Goal: Task Accomplishment & Management: Manage account settings

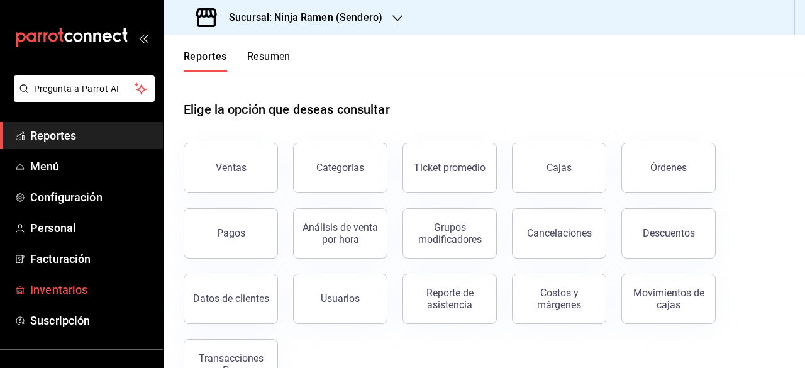
click at [60, 289] on span "Inventarios" at bounding box center [91, 289] width 123 height 17
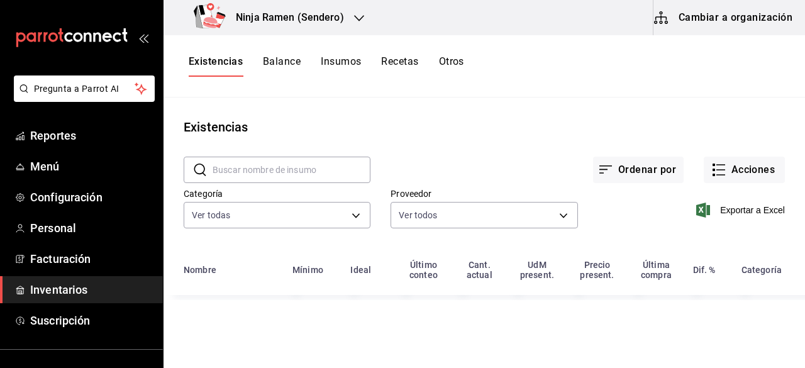
click at [350, 65] on button "Insumos" at bounding box center [341, 65] width 40 height 21
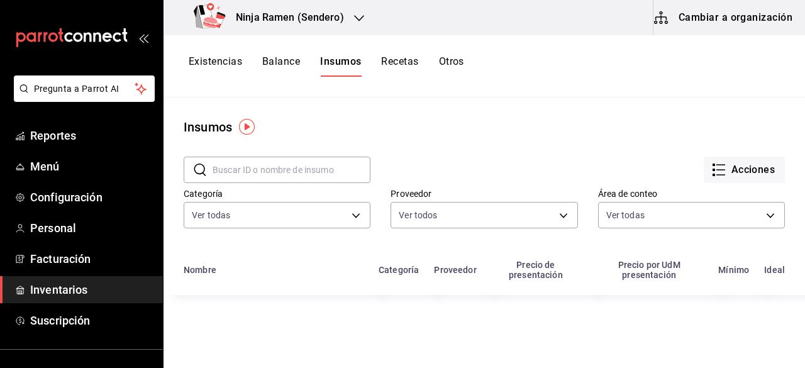
click at [730, 30] on button "Cambiar a organización" at bounding box center [724, 17] width 142 height 35
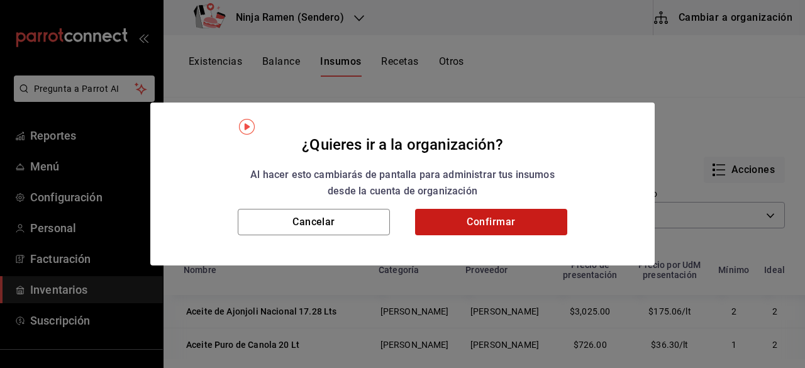
drag, startPoint x: 546, startPoint y: 240, endPoint x: 528, endPoint y: 223, distance: 24.5
click at [528, 223] on div "Cancelar Confirmar" at bounding box center [402, 237] width 504 height 57
click at [528, 223] on button "Confirmar" at bounding box center [491, 222] width 152 height 26
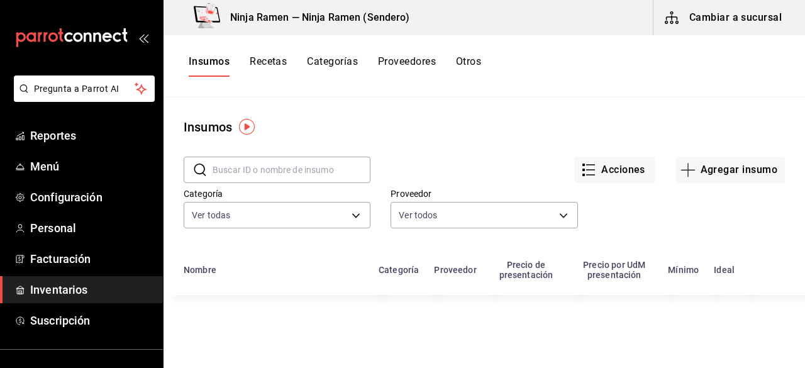
click at [306, 172] on input "text" at bounding box center [292, 169] width 158 height 25
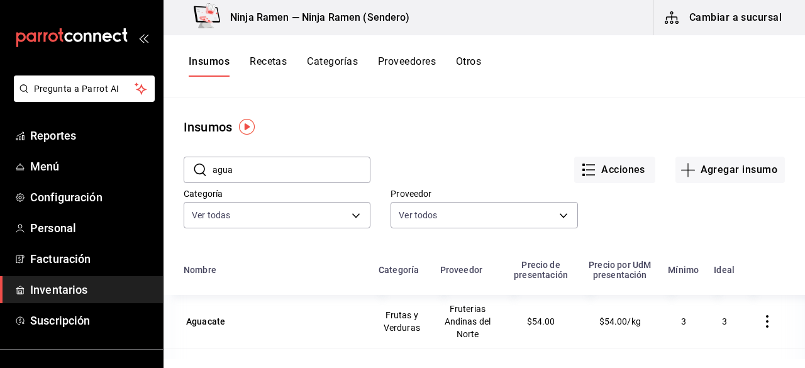
click at [281, 177] on input "agua" at bounding box center [292, 169] width 158 height 25
type input "a"
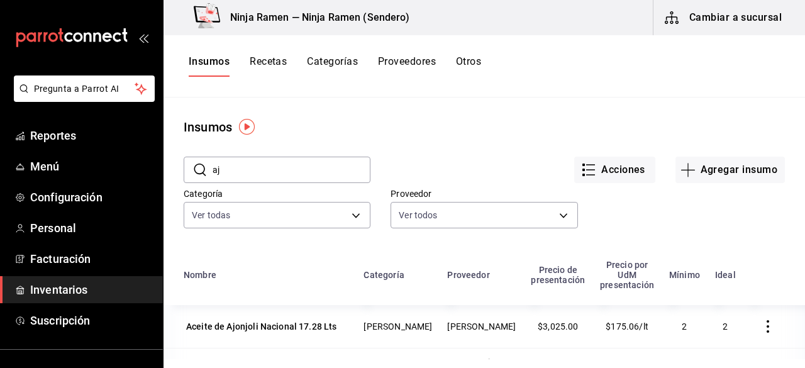
type input "a"
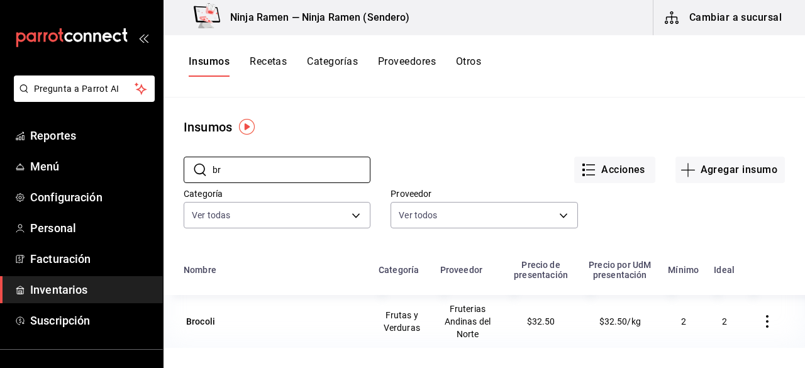
type input "b"
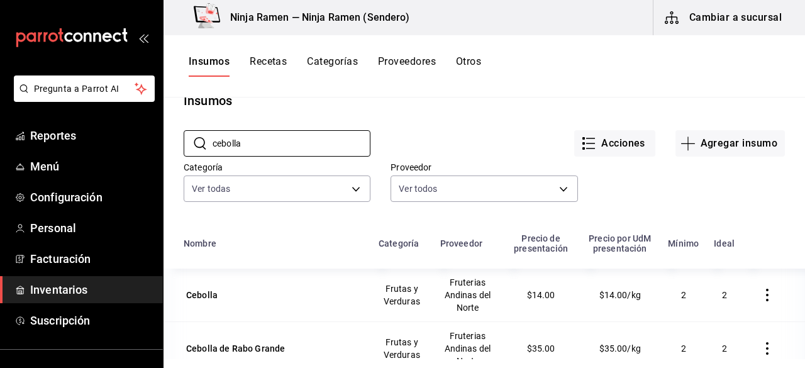
scroll to position [21, 0]
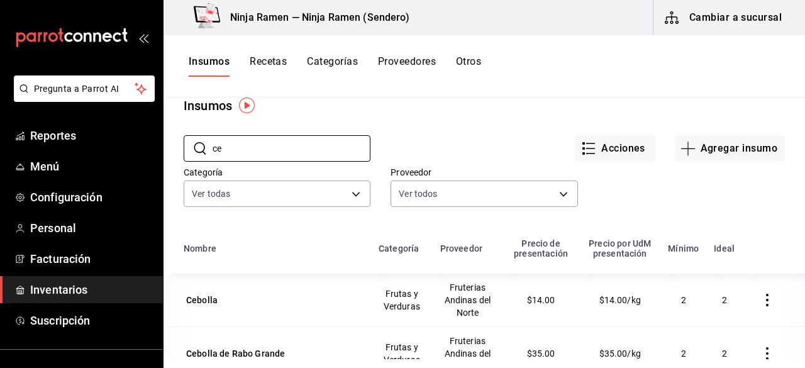
type input "c"
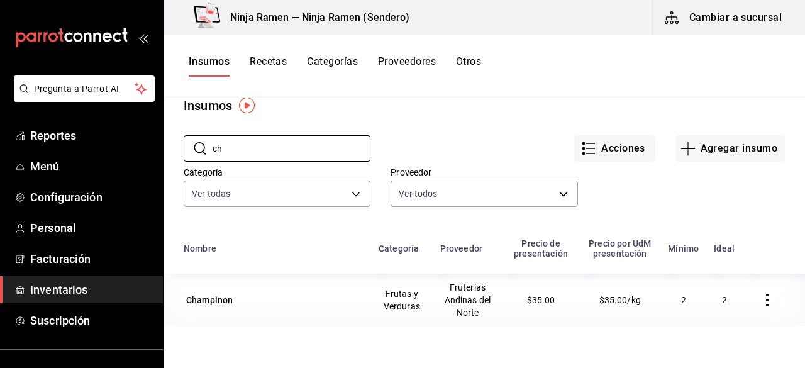
type input "c"
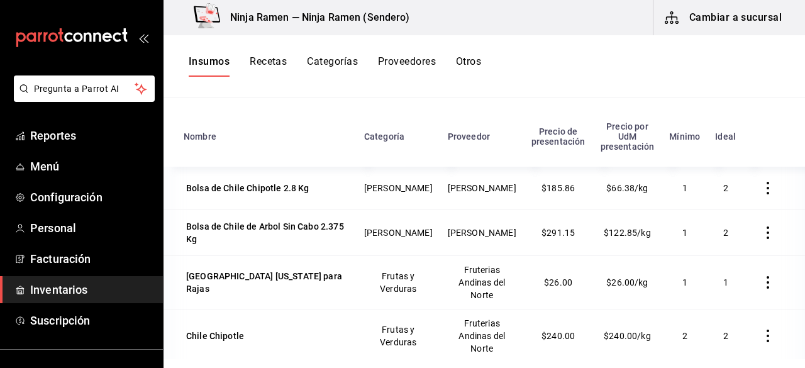
scroll to position [155, 0]
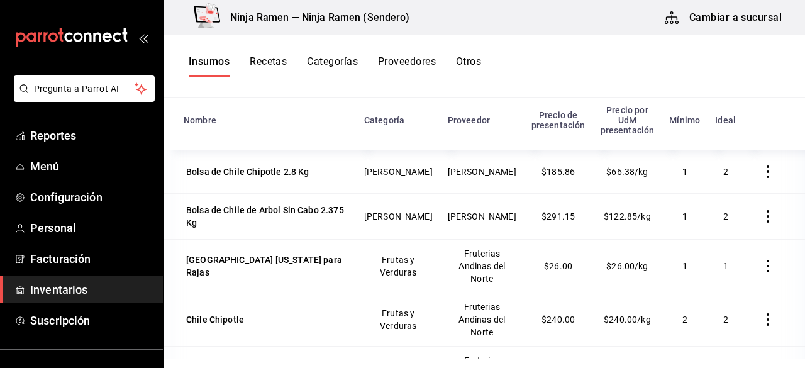
type input "chile"
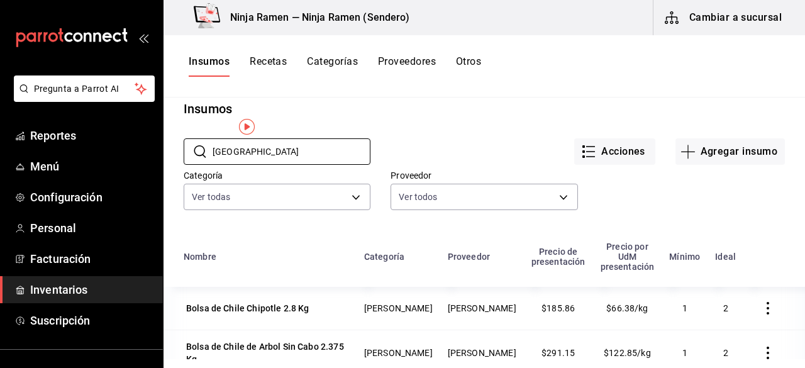
scroll to position [0, 0]
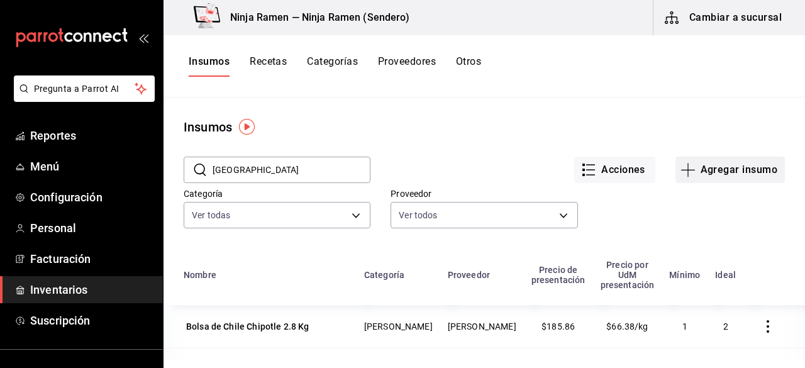
click at [699, 163] on button "Agregar insumo" at bounding box center [729, 170] width 109 height 26
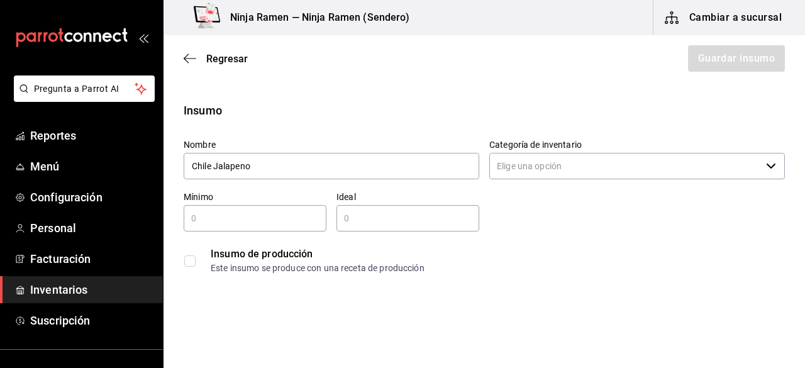
type input "Chile Jalapeno"
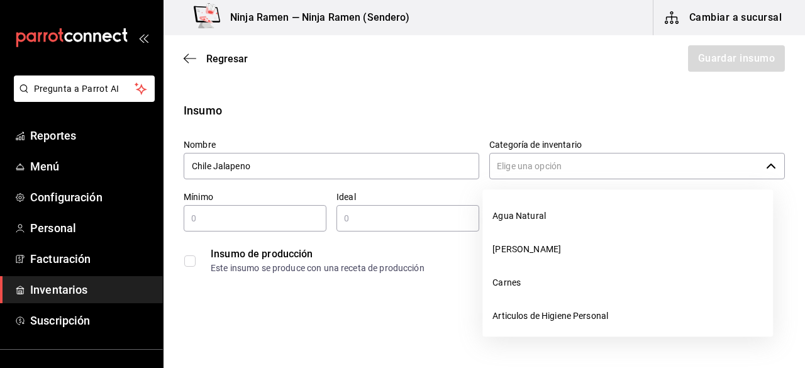
click at [518, 169] on input "Categoría de inventario" at bounding box center [625, 166] width 272 height 26
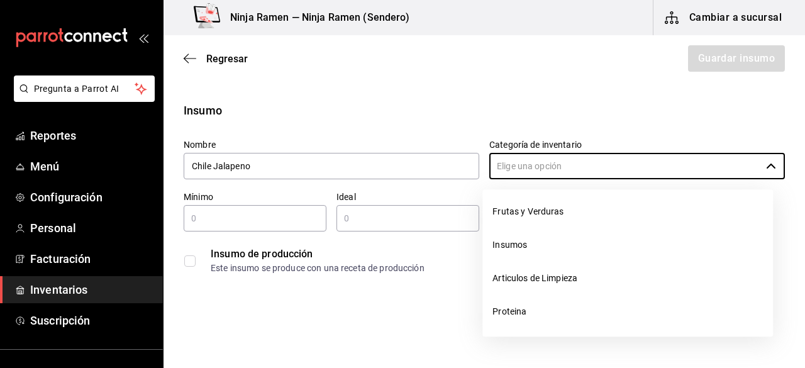
scroll to position [181, 0]
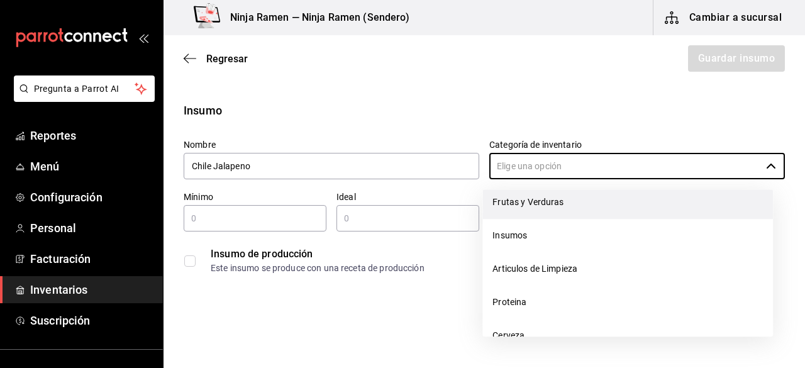
click at [562, 202] on li "Frutas y Verduras" at bounding box center [627, 202] width 291 height 33
type input "Frutas y Verduras"
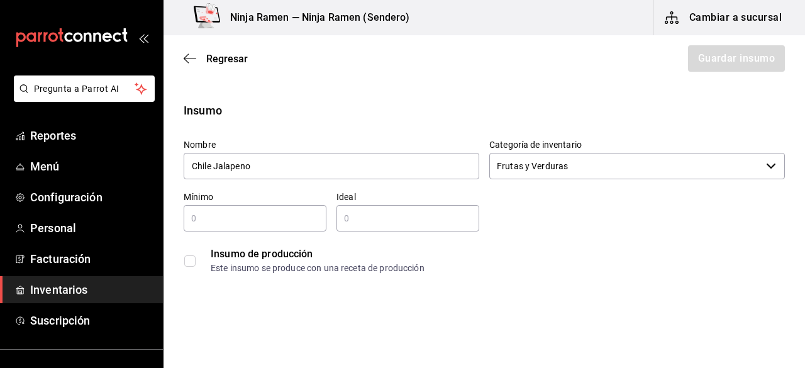
click at [255, 212] on input "text" at bounding box center [255, 218] width 143 height 15
type input "1"
click at [367, 224] on input "text" at bounding box center [407, 218] width 143 height 15
type input "2"
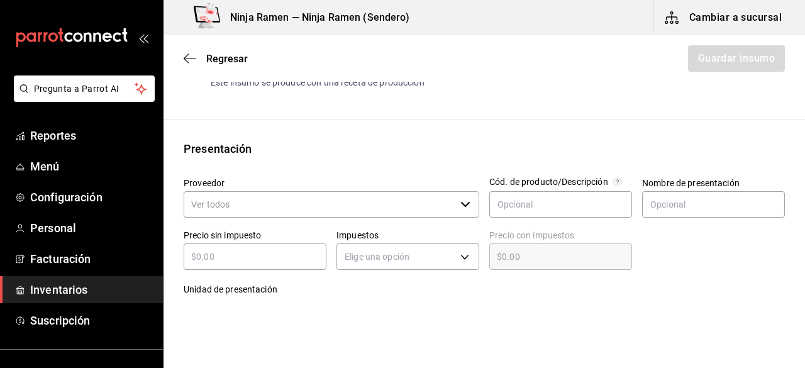
scroll to position [226, 0]
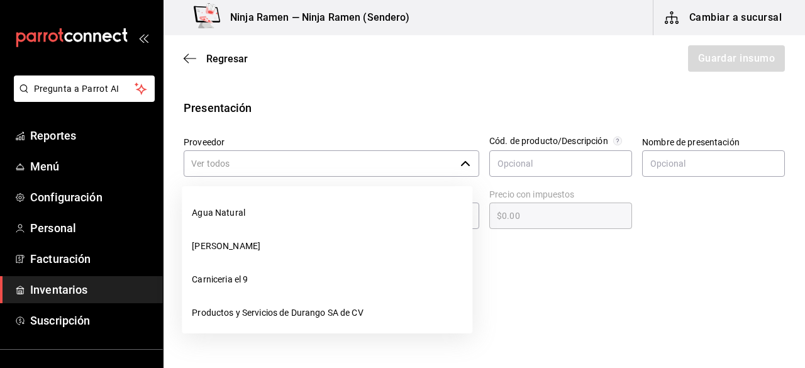
click at [460, 159] on icon "button" at bounding box center [465, 163] width 10 height 10
drag, startPoint x: 462, startPoint y: 226, endPoint x: 464, endPoint y: 253, distance: 27.7
click at [464, 253] on ul "Agua Natural Bodega Senson Carniceria el 9 Productos y Servicios de Durango SA …" at bounding box center [327, 259] width 291 height 147
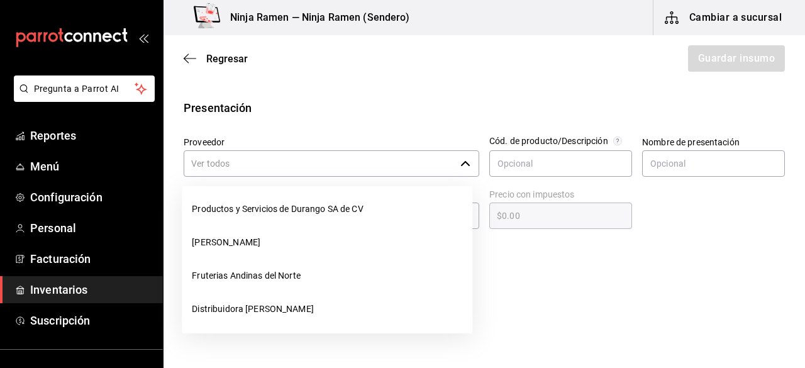
scroll to position [119, 0]
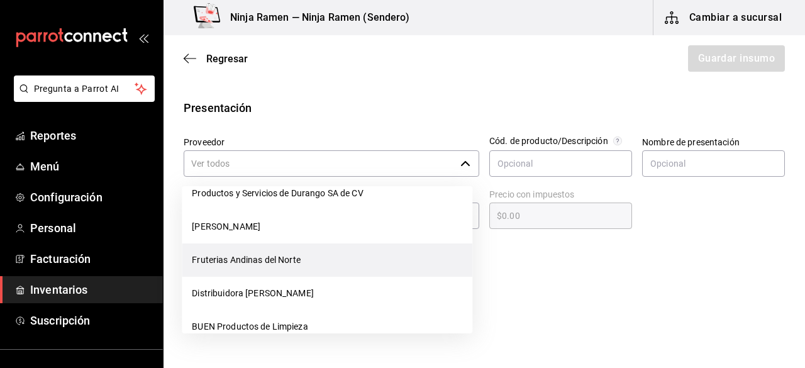
click at [347, 254] on li "Fruterias Andinas del Norte" at bounding box center [327, 259] width 291 height 33
type input "Fruterias Andinas del Norte"
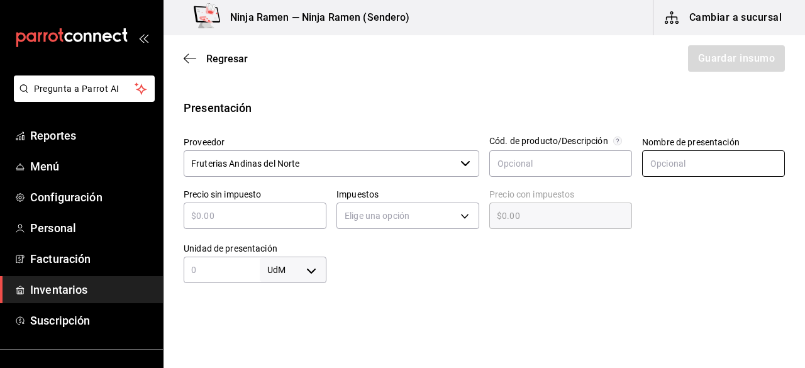
type input "2"
click at [668, 162] on input "text" at bounding box center [713, 163] width 143 height 26
type input "Chile j"
drag, startPoint x: 204, startPoint y: 65, endPoint x: 197, endPoint y: 61, distance: 7.9
click at [197, 61] on div "Regresar Guardar insumo" at bounding box center [485, 58] width 642 height 47
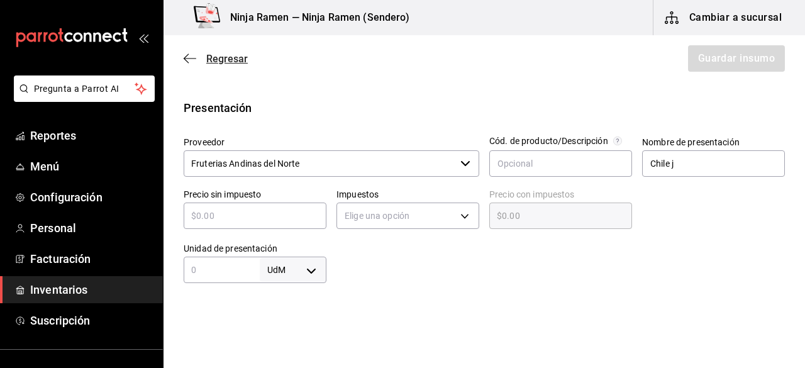
click at [197, 61] on span "Regresar" at bounding box center [216, 59] width 64 height 12
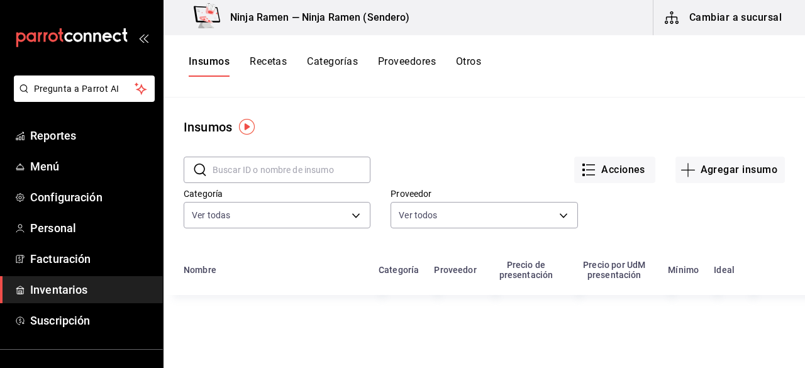
click at [299, 170] on input "text" at bounding box center [292, 169] width 158 height 25
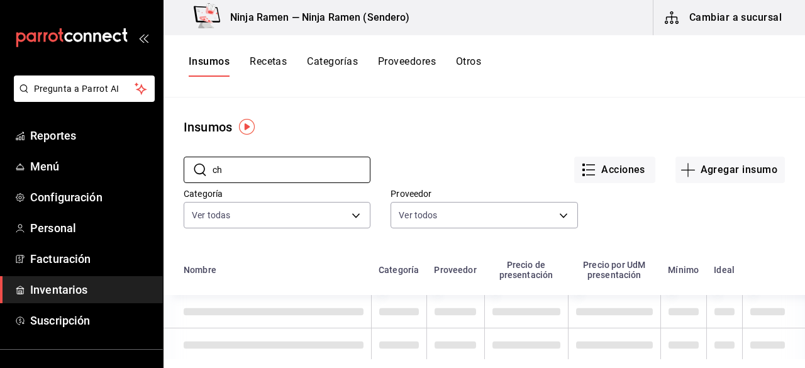
type input "c"
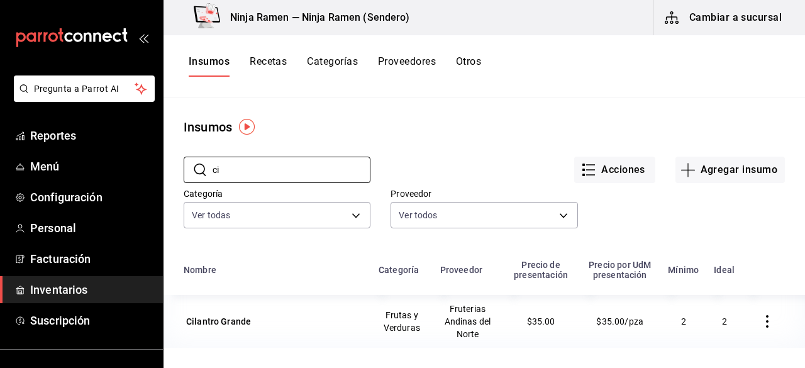
type input "c"
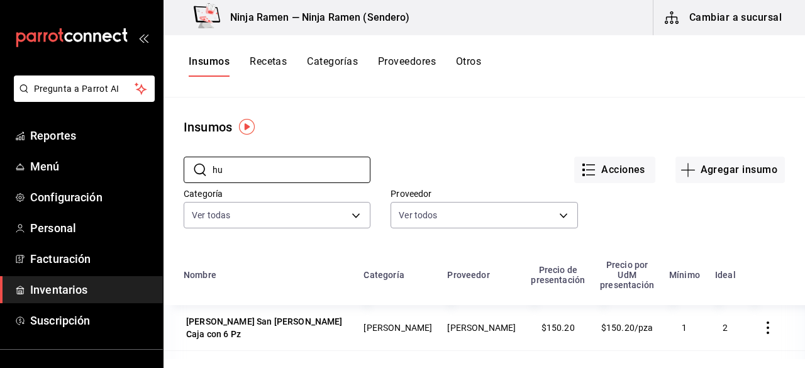
type input "h"
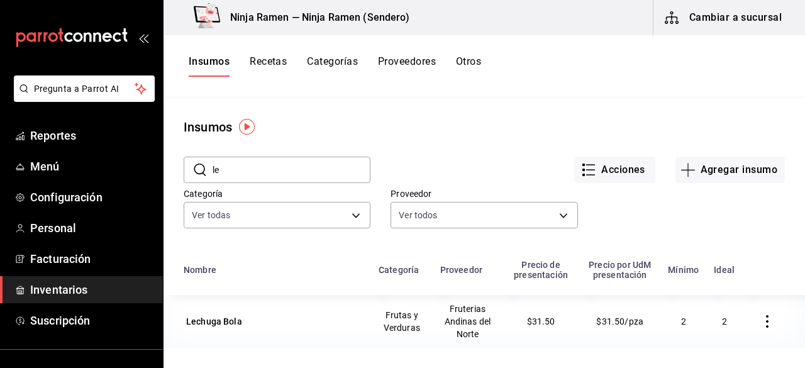
type input "l"
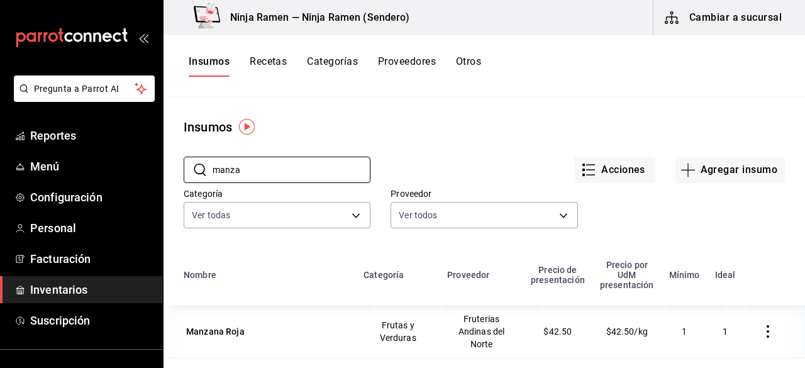
type input "manza"
type input "m"
type input "p"
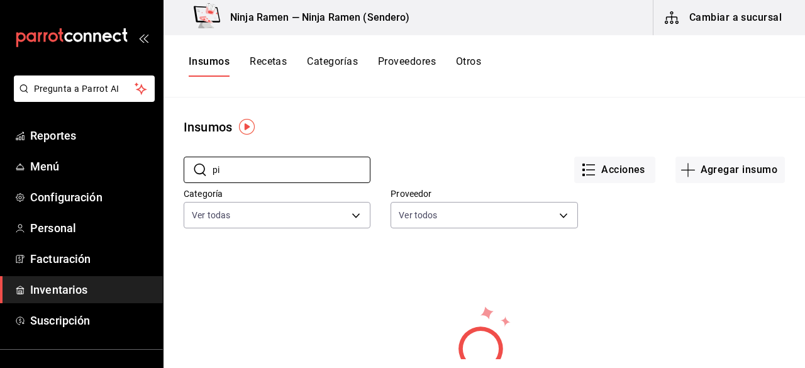
type input "p"
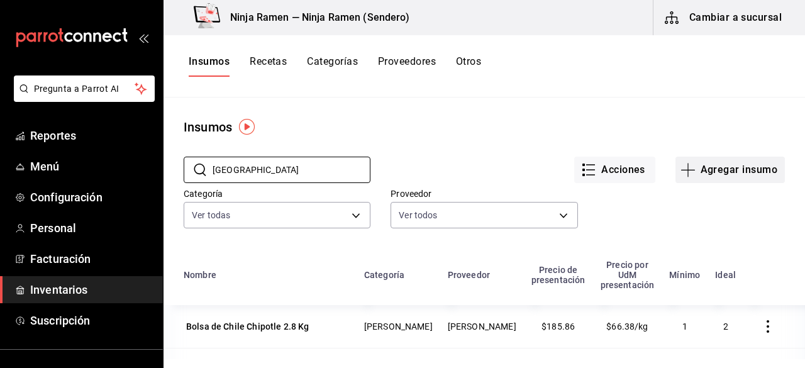
type input "chile"
click at [713, 167] on button "Agregar insumo" at bounding box center [729, 170] width 109 height 26
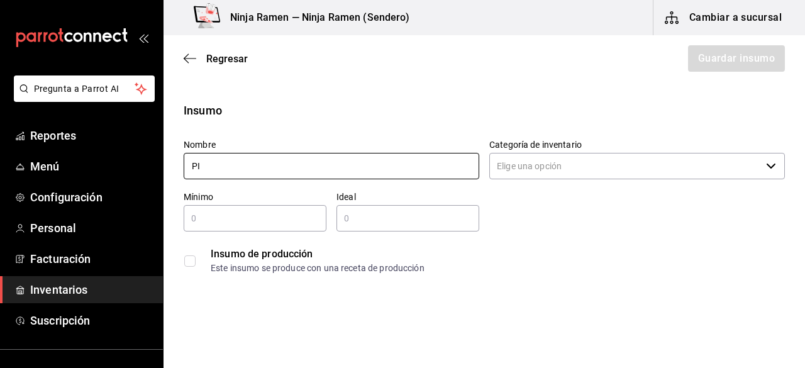
type input "P"
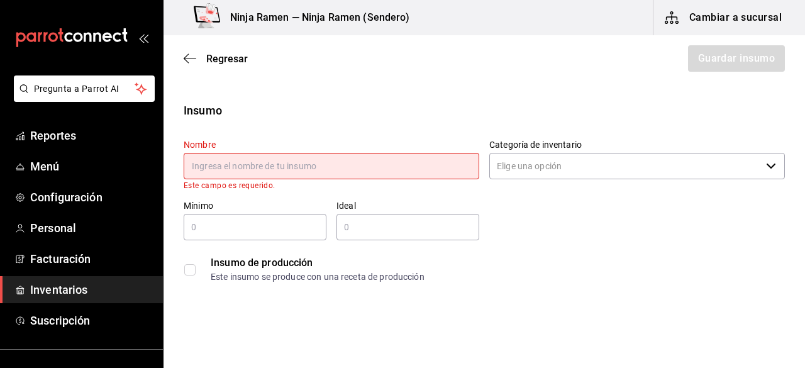
type input "i"
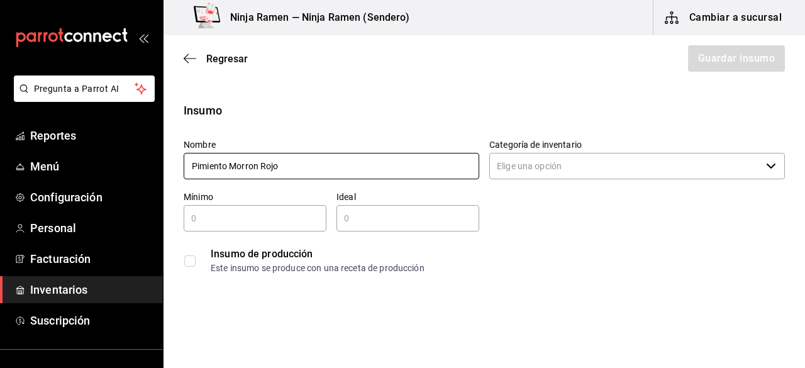
type input "Pimiento Morron Rojo"
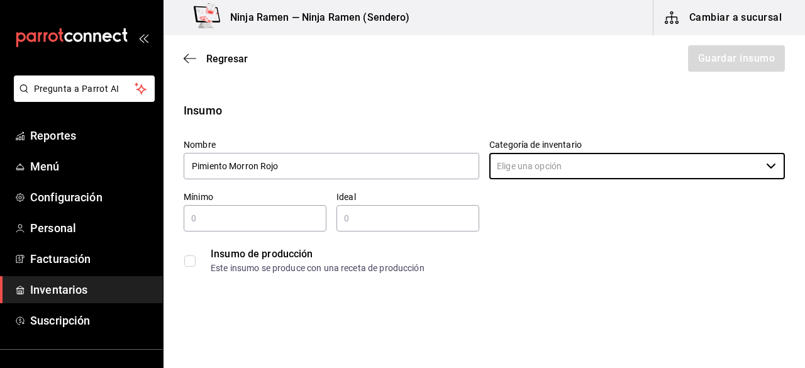
click at [556, 180] on div "Categoría de inventario ​" at bounding box center [637, 160] width 296 height 42
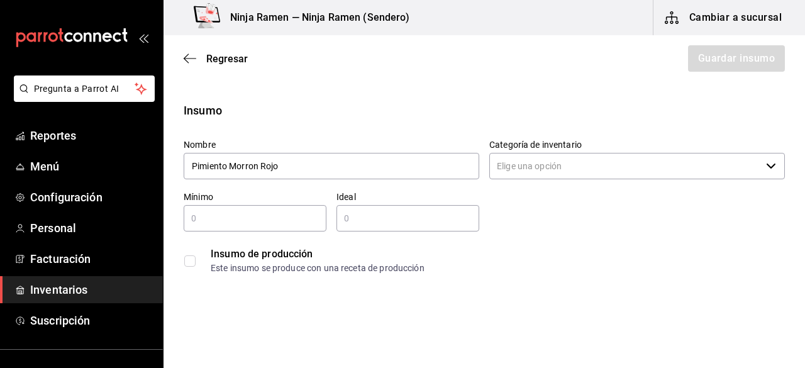
click at [544, 173] on input "Categoría de inventario" at bounding box center [625, 166] width 272 height 26
drag, startPoint x: 774, startPoint y: 231, endPoint x: 767, endPoint y: 165, distance: 65.8
click at [767, 165] on div "Nombre Pimiento Morron Rojo Categoría de inventario ​ Mínimo ​ Ideal ​ Insumo d…" at bounding box center [479, 204] width 611 height 151
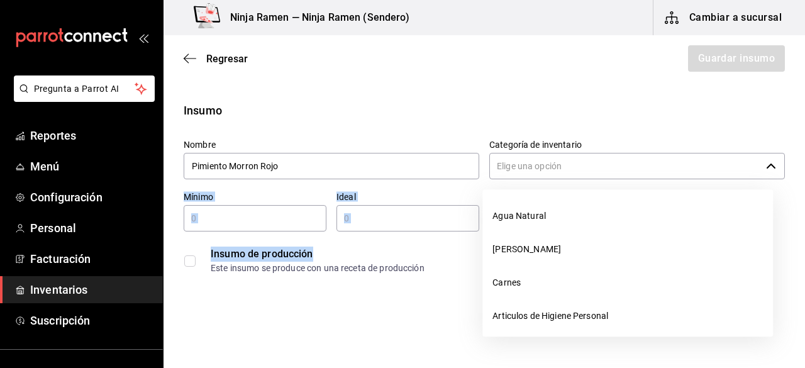
click at [767, 165] on div "​" at bounding box center [637, 166] width 296 height 26
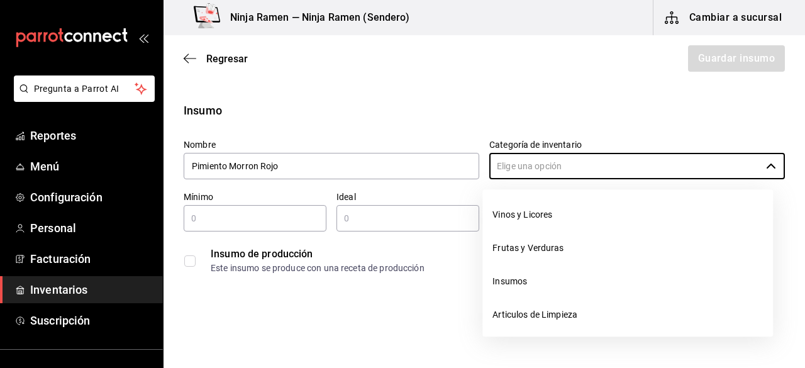
scroll to position [136, 0]
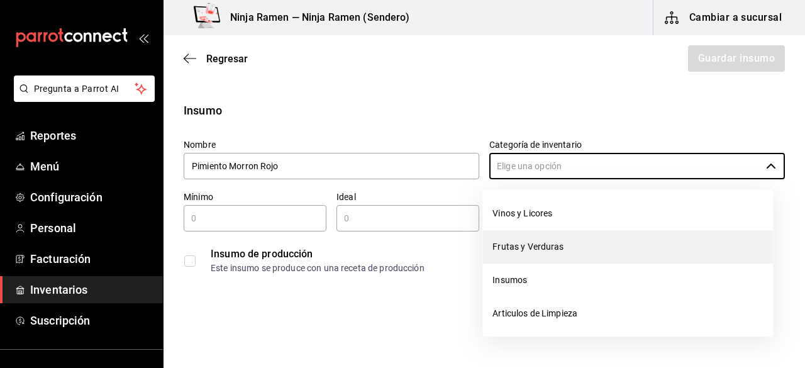
click at [585, 256] on li "Frutas y Verduras" at bounding box center [627, 246] width 291 height 33
type input "Frutas y Verduras"
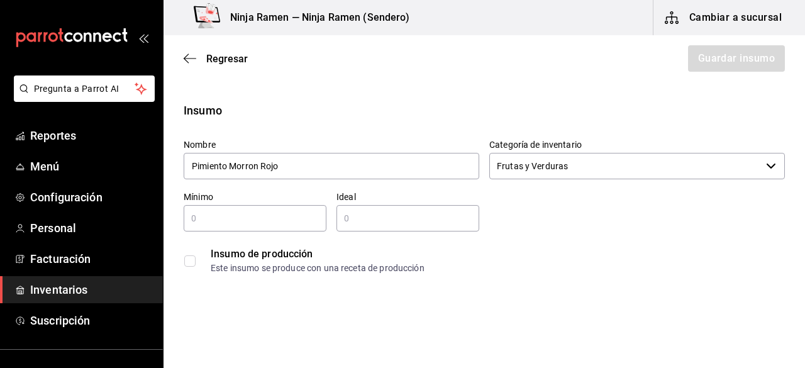
click at [212, 211] on input "text" at bounding box center [255, 218] width 143 height 15
type input "1"
click at [351, 211] on input "text" at bounding box center [407, 218] width 143 height 15
type input "2"
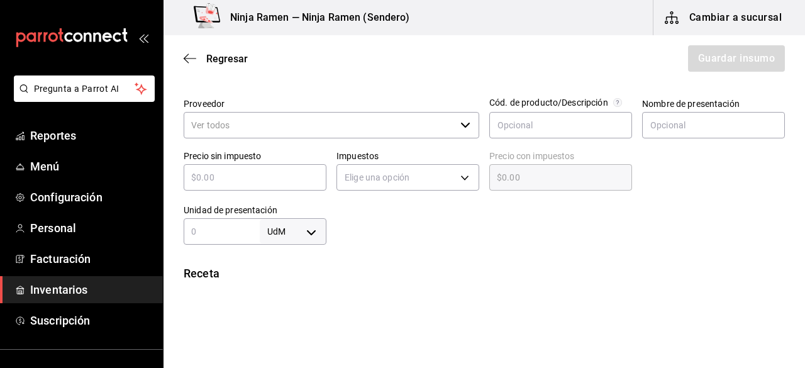
scroll to position [277, 0]
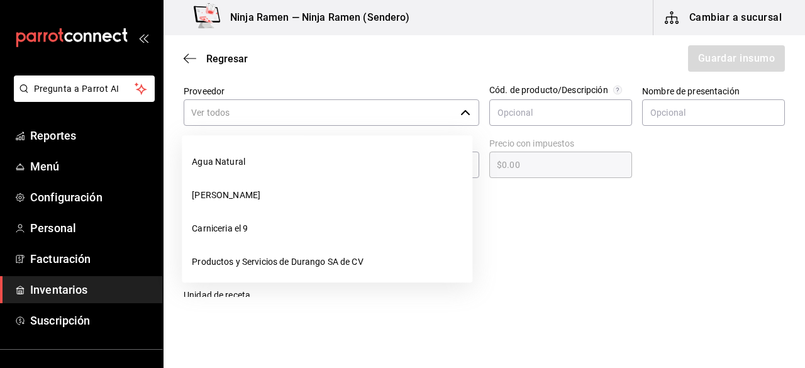
click at [460, 114] on icon "button" at bounding box center [465, 113] width 10 height 10
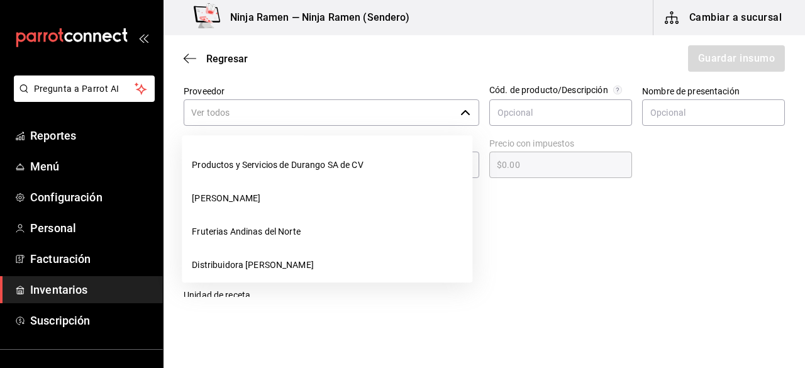
scroll to position [131, 0]
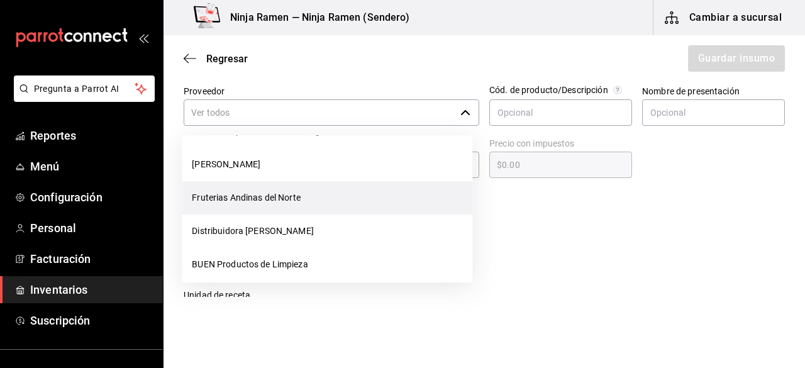
click at [314, 212] on li "Fruterias Andinas del Norte" at bounding box center [327, 197] width 291 height 33
type input "Fruterias Andinas del Norte"
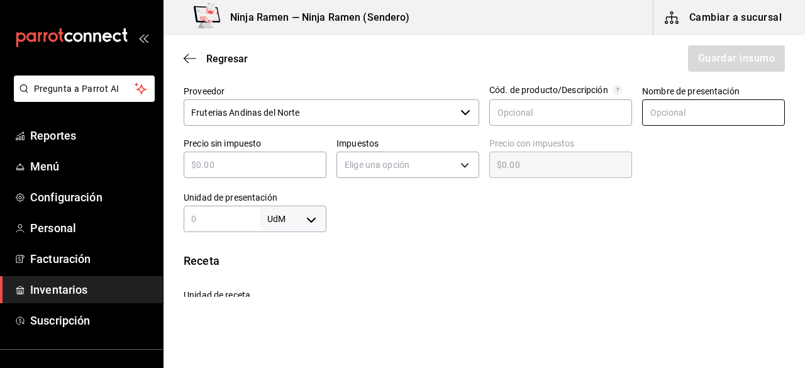
type input "2"
click at [667, 118] on input "text" at bounding box center [713, 112] width 143 height 26
type input "Pimiento Morron Rojo"
type input "$8"
type input "$8.00"
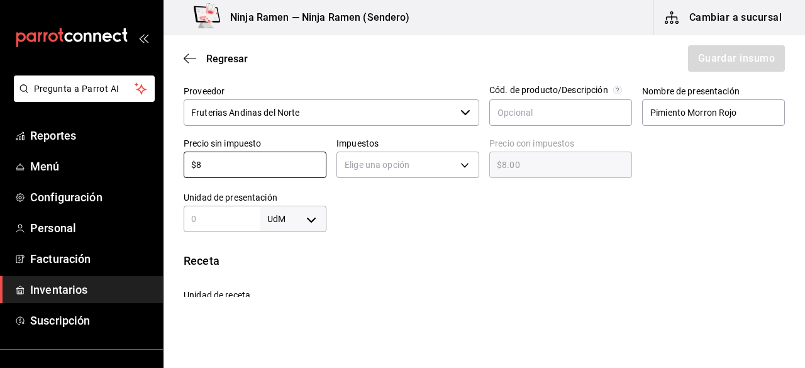
type input "$88"
type input "$88.00"
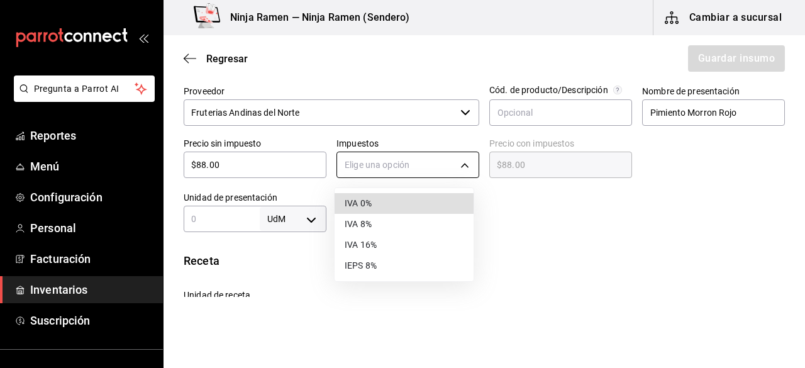
click at [469, 164] on body "Pregunta a Parrot AI Reportes Menú Configuración Personal Facturación Inventari…" at bounding box center [402, 148] width 805 height 297
click at [433, 205] on li "IVA 0%" at bounding box center [404, 203] width 139 height 21
type input "IVA_0"
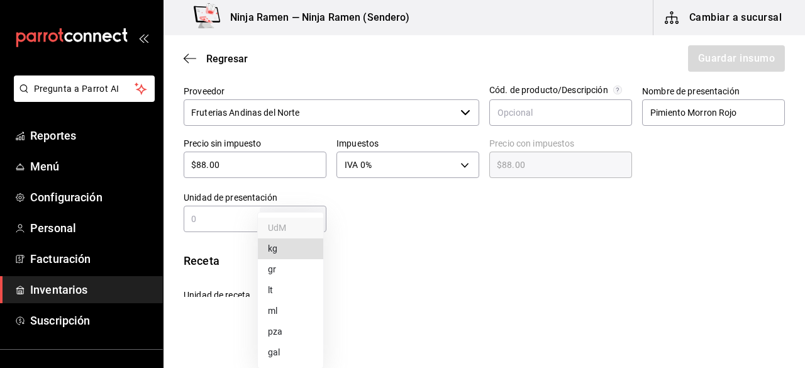
click at [312, 226] on body "Pregunta a Parrot AI Reportes Menú Configuración Personal Facturación Inventari…" at bounding box center [402, 148] width 805 height 297
click at [287, 252] on li "kg" at bounding box center [290, 248] width 65 height 21
type input "KILOGRAM"
click at [248, 228] on div "kg KILOGRAM ​" at bounding box center [255, 219] width 143 height 26
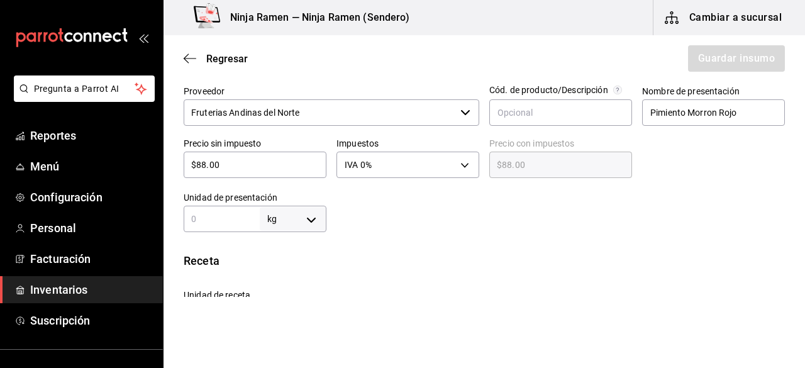
type input "1"
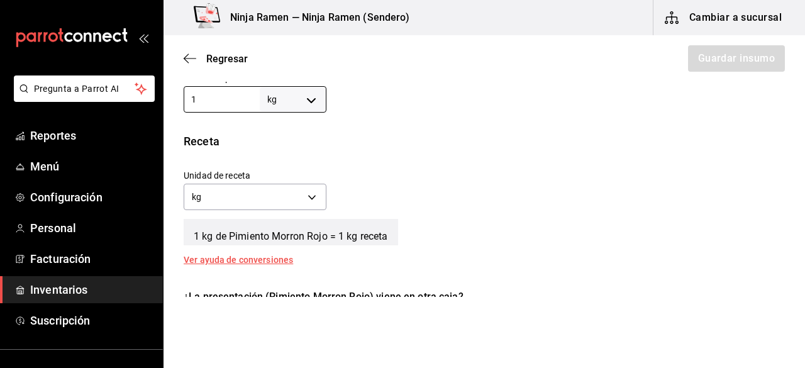
scroll to position [416, 0]
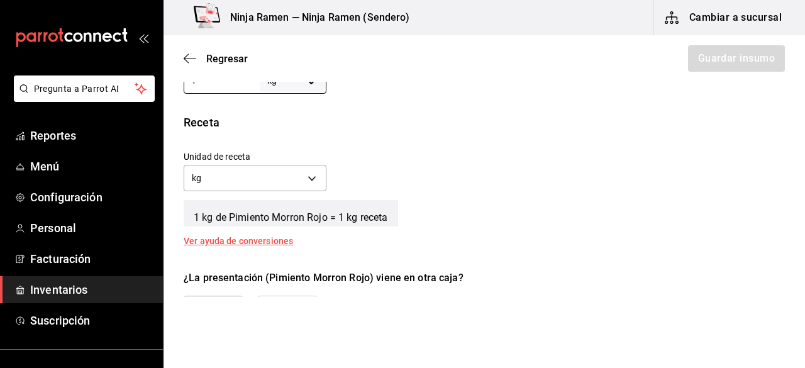
type input "1"
click at [663, 138] on div "Receta Unidad de receta kg KILOGRAM Factor de conversión 1 ​ 1 kg de Pimiento M…" at bounding box center [485, 179] width 642 height 131
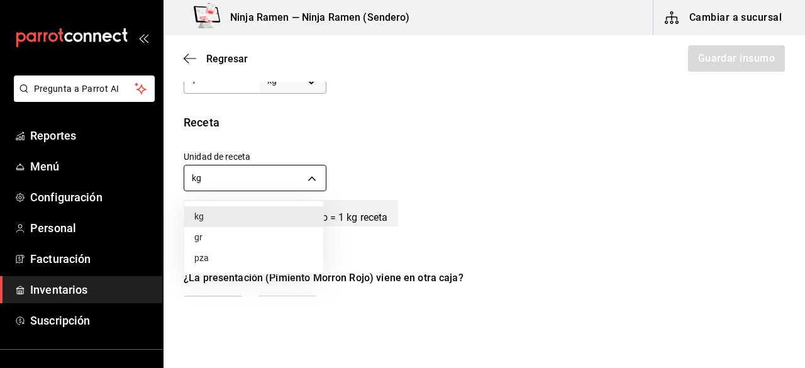
click at [312, 172] on body "Pregunta a Parrot AI Reportes Menú Configuración Personal Facturación Inventari…" at bounding box center [402, 148] width 805 height 297
click at [239, 235] on li "gr" at bounding box center [253, 237] width 139 height 21
type input "GRAM"
type input "1,000"
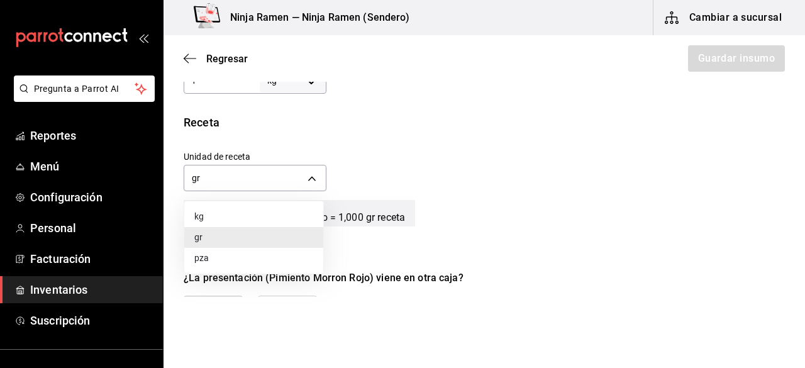
click at [799, 169] on div at bounding box center [402, 184] width 805 height 368
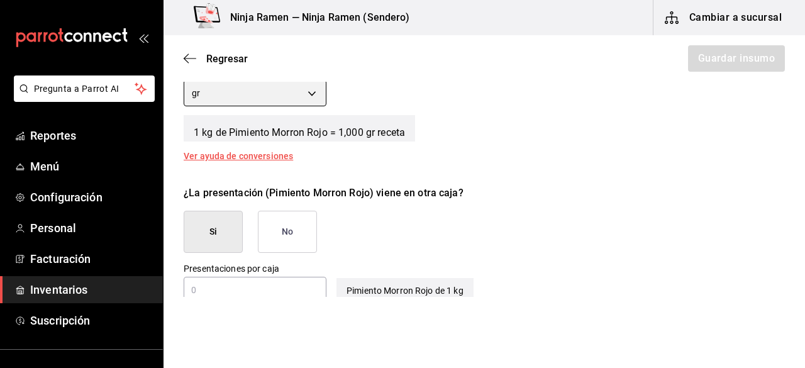
scroll to position [504, 0]
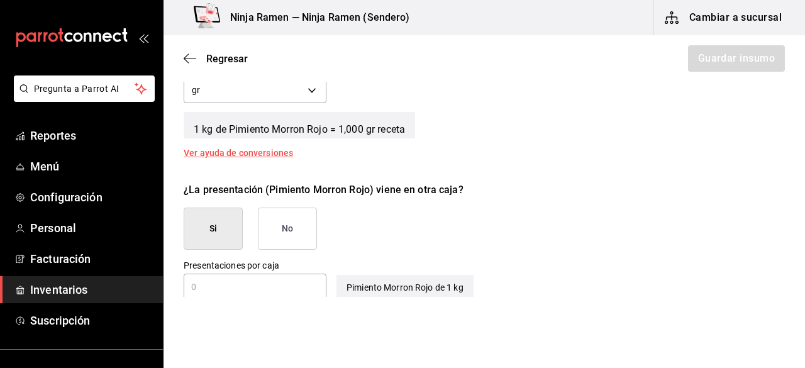
click at [275, 216] on button "No" at bounding box center [287, 229] width 59 height 42
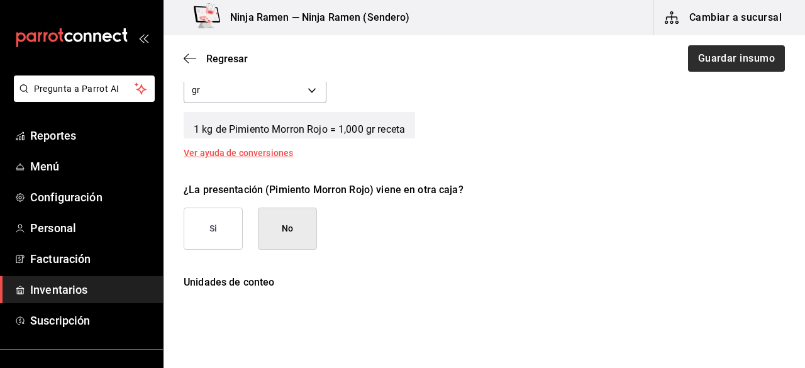
drag, startPoint x: 727, startPoint y: 81, endPoint x: 699, endPoint y: 60, distance: 35.0
click at [699, 60] on div "Regresar Guardar insumo" at bounding box center [485, 58] width 642 height 47
click at [699, 60] on button "Guardar insumo" at bounding box center [736, 58] width 98 height 26
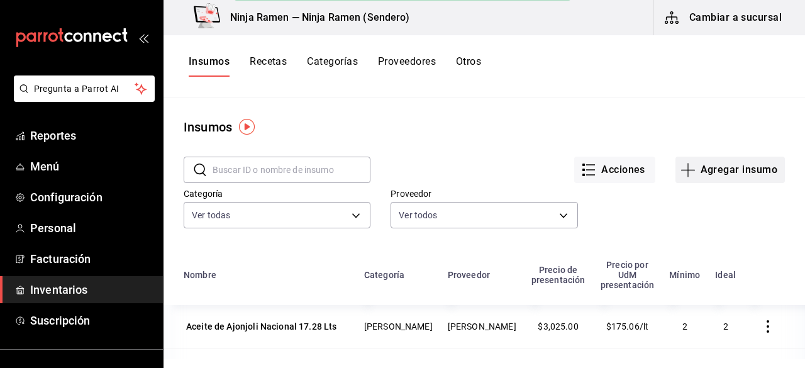
click at [746, 171] on button "Agregar insumo" at bounding box center [729, 170] width 109 height 26
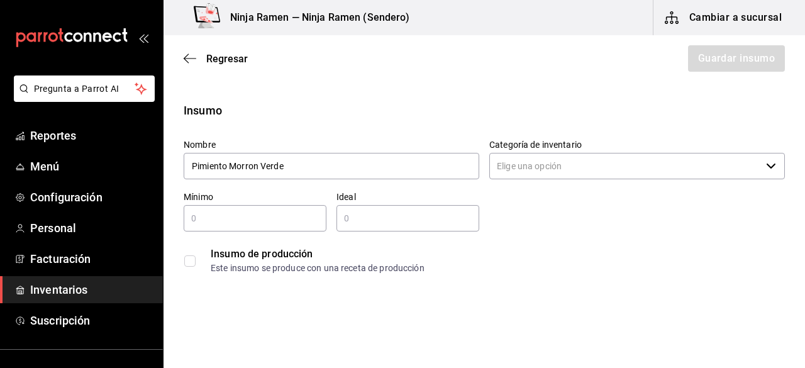
type input "Pimiento Morron Verde"
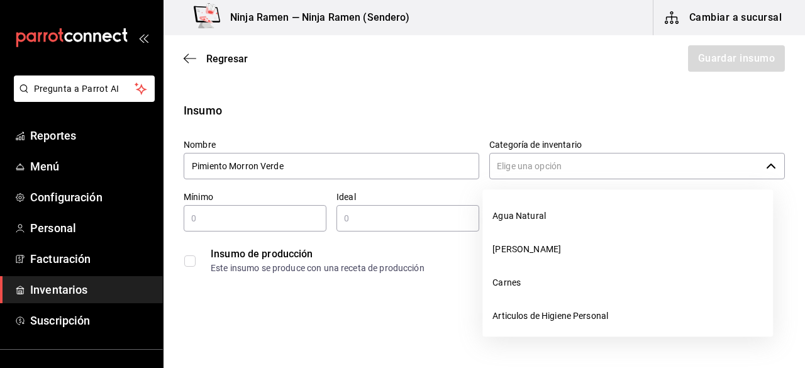
click at [529, 162] on input "Categoría de inventario" at bounding box center [625, 166] width 272 height 26
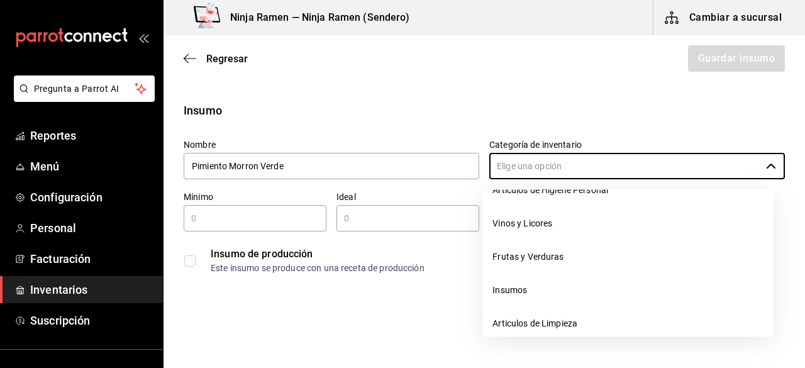
scroll to position [131, 0]
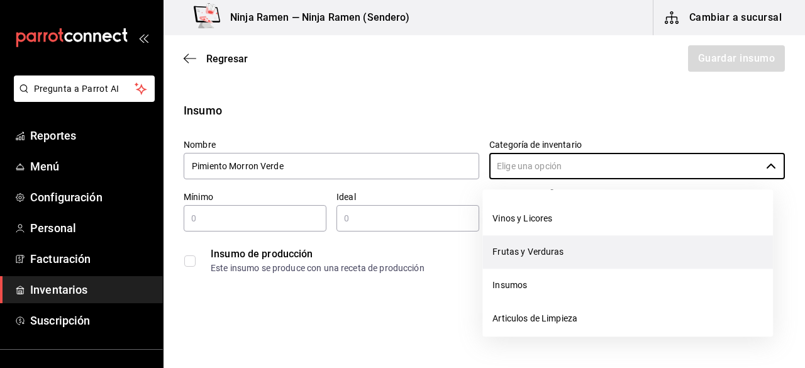
click at [593, 258] on li "Frutas y Verduras" at bounding box center [627, 251] width 291 height 33
type input "Frutas y Verduras"
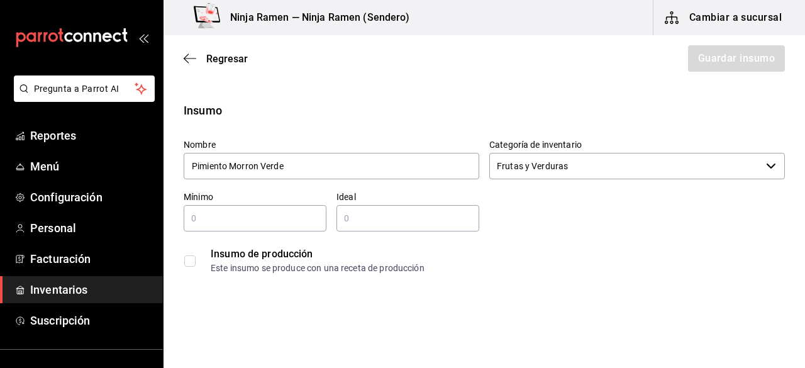
click at [305, 214] on input "text" at bounding box center [255, 218] width 143 height 15
type input "1"
type input "2"
click at [373, 214] on input "2" at bounding box center [407, 218] width 143 height 15
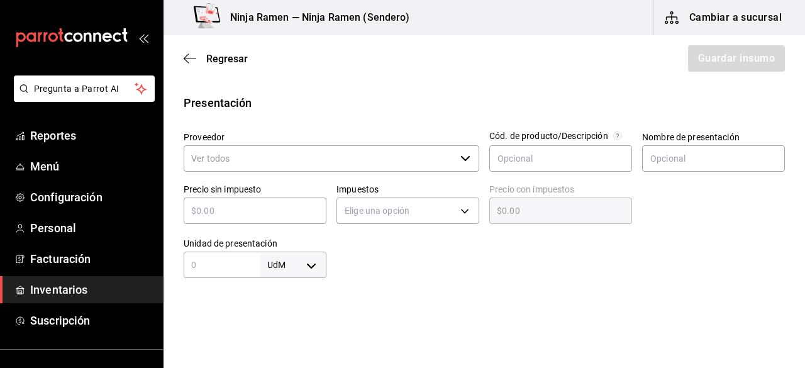
scroll to position [247, 0]
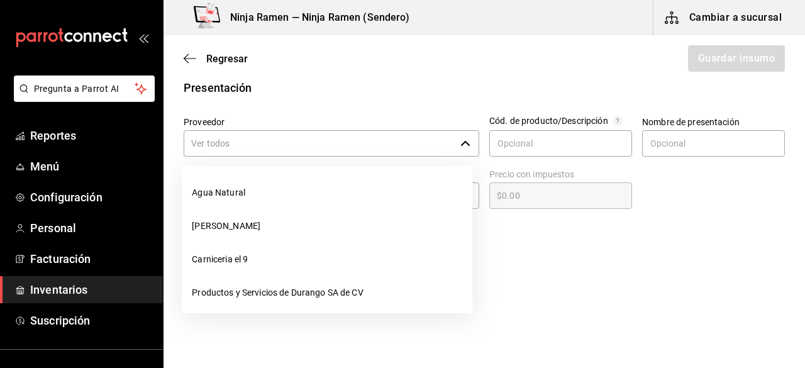
click at [460, 141] on icon "button" at bounding box center [465, 143] width 10 height 10
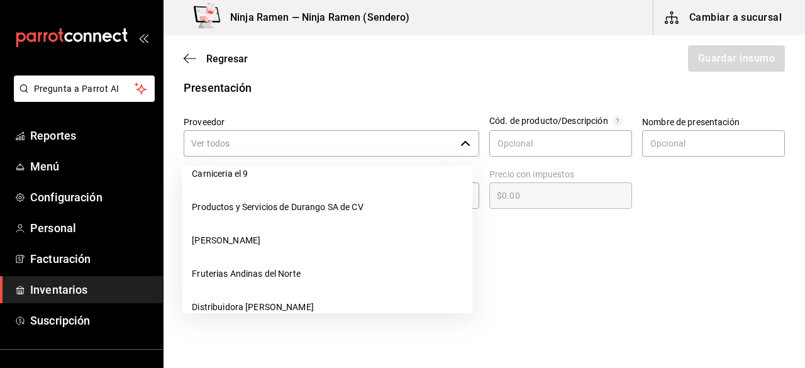
scroll to position [111, 0]
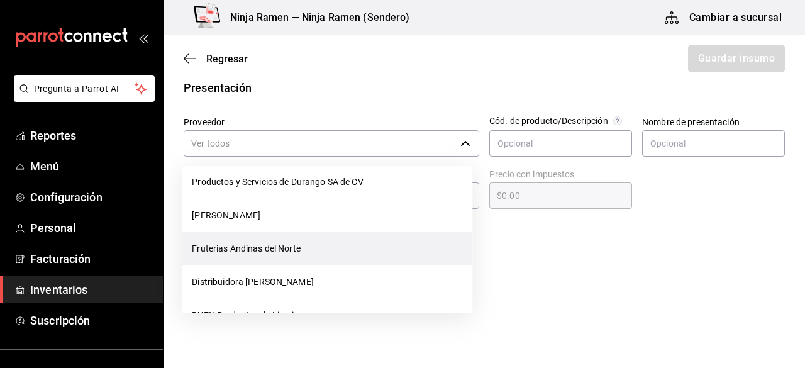
click at [348, 254] on li "Fruterias Andinas del Norte" at bounding box center [327, 248] width 291 height 33
type input "Fruterias Andinas del Norte"
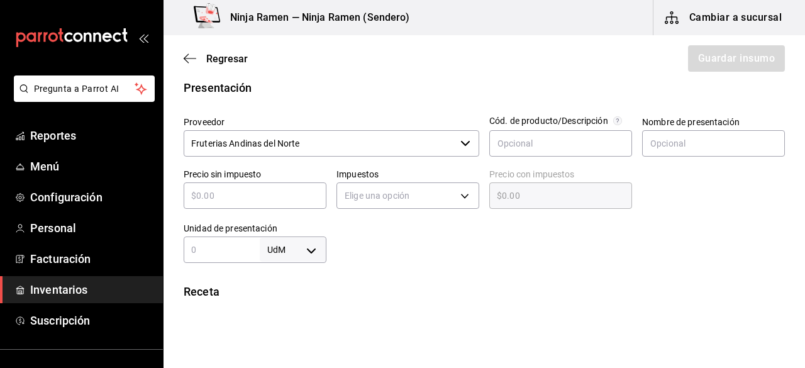
type input "2"
click at [652, 158] on div at bounding box center [708, 185] width 153 height 54
click at [664, 143] on input "text" at bounding box center [713, 143] width 143 height 26
type input "Pimiento Morron Verde"
click at [259, 201] on input "text" at bounding box center [255, 195] width 143 height 15
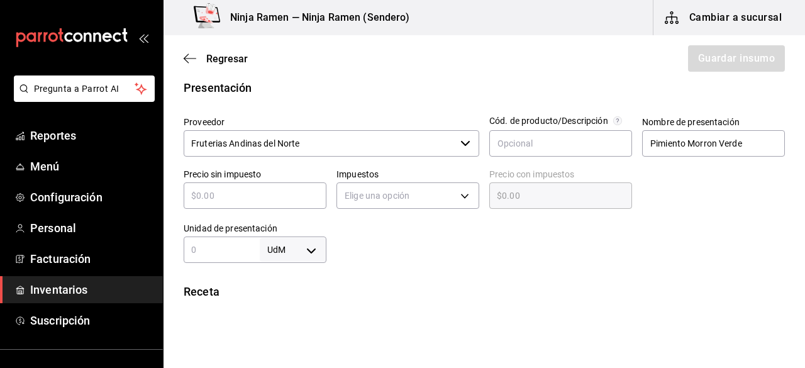
type input "$5"
type input "$5.00"
type input "$59"
type input "$59.00"
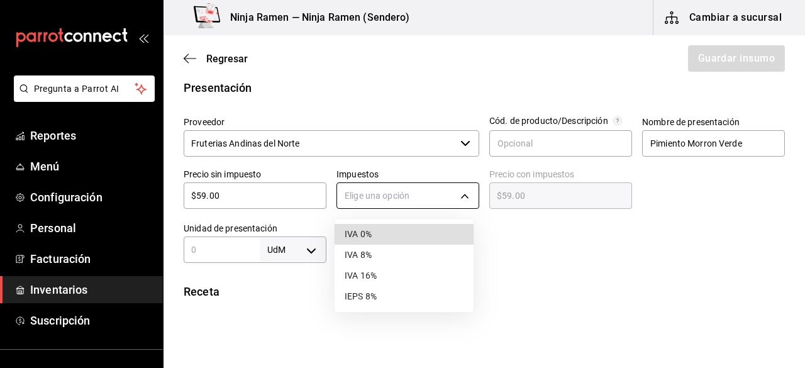
click at [450, 190] on body "Pregunta a Parrot AI Reportes Menú Configuración Personal Facturación Inventari…" at bounding box center [402, 148] width 805 height 297
click at [429, 231] on li "IVA 0%" at bounding box center [404, 234] width 139 height 21
type input "IVA_0"
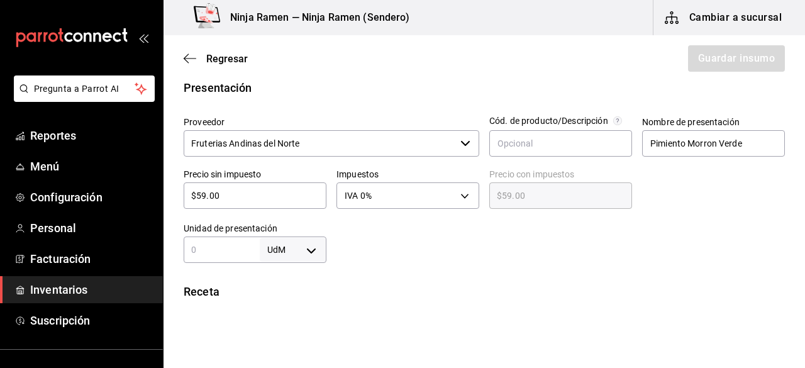
click at [257, 243] on body "Pregunta a Parrot AI Reportes Menú Configuración Personal Facturación Inventari…" at bounding box center [402, 148] width 805 height 297
click at [239, 250] on div at bounding box center [402, 184] width 805 height 368
click at [227, 253] on input "text" at bounding box center [222, 249] width 76 height 15
type input "1"
click at [308, 257] on body "Pregunta a Parrot AI Reportes Menú Configuración Personal Facturación Inventari…" at bounding box center [402, 148] width 805 height 297
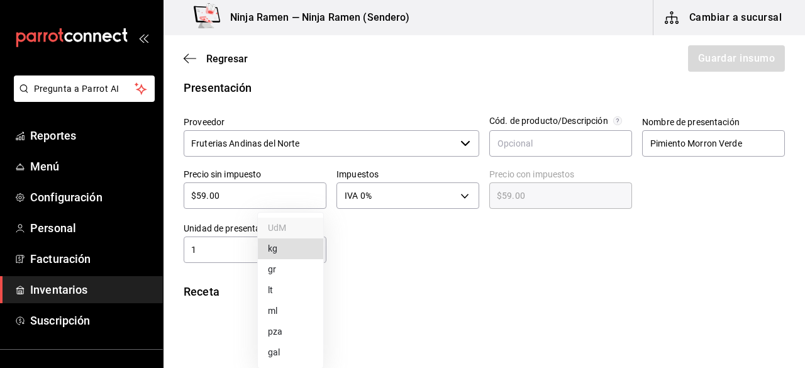
click at [296, 247] on li "kg" at bounding box center [290, 248] width 65 height 21
type input "KILOGRAM"
type input "1"
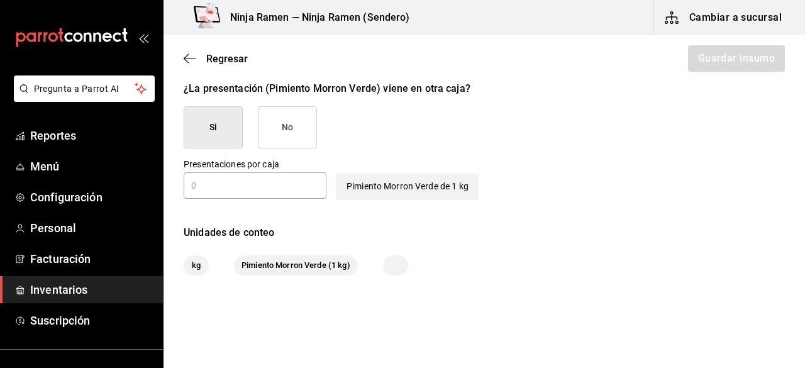
scroll to position [607, 0]
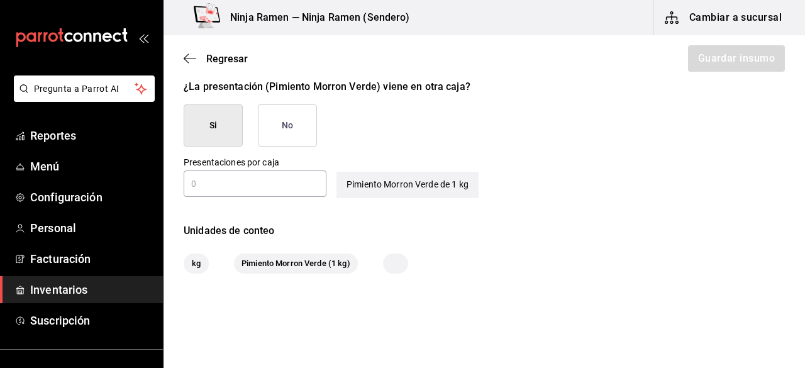
click at [303, 135] on button "No" at bounding box center [287, 125] width 59 height 42
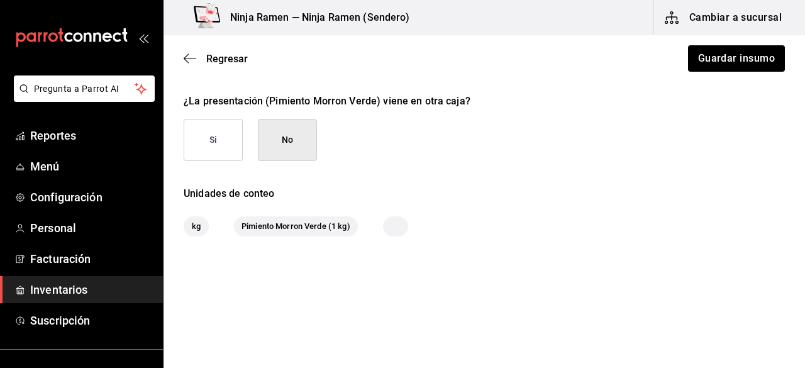
scroll to position [591, 0]
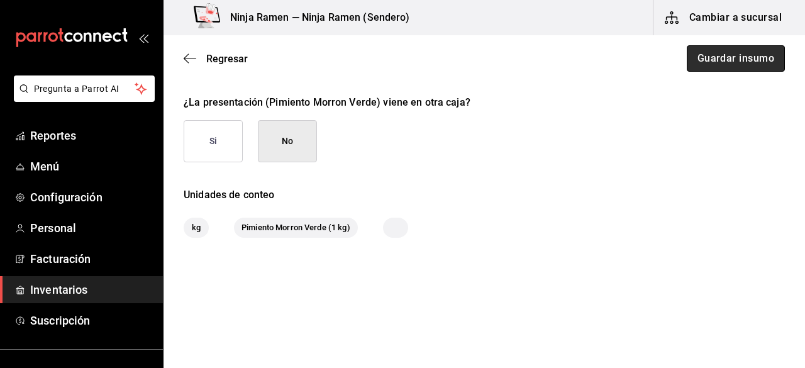
click at [709, 62] on button "Guardar insumo" at bounding box center [736, 58] width 98 height 26
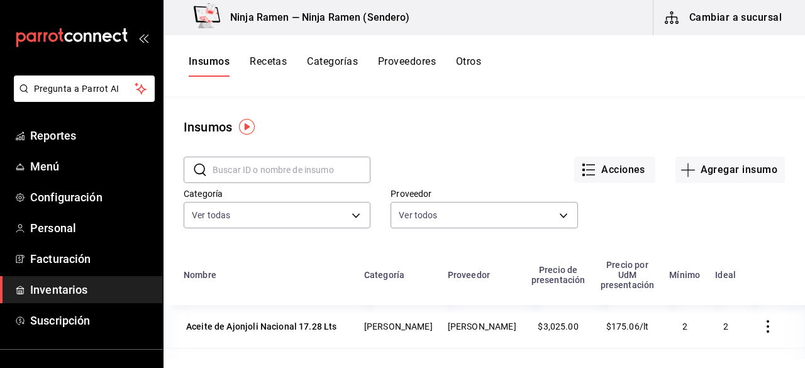
click at [323, 170] on input "text" at bounding box center [292, 169] width 158 height 25
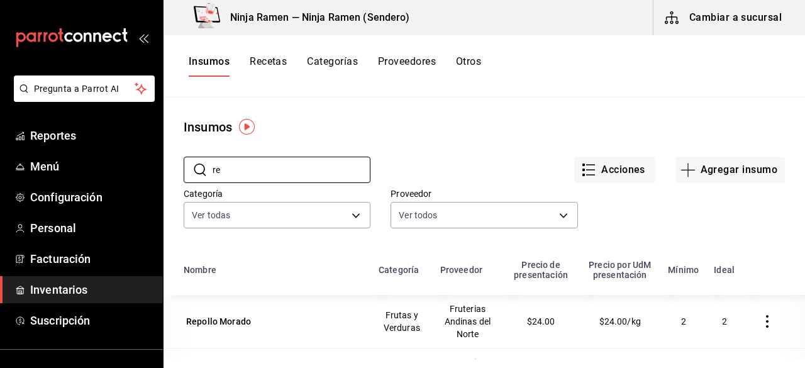
type input "r"
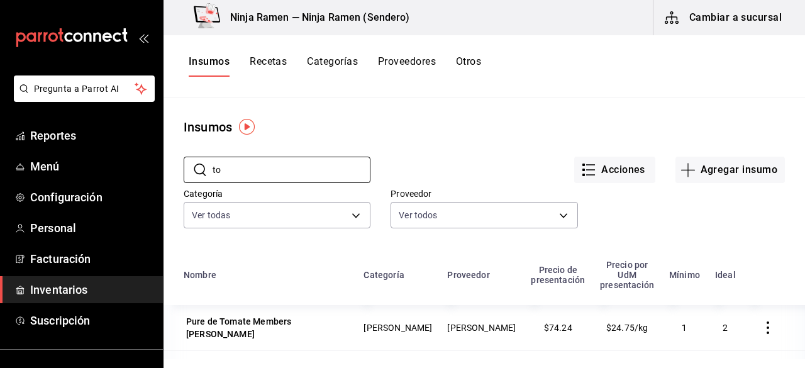
type input "t"
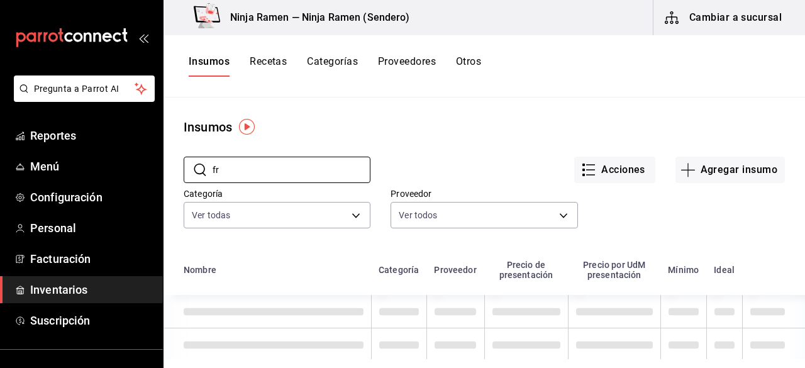
type input "f"
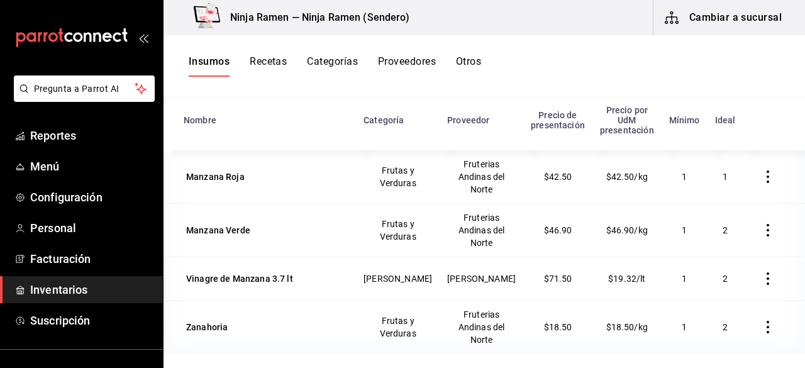
scroll to position [67, 0]
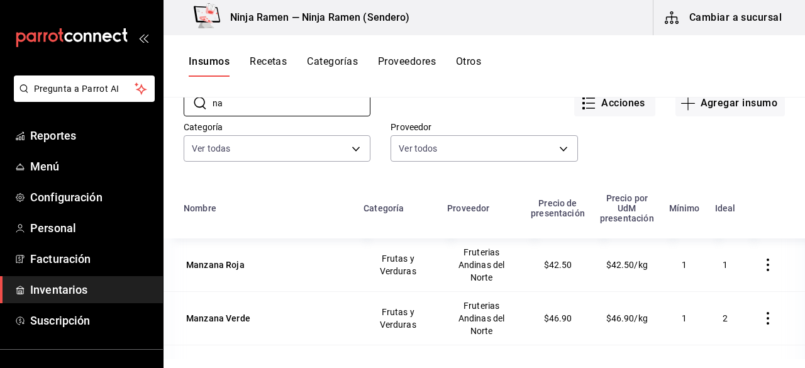
type input "a"
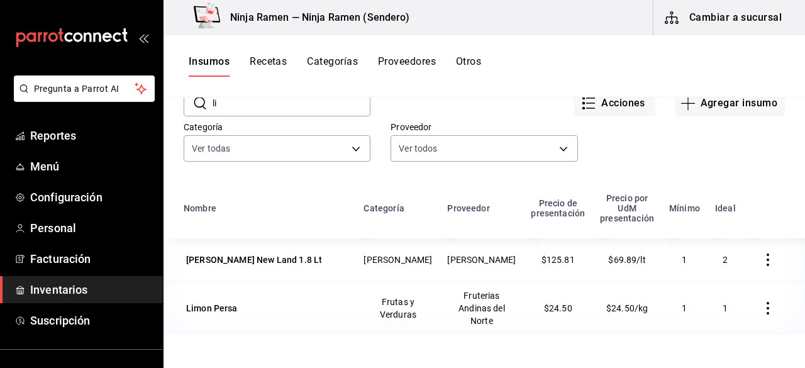
type input "l"
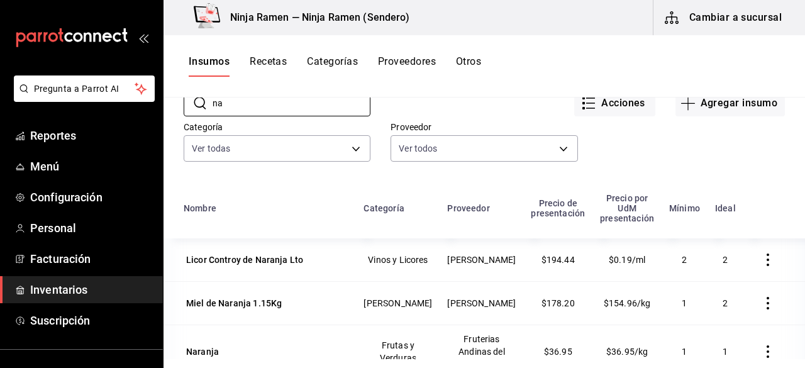
type input "n"
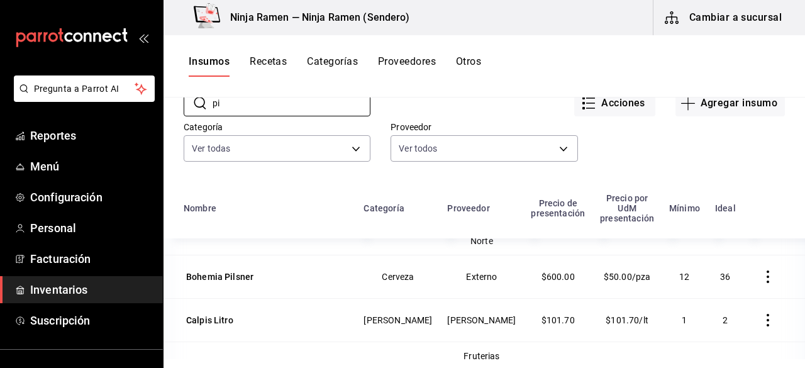
scroll to position [0, 0]
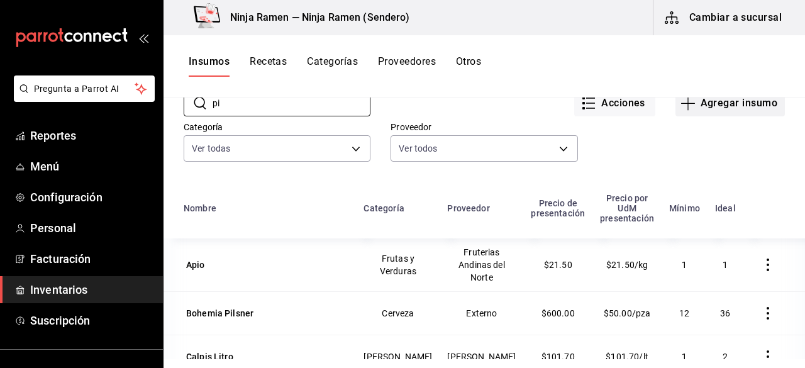
type input "pi"
click at [708, 103] on button "Agregar insumo" at bounding box center [729, 103] width 109 height 26
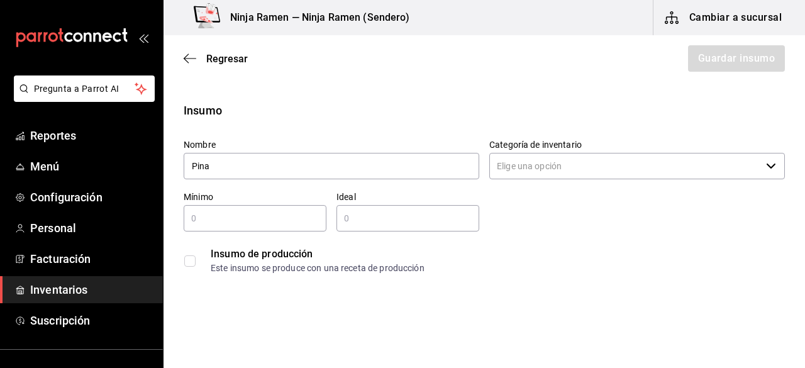
type input "Pina"
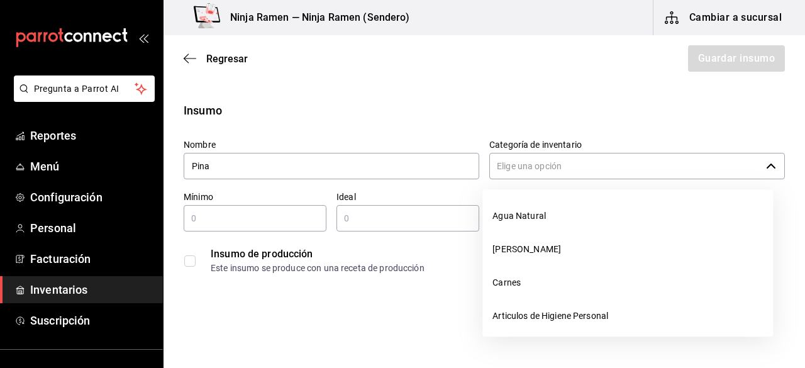
click at [567, 167] on input "Categoría de inventario" at bounding box center [625, 166] width 272 height 26
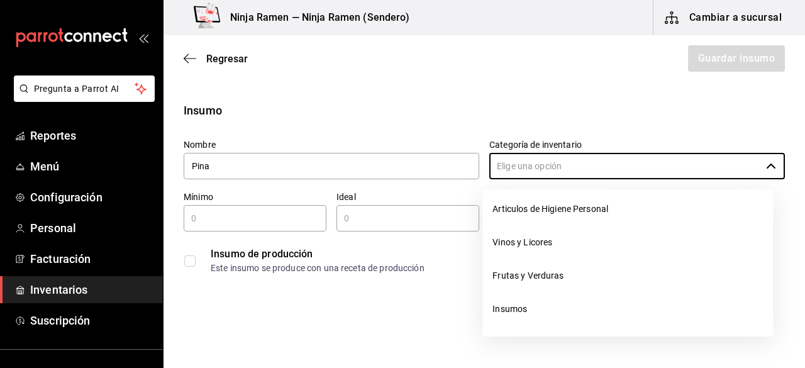
scroll to position [111, 0]
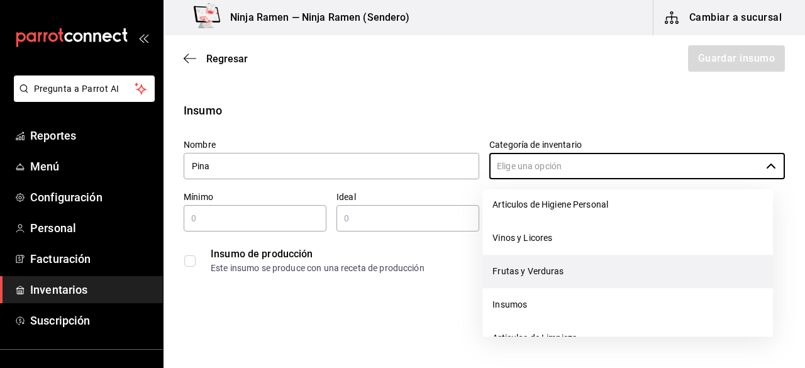
click at [603, 279] on li "Frutas y Verduras" at bounding box center [627, 271] width 291 height 33
type input "Frutas y Verduras"
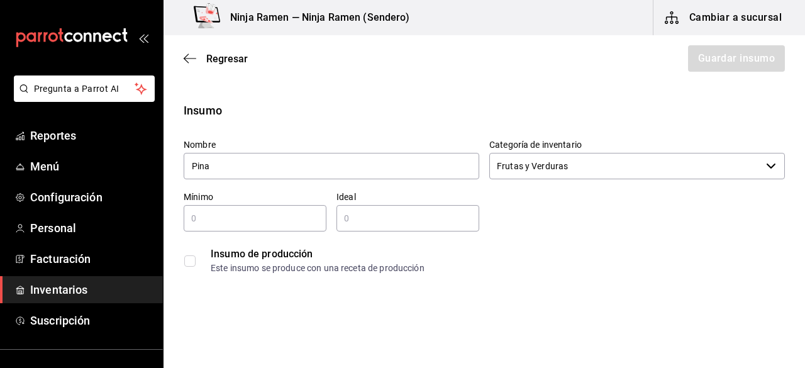
click at [222, 229] on div "​" at bounding box center [255, 218] width 143 height 26
type input "1"
type input "2"
click at [358, 223] on input "2" at bounding box center [407, 218] width 143 height 15
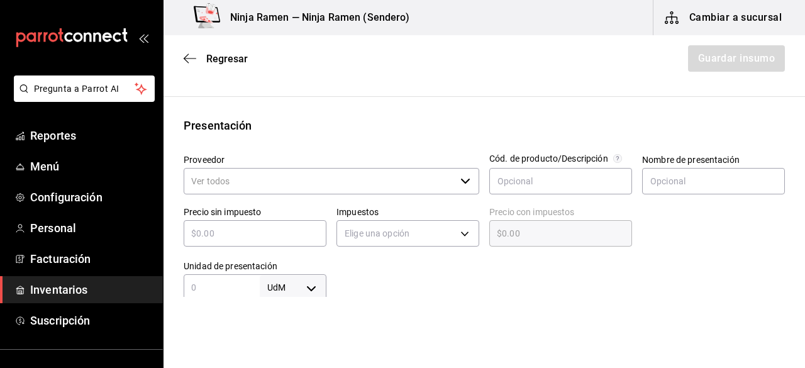
scroll to position [259, 0]
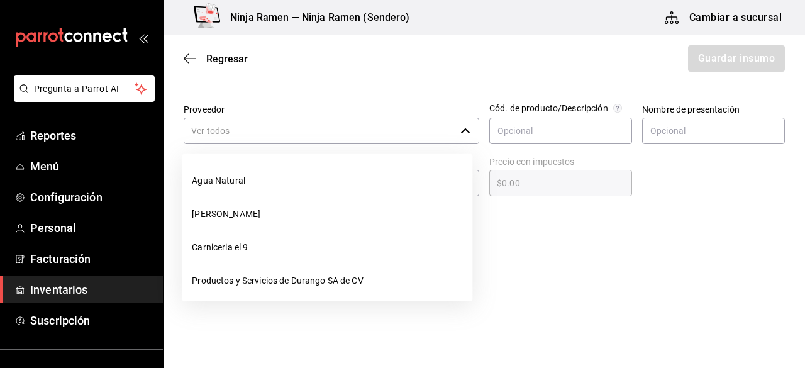
click at [460, 126] on icon "button" at bounding box center [465, 131] width 10 height 10
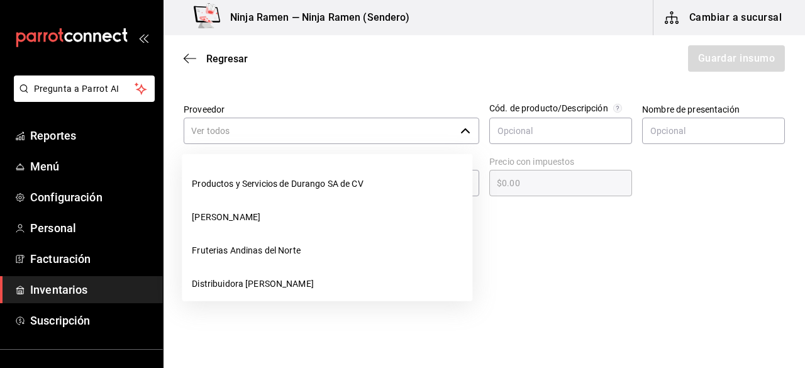
scroll to position [147, 0]
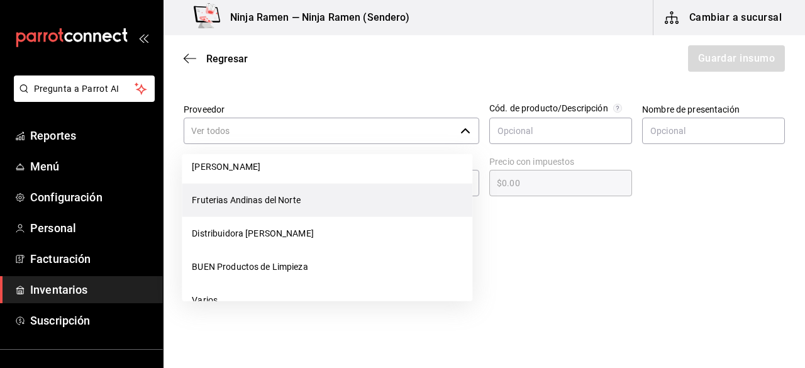
click at [324, 199] on li "Fruterias Andinas del Norte" at bounding box center [327, 200] width 291 height 33
type input "Fruterias Andinas del Norte"
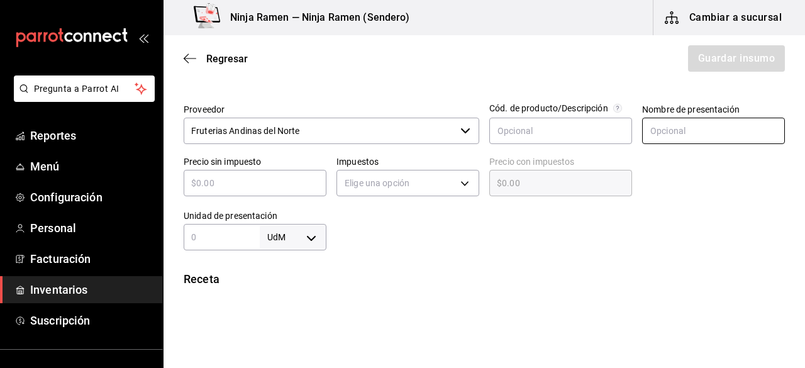
type input "2"
click at [686, 132] on input "text" at bounding box center [713, 131] width 143 height 26
type input "Pina"
click at [644, 250] on div "Insumo Nombre Pina Categoría de inventario Frutas y Verduras ​ Mínimo 1 ​ Ideal…" at bounding box center [485, 216] width 642 height 747
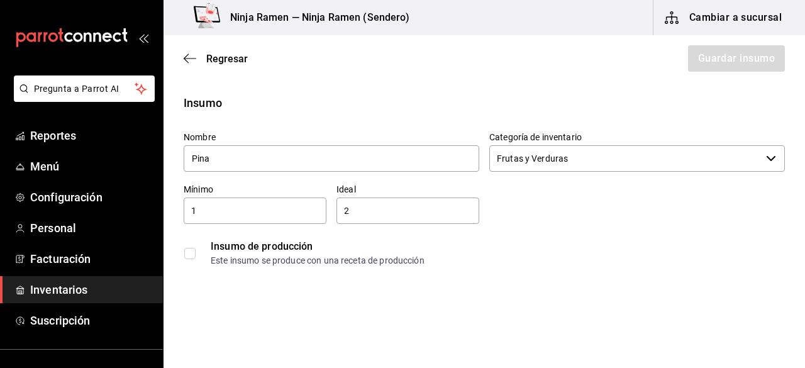
scroll to position [0, 0]
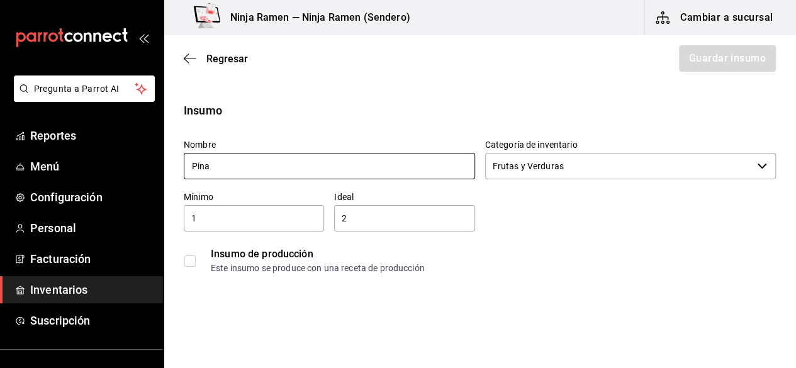
click at [287, 169] on input "Pina" at bounding box center [329, 166] width 291 height 26
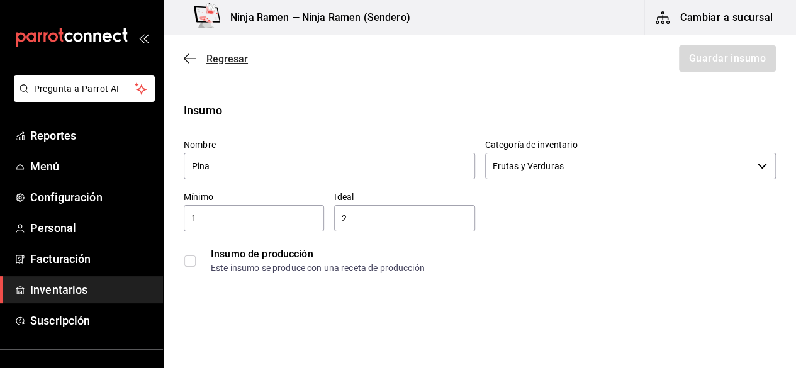
click at [197, 53] on span "Regresar" at bounding box center [216, 59] width 64 height 12
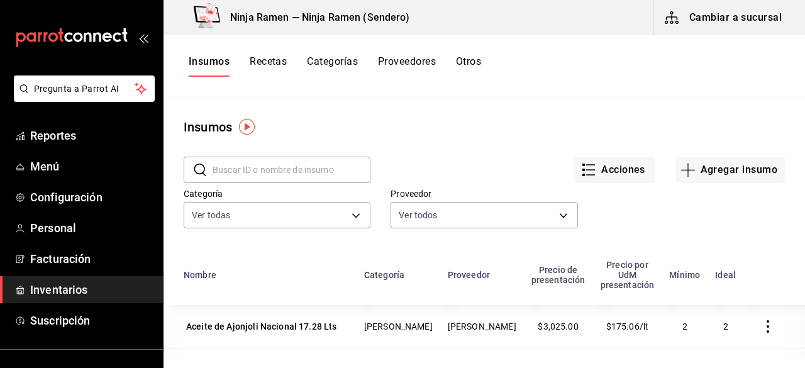
click at [244, 165] on input "text" at bounding box center [292, 169] width 158 height 25
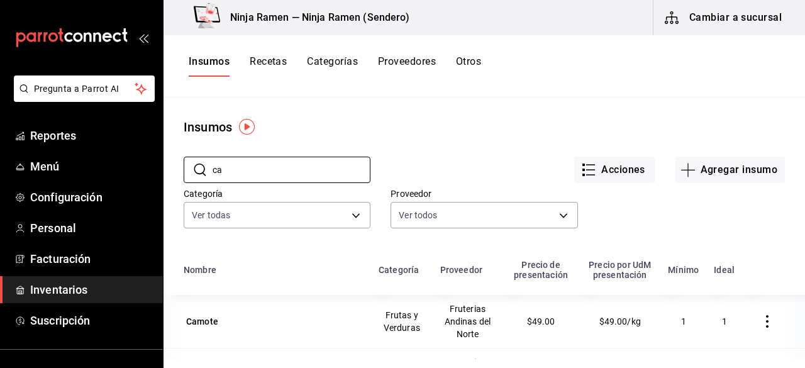
type input "c"
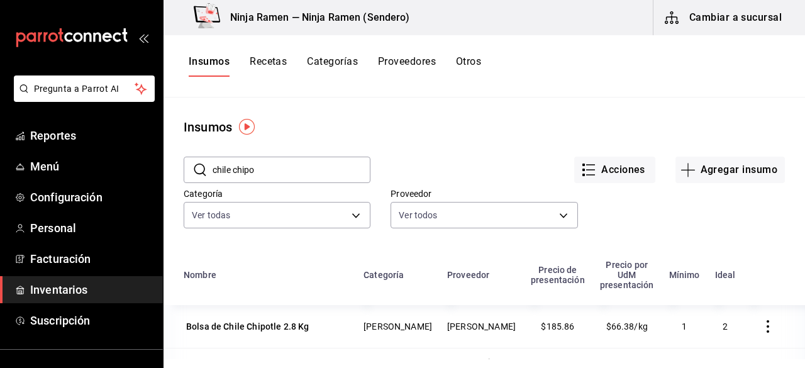
click at [326, 168] on input "chile chipo" at bounding box center [292, 169] width 158 height 25
type input "c"
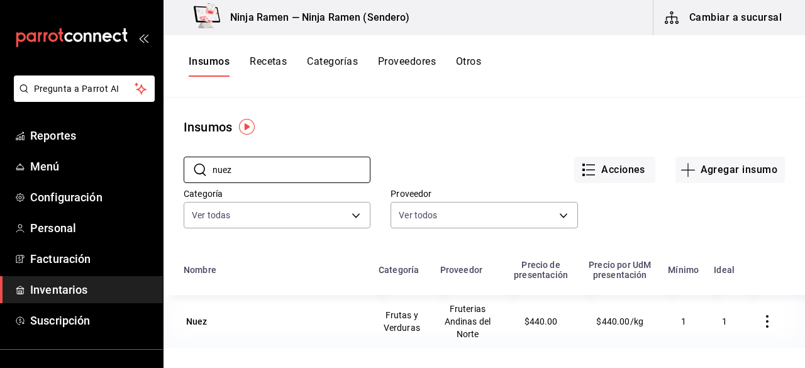
type input "nuez"
type input "n"
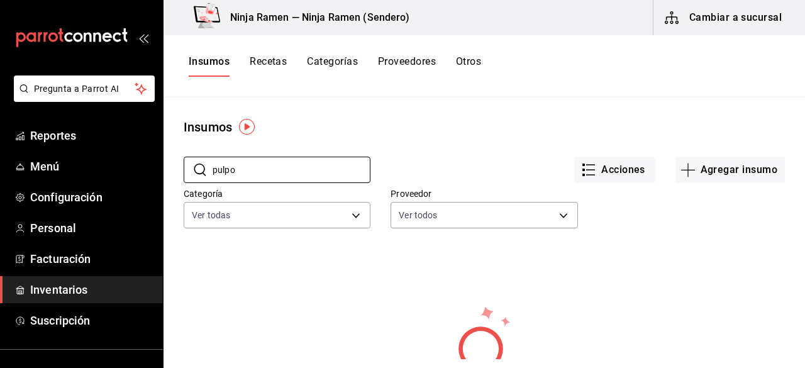
type input "pulpo"
click at [725, 173] on button "Agregar insumo" at bounding box center [729, 170] width 109 height 26
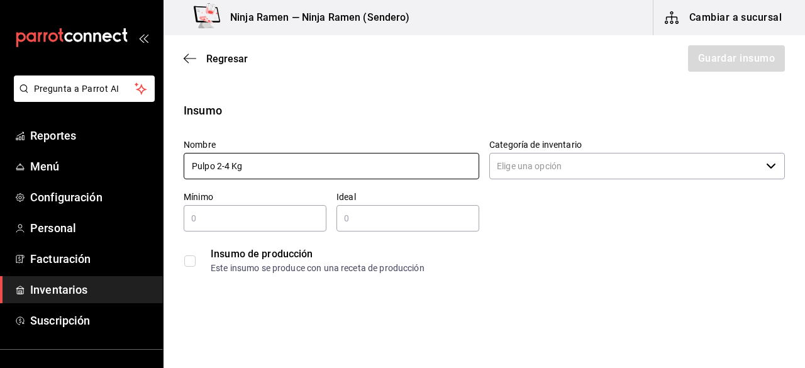
type input "Pulpo 2-4 Kg"
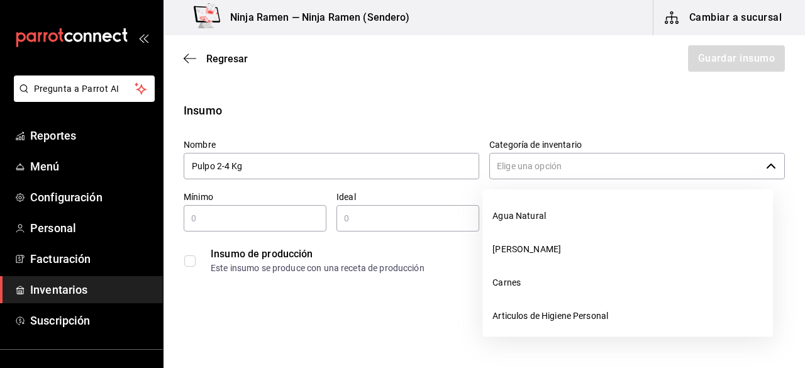
click at [541, 155] on input "Categoría de inventario" at bounding box center [625, 166] width 272 height 26
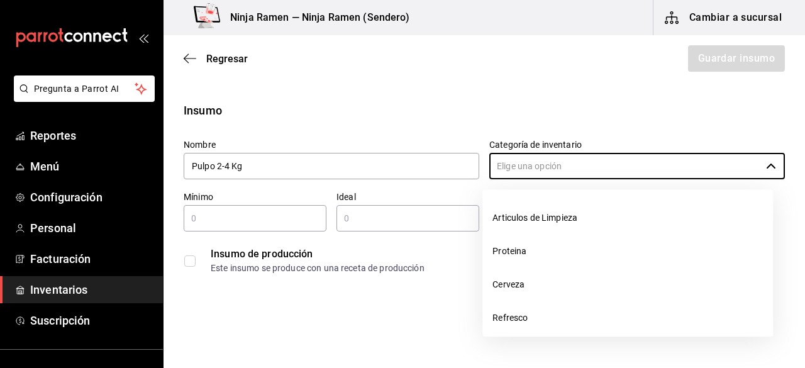
scroll to position [240, 0]
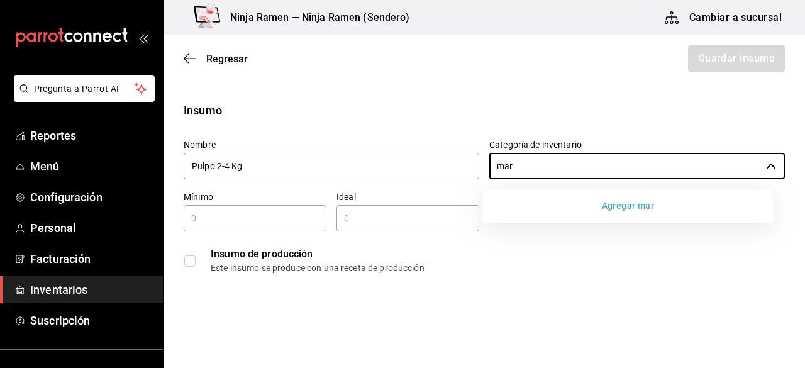
type input "mar"
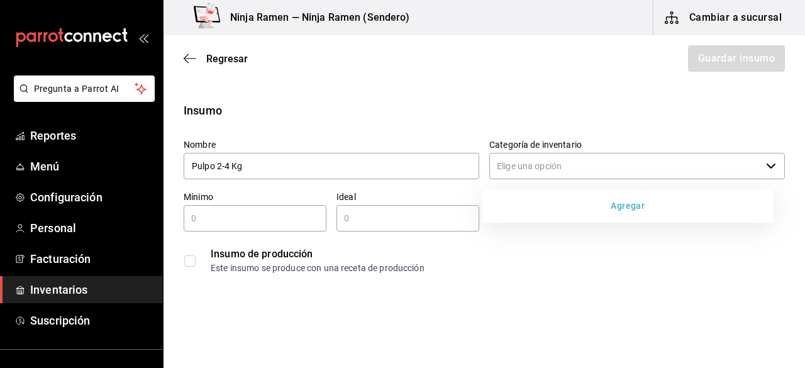
click at [631, 199] on button "Agregar" at bounding box center [627, 205] width 281 height 23
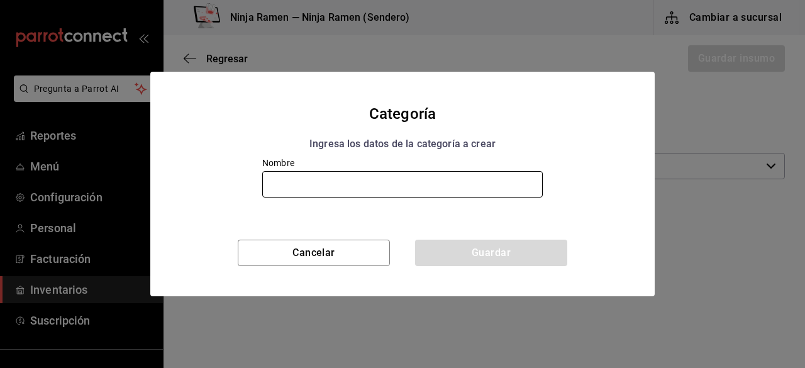
click at [455, 189] on input "text" at bounding box center [402, 184] width 281 height 26
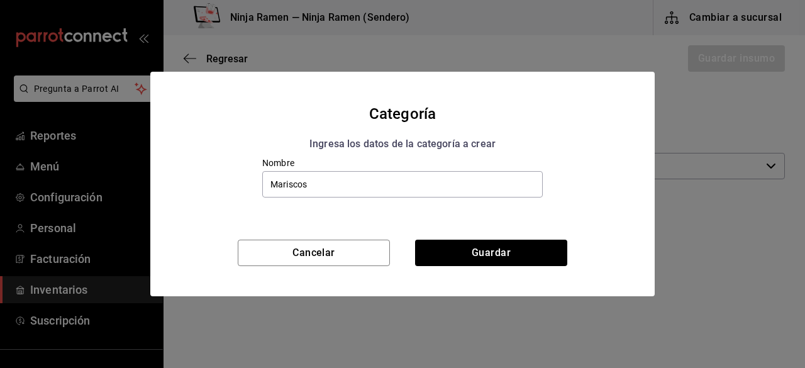
type input "Mariscos"
click at [481, 238] on div "Nombre Mariscos" at bounding box center [402, 198] width 504 height 82
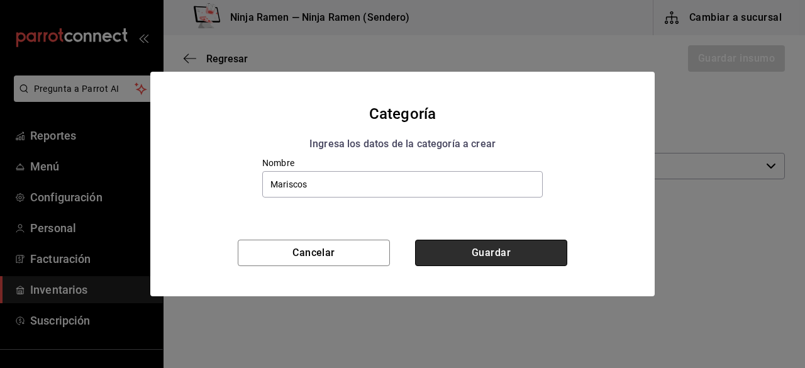
click at [491, 255] on button "Guardar" at bounding box center [491, 253] width 152 height 26
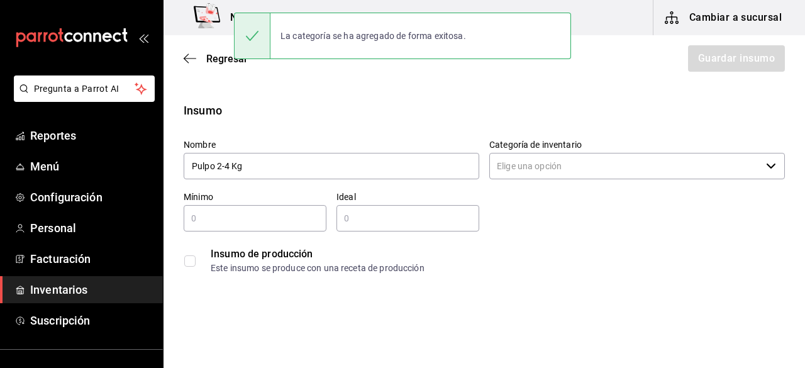
click at [268, 218] on input "text" at bounding box center [255, 218] width 143 height 15
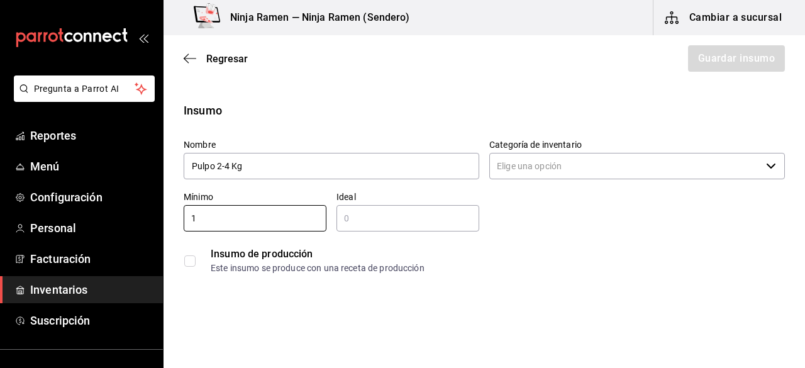
type input "1"
click at [361, 209] on div "​" at bounding box center [407, 218] width 143 height 26
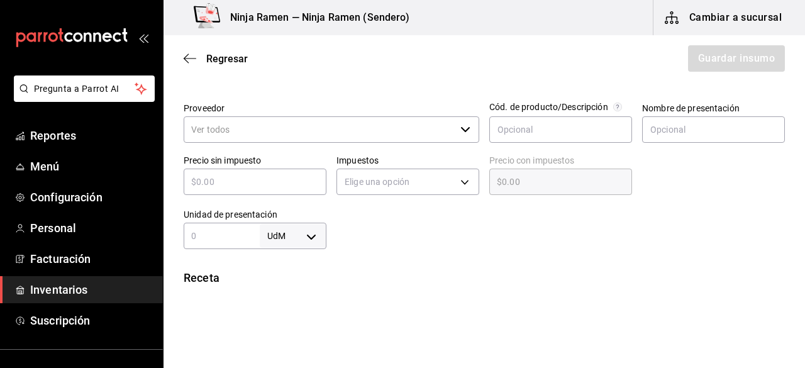
scroll to position [282, 0]
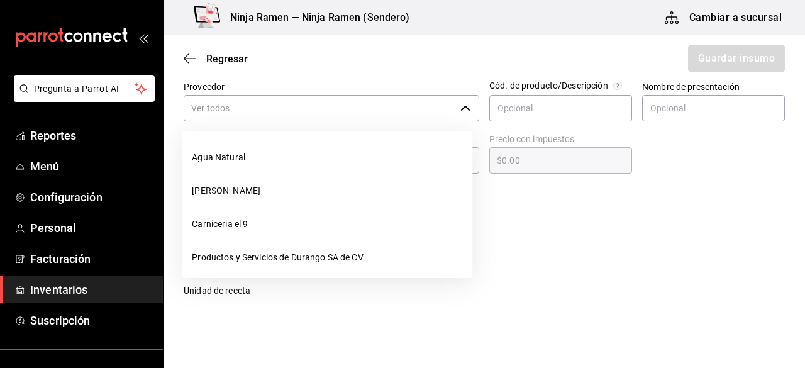
click at [451, 104] on div "​" at bounding box center [332, 108] width 296 height 26
type input "2"
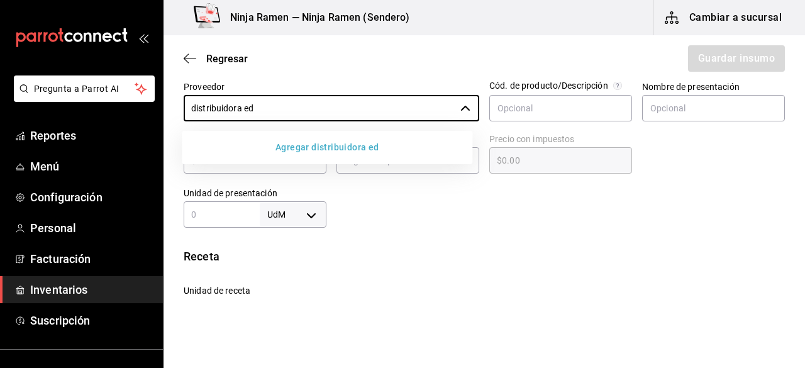
type input "distribuidora ed"
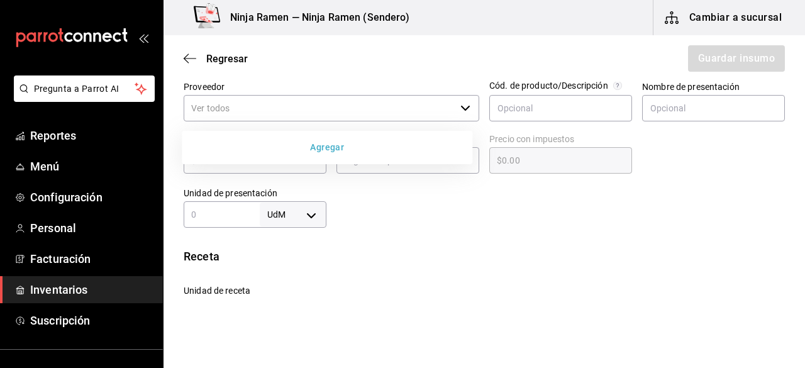
click at [370, 145] on button "Agregar" at bounding box center [327, 147] width 281 height 23
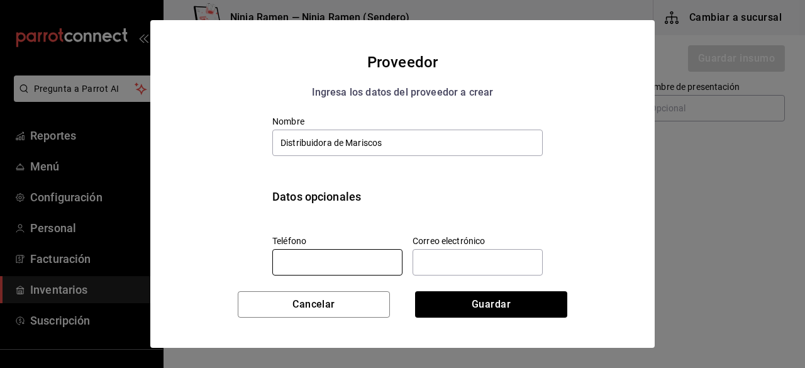
type input "Distribuidora de Mariscos"
click at [312, 260] on input "tel" at bounding box center [337, 262] width 130 height 26
type input "6567957999"
click at [462, 264] on input "text" at bounding box center [478, 262] width 130 height 26
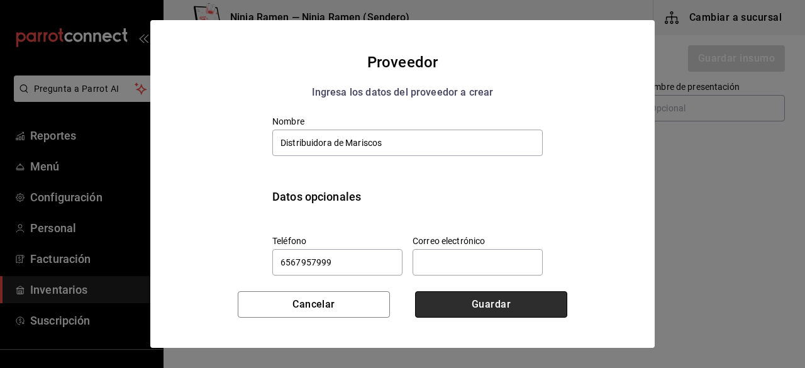
click at [489, 313] on button "Guardar" at bounding box center [491, 304] width 152 height 26
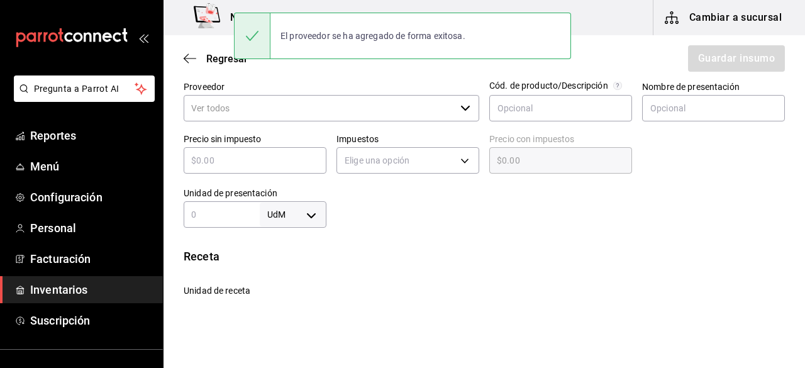
click at [291, 123] on div "Precio sin impuesto ​" at bounding box center [250, 150] width 153 height 54
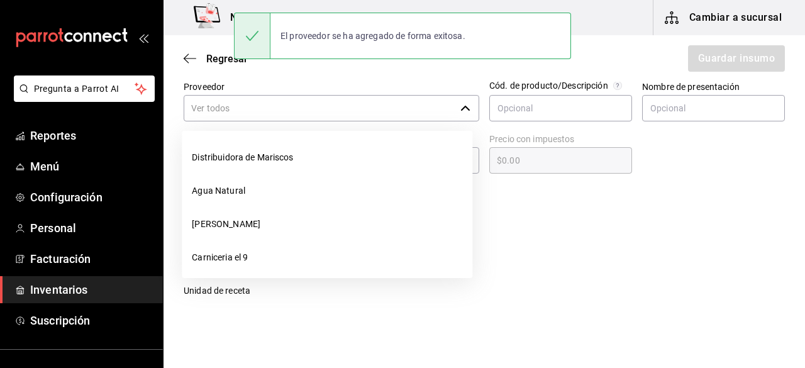
click at [267, 107] on input "Proveedor" at bounding box center [320, 108] width 272 height 26
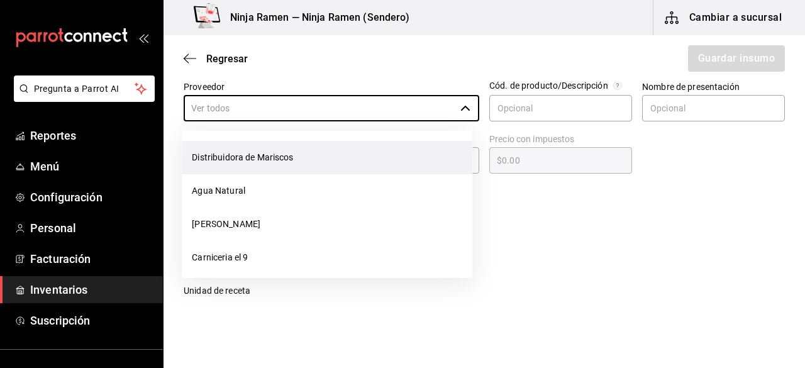
click at [267, 155] on li "Distribuidora de Mariscos" at bounding box center [327, 157] width 291 height 33
type input "Distribuidora de Mariscos"
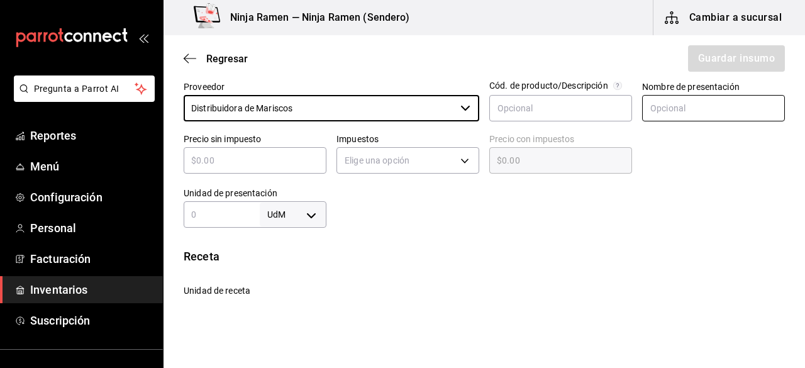
click at [665, 113] on input "text" at bounding box center [713, 108] width 143 height 26
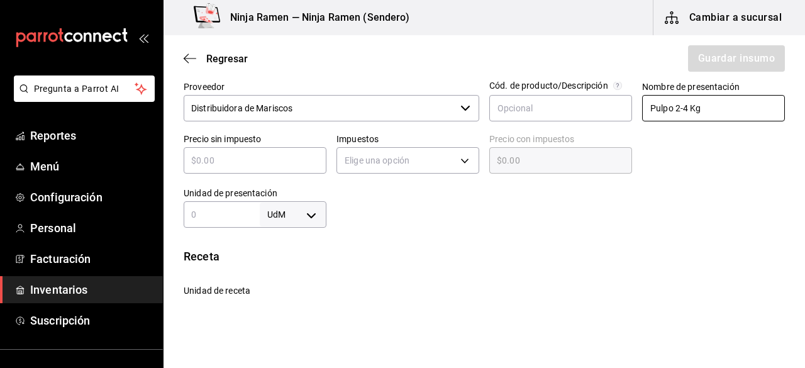
type input "Pulpo 2-4 Kg"
type input "$2"
type input "$2.00"
type input "$29"
type input "$29.00"
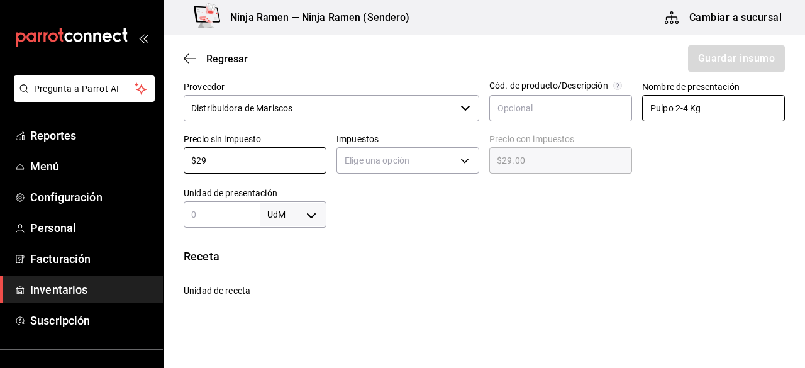
type input "$290"
type input "$290.00"
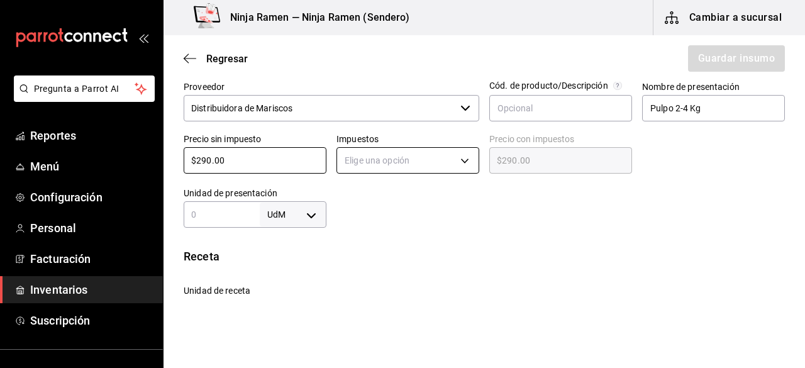
type input "$290.00"
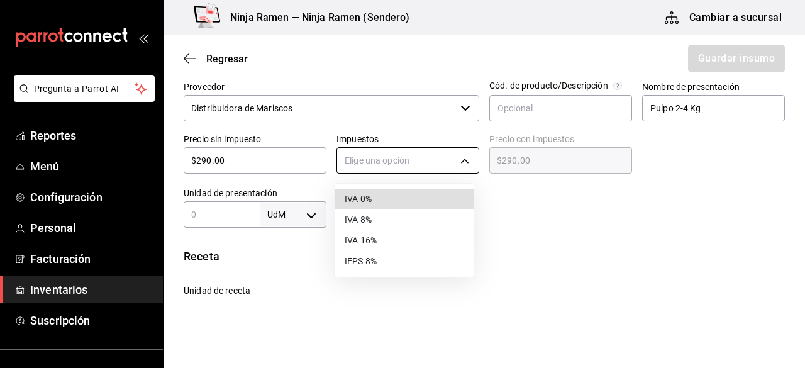
click at [458, 147] on body "Pregunta a Parrot AI Reportes Menú Configuración Personal Facturación Inventari…" at bounding box center [402, 148] width 805 height 297
click at [427, 197] on li "IVA 0%" at bounding box center [404, 199] width 139 height 21
type input "IVA_0"
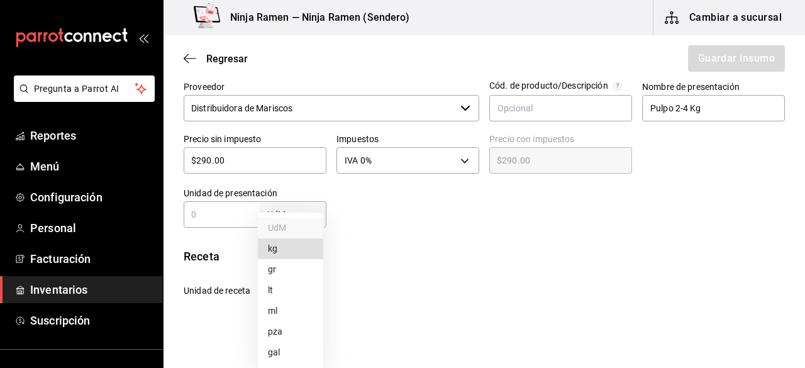
click at [293, 212] on body "Pregunta a Parrot AI Reportes Menú Configuración Personal Facturación Inventari…" at bounding box center [402, 148] width 805 height 297
click at [276, 253] on li "kg" at bounding box center [290, 248] width 65 height 21
type input "KILOGRAM"
click at [220, 217] on input "text" at bounding box center [222, 214] width 76 height 15
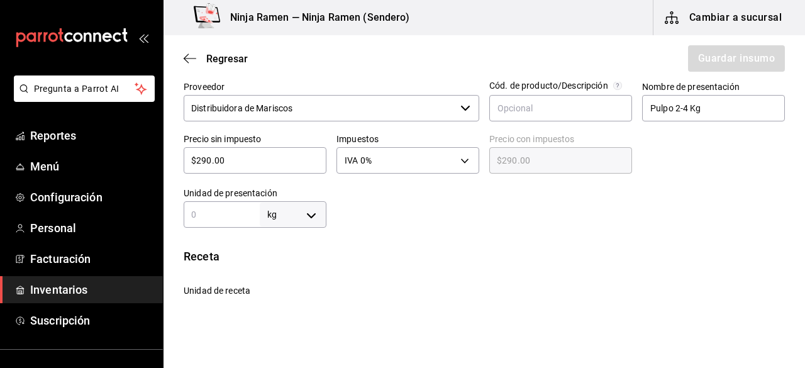
type input "1"
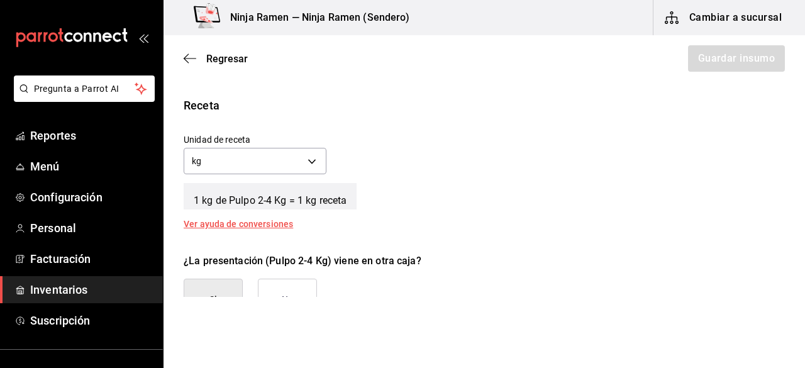
scroll to position [455, 0]
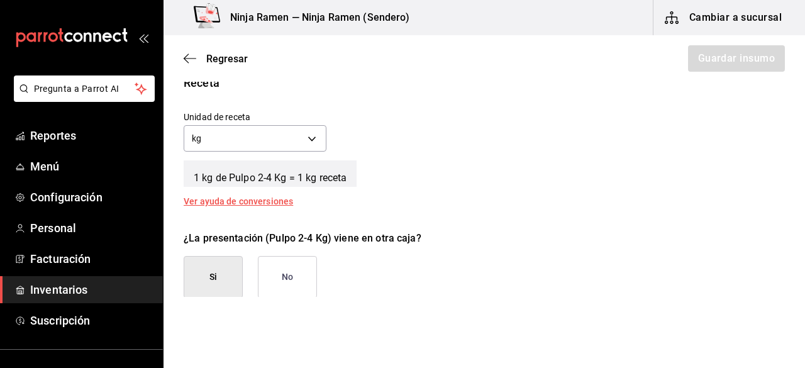
type input "1"
click at [687, 168] on div "1 kg de Pulpo 2-4 Kg = 1 kg receta" at bounding box center [484, 170] width 601 height 31
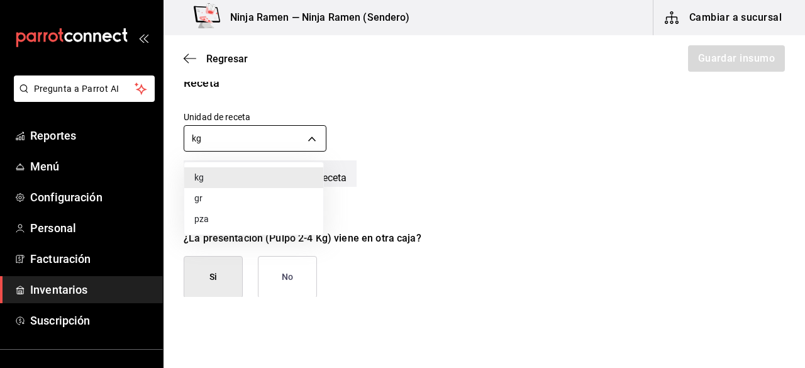
click at [314, 142] on body "Pregunta a Parrot AI Reportes Menú Configuración Personal Facturación Inventari…" at bounding box center [402, 148] width 805 height 297
click at [244, 204] on li "gr" at bounding box center [253, 198] width 139 height 21
type input "GRAM"
type input "1,000"
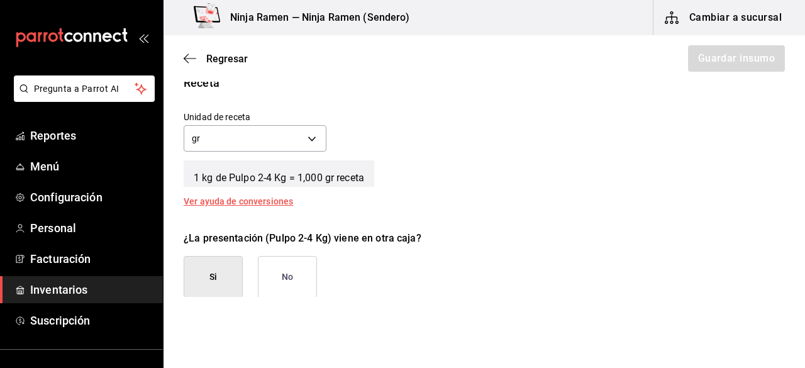
click at [279, 269] on button "No" at bounding box center [287, 277] width 59 height 42
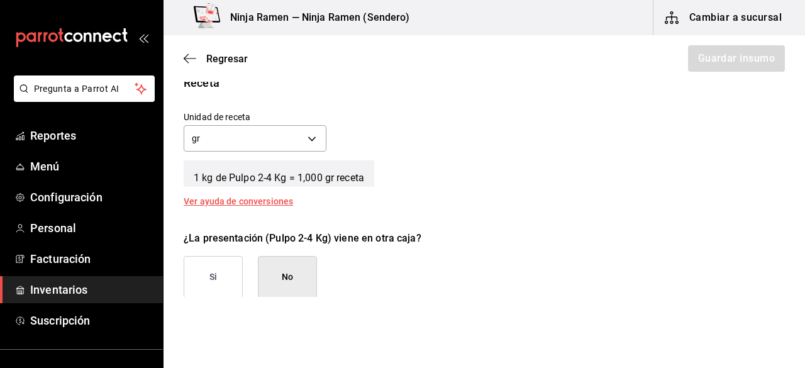
drag, startPoint x: 320, startPoint y: 275, endPoint x: 287, endPoint y: 278, distance: 32.8
click at [287, 278] on div "¿La presentación (Pulpo 2-4 Kg) viene en otra caja? Si No" at bounding box center [479, 259] width 611 height 77
click at [287, 278] on button "No" at bounding box center [287, 277] width 59 height 42
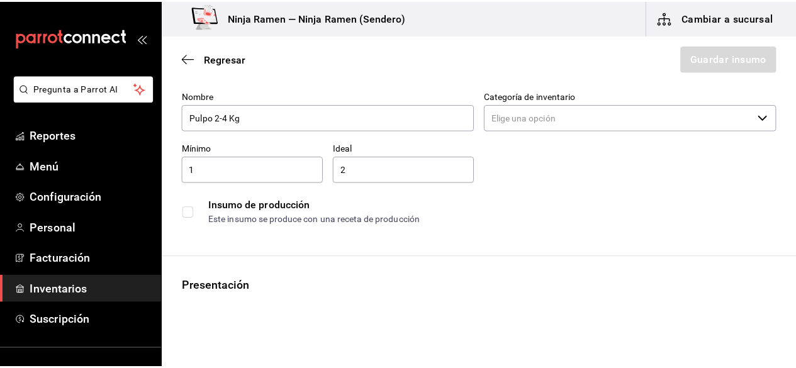
scroll to position [0, 0]
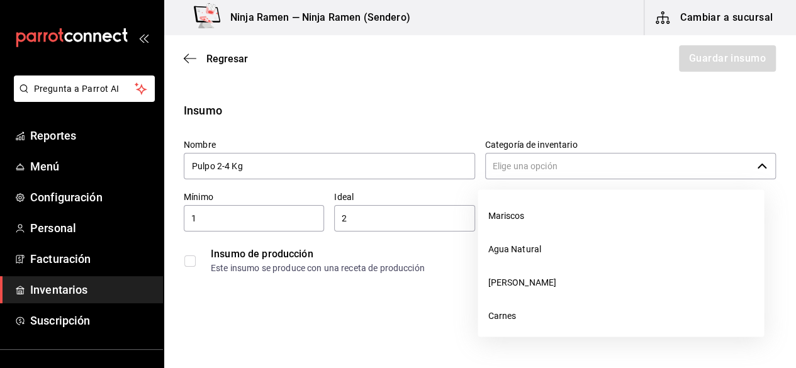
click at [757, 165] on icon "button" at bounding box center [761, 166] width 9 height 5
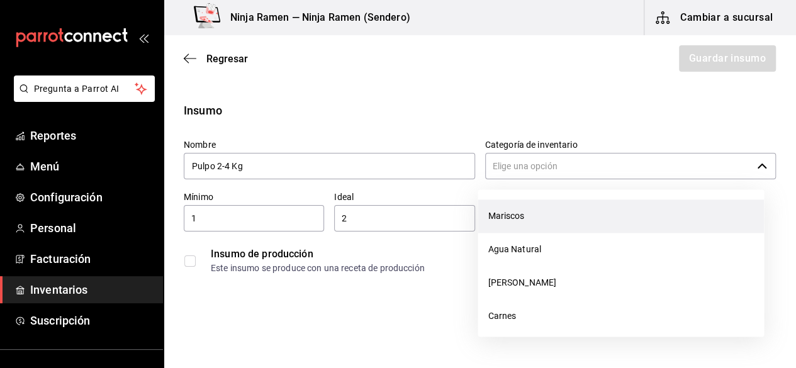
click at [636, 208] on li "Mariscos" at bounding box center [620, 215] width 286 height 33
type input "Mariscos"
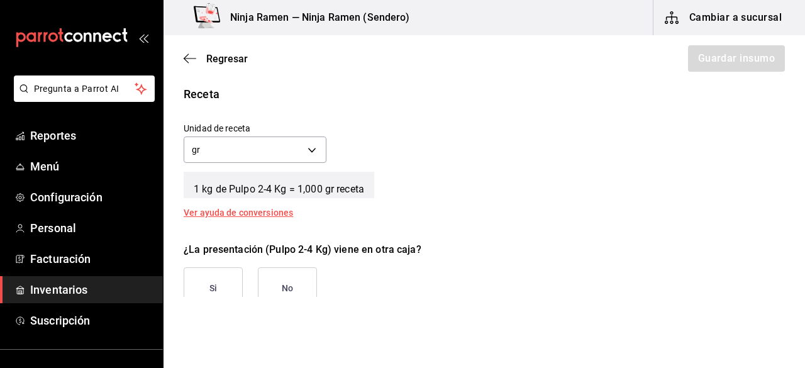
scroll to position [460, 0]
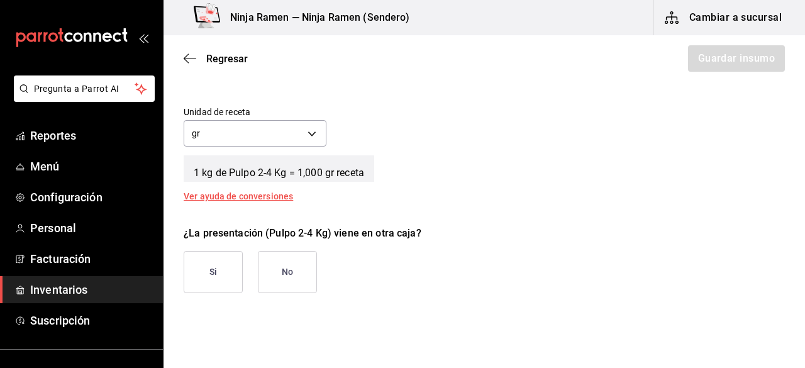
click at [300, 263] on button "No" at bounding box center [287, 272] width 59 height 42
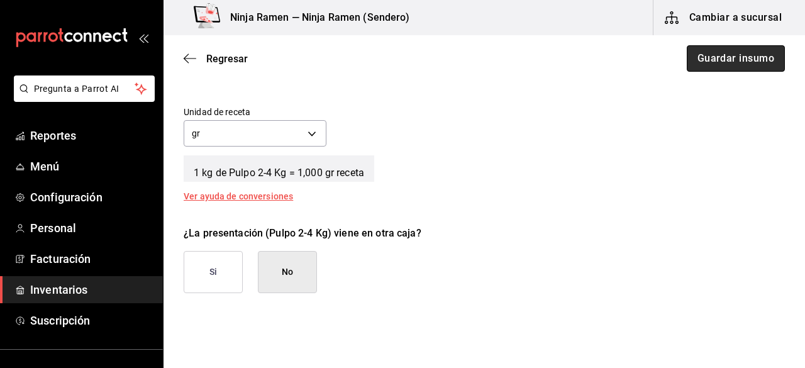
click at [709, 61] on button "Guardar insumo" at bounding box center [736, 58] width 98 height 26
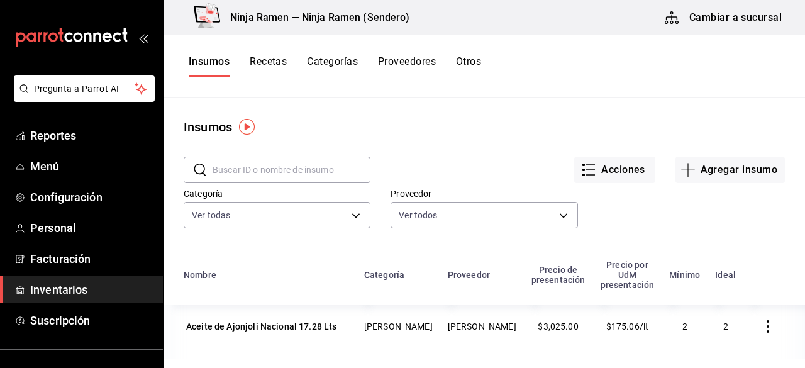
click at [296, 169] on input "text" at bounding box center [292, 169] width 158 height 25
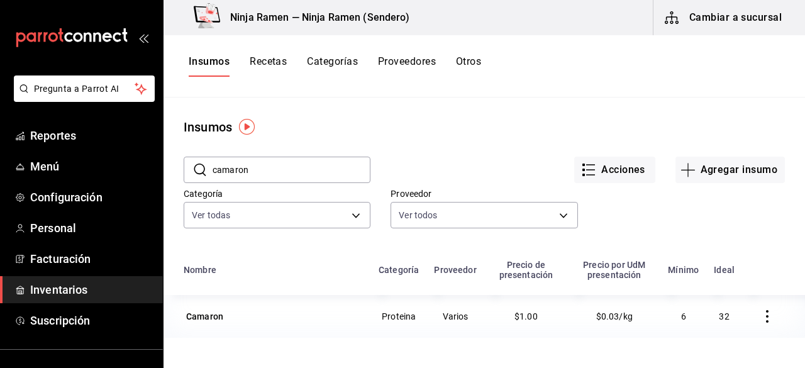
type input "camaron"
click at [718, 168] on button "Agregar insumo" at bounding box center [729, 170] width 109 height 26
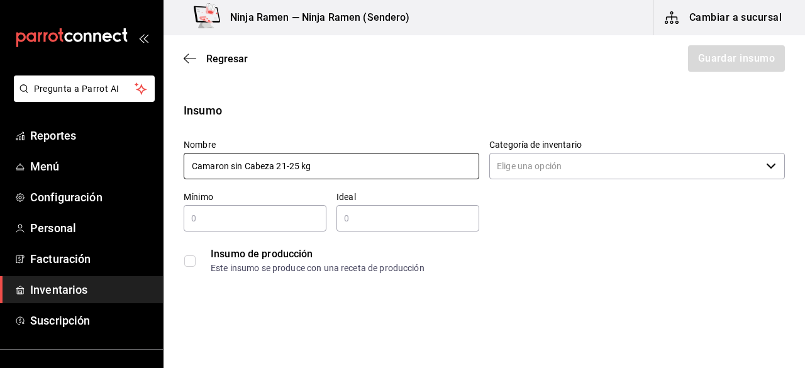
type input "Camaron sin Cabeza 21-25 kg"
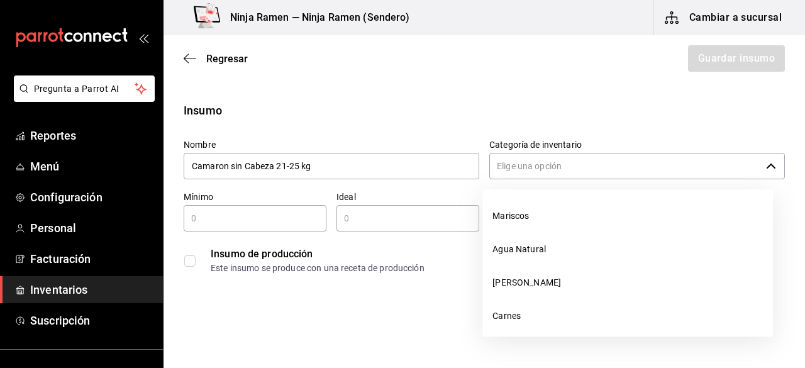
click at [499, 162] on input "Categoría de inventario" at bounding box center [625, 166] width 272 height 26
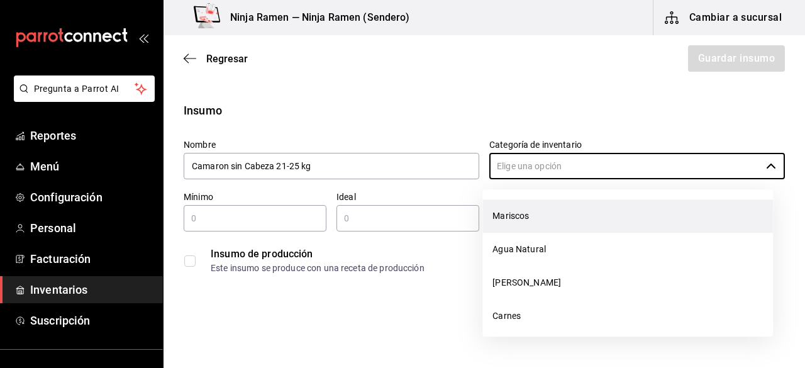
click at [504, 217] on li "Mariscos" at bounding box center [627, 215] width 291 height 33
type input "Mariscos"
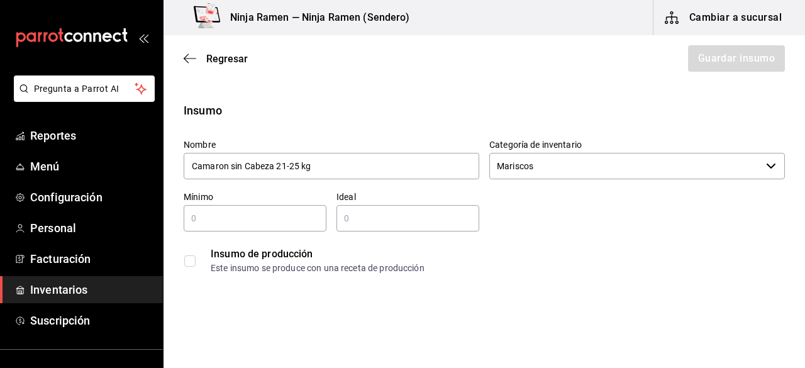
click at [279, 231] on div "Insumo de producción Este insumo se produce con una receta de producción" at bounding box center [479, 255] width 611 height 48
click at [265, 226] on div "​" at bounding box center [255, 218] width 143 height 26
type input "1"
click at [356, 220] on input "text" at bounding box center [407, 218] width 143 height 15
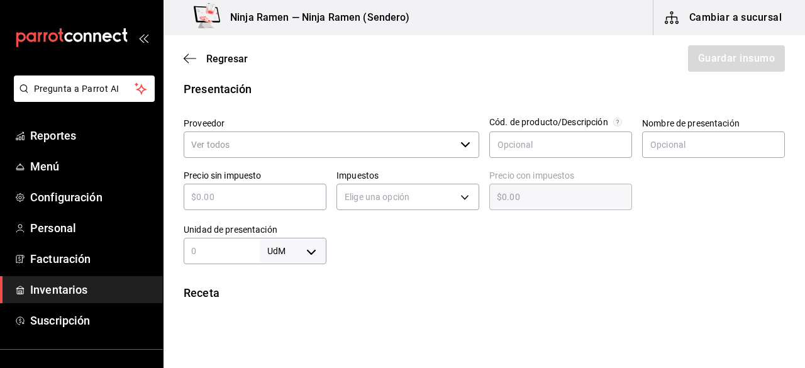
scroll to position [253, 0]
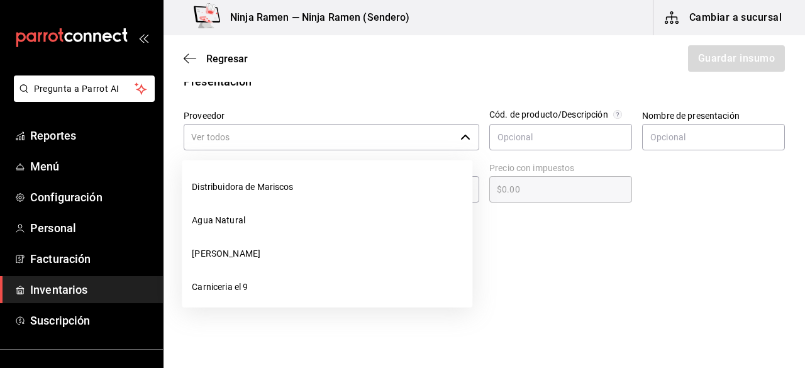
click at [453, 130] on div "​" at bounding box center [332, 137] width 296 height 26
type input "2"
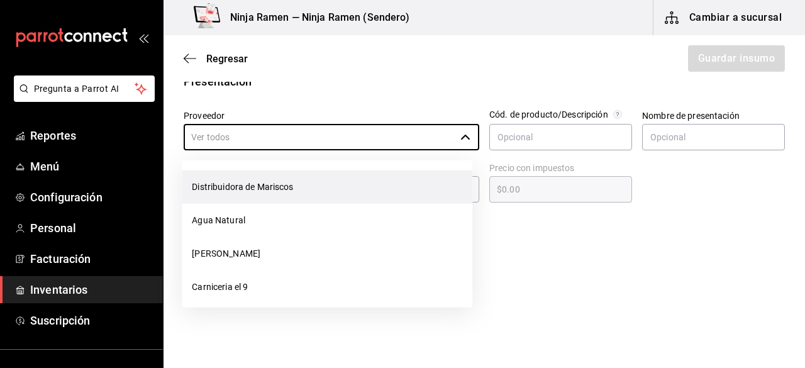
click at [330, 187] on li "Distribuidora de Mariscos" at bounding box center [327, 186] width 291 height 33
type input "Distribuidora de Mariscos"
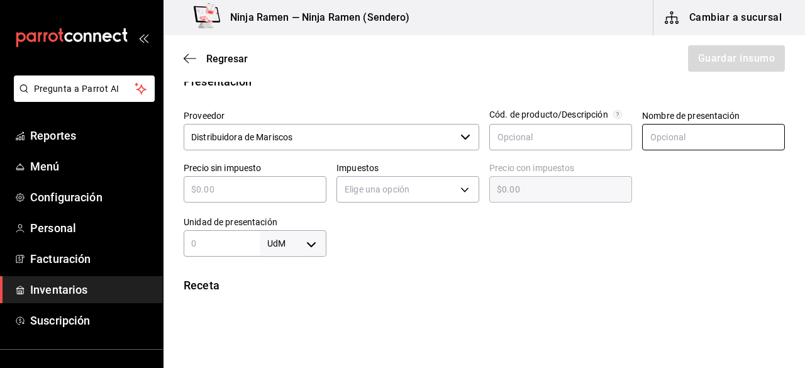
click at [667, 135] on input "text" at bounding box center [713, 137] width 143 height 26
type input "Camaron sin Cabeza 21-25 kg"
type input "$2"
type input "$2.00"
type input "$23"
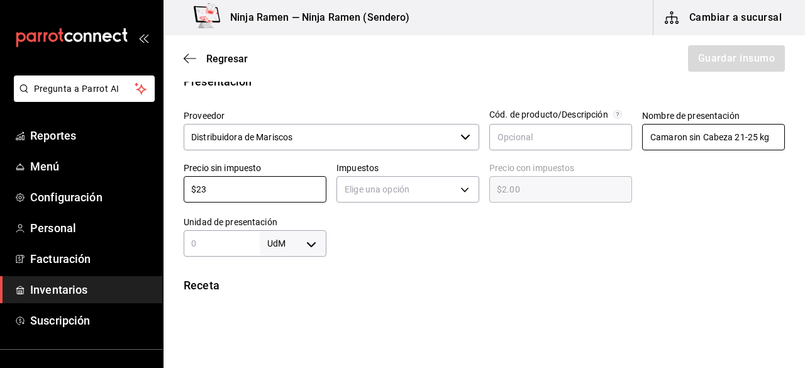
type input "$23.00"
type input "$230"
type input "$230.00"
type input "$230"
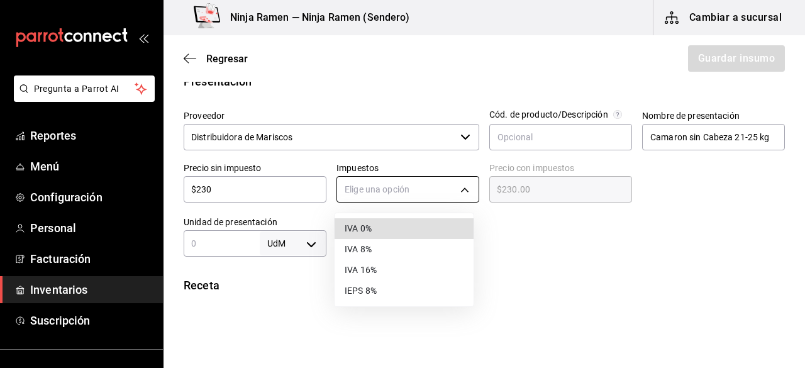
click at [411, 188] on body "Pregunta a Parrot AI Reportes Menú Configuración Personal Facturación Inventari…" at bounding box center [402, 148] width 805 height 297
type input "IVA_0"
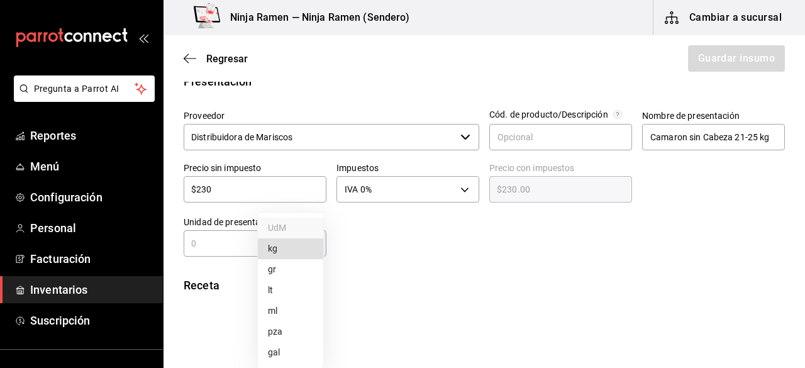
click at [310, 242] on body "Pregunta a Parrot AI Reportes Menú Configuración Personal Facturación Inventari…" at bounding box center [402, 148] width 805 height 297
click at [291, 269] on li "gr" at bounding box center [290, 269] width 65 height 21
type input "GRAM"
click at [287, 246] on body "Pregunta a Parrot AI Reportes Menú Configuración Personal Facturación Inventari…" at bounding box center [402, 148] width 805 height 297
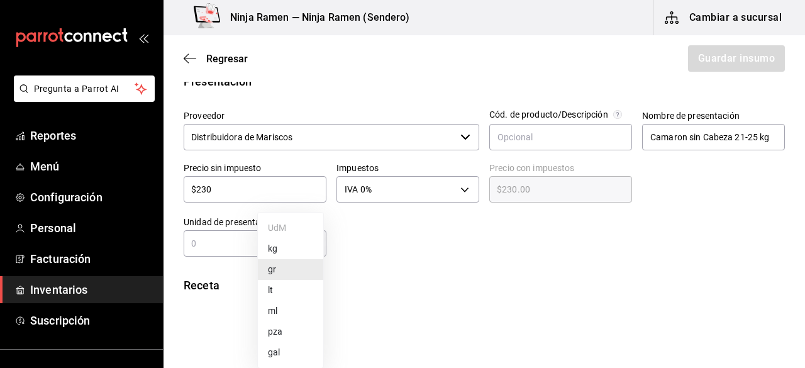
click at [234, 249] on div at bounding box center [402, 184] width 805 height 368
click at [221, 246] on input "text" at bounding box center [222, 243] width 76 height 15
type input "1"
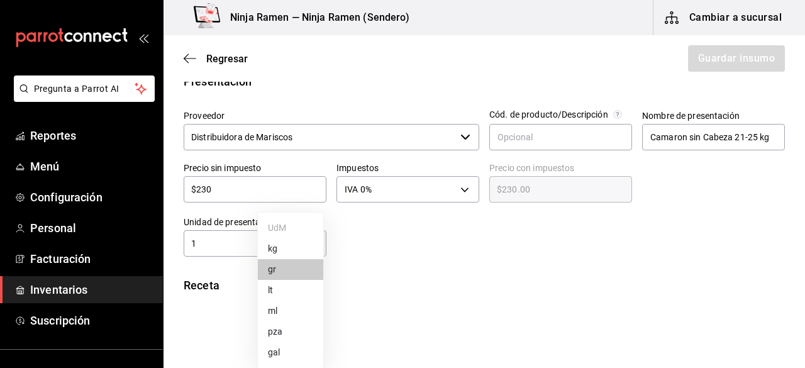
click at [306, 244] on body "Pregunta a Parrot AI Reportes Menú Configuración Personal Facturación Inventari…" at bounding box center [402, 148] width 805 height 297
click at [300, 247] on li "kg" at bounding box center [290, 248] width 65 height 21
type input "KILOGRAM"
type input "1"
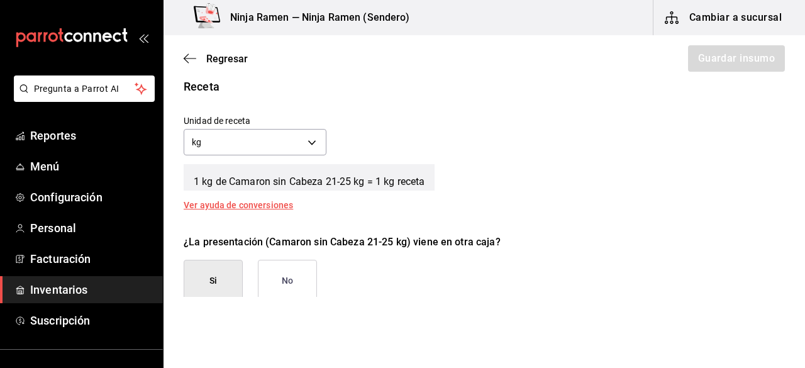
scroll to position [489, 0]
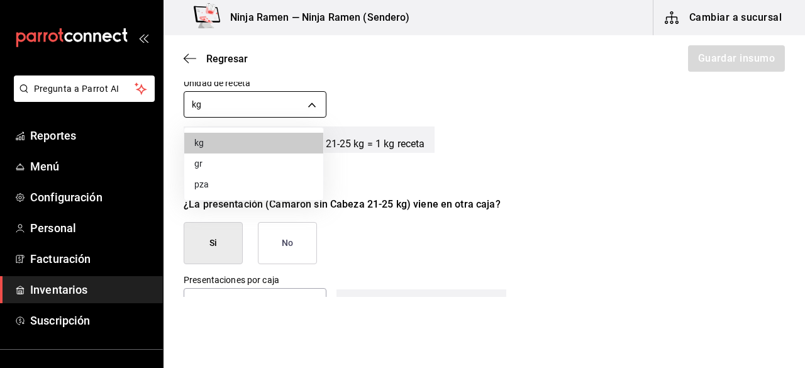
click at [309, 101] on body "Pregunta a Parrot AI Reportes Menú Configuración Personal Facturación Inventari…" at bounding box center [402, 148] width 805 height 297
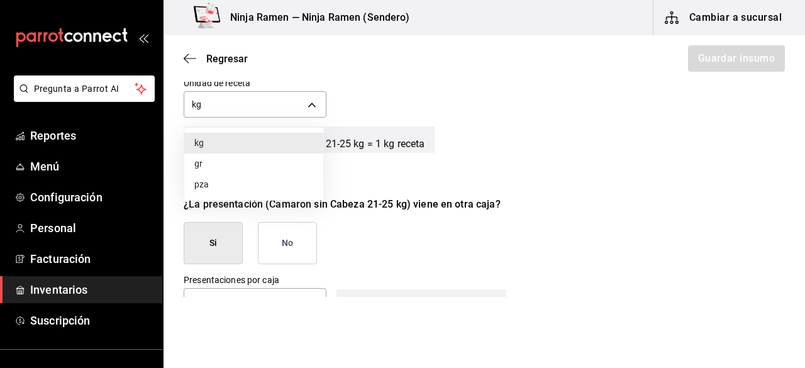
click at [267, 165] on li "gr" at bounding box center [253, 163] width 139 height 21
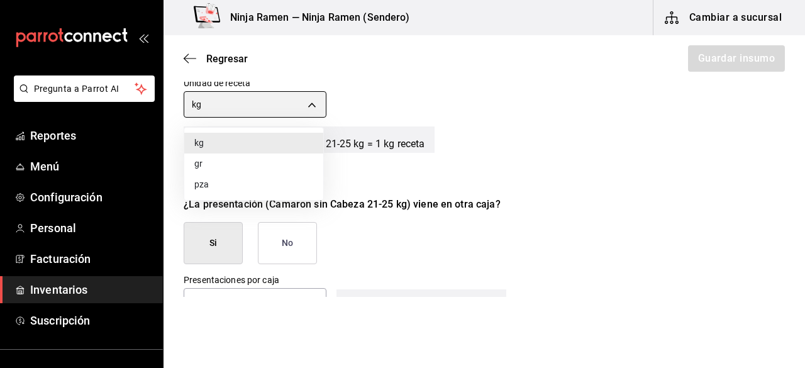
type input "GRAM"
type input "1,000"
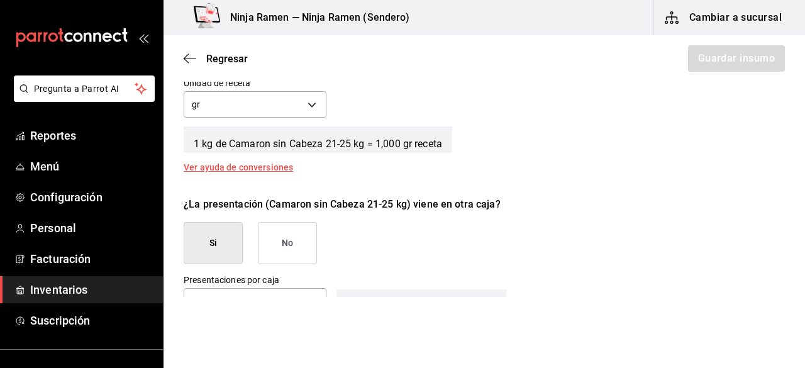
click at [262, 235] on button "No" at bounding box center [287, 243] width 59 height 42
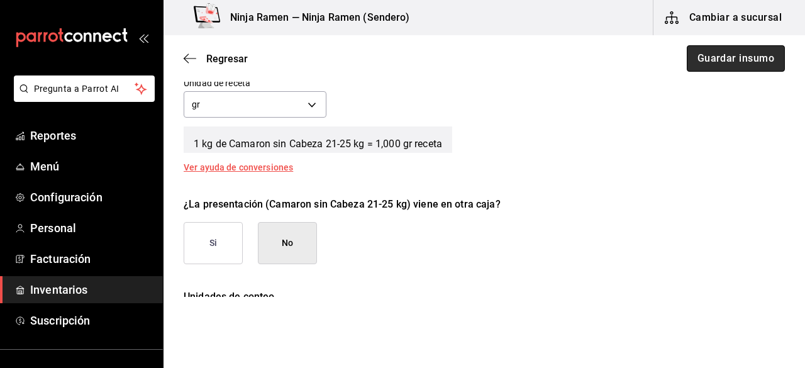
click at [722, 64] on button "Guardar insumo" at bounding box center [736, 58] width 98 height 26
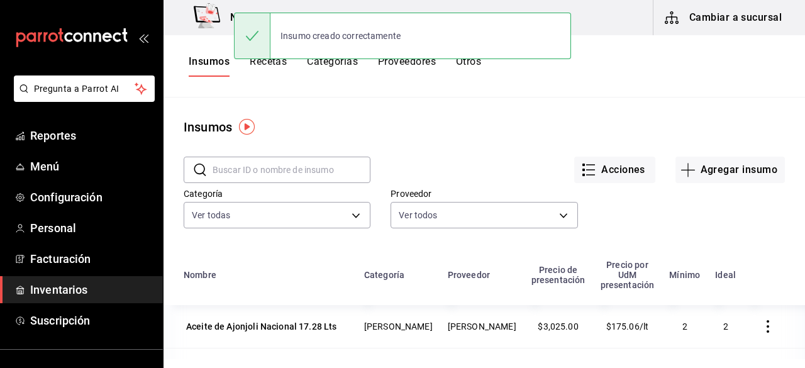
click at [299, 182] on input "text" at bounding box center [292, 169] width 158 height 25
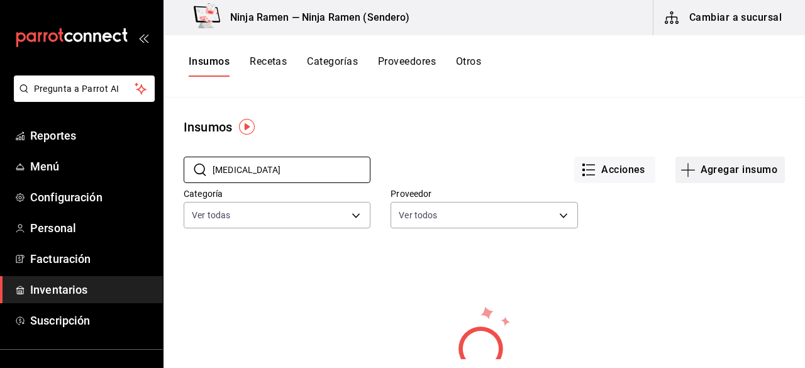
type input "callo"
click at [694, 167] on button "Agregar insumo" at bounding box center [729, 170] width 109 height 26
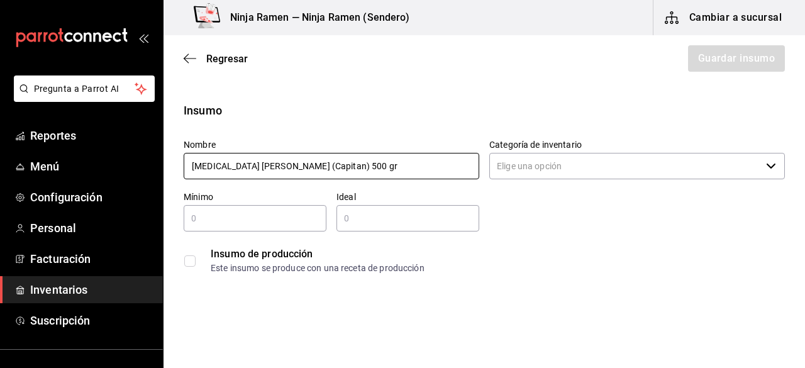
type input "[MEDICAL_DATA] [PERSON_NAME] (Capitan) 500 gr"
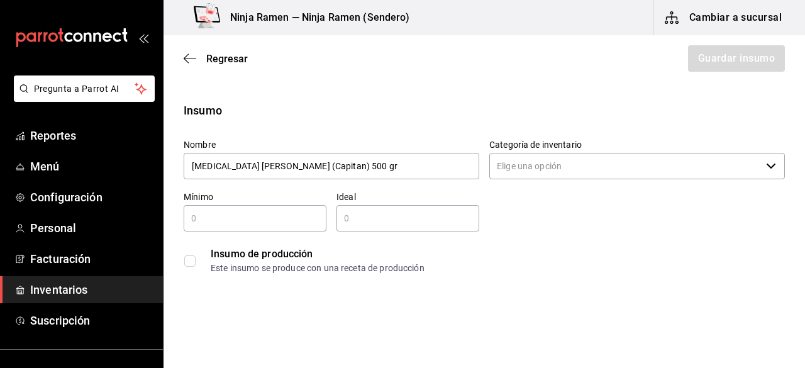
click at [595, 167] on input "Categoría de inventario" at bounding box center [625, 166] width 272 height 26
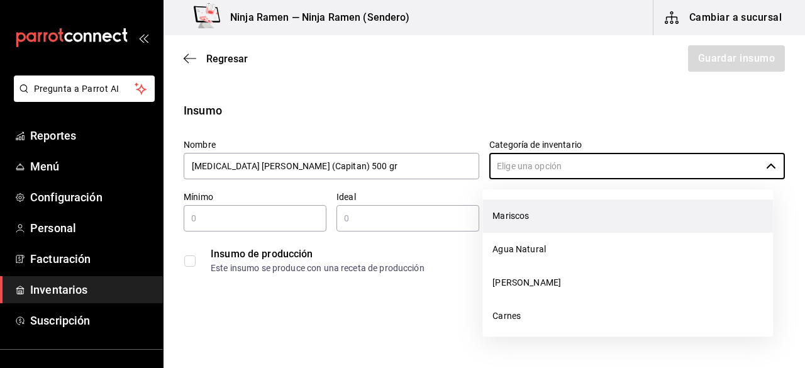
click at [548, 226] on li "Mariscos" at bounding box center [627, 215] width 291 height 33
type input "Mariscos"
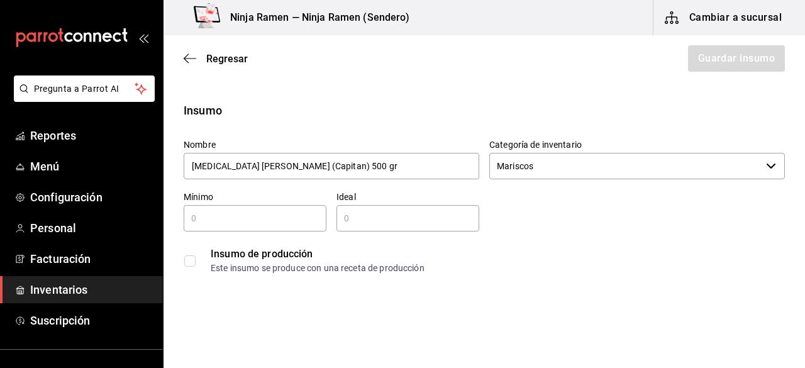
click at [269, 221] on input "text" at bounding box center [255, 218] width 143 height 15
type input "1"
click at [352, 214] on input "text" at bounding box center [407, 218] width 143 height 15
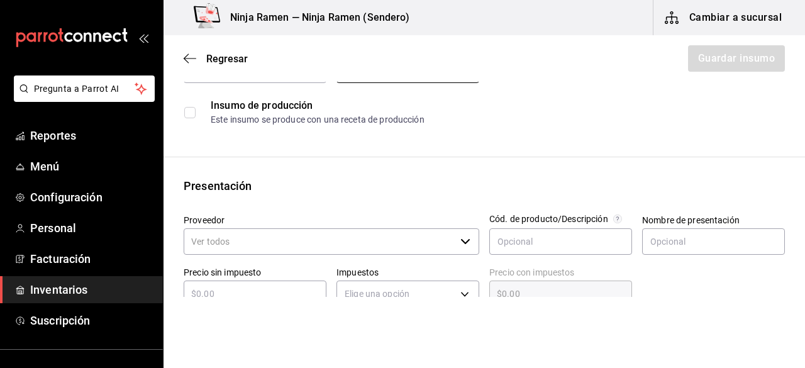
scroll to position [218, 0]
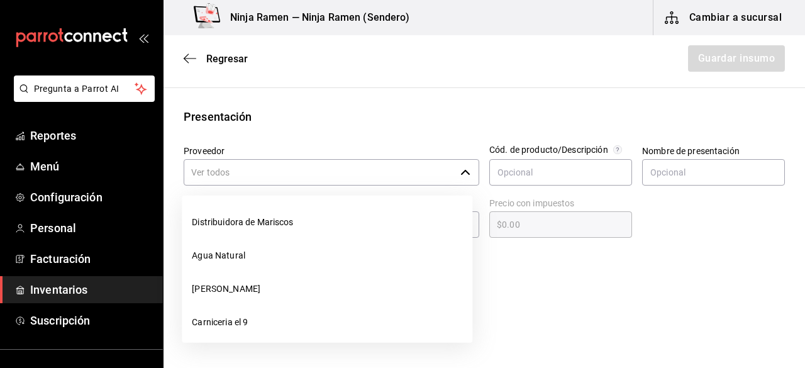
click at [470, 177] on div "​" at bounding box center [332, 172] width 296 height 26
type input "2"
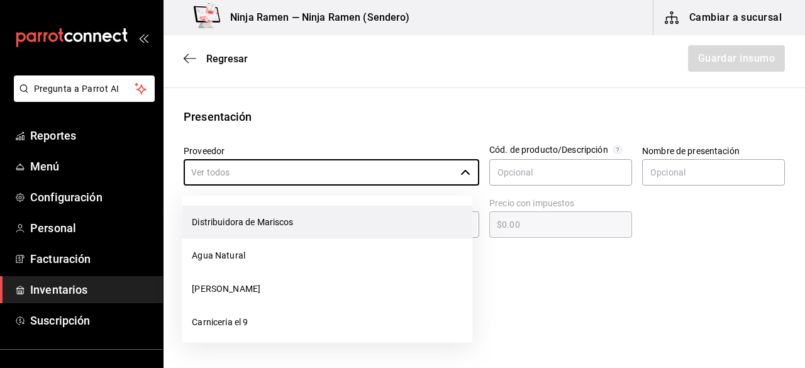
click at [391, 211] on li "Distribuidora de Mariscos" at bounding box center [327, 222] width 291 height 33
type input "Distribuidora de Mariscos"
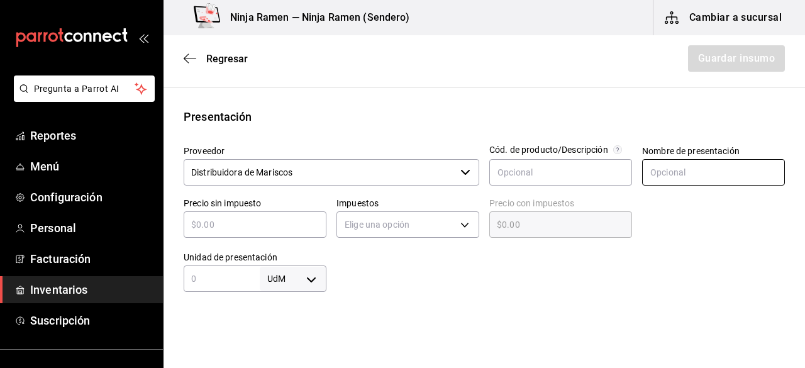
click at [677, 180] on input "text" at bounding box center [713, 172] width 143 height 26
click at [716, 179] on input "Callo de Hacha" at bounding box center [713, 172] width 143 height 26
type input "[MEDICAL_DATA] [PERSON_NAME] (Capitan) 500 gr"
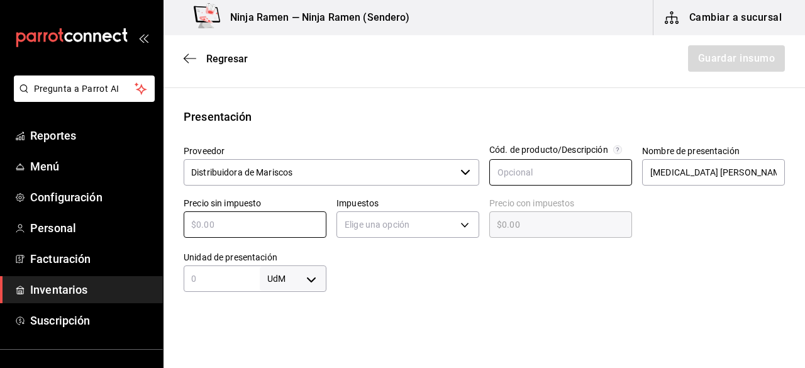
type input "$5"
type input "$5.00"
type input "$58"
type input "$58.00"
type input "$580"
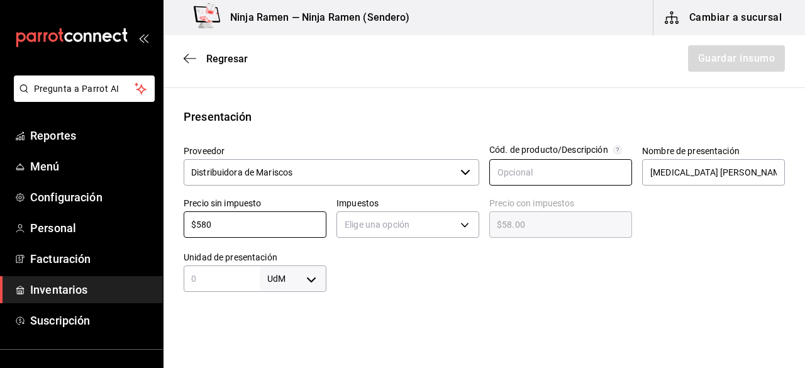
type input "$580.00"
type input "$580"
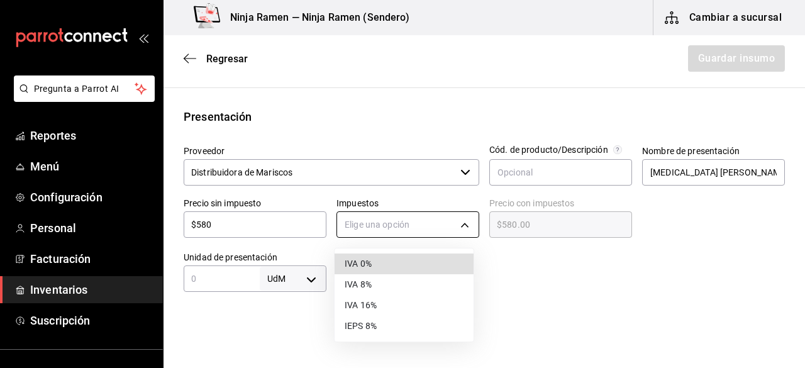
click at [443, 226] on body "Pregunta a Parrot AI Reportes Menú Configuración Personal Facturación Inventari…" at bounding box center [402, 148] width 805 height 297
type input "IVA_0"
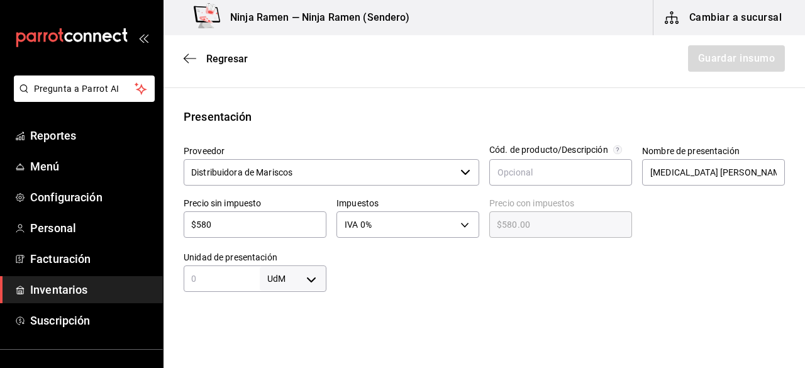
click at [228, 274] on input "text" at bounding box center [222, 278] width 76 height 15
type input "500"
click at [310, 286] on body "Pregunta a Parrot AI Reportes Menú Configuración Personal Facturación Inventari…" at bounding box center [402, 148] width 805 height 297
click at [287, 275] on li "gr" at bounding box center [290, 269] width 65 height 21
type input "GRAM"
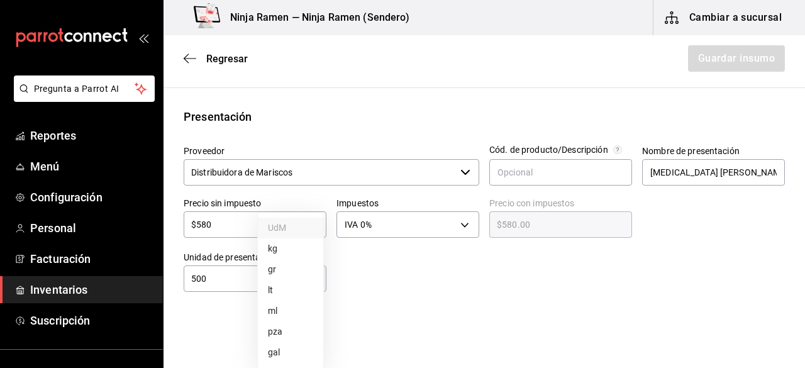
type input "GRAM"
type input "500"
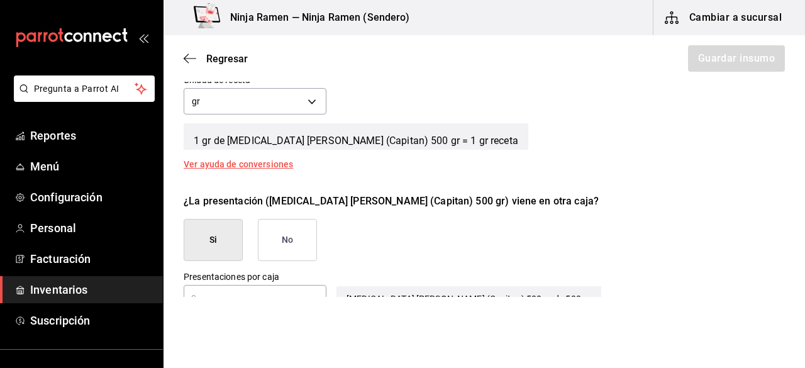
scroll to position [503, 0]
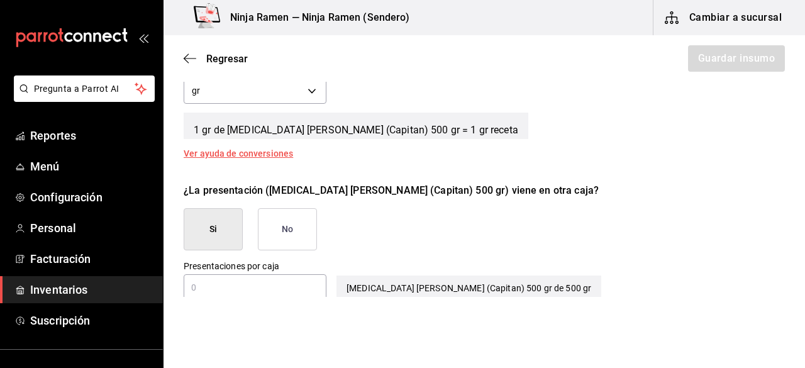
click at [308, 212] on button "No" at bounding box center [287, 229] width 59 height 42
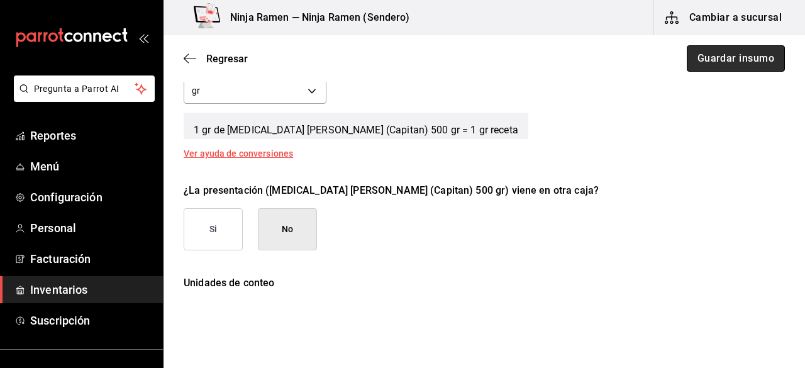
click at [696, 67] on button "Guardar insumo" at bounding box center [736, 58] width 98 height 26
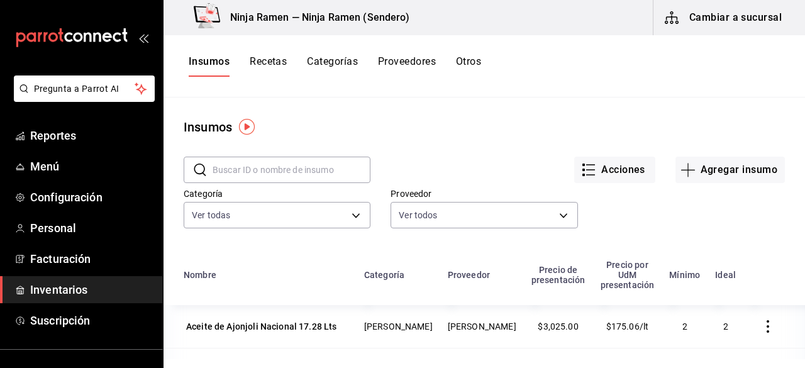
click at [335, 170] on input "text" at bounding box center [292, 169] width 158 height 25
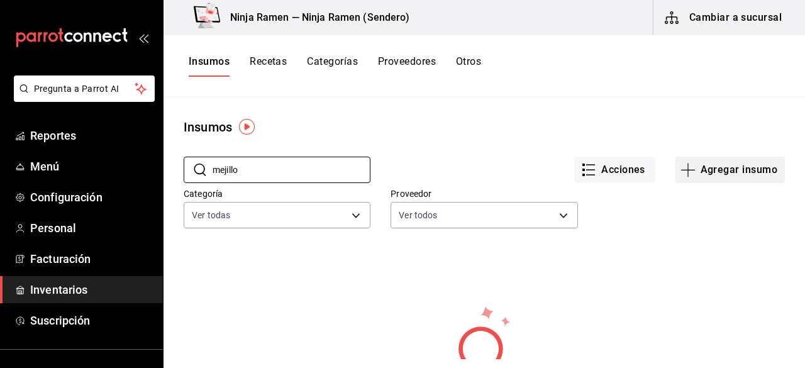
type input "mejillo"
click at [696, 167] on button "Agregar insumo" at bounding box center [729, 170] width 109 height 26
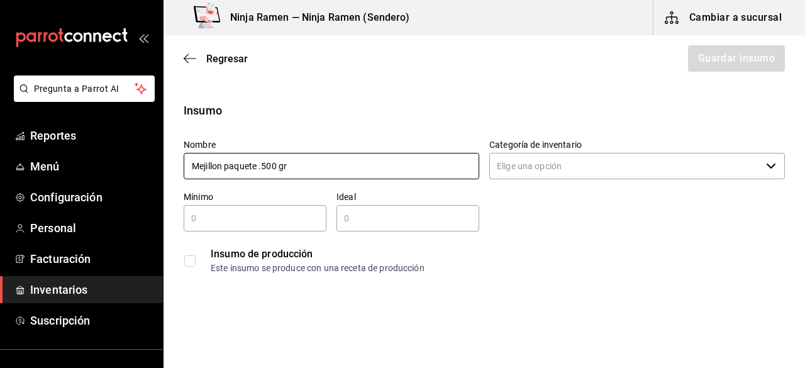
type input "Mejillon paquete .500 gr"
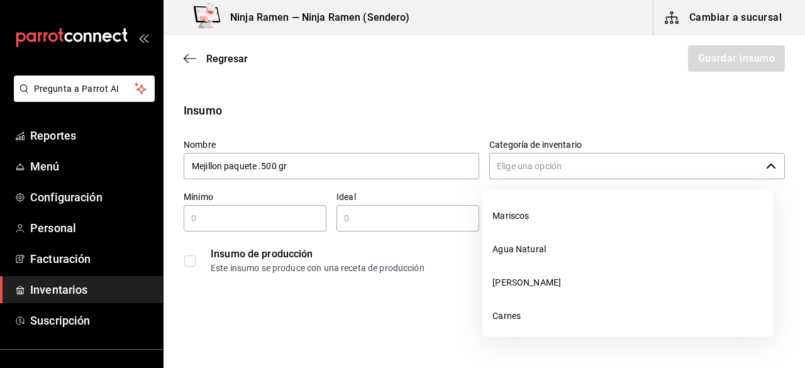
click at [621, 172] on input "Categoría de inventario" at bounding box center [625, 166] width 272 height 26
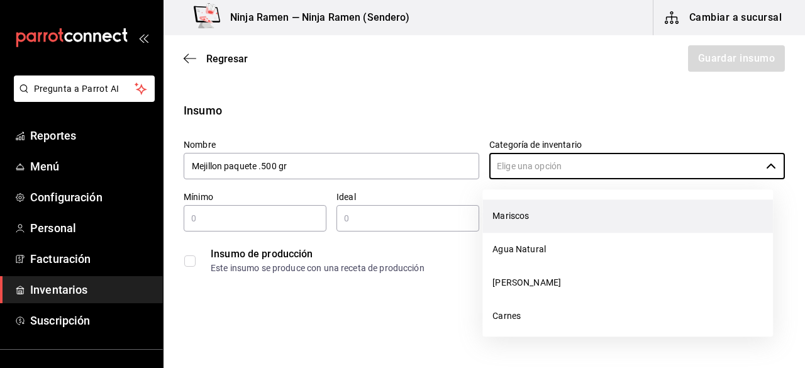
click at [543, 216] on li "Mariscos" at bounding box center [627, 215] width 291 height 33
type input "Mariscos"
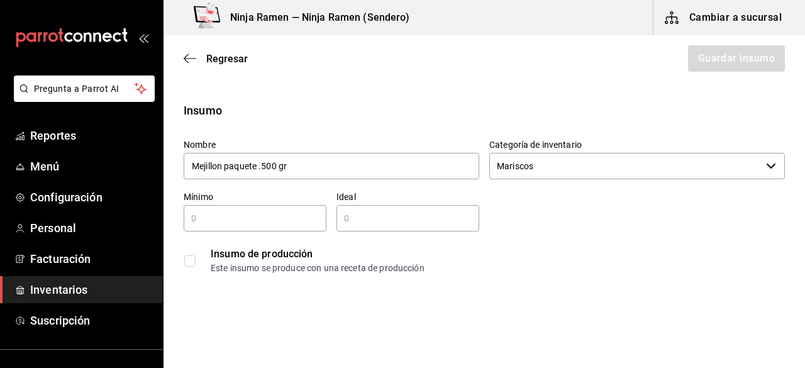
click at [283, 228] on div "​" at bounding box center [255, 218] width 143 height 26
type input "1"
click at [377, 213] on input "text" at bounding box center [407, 218] width 143 height 15
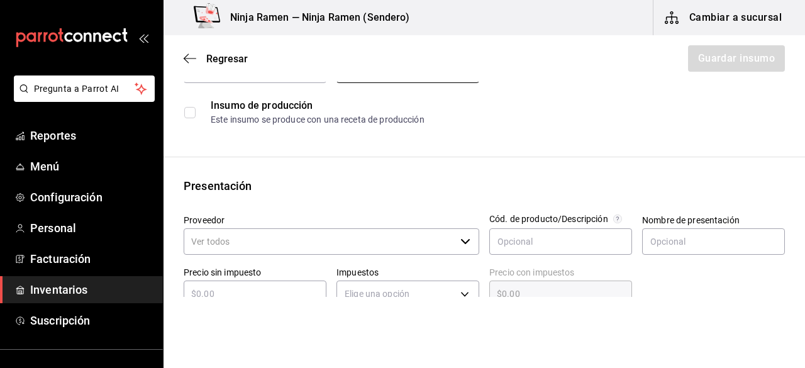
scroll to position [225, 0]
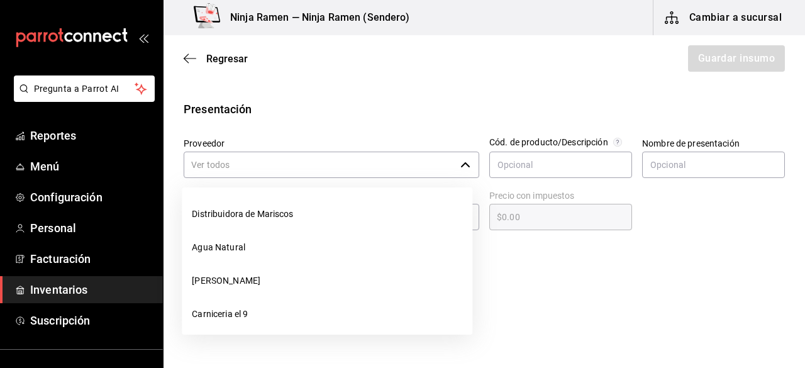
click at [468, 167] on div "​" at bounding box center [332, 165] width 296 height 26
type input "2"
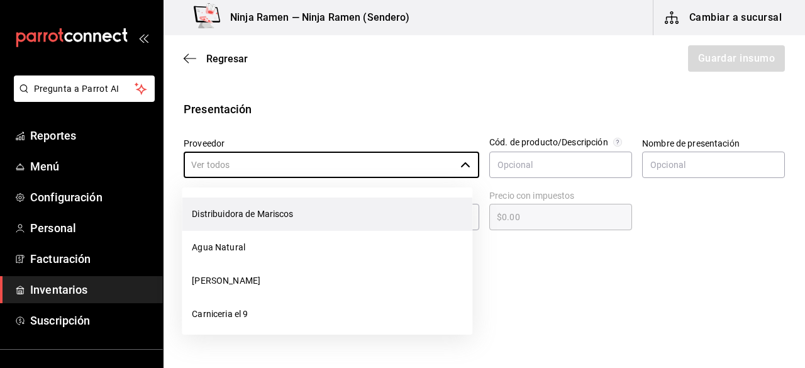
click at [362, 225] on li "Distribuidora de Mariscos" at bounding box center [327, 213] width 291 height 33
type input "Distribuidora de Mariscos"
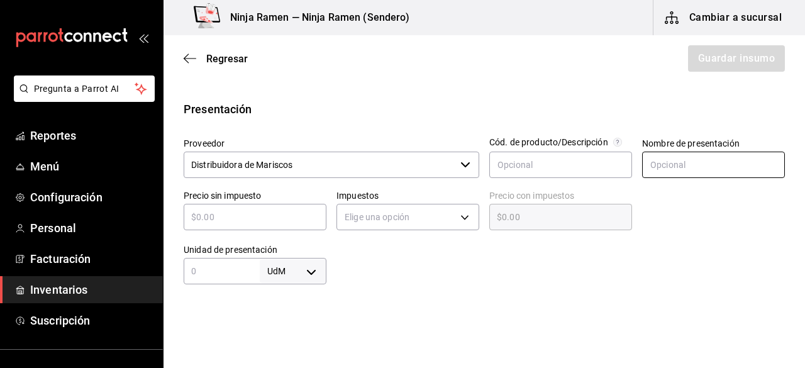
click at [660, 153] on input "text" at bounding box center [713, 165] width 143 height 26
paste input "Mejillon paquete .500 gr"
type input "Mejillon paquete .500 gr"
click at [297, 220] on input "text" at bounding box center [255, 216] width 143 height 15
type input "$1"
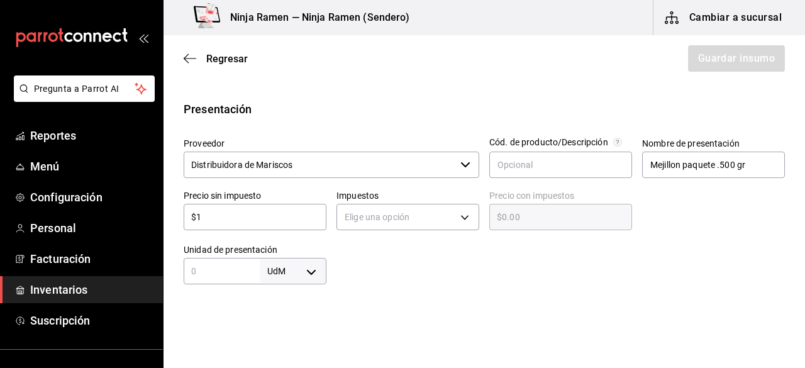
type input "$1.00"
type input "$10"
type input "$10.00"
type input "$100"
type input "$100.00"
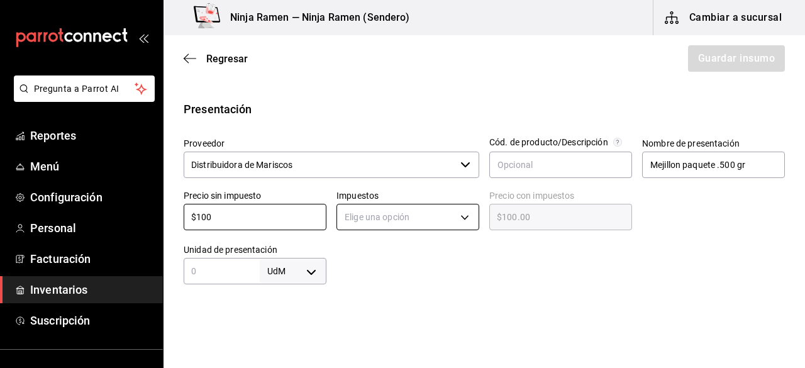
type input "$100"
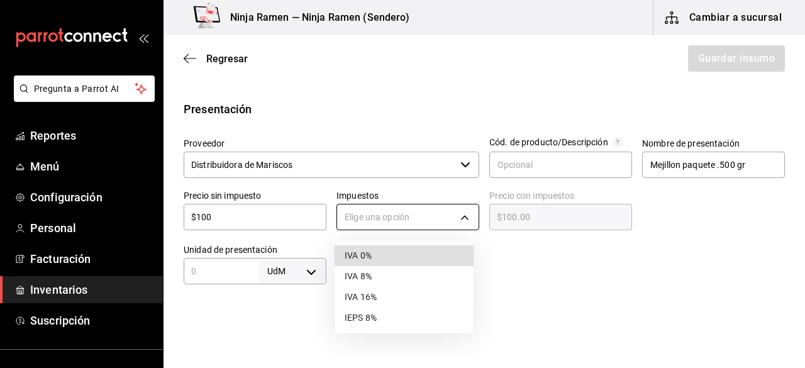
click at [427, 226] on body "Pregunta a Parrot AI Reportes Menú Configuración Personal Facturación Inventari…" at bounding box center [402, 148] width 805 height 297
click at [397, 255] on li "IVA 0%" at bounding box center [404, 255] width 139 height 21
type input "IVA_0"
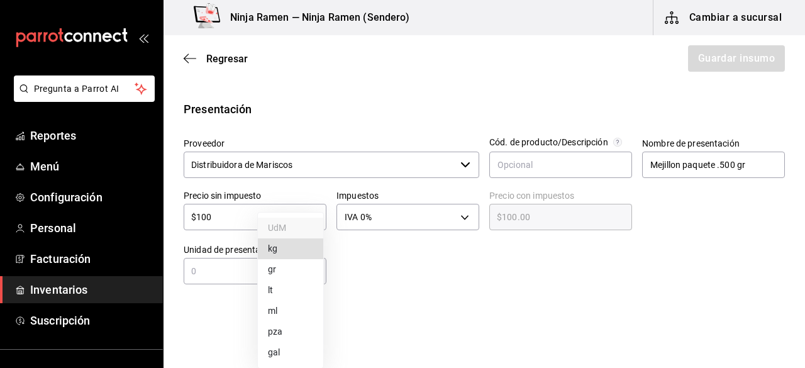
click at [257, 270] on body "Pregunta a Parrot AI Reportes Menú Configuración Personal Facturación Inventari…" at bounding box center [402, 148] width 805 height 297
click at [230, 270] on div at bounding box center [402, 184] width 805 height 368
drag, startPoint x: 230, startPoint y: 270, endPoint x: 201, endPoint y: 269, distance: 29.0
click at [201, 269] on input "text" at bounding box center [222, 271] width 76 height 15
type input "500"
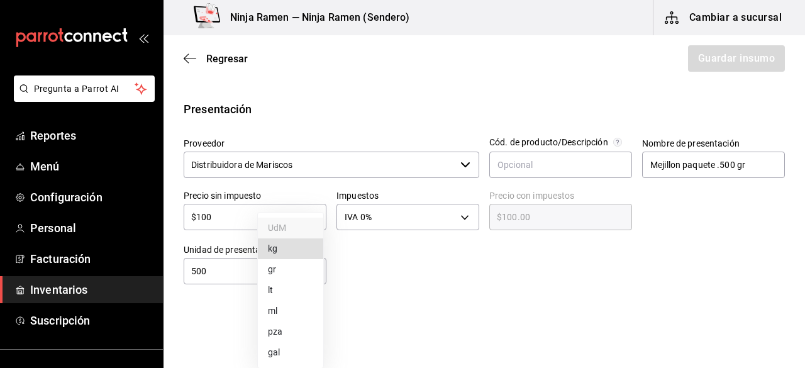
click at [287, 270] on body "Pregunta a Parrot AI Reportes Menú Configuración Personal Facturación Inventari…" at bounding box center [402, 148] width 805 height 297
click at [287, 270] on li "gr" at bounding box center [290, 269] width 65 height 21
type input "GRAM"
type input "500"
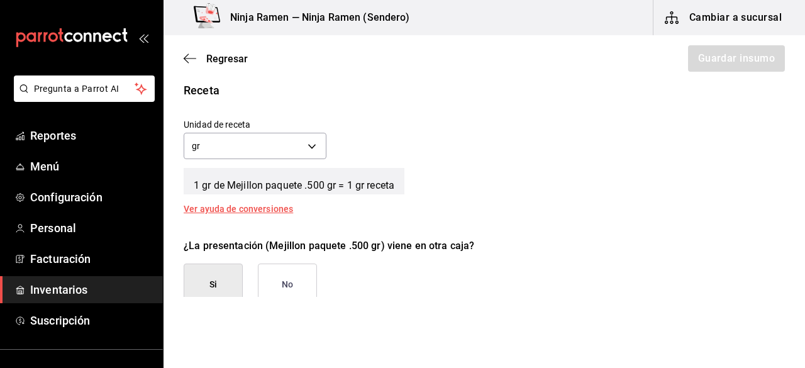
scroll to position [482, 0]
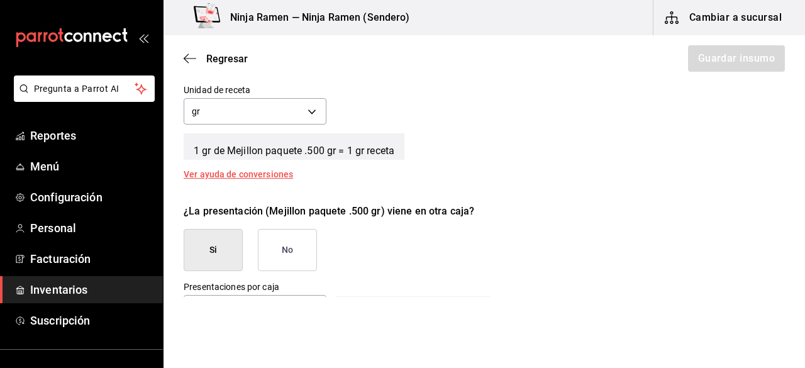
click at [287, 233] on button "No" at bounding box center [287, 250] width 59 height 42
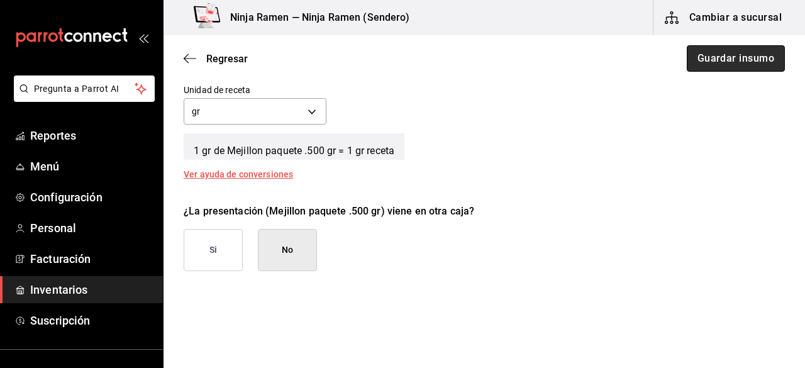
click at [748, 62] on button "Guardar insumo" at bounding box center [736, 58] width 98 height 26
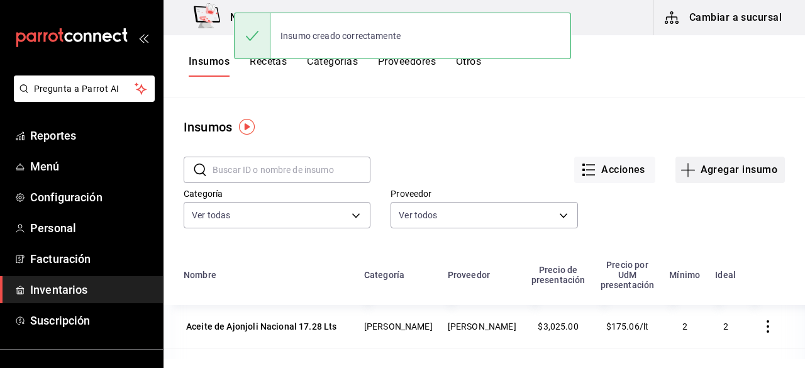
click at [706, 171] on button "Agregar insumo" at bounding box center [729, 170] width 109 height 26
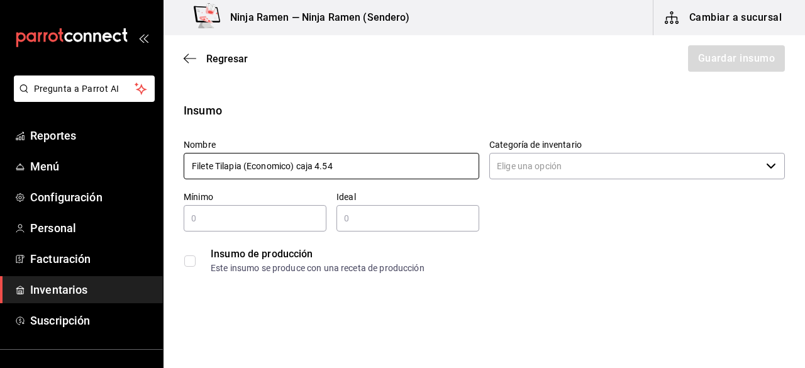
type input "Filete Tilapia (Economico) caja 4.54"
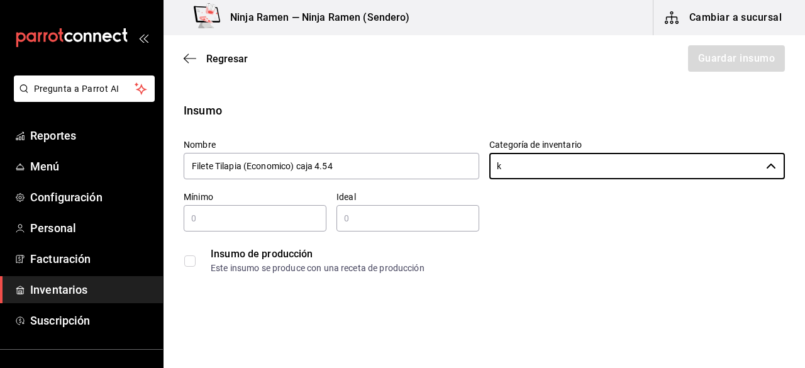
click at [706, 171] on input "k" at bounding box center [625, 166] width 272 height 26
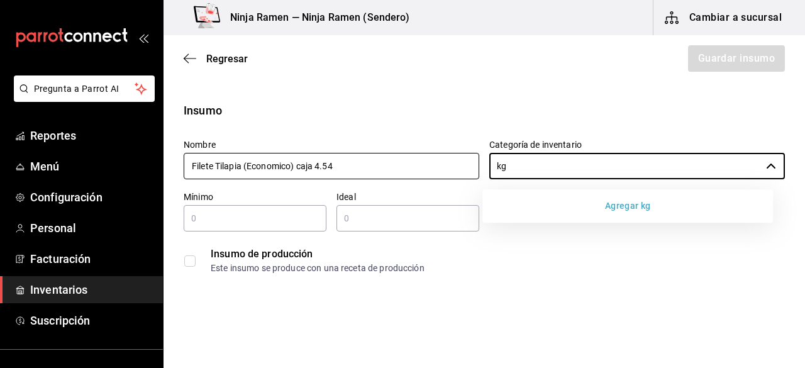
type input "kg"
click at [434, 165] on input "Filete Tilapia (Economico) caja 4.54" at bounding box center [332, 166] width 296 height 26
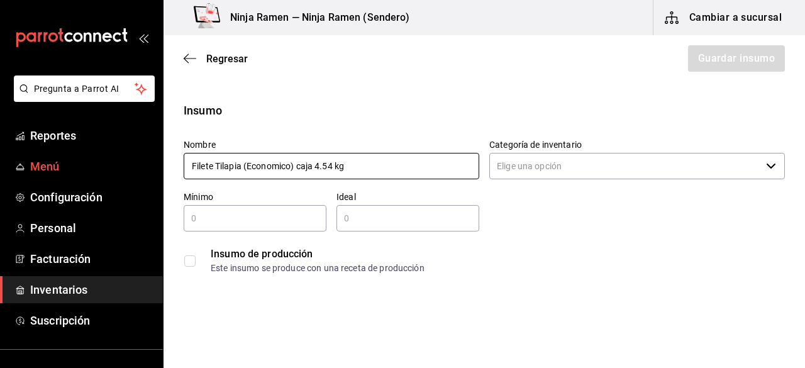
drag, startPoint x: 388, startPoint y: 169, endPoint x: 138, endPoint y: 157, distance: 250.0
click at [138, 157] on div "Pregunta a Parrot AI Reportes Menú Configuración Personal Facturación Inventari…" at bounding box center [402, 148] width 805 height 297
type input "Filete Tilapia (Economico) caja 4.54 kg"
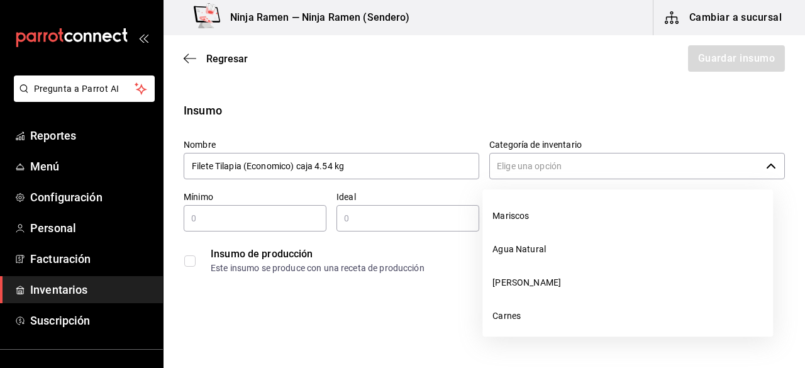
click at [628, 177] on input "Categoría de inventario" at bounding box center [625, 166] width 272 height 26
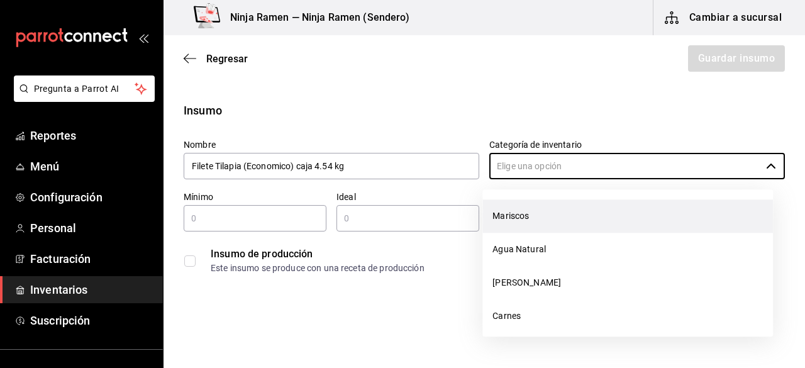
click at [586, 218] on li "Mariscos" at bounding box center [627, 215] width 291 height 33
type input "Mariscos"
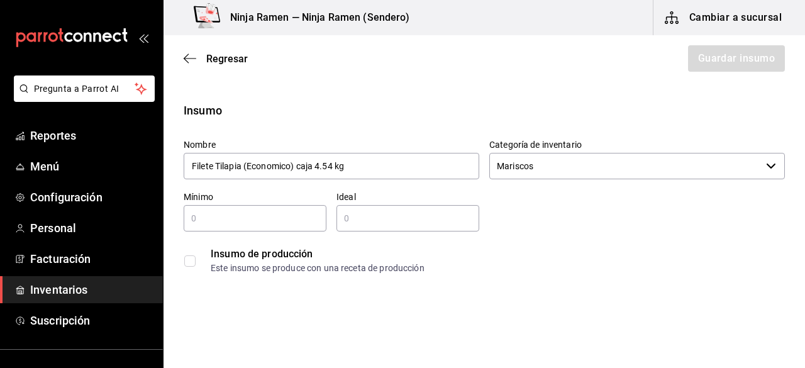
click at [274, 217] on input "text" at bounding box center [255, 218] width 143 height 15
type input "1"
click at [389, 220] on input "2" at bounding box center [407, 218] width 143 height 15
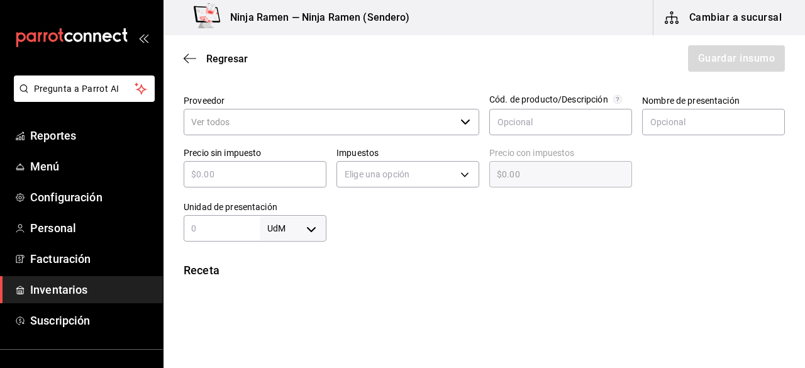
scroll to position [291, 0]
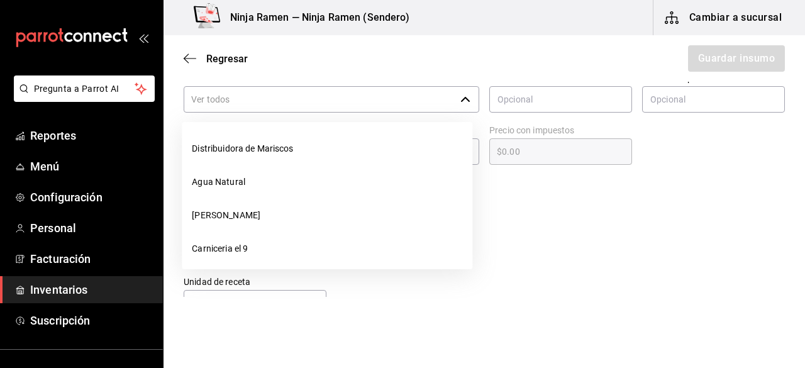
click at [462, 106] on div "​" at bounding box center [332, 99] width 296 height 26
type input "2"
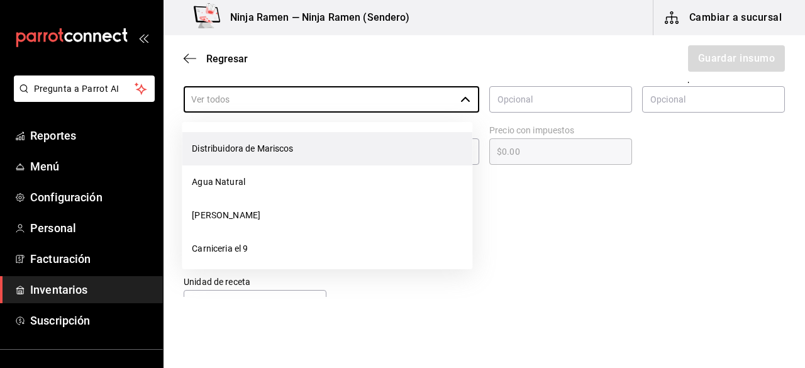
click at [345, 152] on li "Distribuidora de Mariscos" at bounding box center [327, 148] width 291 height 33
type input "Distribuidora de Mariscos"
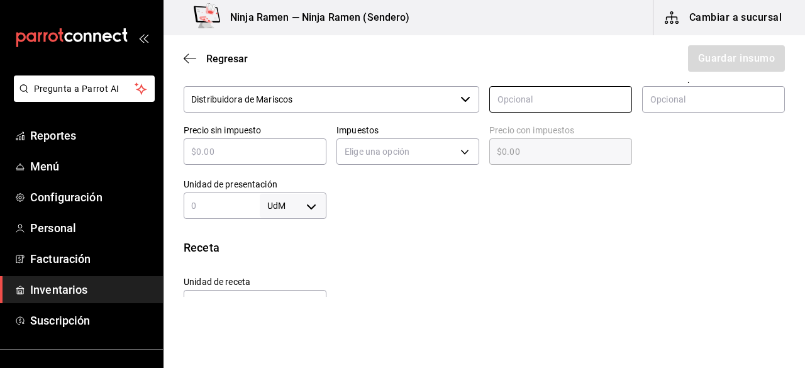
click at [547, 111] on input "text" at bounding box center [560, 99] width 143 height 26
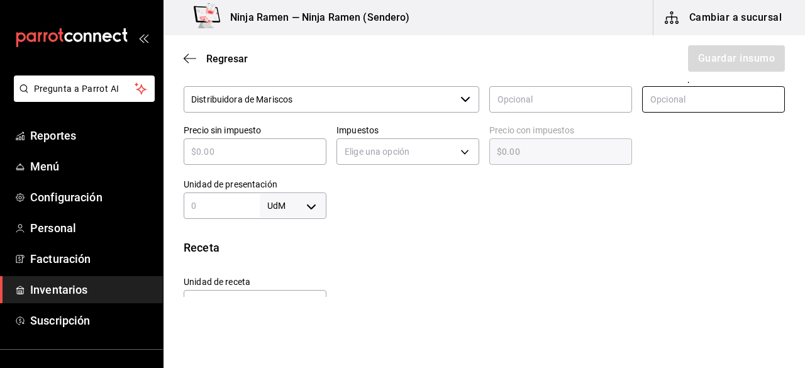
click at [649, 92] on input "text" at bounding box center [713, 99] width 143 height 26
paste input "Filete Tilapia (Economico) caja 4.54 kg"
type input "Filete Tilapia (Economico) caja 4.54 kg"
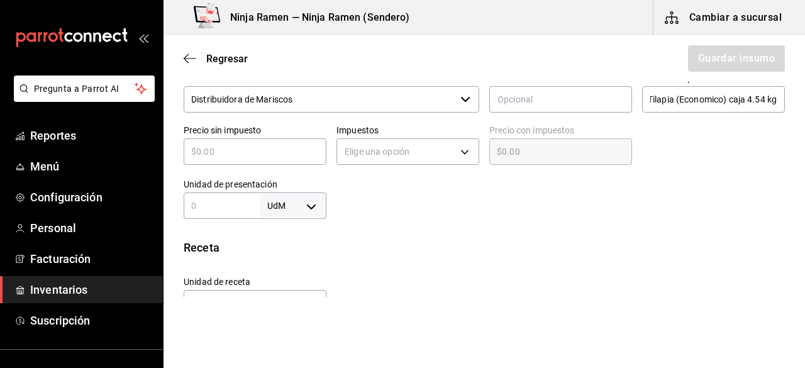
scroll to position [0, 0]
click at [225, 157] on input "text" at bounding box center [255, 151] width 143 height 15
type input "$6"
type input "$6.00"
type input "$66"
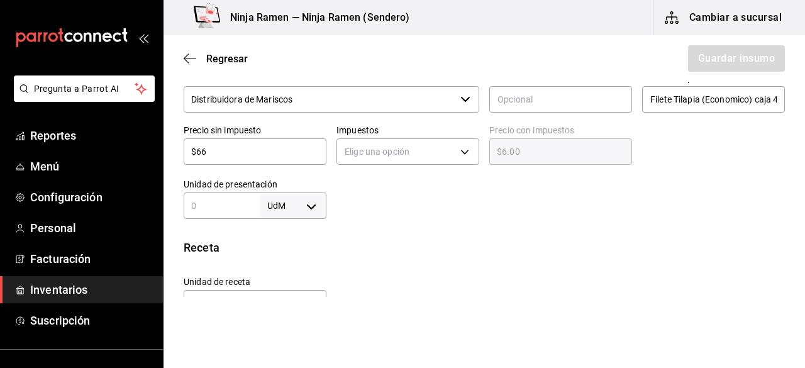
type input "$66.00"
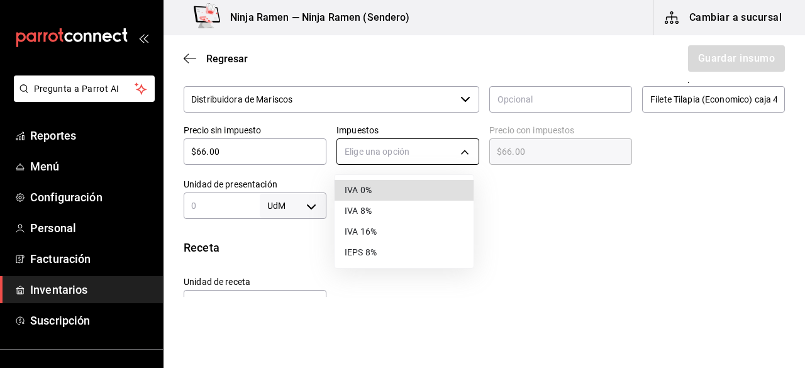
click at [376, 145] on body "Pregunta a Parrot AI Reportes Menú Configuración Personal Facturación Inventari…" at bounding box center [402, 148] width 805 height 297
click at [380, 190] on li "IVA 0%" at bounding box center [404, 190] width 139 height 21
type input "IVA_0"
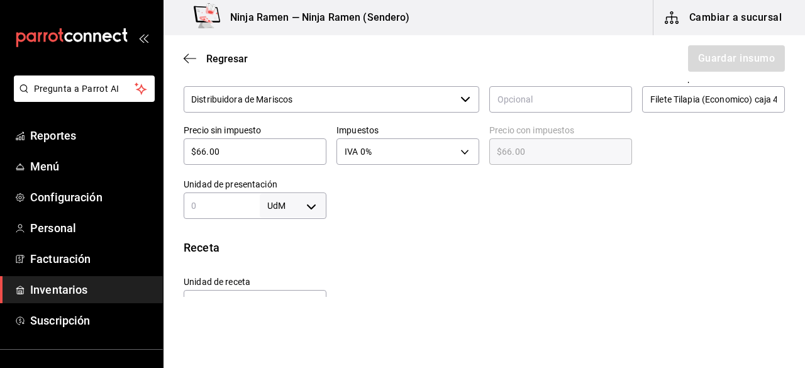
click at [246, 211] on input "text" at bounding box center [222, 205] width 76 height 15
type input "1"
click at [294, 203] on body "Pregunta a Parrot AI Reportes Menú Configuración Personal Facturación Inventari…" at bounding box center [402, 148] width 805 height 297
click at [292, 254] on li "kg" at bounding box center [290, 248] width 65 height 21
type input "KILOGRAM"
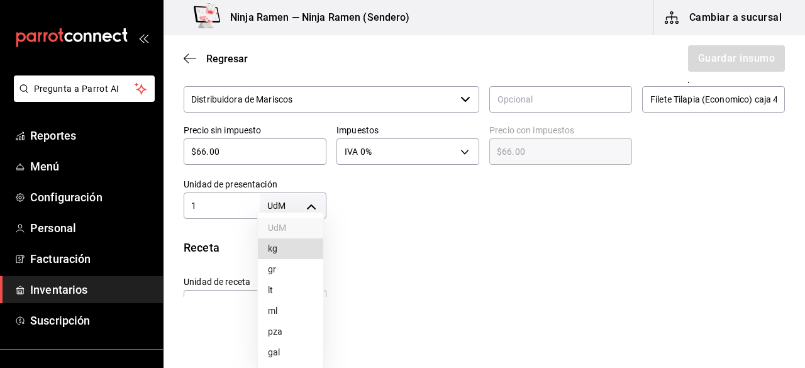
type input "KILOGRAM"
type input "1"
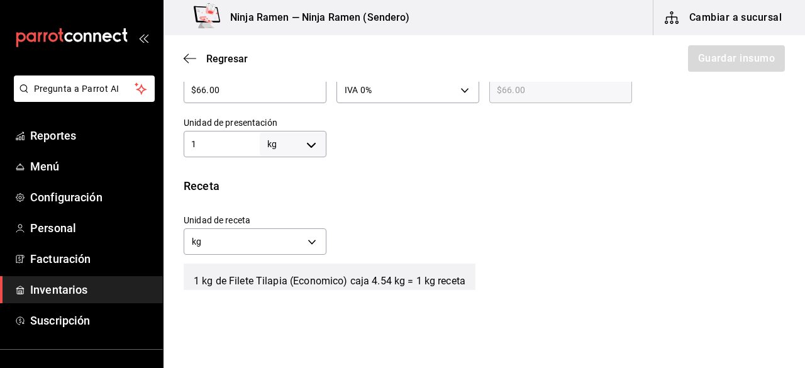
scroll to position [406, 0]
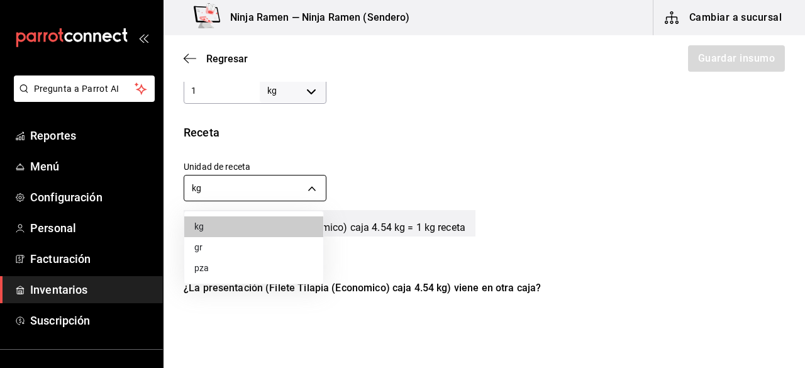
click at [309, 186] on body "Pregunta a Parrot AI Reportes Menú Configuración Personal Facturación Inventari…" at bounding box center [402, 148] width 805 height 297
click at [255, 241] on li "gr" at bounding box center [253, 247] width 139 height 21
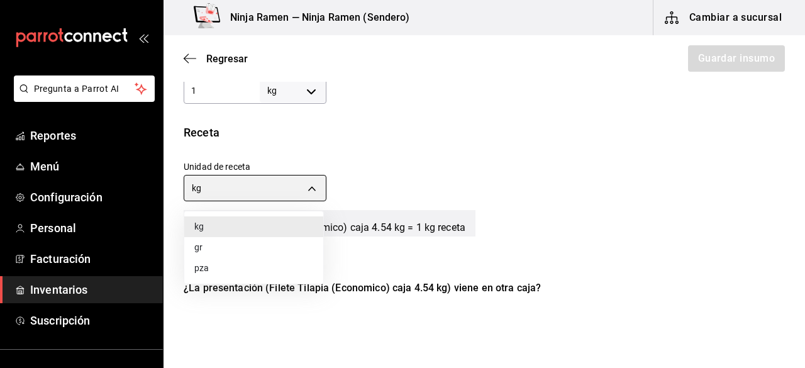
type input "GRAM"
type input "1,000"
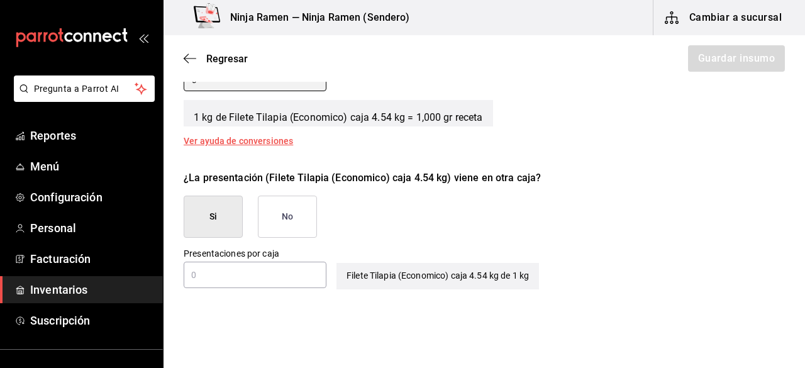
scroll to position [552, 0]
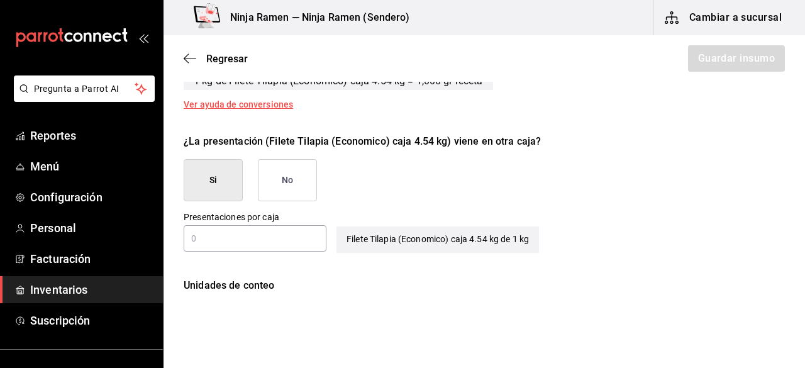
click at [289, 188] on button "No" at bounding box center [287, 180] width 59 height 42
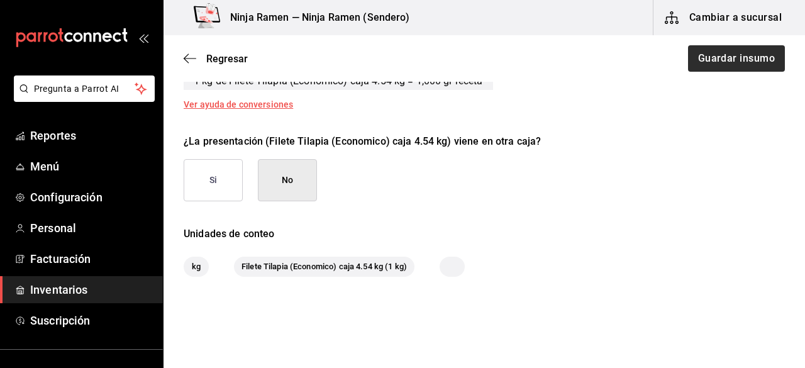
drag, startPoint x: 728, startPoint y: 75, endPoint x: 712, endPoint y: 62, distance: 20.6
click at [712, 62] on div "Regresar Guardar insumo" at bounding box center [485, 58] width 642 height 47
click at [712, 62] on button "Guardar insumo" at bounding box center [736, 58] width 98 height 26
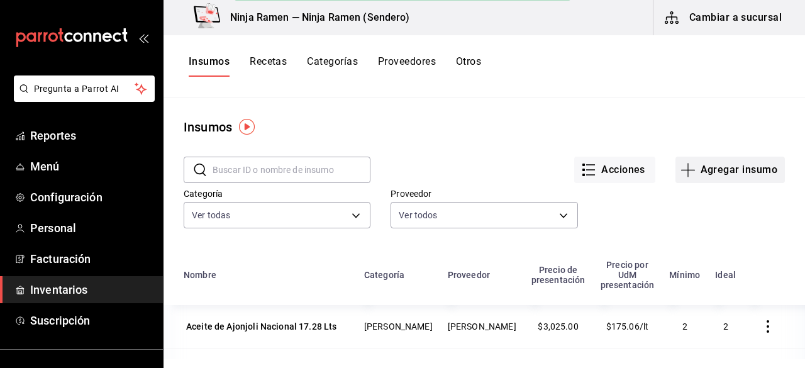
click at [712, 168] on button "Agregar insumo" at bounding box center [729, 170] width 109 height 26
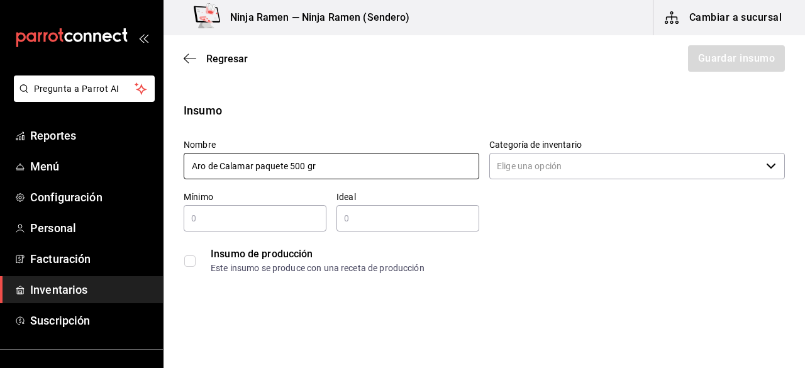
paste input "Filete Tilapia (Economico) caja 4.54 kg"
type input "Aro de Calamar paquete 500 gr"
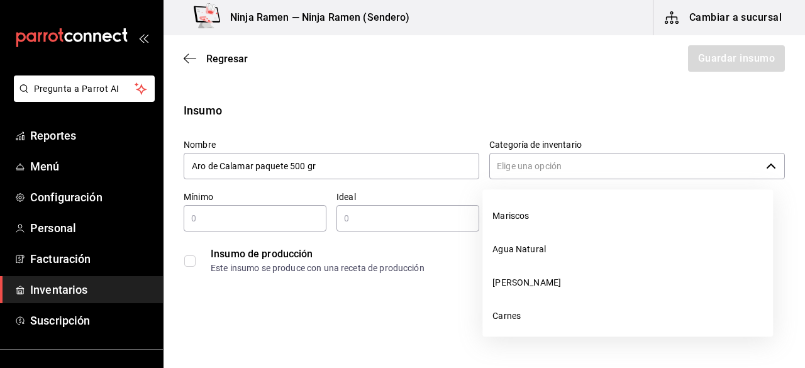
click at [652, 177] on input "Categoría de inventario" at bounding box center [625, 166] width 272 height 26
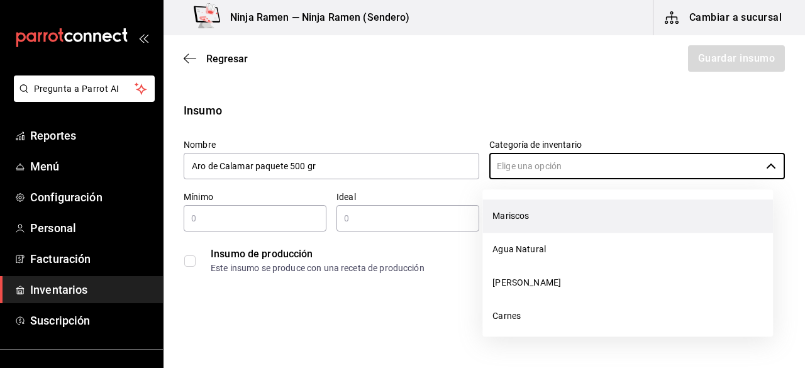
click at [569, 216] on li "Mariscos" at bounding box center [627, 215] width 291 height 33
type input "Mariscos"
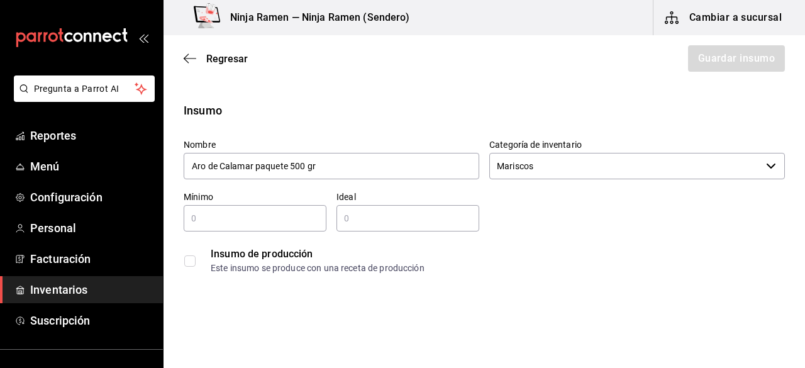
click at [275, 225] on input "text" at bounding box center [255, 218] width 143 height 15
type input "1"
click at [369, 223] on input "text" at bounding box center [407, 218] width 143 height 15
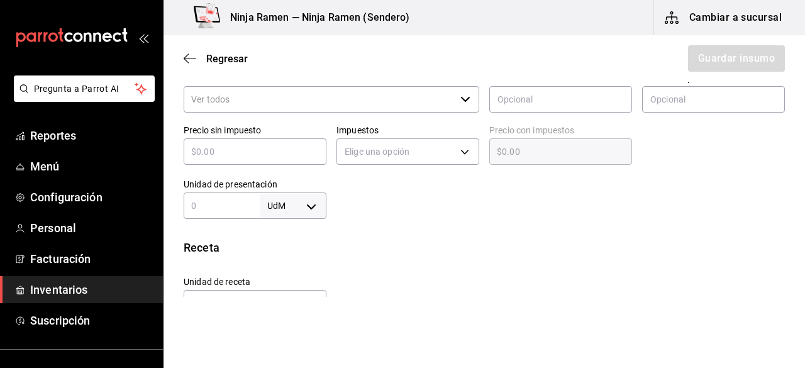
scroll to position [299, 0]
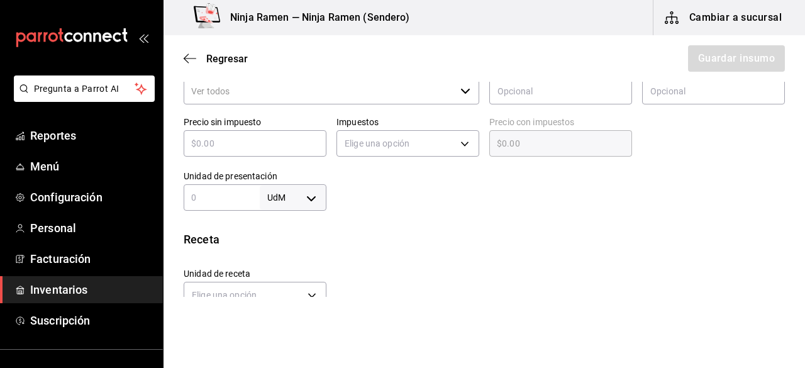
type input "2"
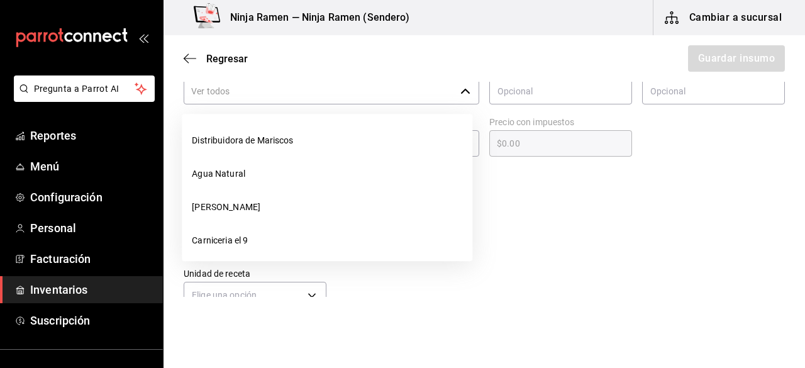
click at [449, 94] on input "Proveedor" at bounding box center [320, 91] width 272 height 26
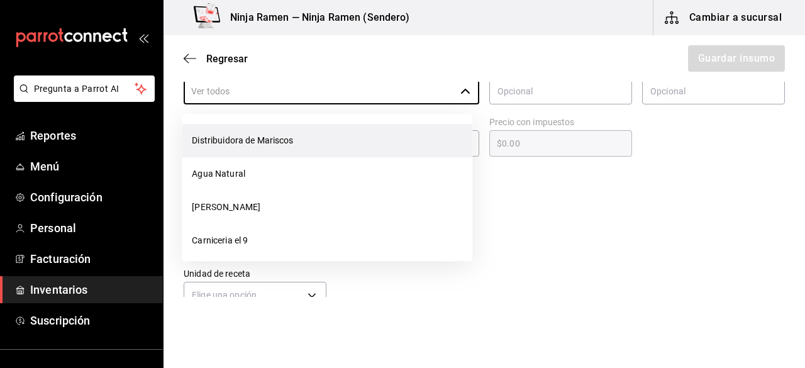
click at [320, 143] on li "Distribuidora de Mariscos" at bounding box center [327, 140] width 291 height 33
type input "Distribuidora de Mariscos"
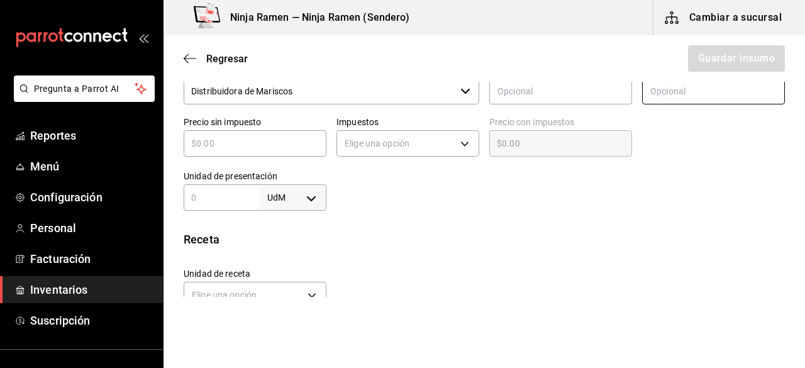
click at [642, 86] on input "text" at bounding box center [713, 91] width 143 height 26
paste input "Aro de Calamar paquete 500 gr"
type input "Aro de Calamar paquete 500 gr"
click at [262, 142] on input "text" at bounding box center [255, 143] width 143 height 15
type input "$1"
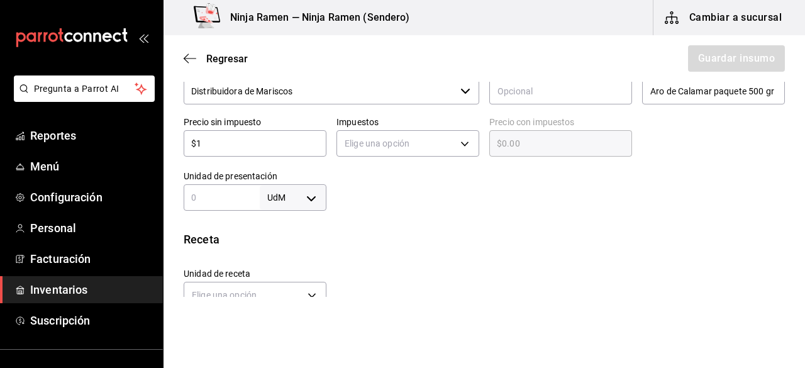
type input "$1.00"
type input "$15"
type input "$15.00"
type input "$150"
type input "$150.00"
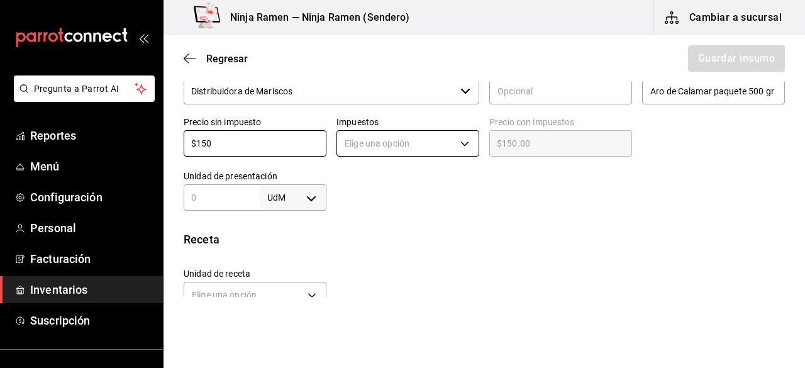
type input "$150"
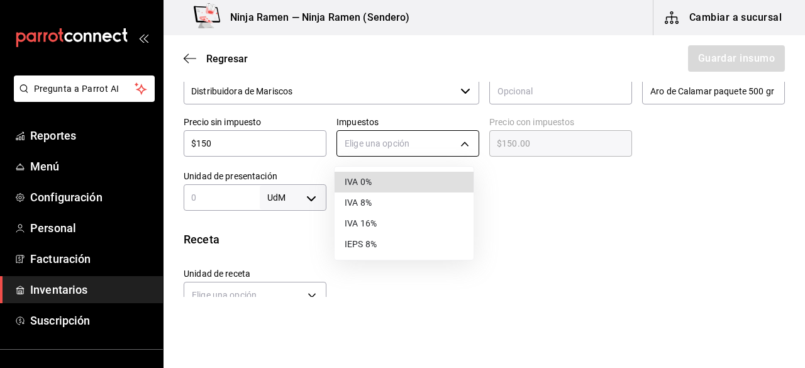
click at [409, 147] on body "Pregunta a Parrot AI Reportes Menú Configuración Personal Facturación Inventari…" at bounding box center [402, 148] width 805 height 297
click at [397, 179] on li "IVA 0%" at bounding box center [404, 182] width 139 height 21
type input "IVA_0"
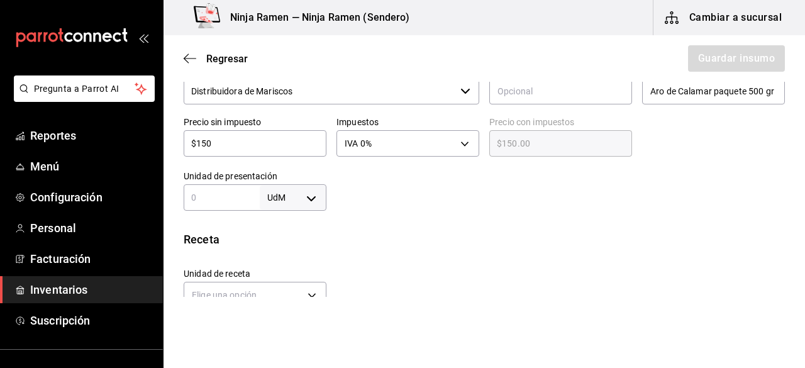
click at [235, 191] on input "text" at bounding box center [222, 197] width 76 height 15
type input "500"
click at [293, 203] on body "Pregunta a Parrot AI Reportes Menú Configuración Personal Facturación Inventari…" at bounding box center [402, 148] width 805 height 297
click at [287, 270] on li "gr" at bounding box center [290, 269] width 65 height 21
type input "GRAM"
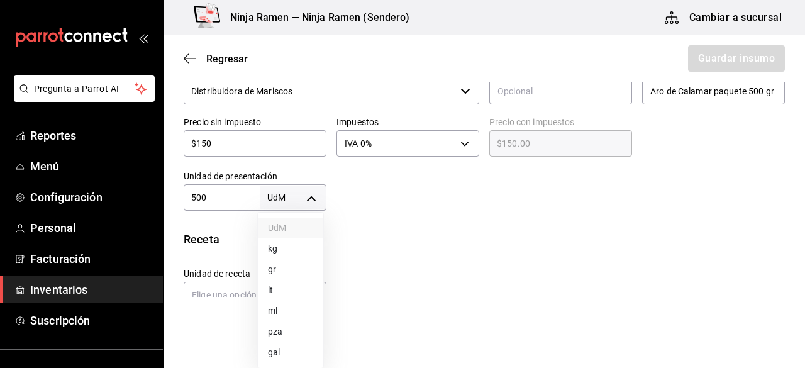
type input "GRAM"
type input "500"
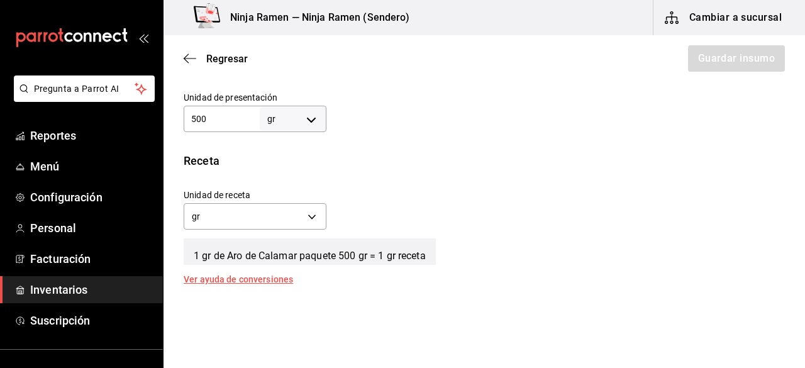
scroll to position [390, 0]
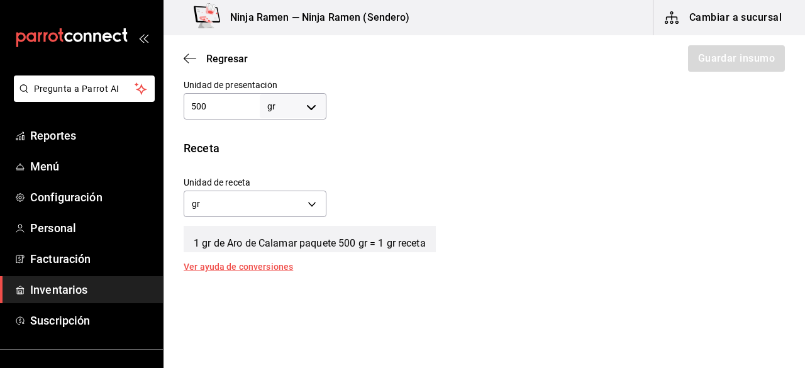
click at [438, 189] on div "Unidad de receta gr GRAM Factor de conversión 500 ​" at bounding box center [479, 194] width 611 height 54
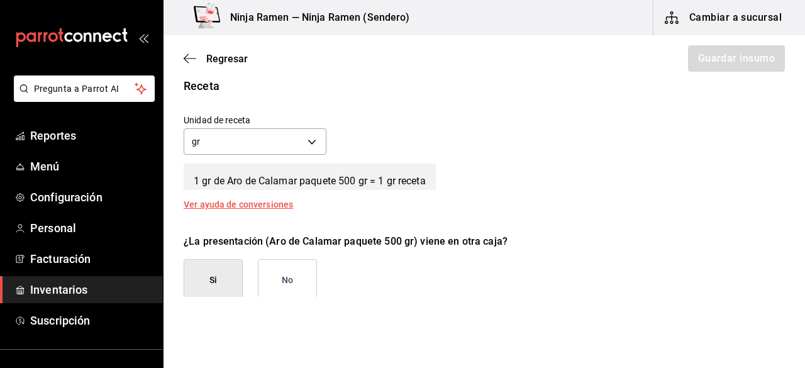
click at [289, 265] on button "No" at bounding box center [287, 280] width 59 height 42
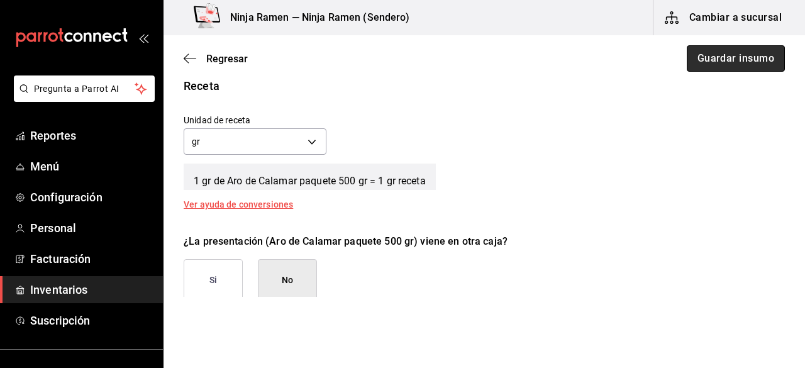
click at [708, 64] on button "Guardar insumo" at bounding box center [736, 58] width 98 height 26
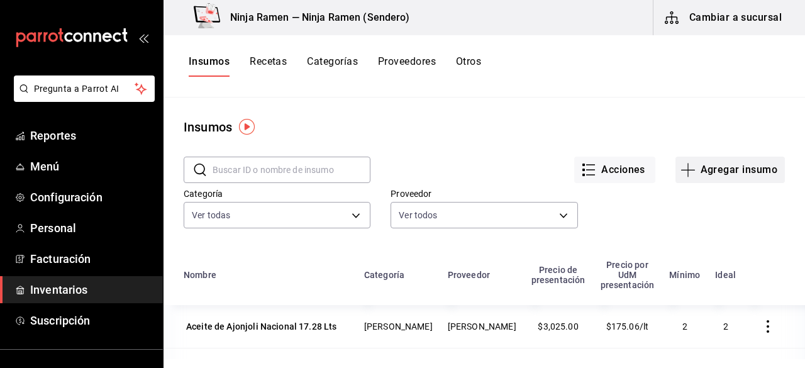
click at [695, 157] on button "Agregar insumo" at bounding box center [729, 170] width 109 height 26
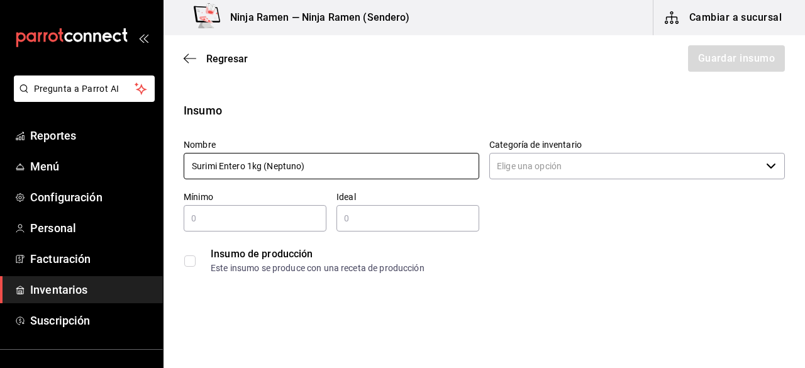
type input "Surimi Entero 1kg (Neptuno)"
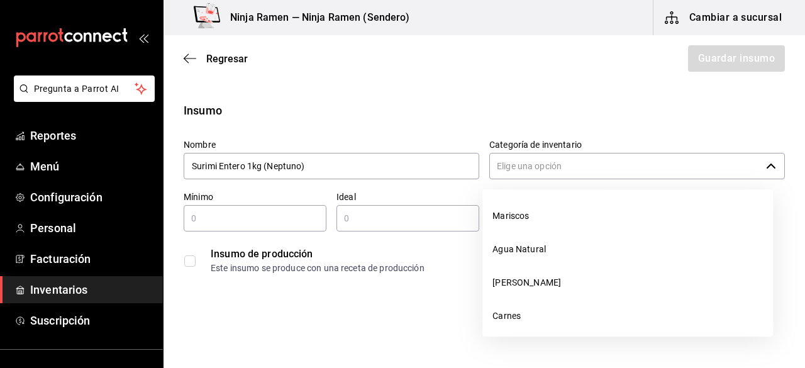
click at [606, 164] on input "Categoría de inventario" at bounding box center [625, 166] width 272 height 26
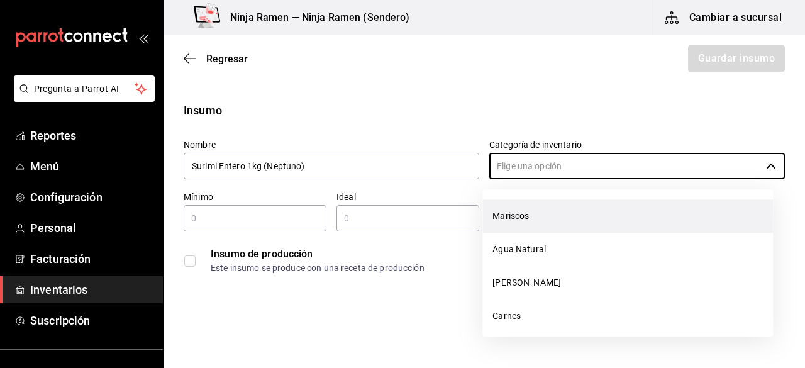
click at [565, 217] on li "Mariscos" at bounding box center [627, 215] width 291 height 33
type input "Mariscos"
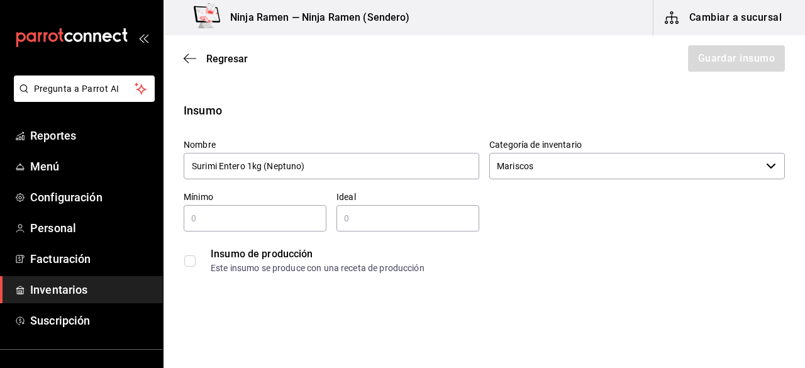
click at [294, 220] on input "text" at bounding box center [255, 218] width 143 height 15
type input "1"
click at [348, 218] on input "text" at bounding box center [407, 218] width 143 height 15
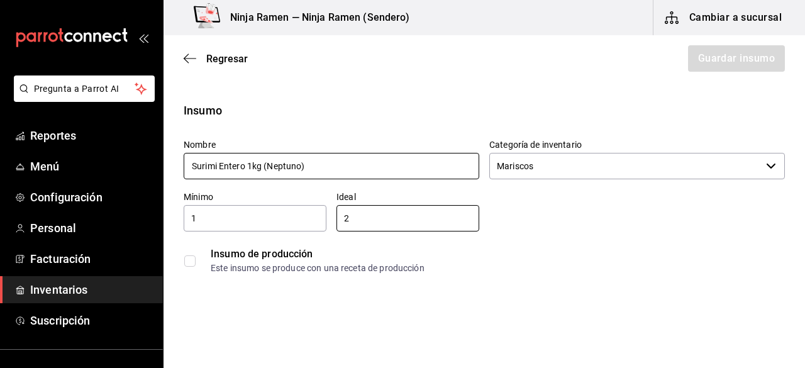
type input "2"
drag, startPoint x: 323, startPoint y: 165, endPoint x: 114, endPoint y: 157, distance: 209.6
click at [114, 157] on div "Pregunta a Parrot AI Reportes Menú Configuración Personal Facturación Inventari…" at bounding box center [402, 148] width 805 height 297
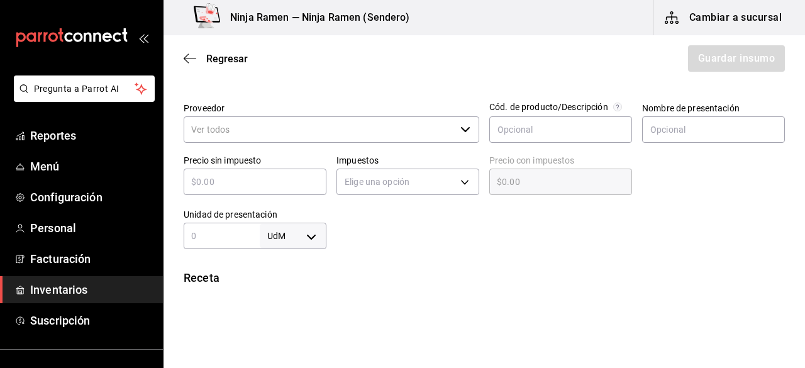
scroll to position [274, 0]
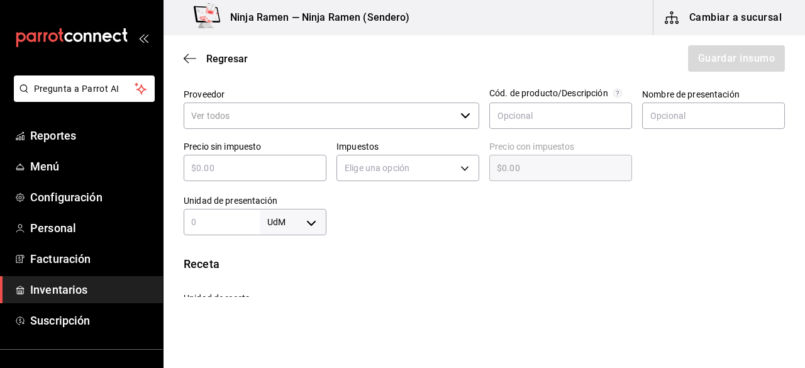
click at [472, 115] on div "​" at bounding box center [332, 116] width 296 height 26
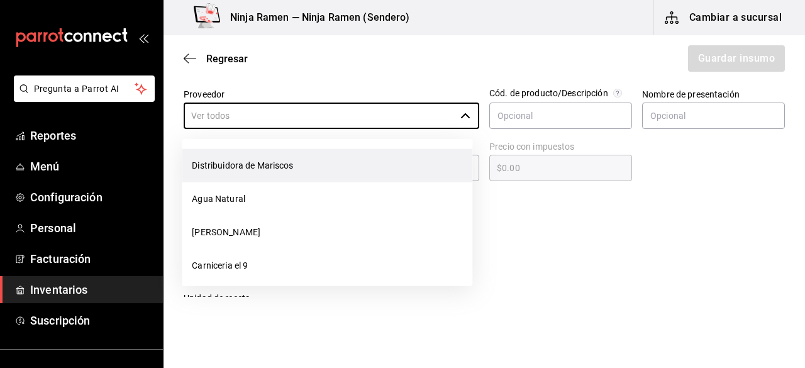
click at [402, 164] on li "Distribuidora de Mariscos" at bounding box center [327, 165] width 291 height 33
type input "Distribuidora de Mariscos"
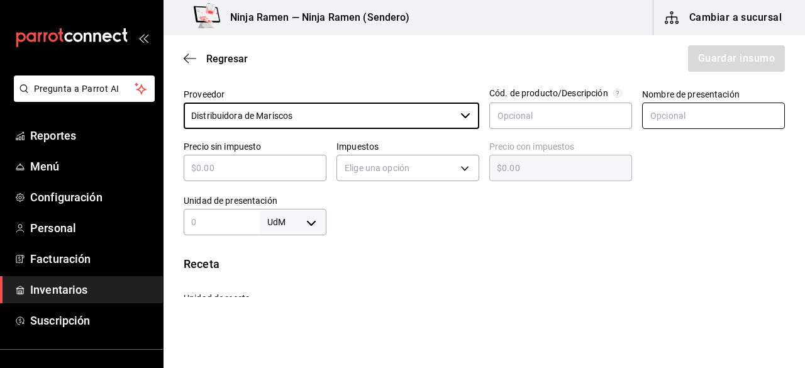
click at [665, 115] on input "text" at bounding box center [713, 116] width 143 height 26
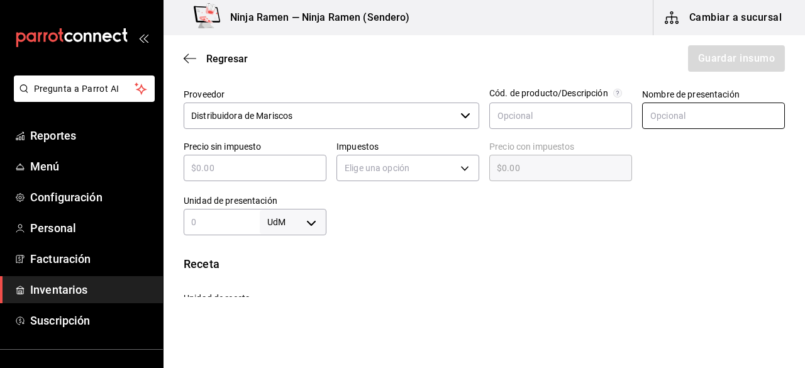
paste input "Surimi Entero 1kg (Neptuno)"
type input "Surimi Entero 1kg (Neptuno)"
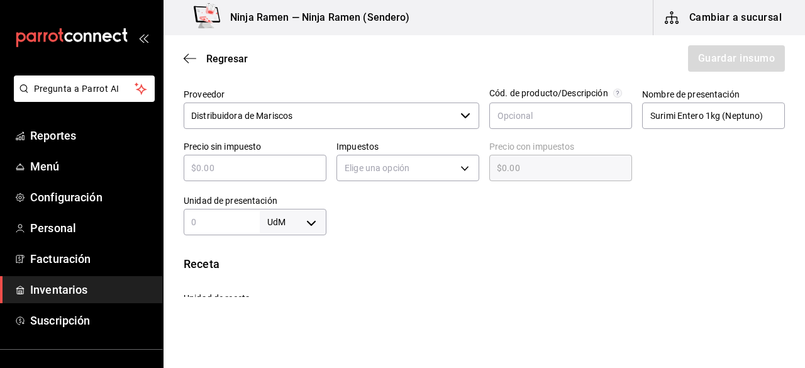
click at [269, 171] on input "text" at bounding box center [255, 167] width 143 height 15
type input "$1"
type input "$1.00"
type input "$14"
type input "$14.00"
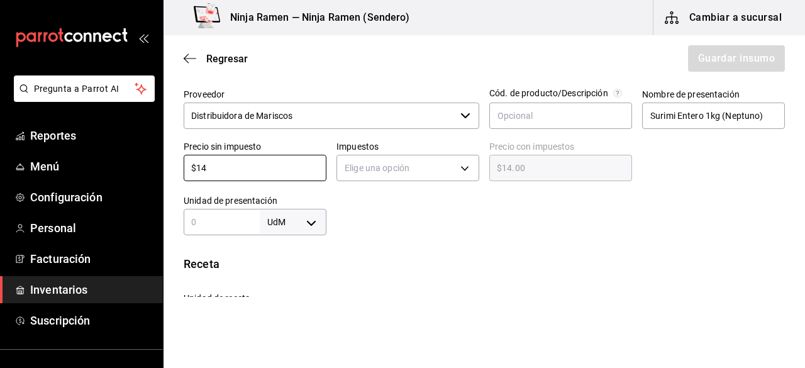
type input "$140"
type input "$140.00"
type input "$140"
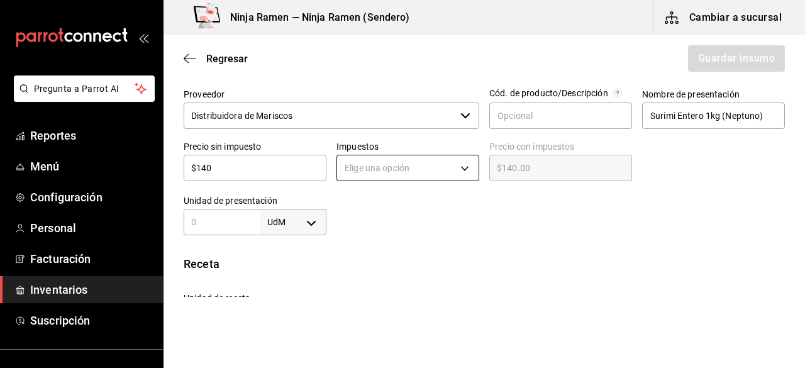
drag, startPoint x: 365, startPoint y: 152, endPoint x: 368, endPoint y: 163, distance: 11.6
click at [368, 163] on div "Elige una opción" at bounding box center [407, 166] width 143 height 33
click at [368, 163] on body "Pregunta a Parrot AI Reportes Menú Configuración Personal Facturación Inventari…" at bounding box center [402, 148] width 805 height 297
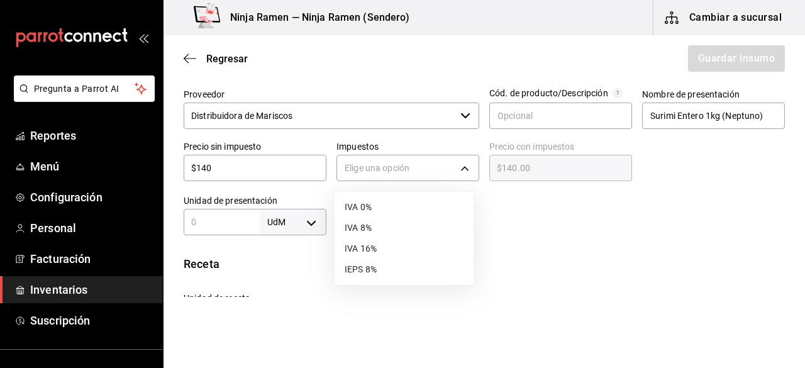
click at [370, 201] on li "IVA 0%" at bounding box center [404, 207] width 139 height 21
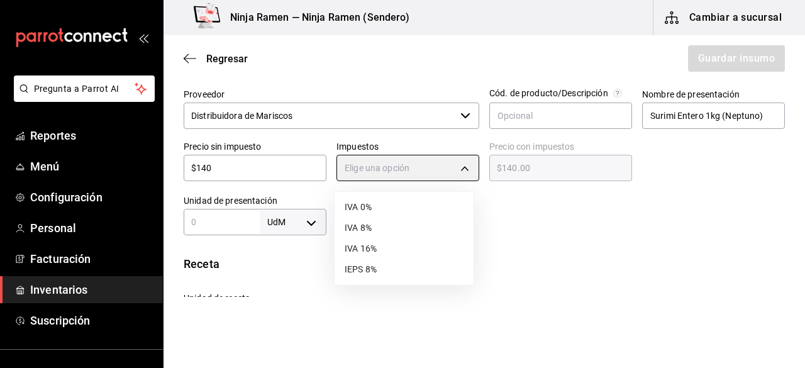
type input "IVA_0"
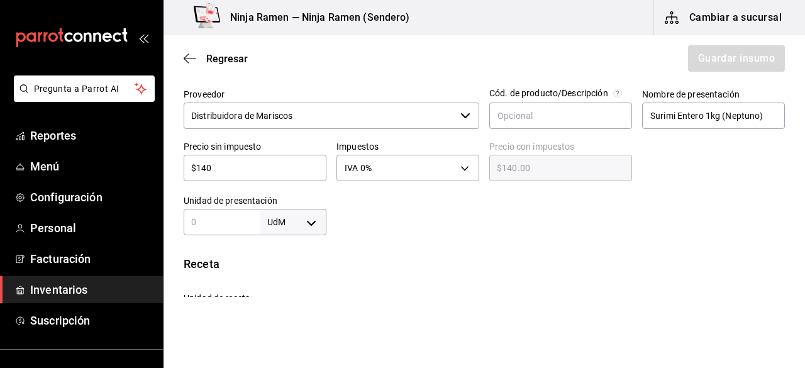
click at [250, 225] on input "text" at bounding box center [222, 221] width 76 height 15
type input "1"
click at [304, 223] on body "Pregunta a Parrot AI Reportes Menú Configuración Personal Facturación Inventari…" at bounding box center [402, 148] width 805 height 297
click at [296, 245] on li "kg" at bounding box center [290, 248] width 65 height 21
type input "KILOGRAM"
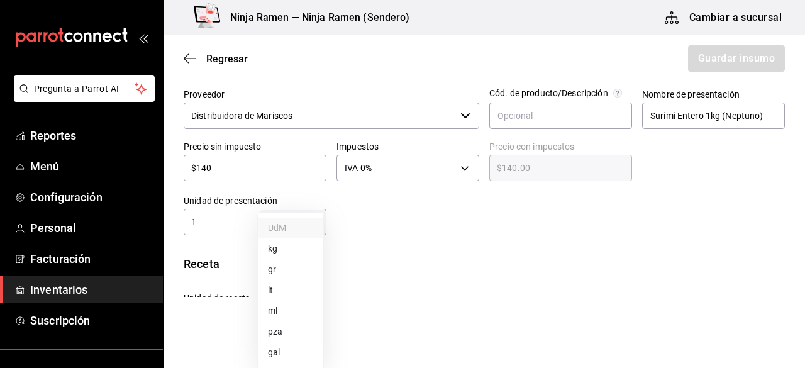
type input "KILOGRAM"
type input "1"
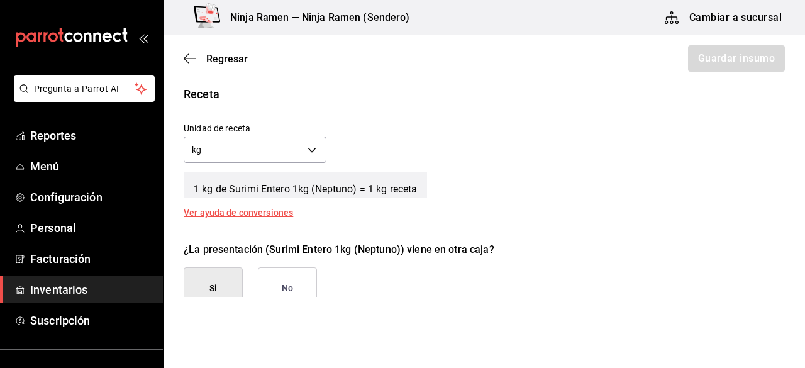
scroll to position [458, 0]
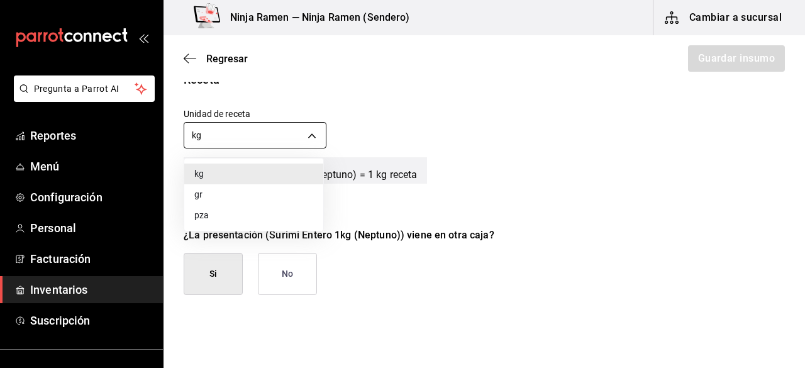
click at [311, 133] on body "Pregunta a Parrot AI Reportes Menú Configuración Personal Facturación Inventari…" at bounding box center [402, 148] width 805 height 297
click at [226, 189] on li "gr" at bounding box center [253, 194] width 139 height 21
type input "GRAM"
type input "1,000"
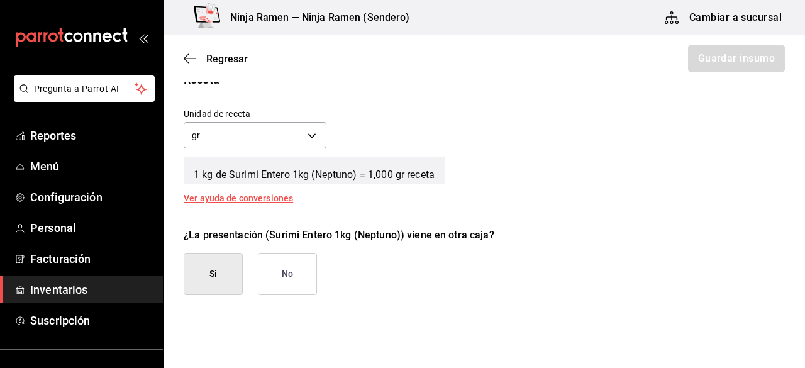
click at [280, 269] on button "No" at bounding box center [287, 274] width 59 height 42
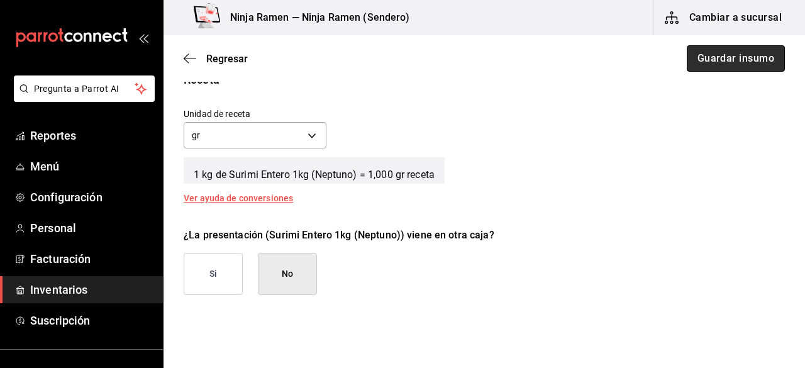
click at [732, 58] on button "Guardar insumo" at bounding box center [736, 58] width 98 height 26
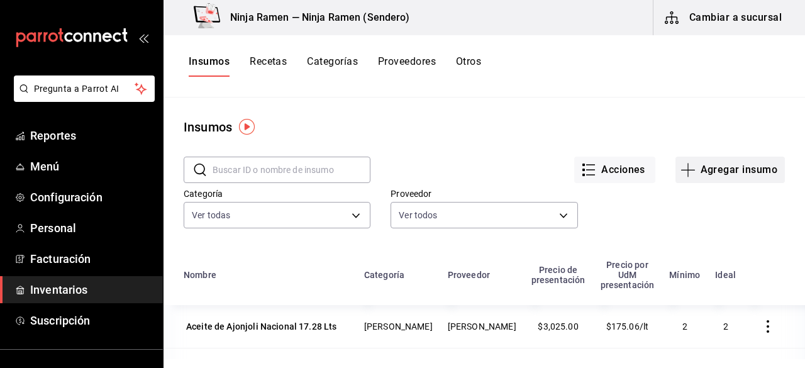
click at [714, 172] on button "Agregar insumo" at bounding box center [729, 170] width 109 height 26
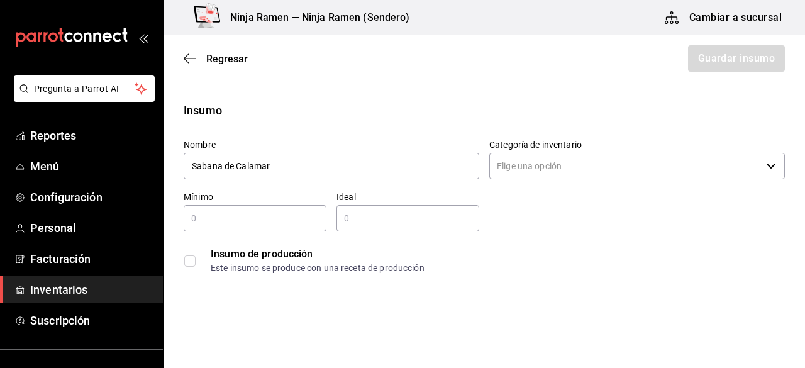
type input "Sabana de Calamar"
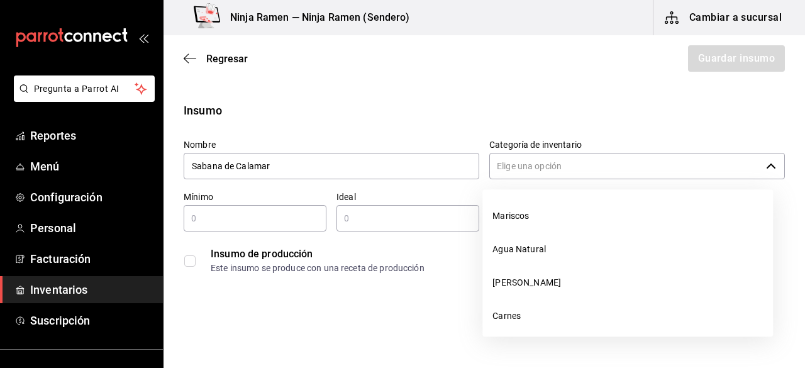
click at [713, 173] on input "Categoría de inventario" at bounding box center [625, 166] width 272 height 26
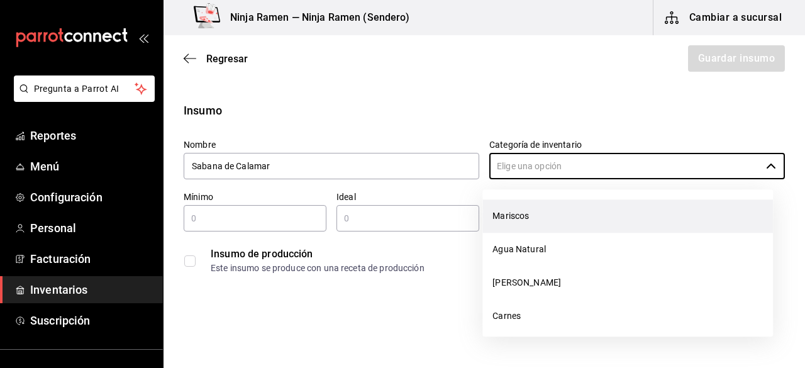
click at [621, 207] on li "Mariscos" at bounding box center [627, 215] width 291 height 33
type input "Mariscos"
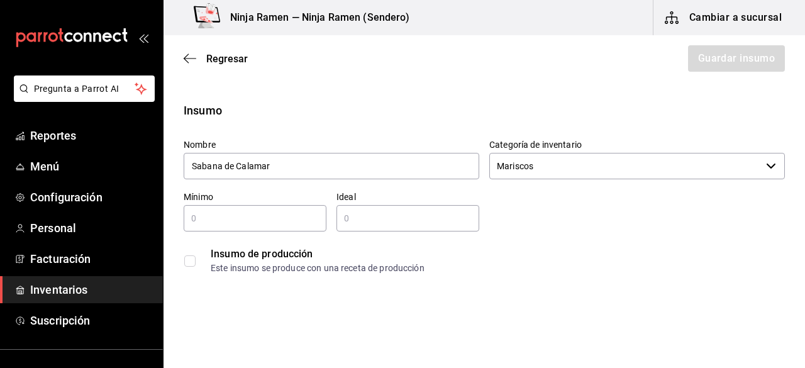
click at [239, 206] on div "​" at bounding box center [255, 218] width 143 height 26
type input "1"
click at [366, 221] on input "2" at bounding box center [407, 218] width 143 height 15
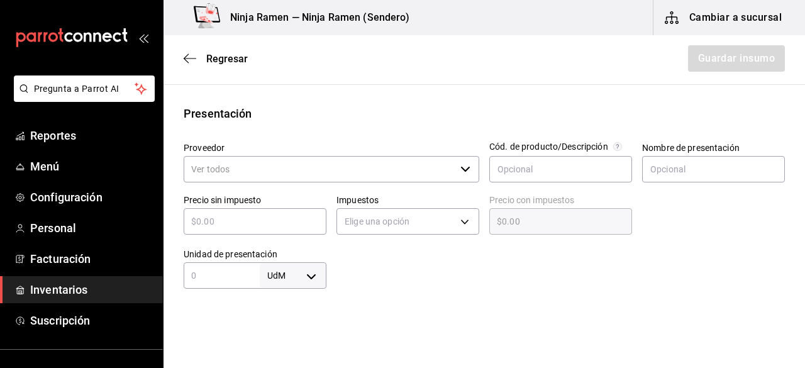
scroll to position [235, 0]
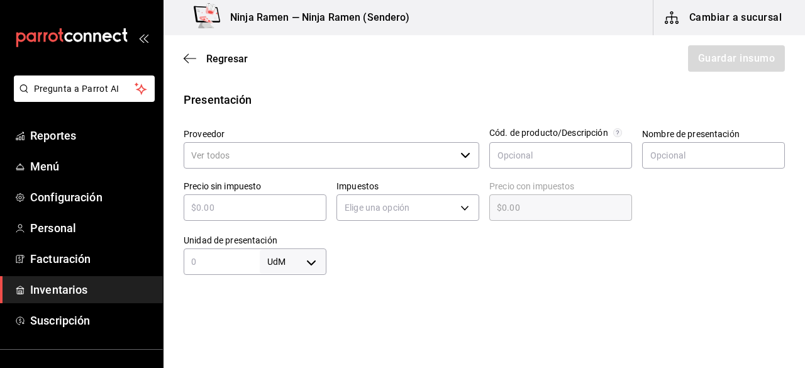
type input "2"
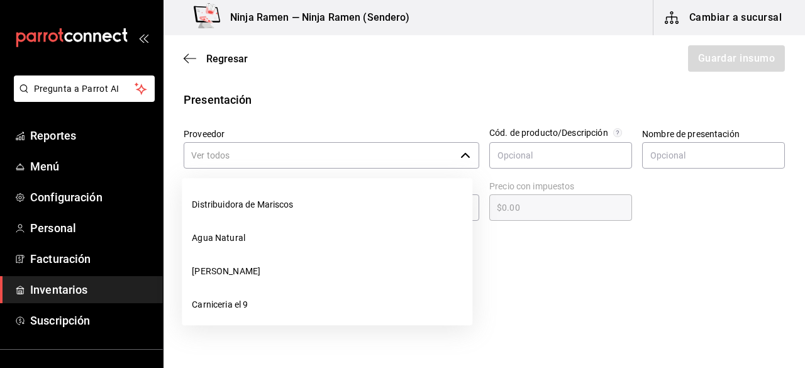
click at [332, 150] on input "Proveedor" at bounding box center [320, 155] width 272 height 26
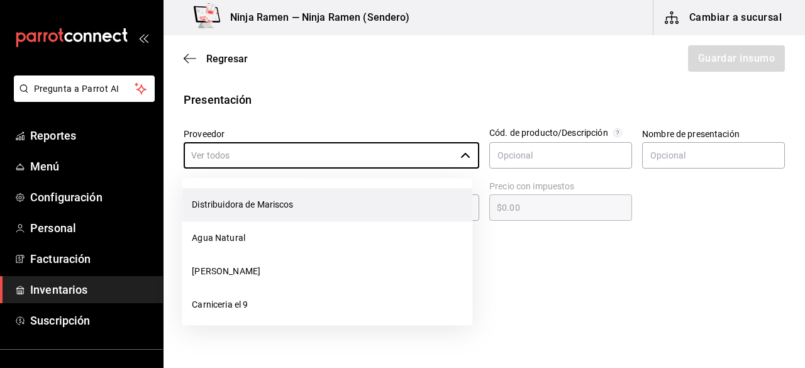
click at [308, 209] on li "Distribuidora de Mariscos" at bounding box center [327, 204] width 291 height 33
type input "Distribuidora de Mariscos"
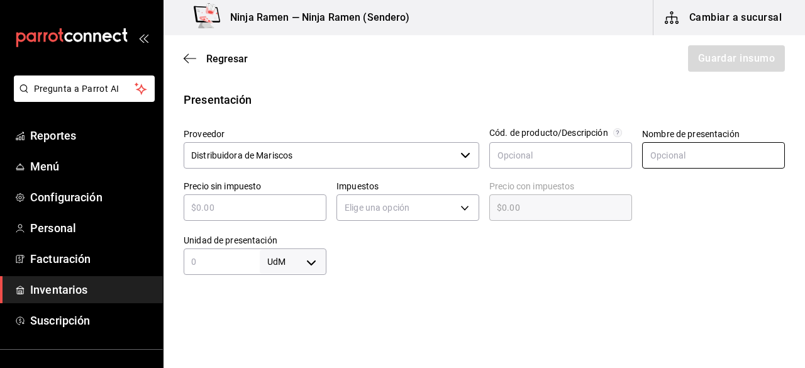
click at [697, 145] on input "text" at bounding box center [713, 155] width 143 height 26
type input "Sabana de Calamar"
click at [235, 201] on input "text" at bounding box center [255, 207] width 143 height 15
type input "$1"
type input "$1.00"
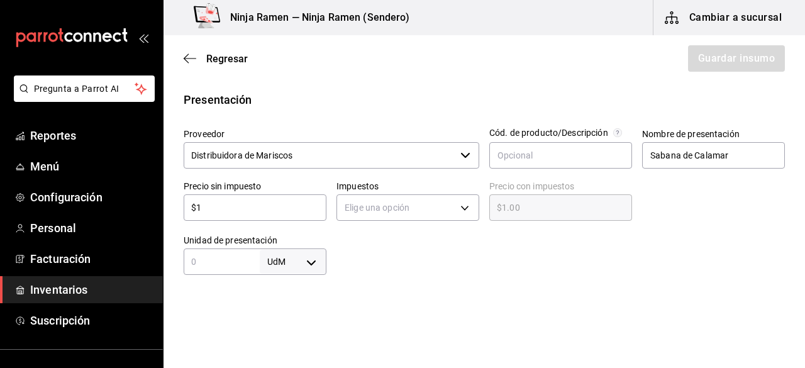
type input "$12"
type input "$12.00"
type input "$125"
type input "$125.00"
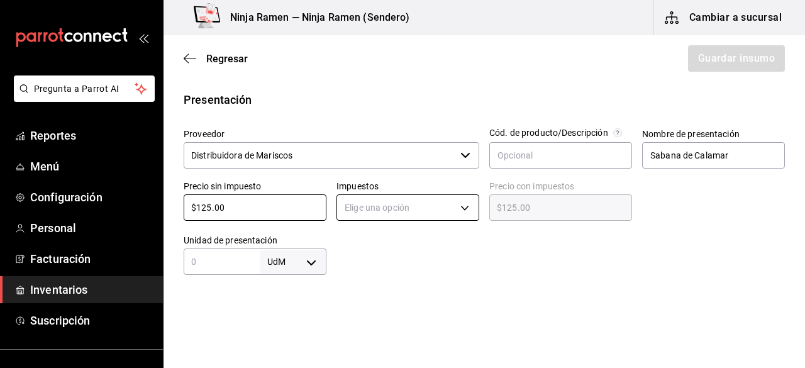
type input "$125.00"
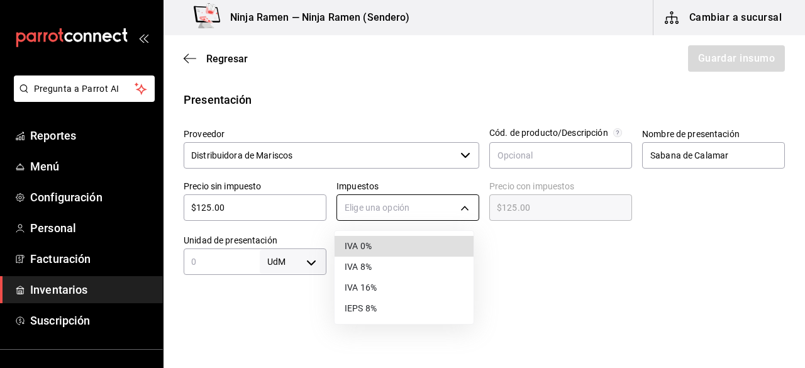
click at [458, 208] on body "Pregunta a Parrot AI Reportes Menú Configuración Personal Facturación Inventari…" at bounding box center [402, 148] width 805 height 297
click at [428, 243] on li "IVA 0%" at bounding box center [404, 246] width 139 height 21
type input "IVA_0"
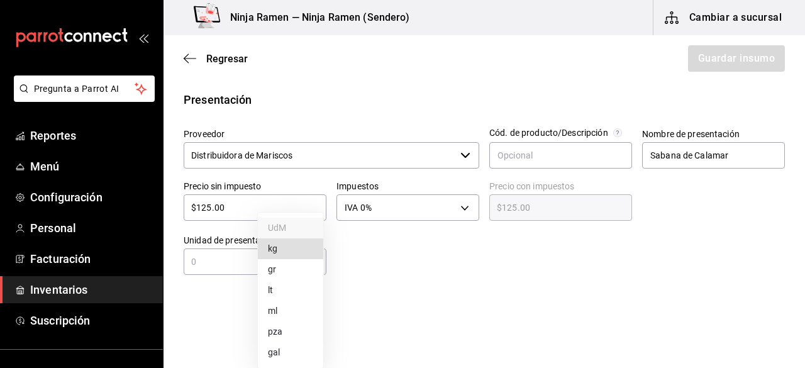
click at [311, 270] on body "Pregunta a Parrot AI Reportes Menú Configuración Personal Facturación Inventari…" at bounding box center [402, 148] width 805 height 297
click at [284, 247] on li "kg" at bounding box center [290, 248] width 65 height 21
type input "KILOGRAM"
click at [245, 252] on div "kg KILOGRAM ​" at bounding box center [255, 261] width 143 height 26
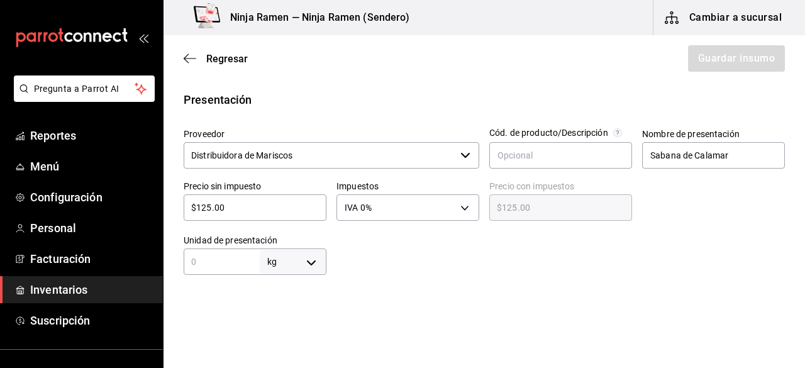
type input "1"
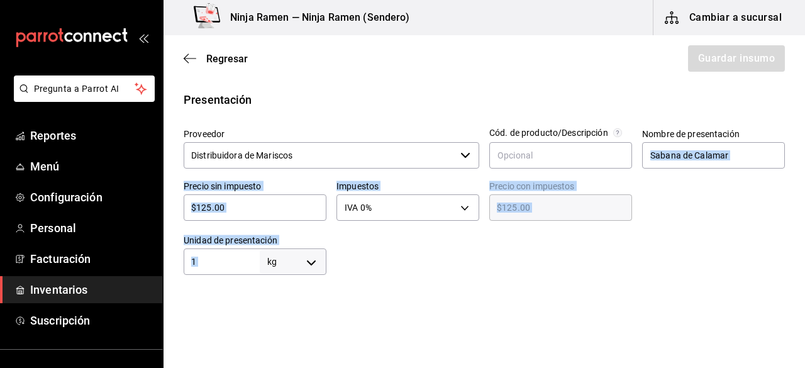
drag, startPoint x: 760, startPoint y: 262, endPoint x: 803, endPoint y: 157, distance: 114.2
click at [803, 157] on main "Regresar Guardar insumo Insumo Nombre Sabana de Calamar Categoría de inventario…" at bounding box center [485, 166] width 642 height 262
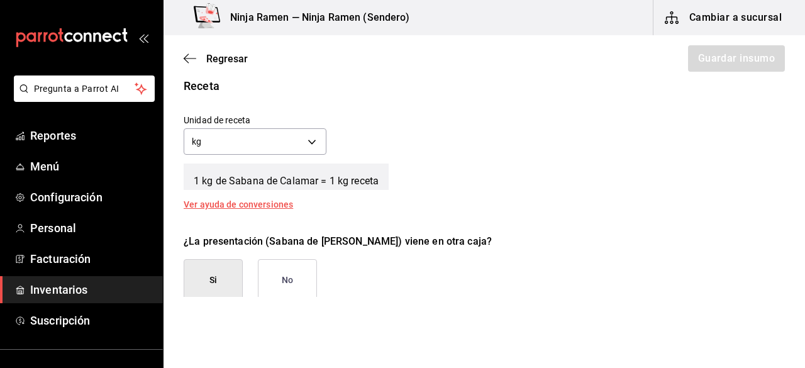
scroll to position [490, 0]
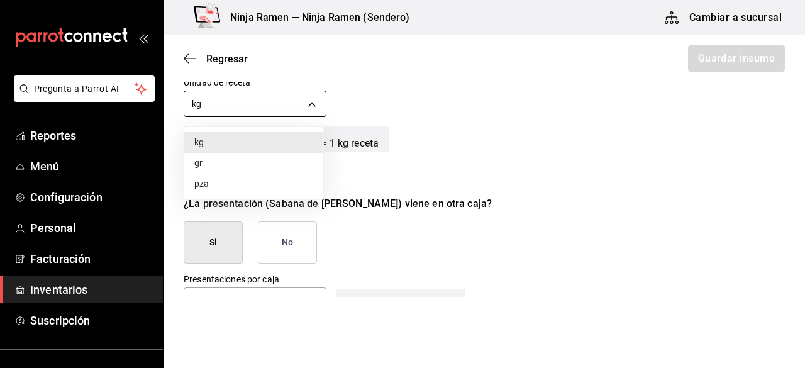
click at [313, 105] on body "Pregunta a Parrot AI Reportes Menú Configuración Personal Facturación Inventari…" at bounding box center [402, 148] width 805 height 297
click at [274, 170] on li "gr" at bounding box center [253, 163] width 139 height 21
type input "GRAM"
type input "1,000"
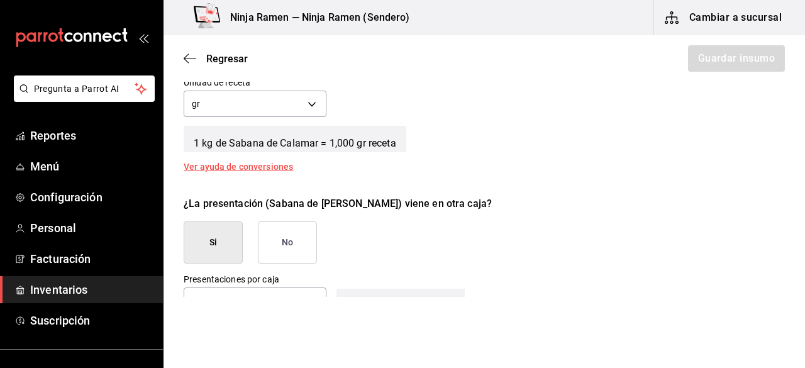
click at [289, 257] on button "No" at bounding box center [287, 242] width 59 height 42
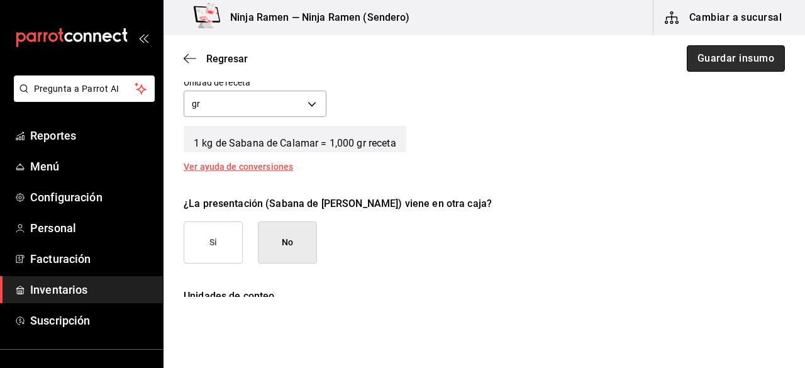
click at [711, 52] on button "Guardar insumo" at bounding box center [736, 58] width 98 height 26
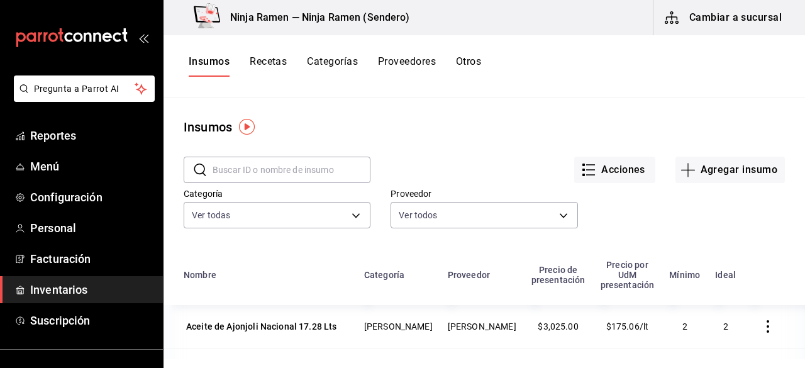
click at [320, 170] on input "text" at bounding box center [292, 169] width 158 height 25
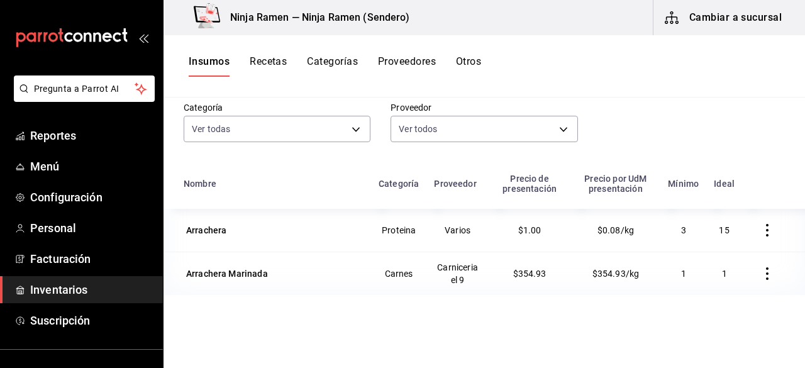
scroll to position [121, 0]
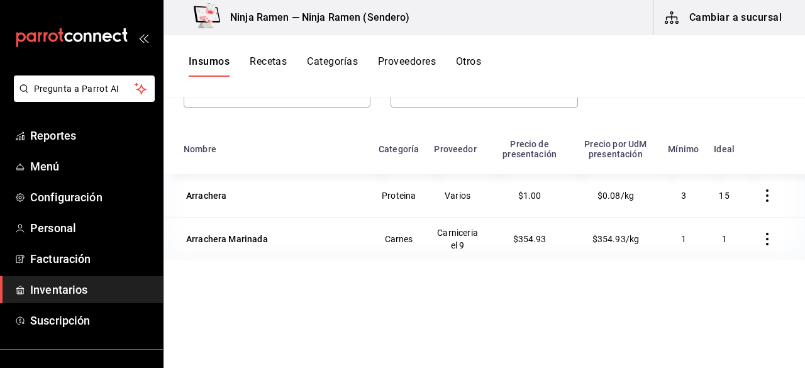
drag, startPoint x: 794, startPoint y: 264, endPoint x: 803, endPoint y: 128, distance: 136.1
click at [803, 128] on main "Insumos ​ arrachera ​ Acciones Agregar insumo Categoría Ver todas 2bedd6c8-eeeb…" at bounding box center [485, 228] width 642 height 262
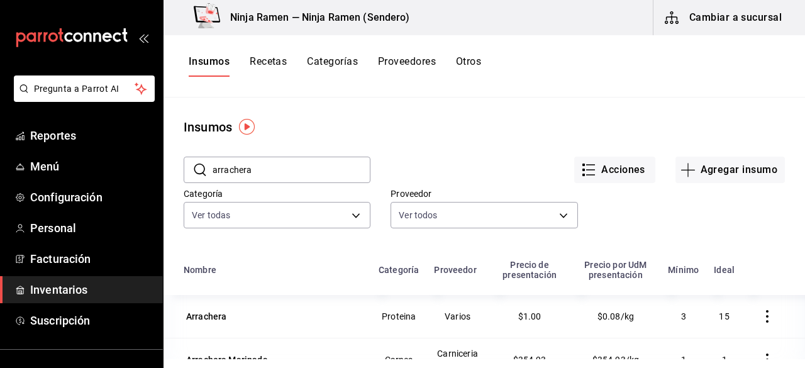
click at [331, 165] on input "arrachera" at bounding box center [292, 169] width 158 height 25
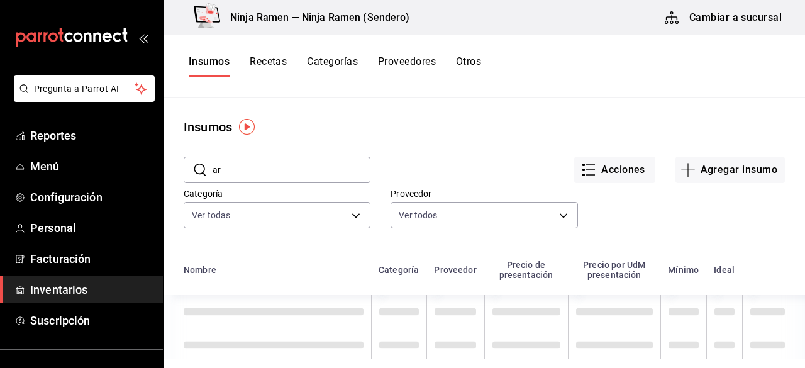
type input "a"
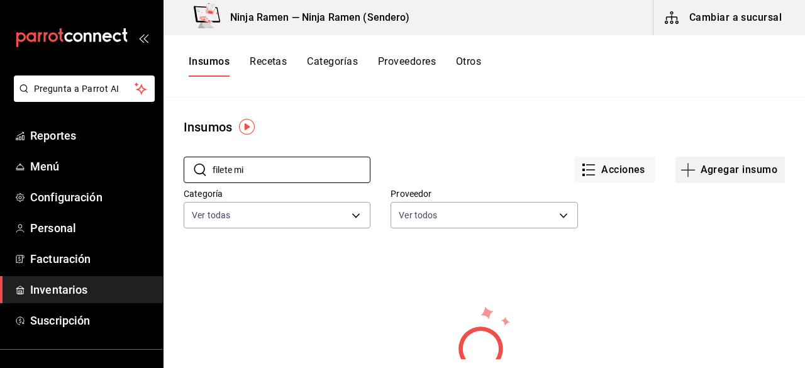
type input "filete mi"
click at [736, 167] on button "Agregar insumo" at bounding box center [729, 170] width 109 height 26
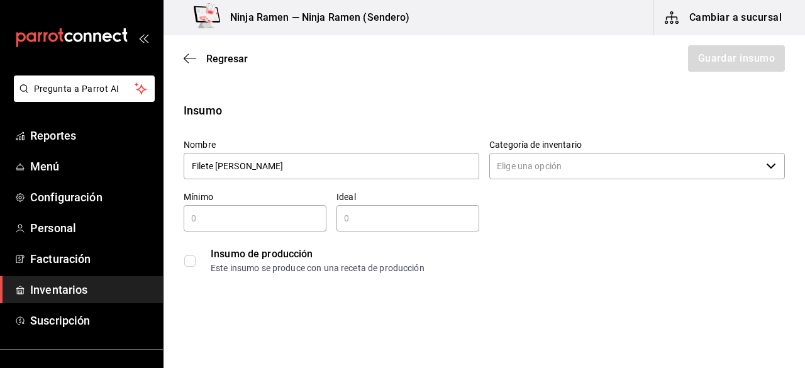
type input "Filete Minon"
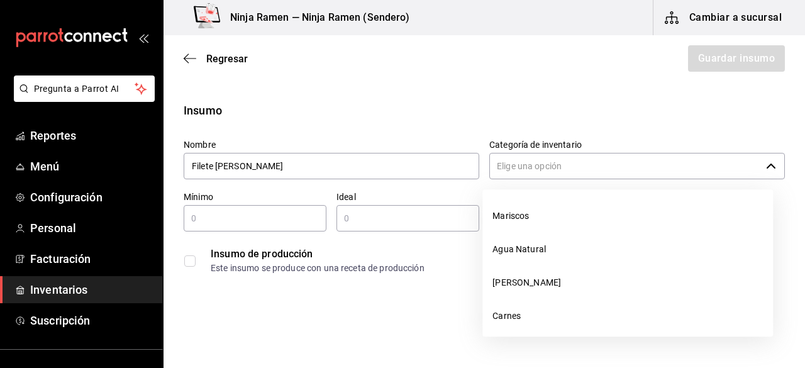
click at [618, 162] on input "Categoría de inventario" at bounding box center [625, 166] width 272 height 26
click at [758, 174] on div "​" at bounding box center [637, 166] width 296 height 26
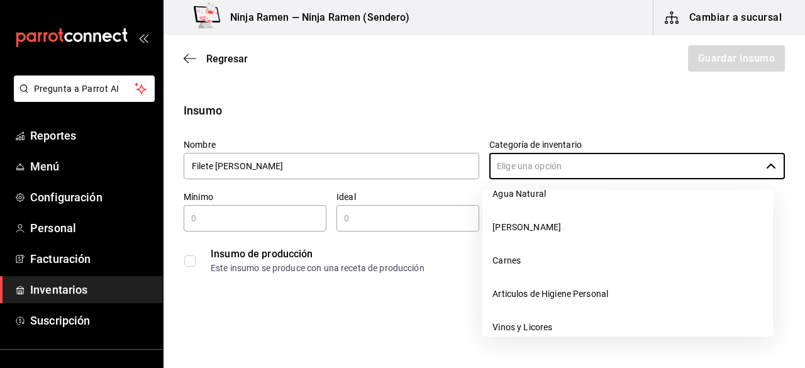
scroll to position [64, 0]
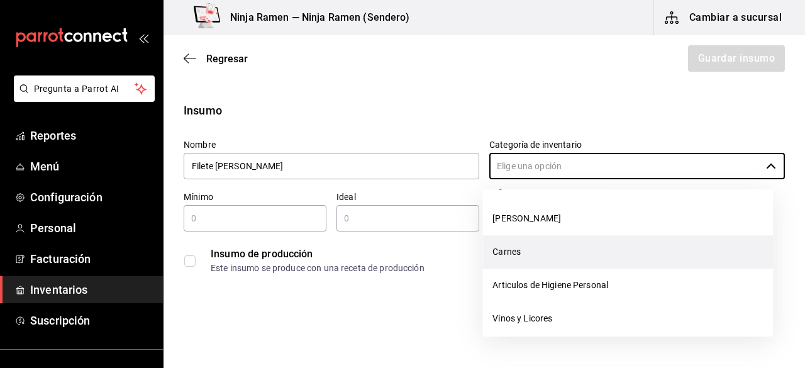
click at [545, 258] on li "Carnes" at bounding box center [627, 251] width 291 height 33
type input "Carnes"
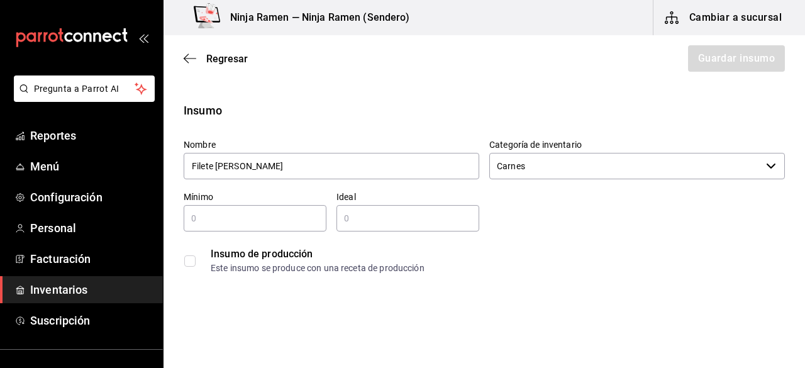
drag, startPoint x: 240, startPoint y: 200, endPoint x: 228, endPoint y: 212, distance: 16.5
click at [228, 212] on div "Mínimo ​" at bounding box center [255, 211] width 143 height 40
click at [228, 212] on input "text" at bounding box center [255, 218] width 143 height 15
type input "1"
click at [366, 221] on input "2" at bounding box center [407, 218] width 143 height 15
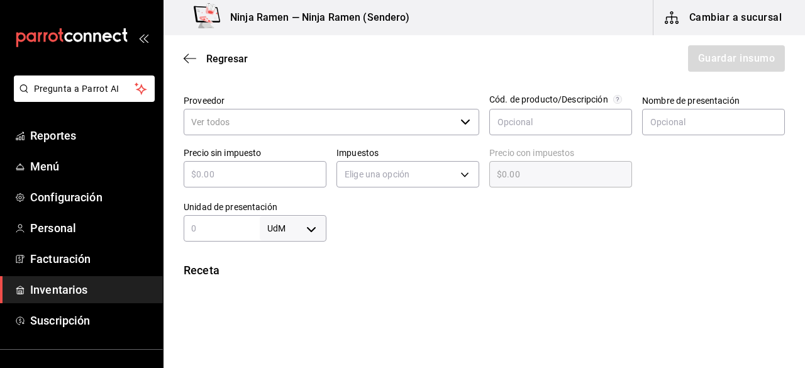
scroll to position [275, 0]
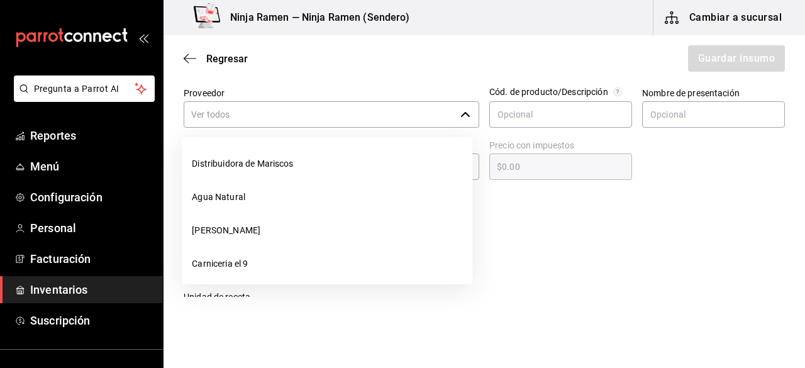
click at [466, 114] on div "​" at bounding box center [332, 114] width 296 height 26
type input "2"
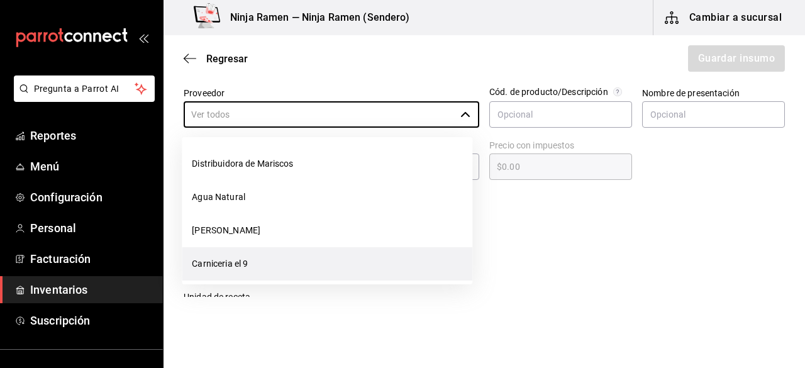
click at [288, 262] on li "Carniceria el 9" at bounding box center [327, 263] width 291 height 33
type input "Carniceria el 9"
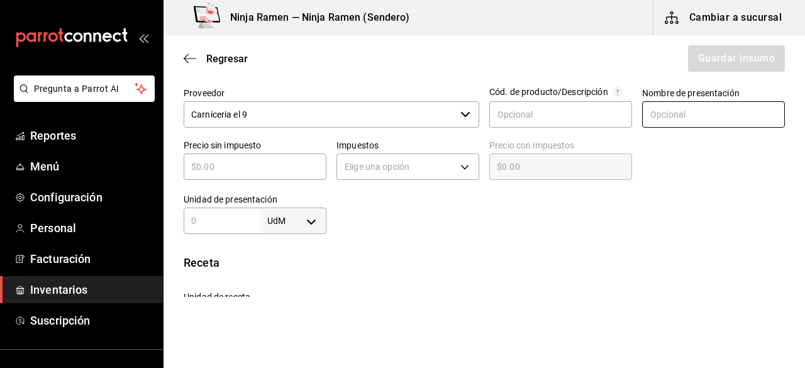
click at [663, 111] on input "text" at bounding box center [713, 114] width 143 height 26
click at [652, 118] on input "text" at bounding box center [713, 114] width 143 height 26
type input "Filete Mignon"
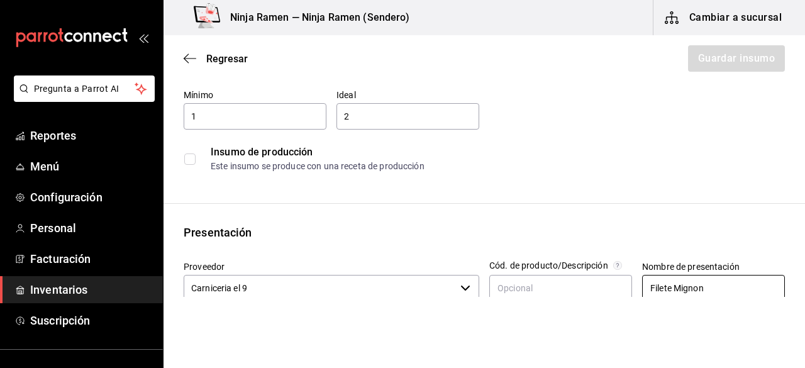
scroll to position [0, 0]
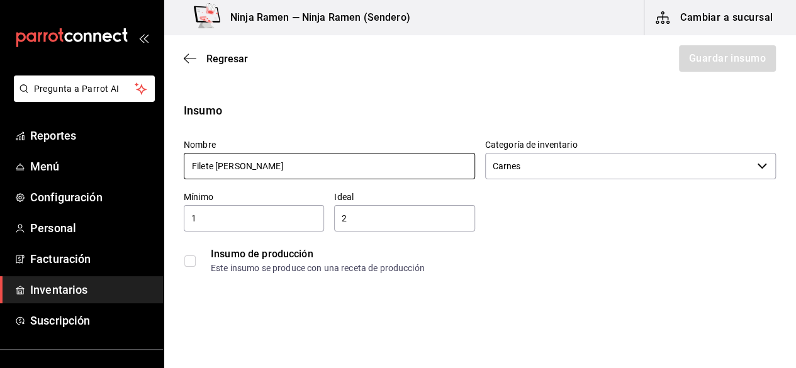
click at [398, 168] on input "Filete Minon" at bounding box center [329, 166] width 291 height 26
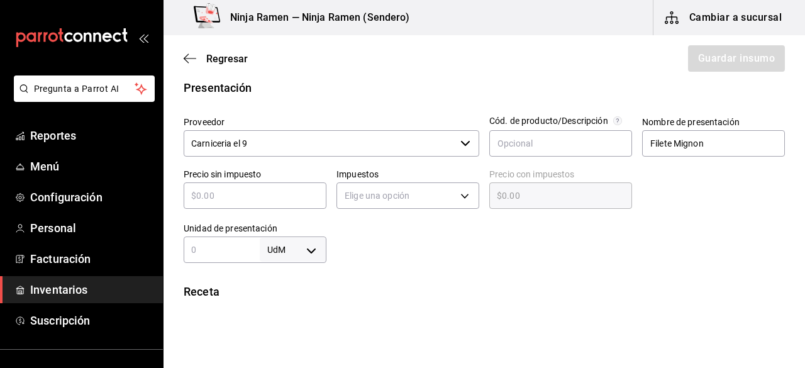
scroll to position [248, 0]
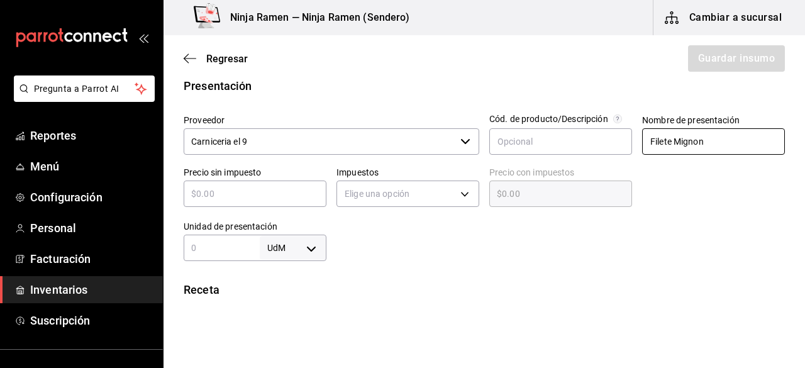
type input "Filete Minon 2kg"
drag, startPoint x: 722, startPoint y: 143, endPoint x: 623, endPoint y: 155, distance: 100.2
click at [623, 155] on div "Proveedor Carniceria el 9 ​ Cód. de producto/Descripción Nombre de presentación…" at bounding box center [479, 182] width 611 height 157
paste input "non 2kg"
type input "Filete Minon 2kg"
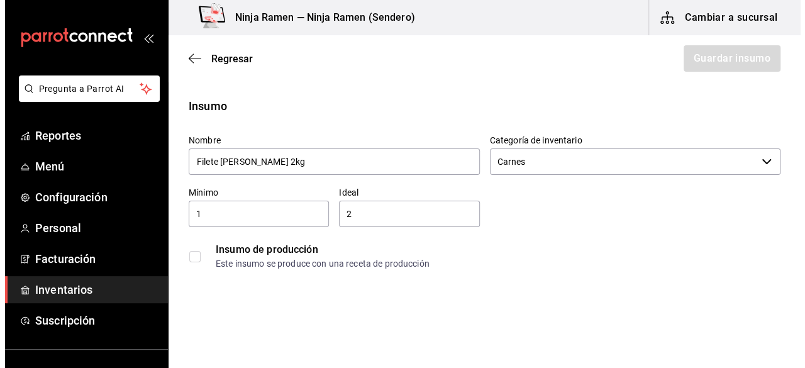
scroll to position [0, 0]
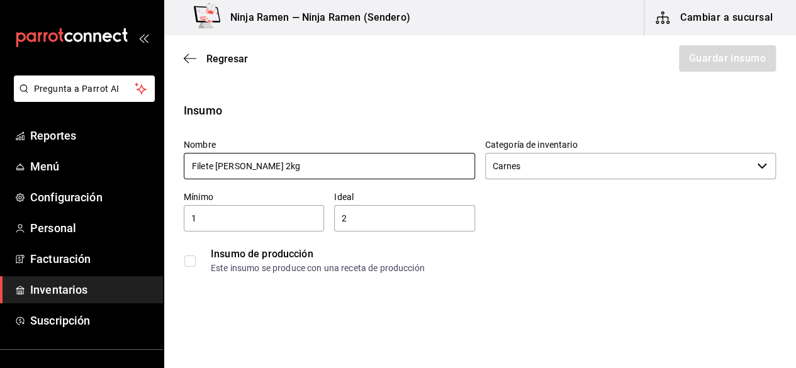
click at [377, 161] on input "Filete Minon 2kg" at bounding box center [329, 166] width 291 height 26
type input "F"
type input "pech"
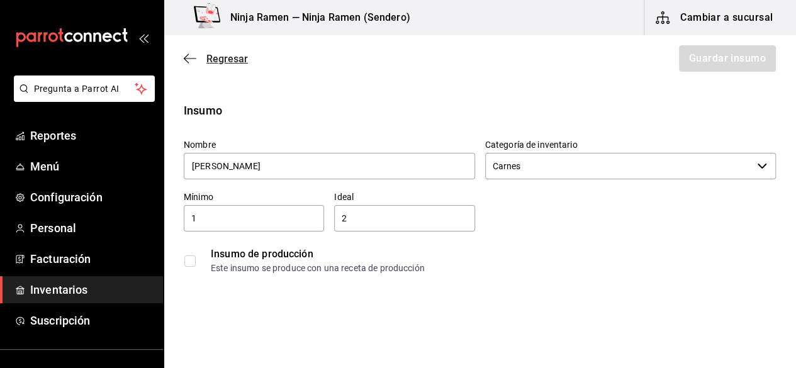
click at [201, 64] on span "Regresar" at bounding box center [216, 59] width 64 height 12
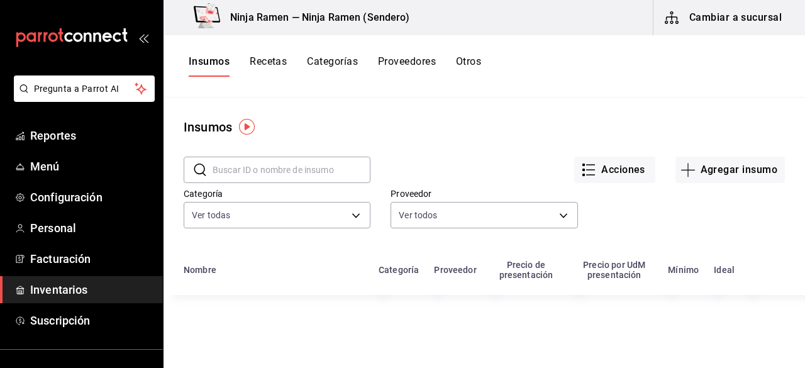
click at [253, 174] on input "text" at bounding box center [292, 169] width 158 height 25
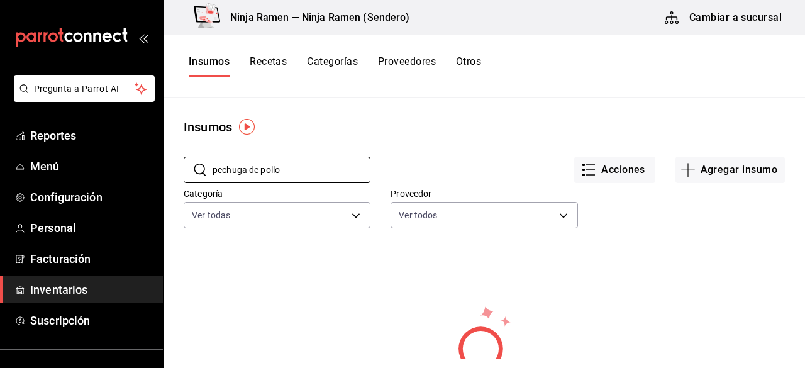
type input "pechuga de pollo"
click at [692, 160] on button "Agregar insumo" at bounding box center [729, 170] width 109 height 26
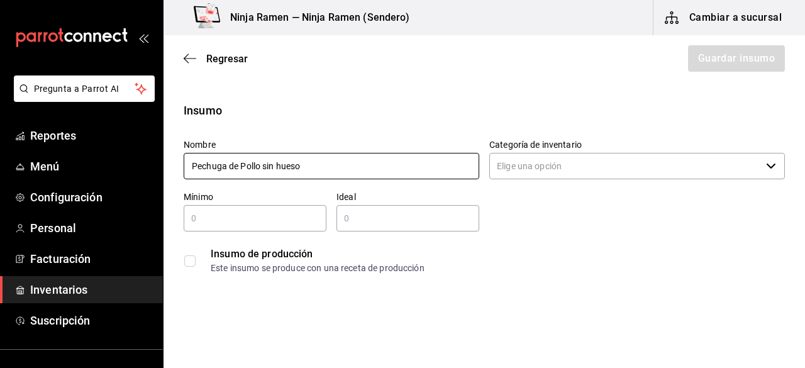
type input "Pechuga de Pollo sin hueso"
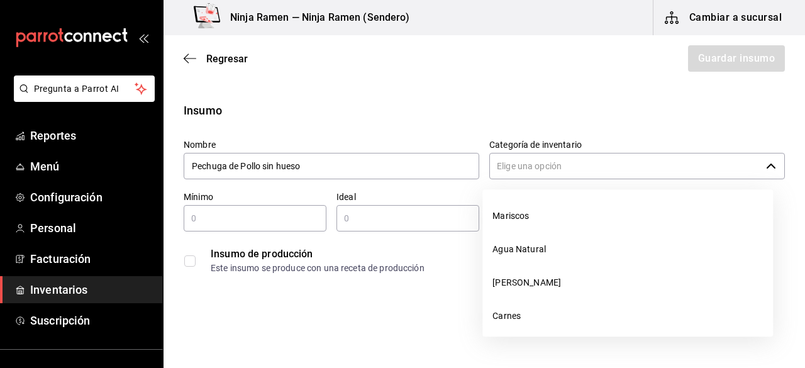
click at [499, 160] on input "Categoría de inventario" at bounding box center [625, 166] width 272 height 26
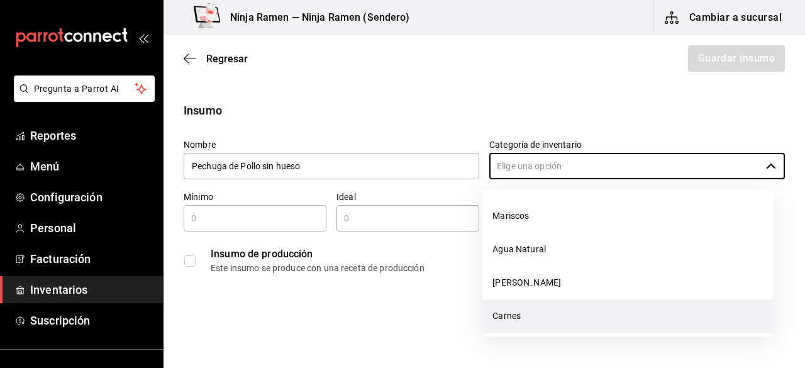
click at [527, 313] on li "Carnes" at bounding box center [627, 315] width 291 height 33
type input "Carnes"
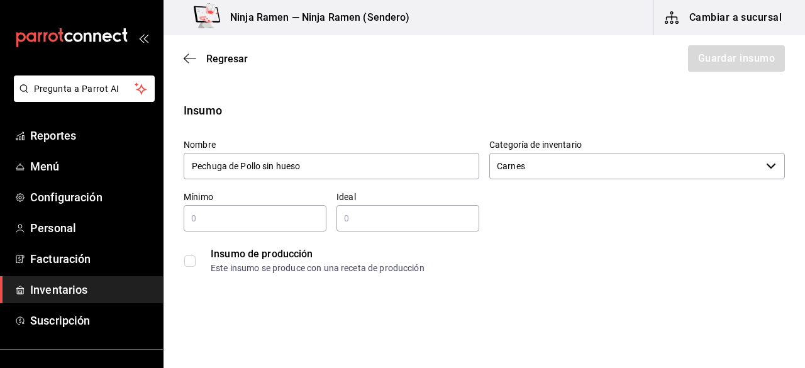
click at [252, 230] on div "​" at bounding box center [255, 218] width 143 height 26
type input "1"
click at [365, 230] on div "​" at bounding box center [407, 218] width 143 height 26
click at [384, 221] on input "2" at bounding box center [407, 218] width 143 height 15
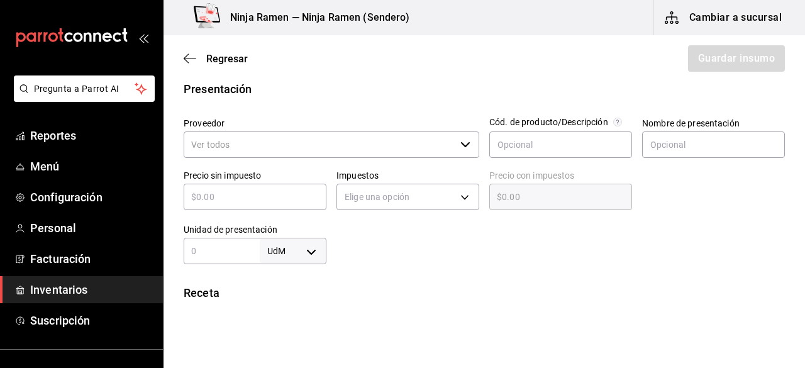
scroll to position [262, 0]
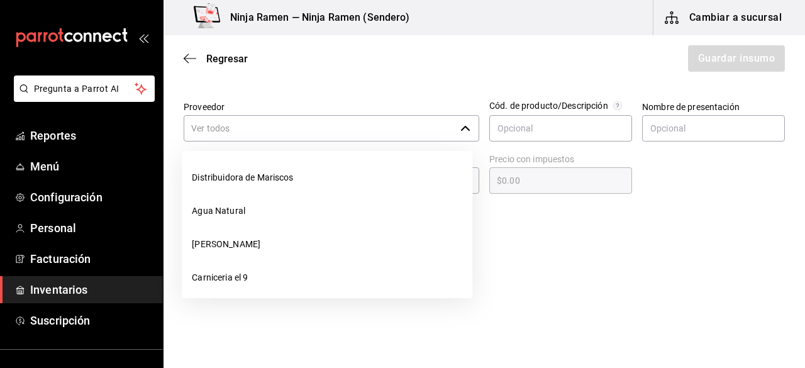
click at [460, 135] on div "​" at bounding box center [332, 128] width 296 height 26
type input "2"
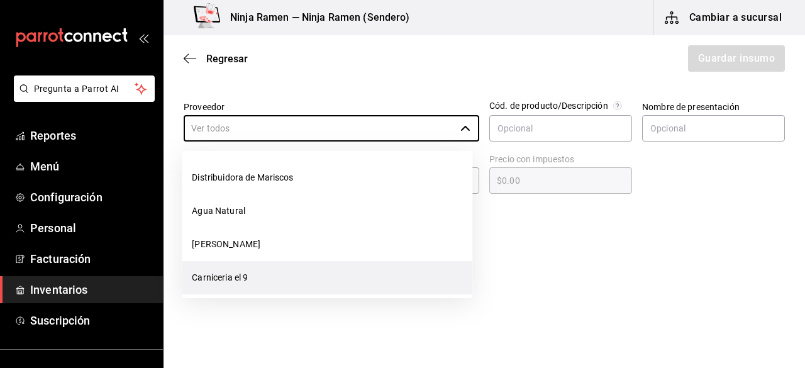
click at [260, 276] on li "Carniceria el 9" at bounding box center [327, 277] width 291 height 33
type input "Carniceria el 9"
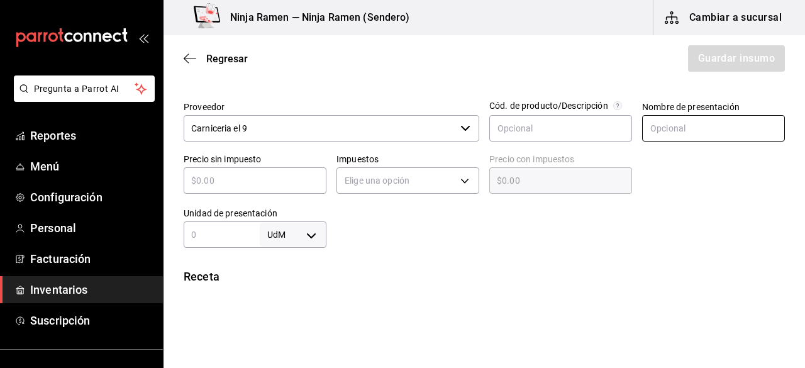
click at [689, 118] on input "text" at bounding box center [713, 128] width 143 height 26
type input "Pechuga de Pollo sin Hueso"
click at [218, 181] on input "text" at bounding box center [255, 180] width 143 height 15
type input "$9"
type input "$9.00"
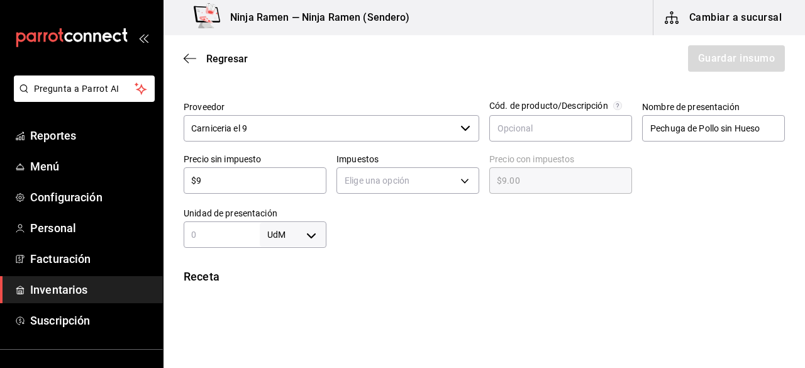
type input "$99"
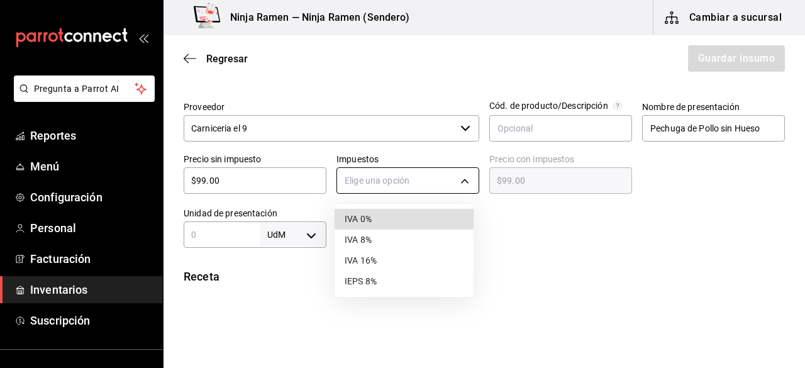
click at [375, 182] on body "Pregunta a Parrot AI Reportes Menú Configuración Personal Facturación Inventari…" at bounding box center [402, 148] width 805 height 297
click at [394, 218] on li "IVA 0%" at bounding box center [404, 219] width 139 height 21
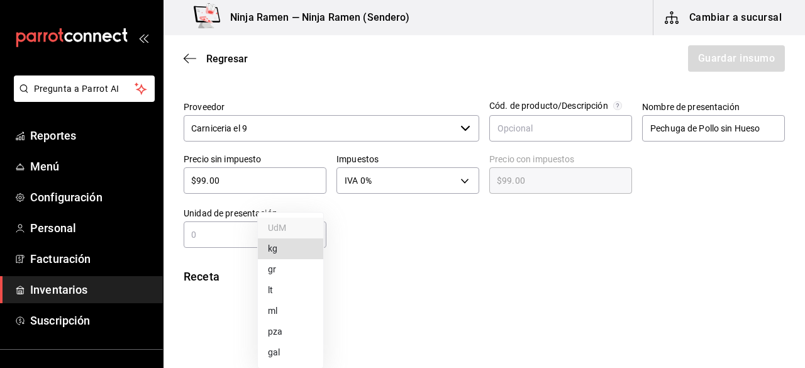
click at [316, 233] on body "Pregunta a Parrot AI Reportes Menú Configuración Personal Facturación Inventari…" at bounding box center [402, 148] width 805 height 297
click at [289, 252] on li "kg" at bounding box center [290, 248] width 65 height 21
click at [256, 246] on div "kg KILOGRAM ​" at bounding box center [255, 234] width 143 height 26
drag, startPoint x: 672, startPoint y: 286, endPoint x: 703, endPoint y: 240, distance: 56.2
click at [672, 286] on div "Receta Unidad de receta kg KILOGRAM Factor de conversión 1 ​ 1 kg de Pechuga de…" at bounding box center [485, 333] width 642 height 131
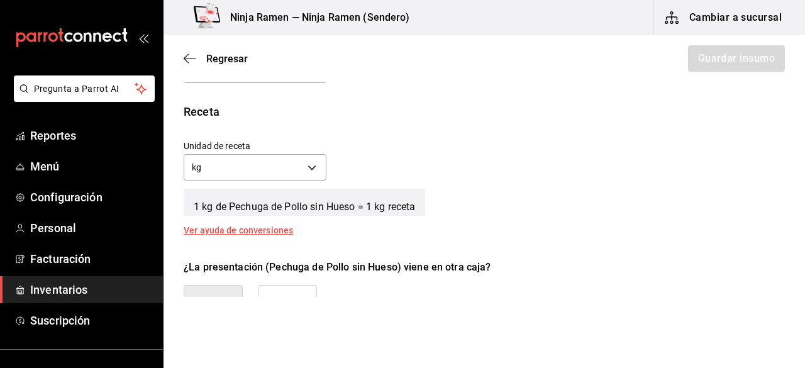
scroll to position [423, 0]
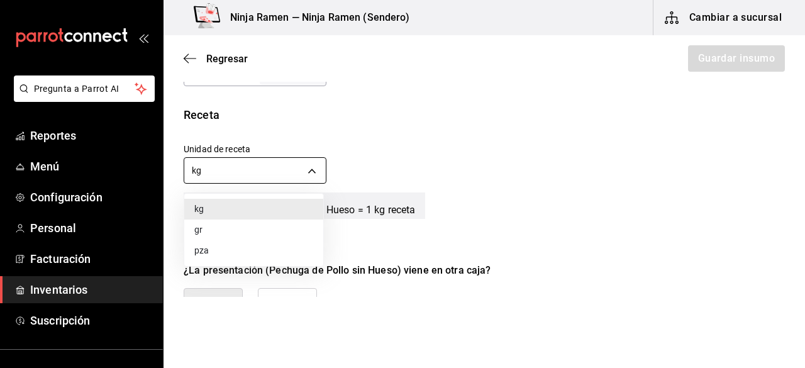
click at [308, 168] on body "Pregunta a Parrot AI Reportes Menú Configuración Personal Facturación Inventari…" at bounding box center [402, 148] width 805 height 297
click at [228, 233] on li "gr" at bounding box center [253, 230] width 139 height 21
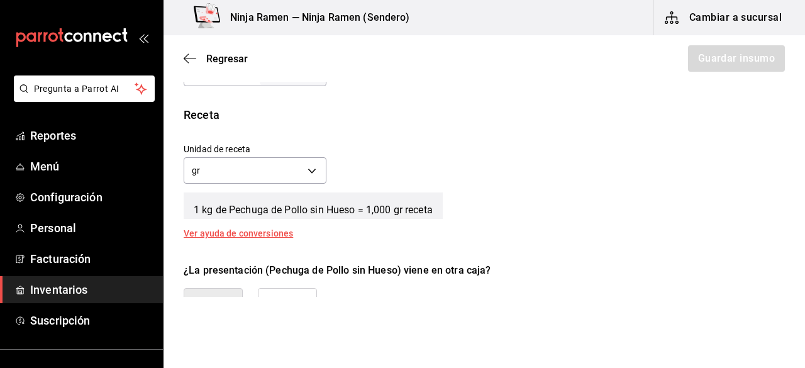
click at [293, 289] on button "No" at bounding box center [287, 309] width 59 height 42
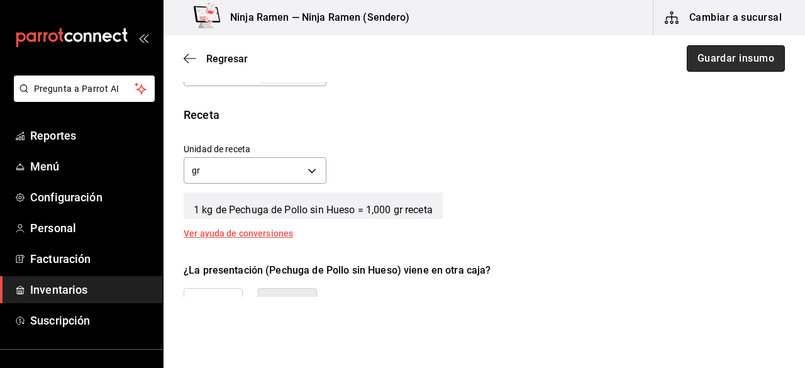
click at [733, 65] on button "Guardar insumo" at bounding box center [736, 58] width 98 height 26
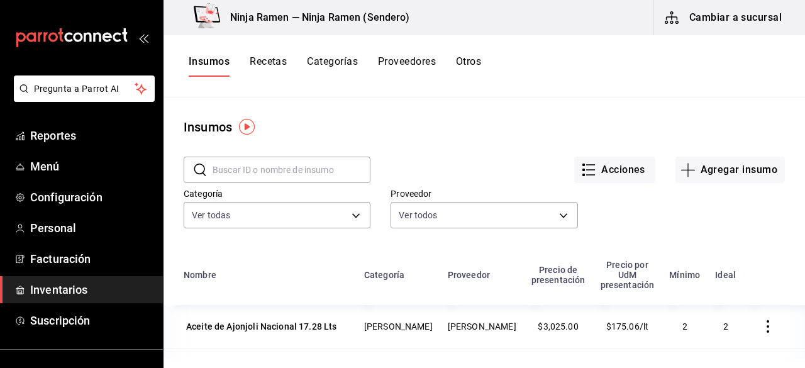
click at [264, 167] on input "text" at bounding box center [292, 169] width 158 height 25
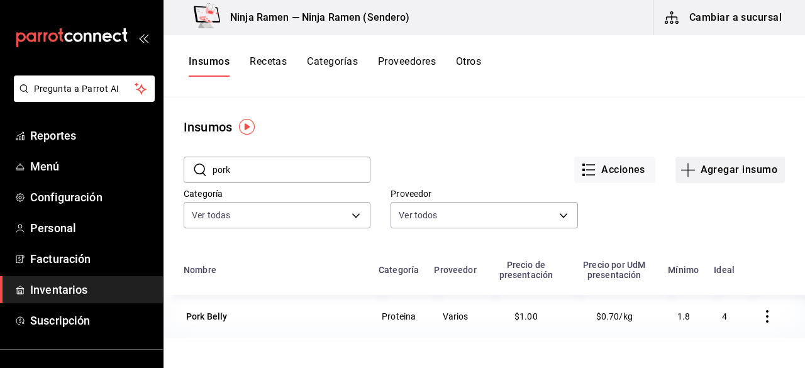
click at [740, 179] on button "Agregar insumo" at bounding box center [729, 170] width 109 height 26
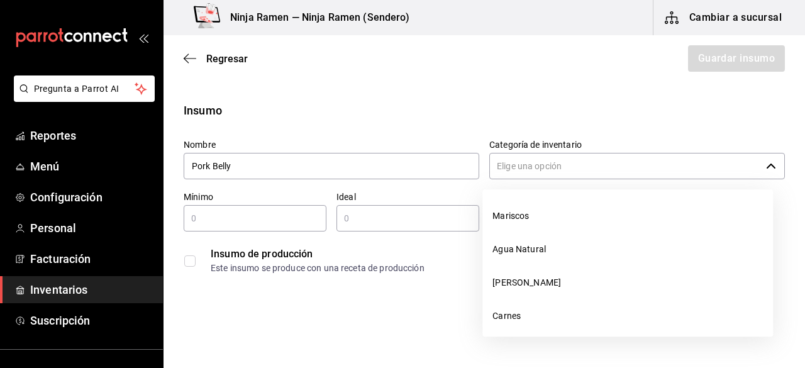
click at [508, 162] on input "Categoría de inventario" at bounding box center [625, 166] width 272 height 26
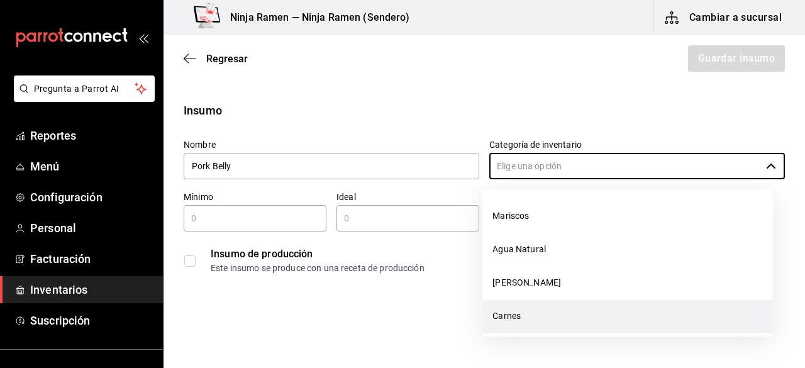
click at [528, 313] on li "Carnes" at bounding box center [627, 315] width 291 height 33
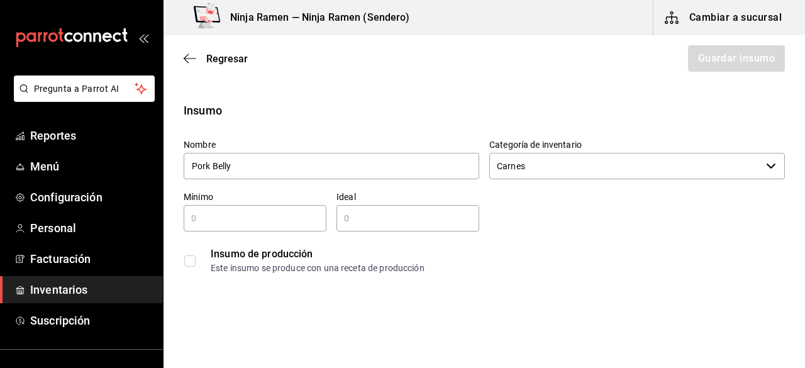
click at [275, 223] on input "text" at bounding box center [255, 218] width 143 height 15
click at [353, 221] on input "text" at bounding box center [407, 218] width 143 height 15
click at [353, 221] on input "2" at bounding box center [407, 218] width 143 height 15
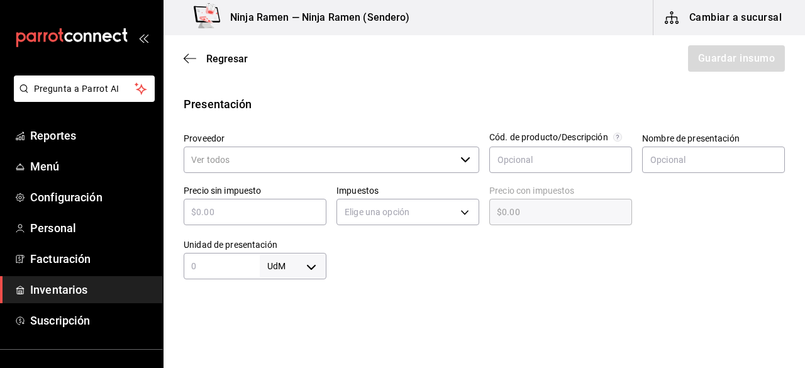
scroll to position [260, 0]
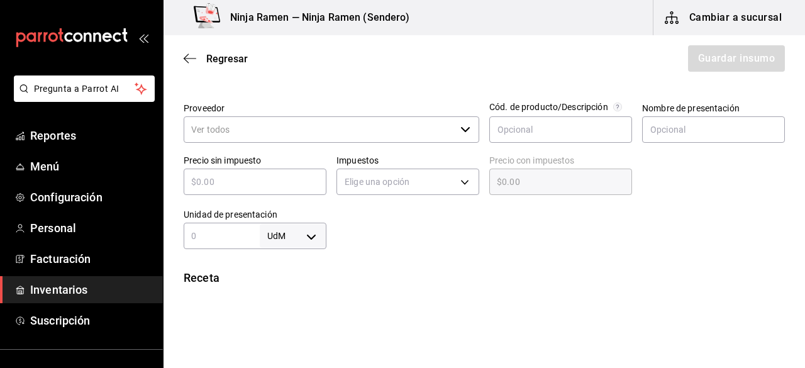
click at [460, 125] on icon "button" at bounding box center [465, 130] width 10 height 10
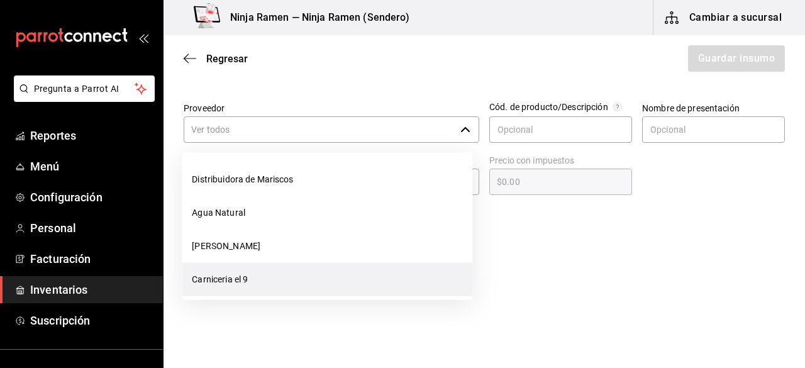
click at [277, 281] on li "Carniceria el 9" at bounding box center [327, 279] width 291 height 33
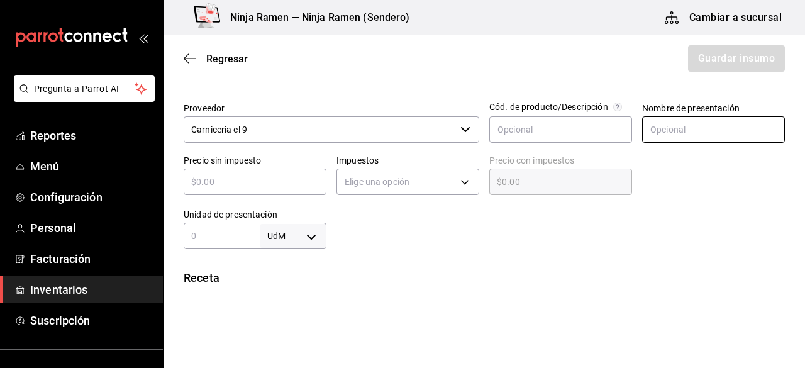
click at [646, 125] on input "text" at bounding box center [713, 129] width 143 height 26
click at [278, 184] on input "text" at bounding box center [255, 181] width 143 height 15
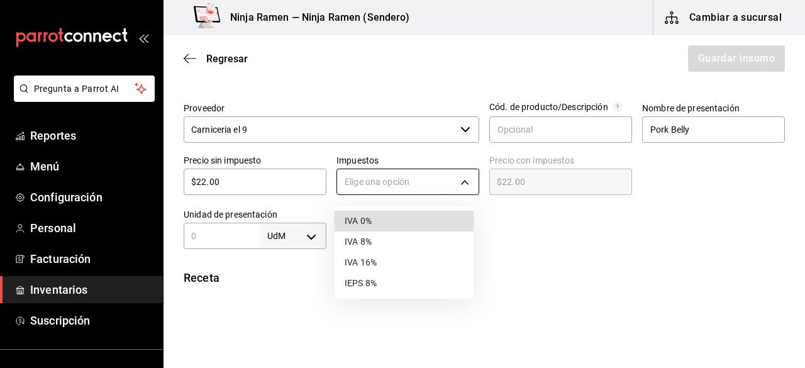
click at [362, 184] on body "Pregunta a Parrot AI Reportes Menú Configuración Personal Facturación Inventari…" at bounding box center [402, 148] width 805 height 297
click at [365, 219] on li "IVA 0%" at bounding box center [404, 221] width 139 height 21
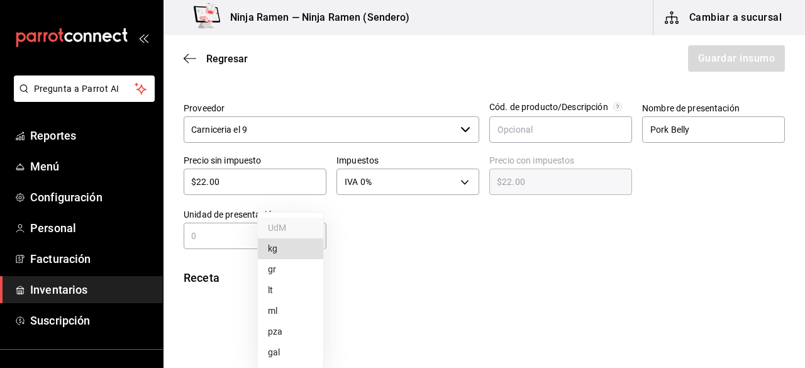
click at [314, 238] on body "Pregunta a Parrot AI Reportes Menú Configuración Personal Facturación Inventari…" at bounding box center [402, 148] width 805 height 297
click at [275, 253] on li "kg" at bounding box center [290, 248] width 65 height 21
click at [235, 240] on input "text" at bounding box center [222, 235] width 76 height 15
click at [735, 213] on div at bounding box center [555, 224] width 458 height 50
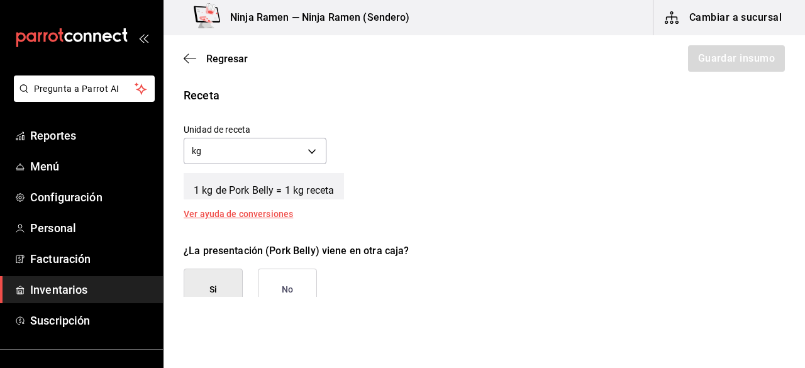
scroll to position [450, 0]
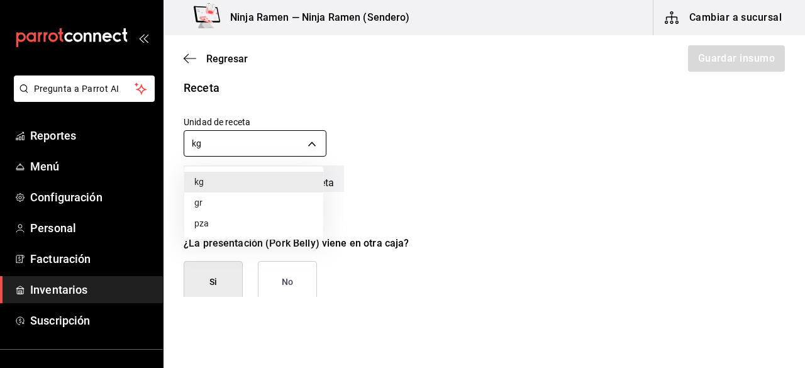
click at [310, 147] on body "Pregunta a Parrot AI Reportes Menú Configuración Personal Facturación Inventari…" at bounding box center [402, 148] width 805 height 297
click at [235, 198] on li "gr" at bounding box center [253, 202] width 139 height 21
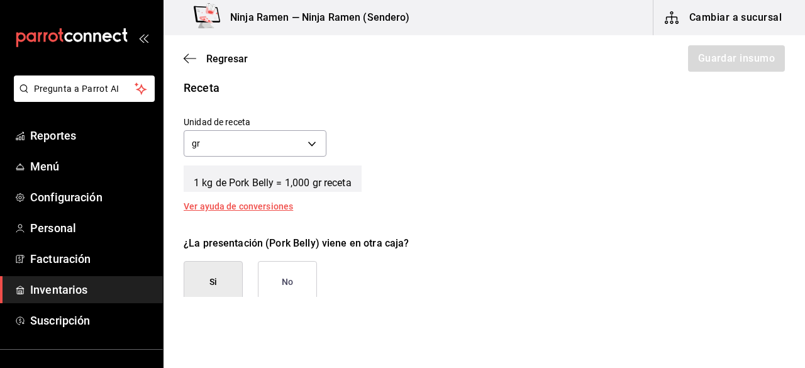
click at [301, 276] on button "No" at bounding box center [287, 282] width 59 height 42
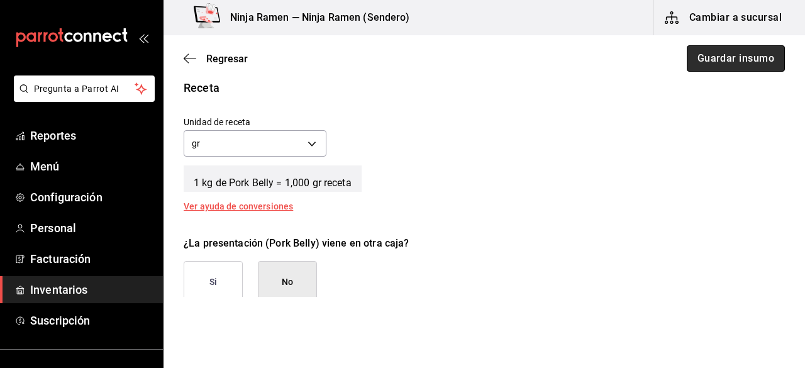
click at [704, 69] on button "Guardar insumo" at bounding box center [736, 58] width 98 height 26
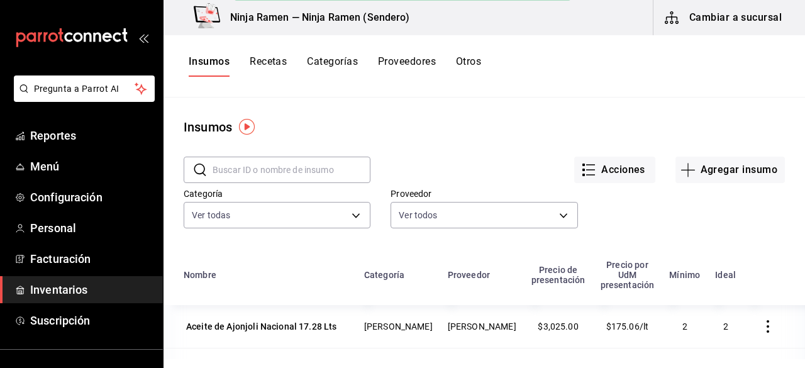
click at [273, 172] on input "text" at bounding box center [292, 169] width 158 height 25
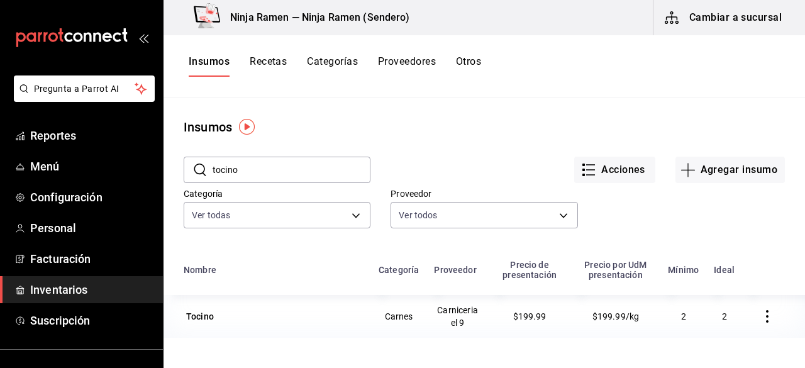
click at [288, 176] on input "tocino" at bounding box center [292, 169] width 158 height 25
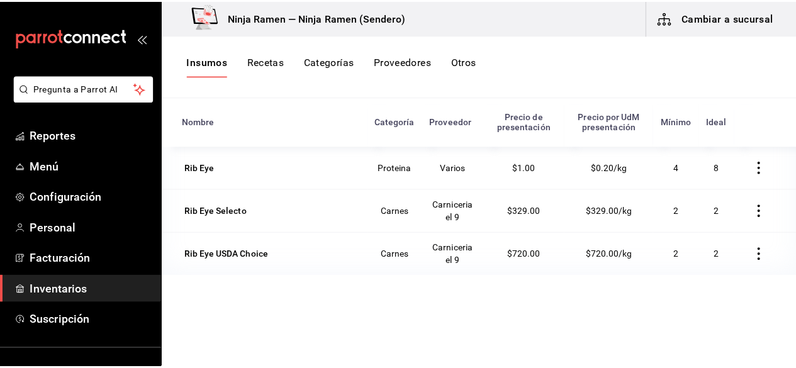
scroll to position [155, 0]
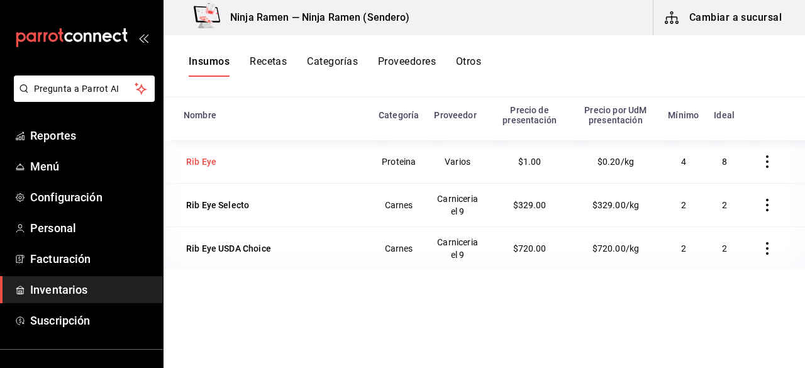
click at [195, 162] on div "Rib Eye" at bounding box center [201, 161] width 30 height 13
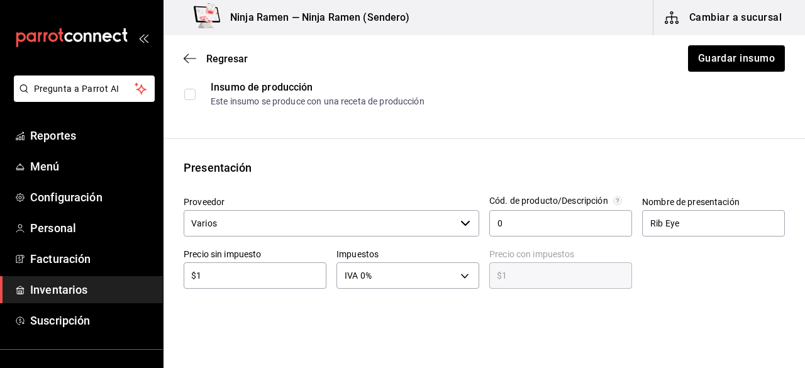
scroll to position [45, 0]
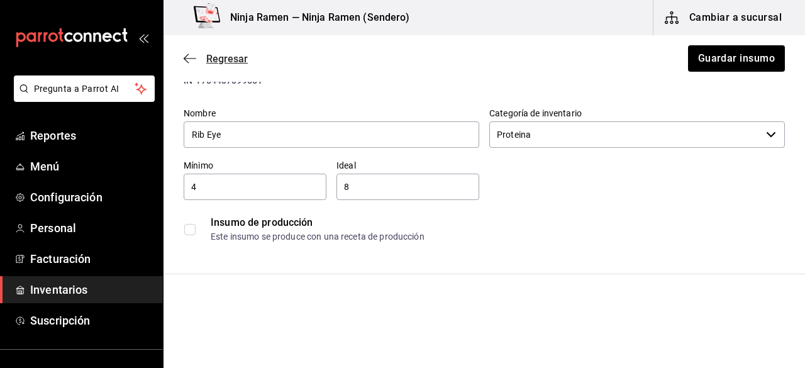
click at [189, 53] on icon "button" at bounding box center [190, 58] width 13 height 11
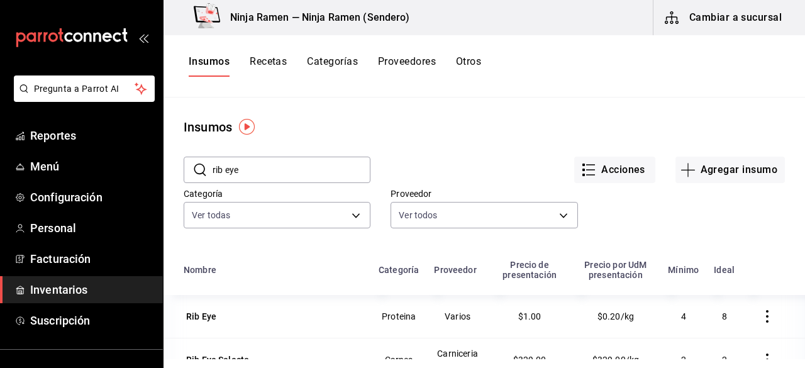
click at [761, 310] on icon "button" at bounding box center [767, 316] width 13 height 13
click at [723, 316] on span "Eliminar" at bounding box center [720, 317] width 32 height 10
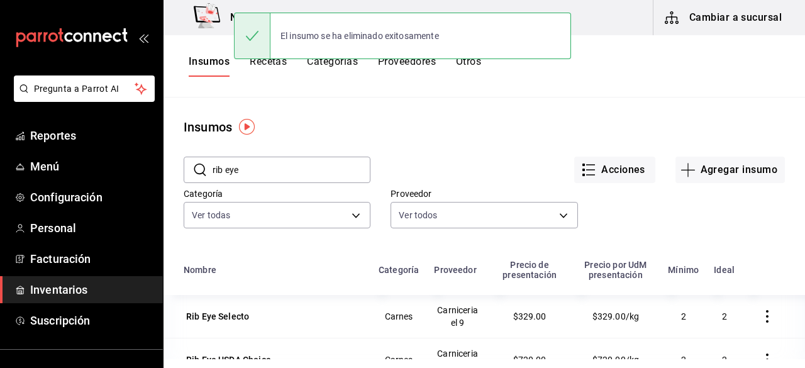
click at [289, 161] on input "rib eye" at bounding box center [292, 169] width 158 height 25
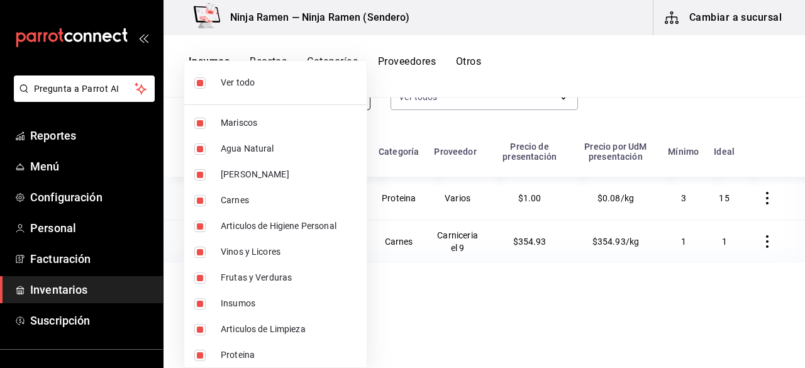
scroll to position [104, 0]
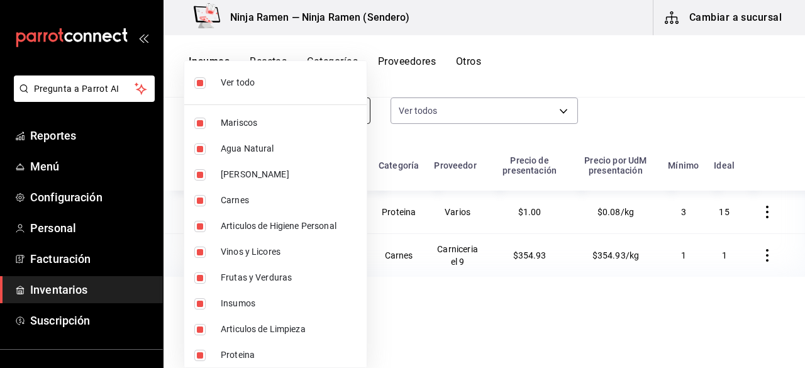
click at [286, 103] on body "Pregunta a Parrot AI Reportes Menú Configuración Personal Facturación Inventari…" at bounding box center [402, 179] width 805 height 359
click at [804, 196] on div at bounding box center [402, 184] width 805 height 368
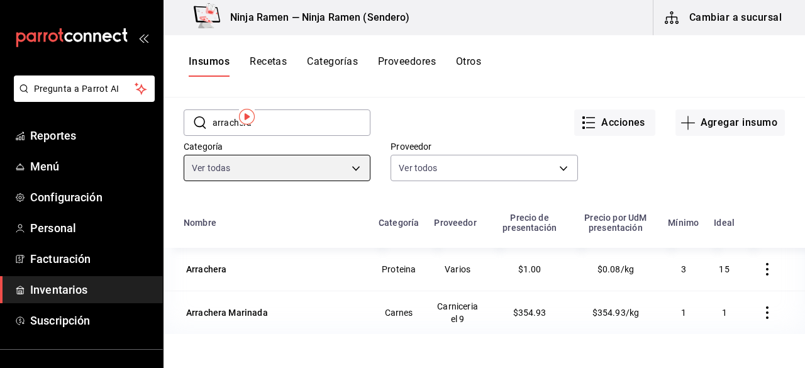
scroll to position [0, 0]
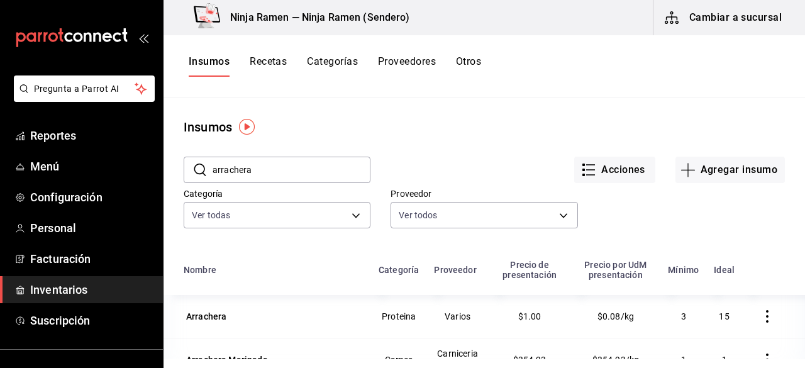
click at [335, 172] on input "arrachera" at bounding box center [292, 169] width 158 height 25
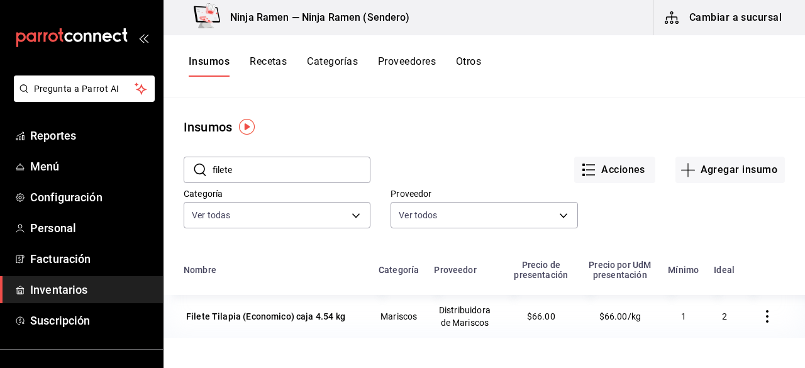
click at [382, 149] on div "Acciones Agregar insumo" at bounding box center [577, 159] width 414 height 47
click at [328, 168] on input "filete" at bounding box center [292, 169] width 158 height 25
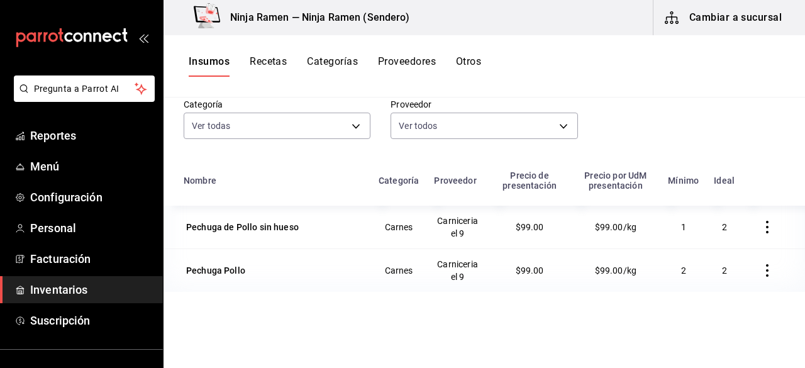
scroll to position [89, 0]
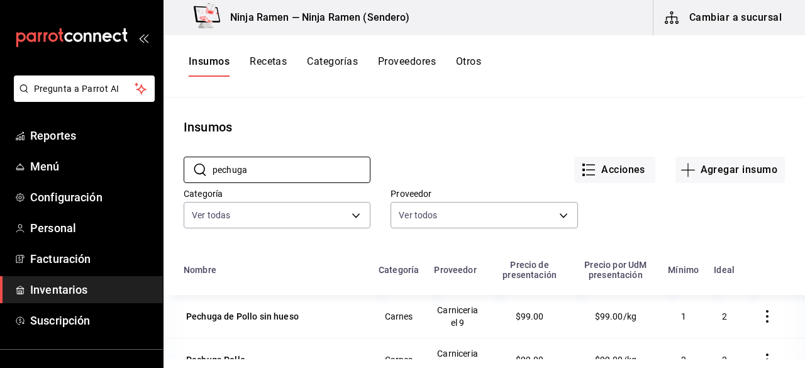
scroll to position [89, 0]
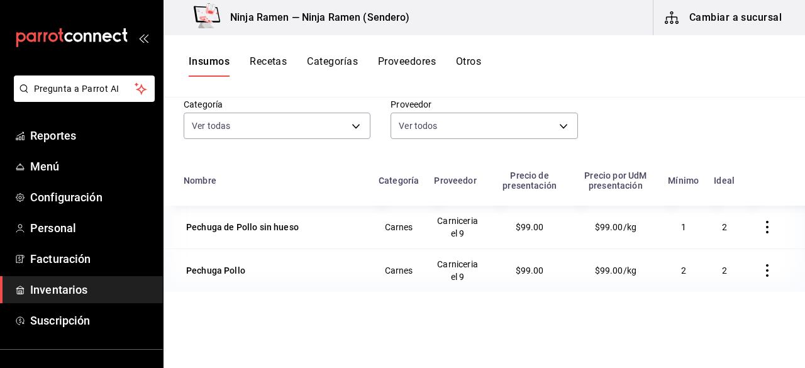
click at [760, 277] on button "button" at bounding box center [767, 271] width 28 height 28
click at [723, 271] on span "Eliminar" at bounding box center [720, 270] width 32 height 10
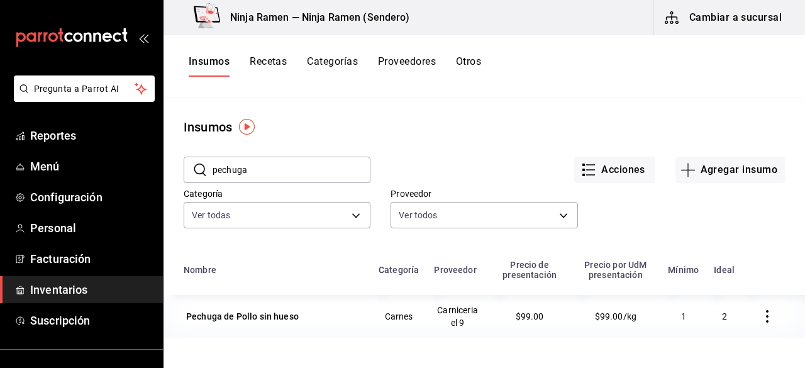
click at [313, 163] on input "pechuga" at bounding box center [292, 169] width 158 height 25
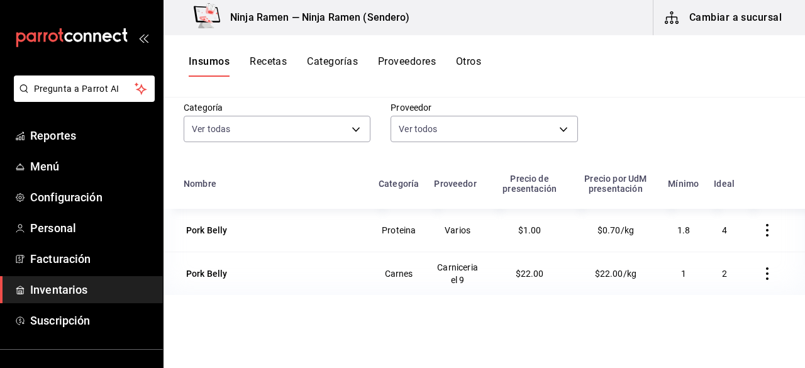
scroll to position [99, 0]
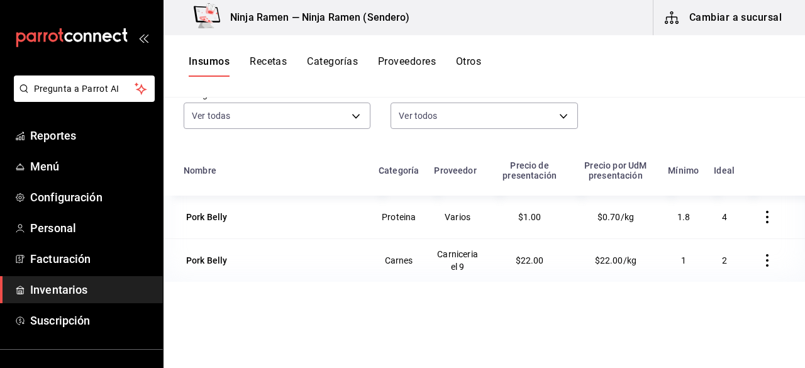
click at [761, 220] on icon "button" at bounding box center [767, 217] width 13 height 13
click at [717, 218] on span "Eliminar" at bounding box center [720, 218] width 32 height 10
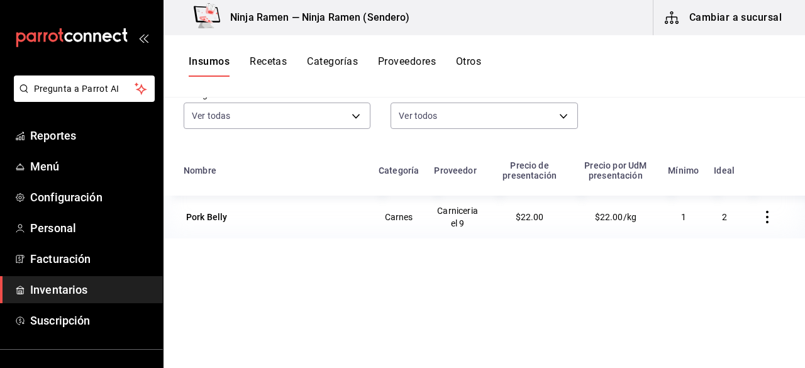
scroll to position [64, 0]
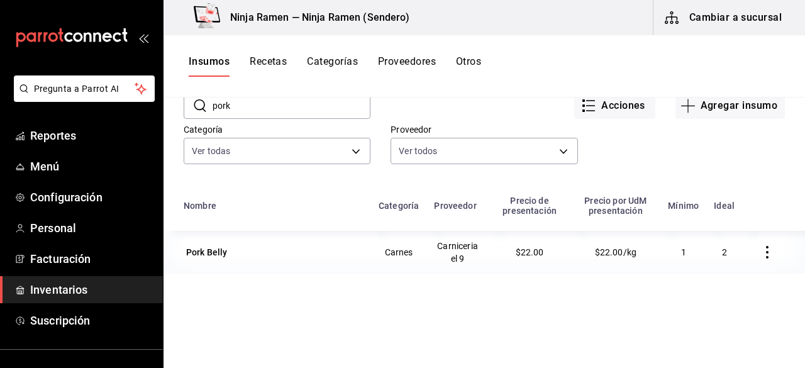
click at [343, 111] on input "pork" at bounding box center [292, 105] width 158 height 25
type input "p"
type input "t"
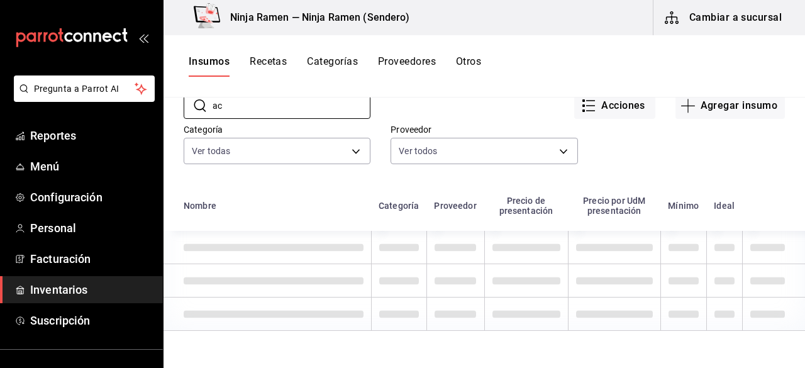
type input "a"
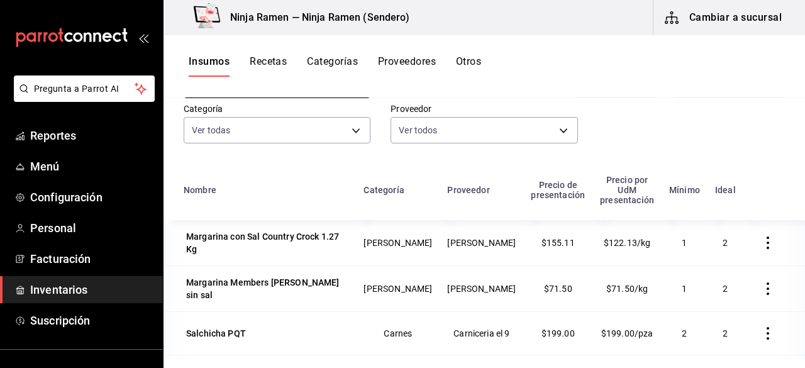
scroll to position [0, 0]
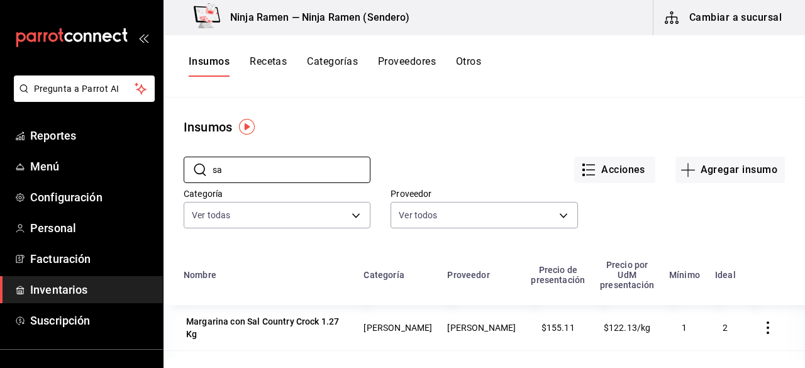
type input "s"
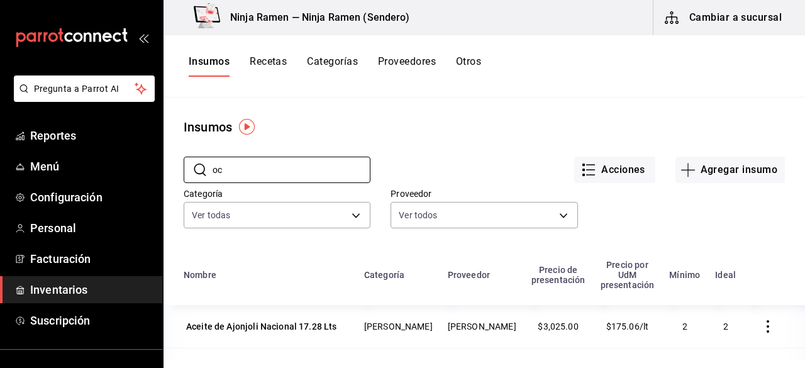
type input "o"
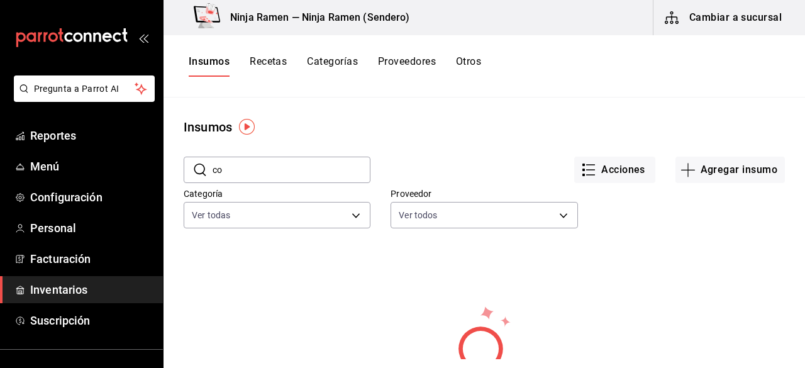
type input "c"
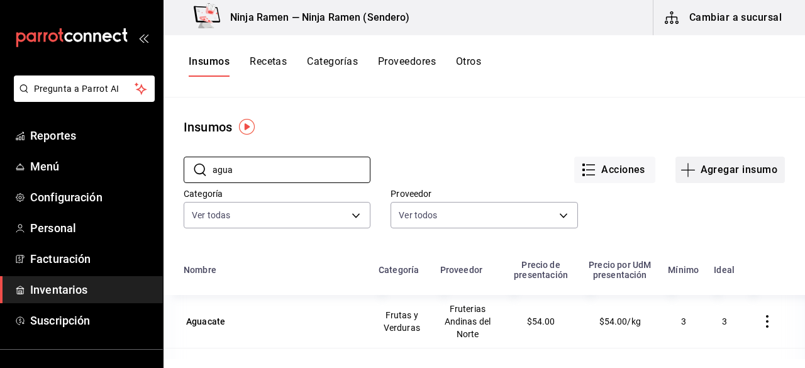
type input "agua"
click at [725, 168] on button "Agregar insumo" at bounding box center [729, 170] width 109 height 26
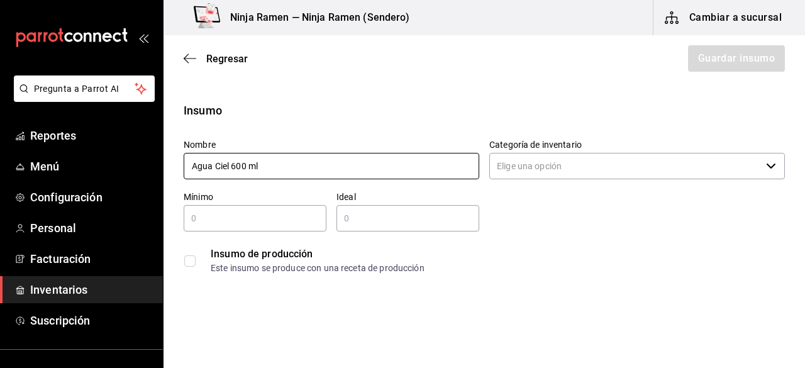
type input "Agua Ciel 600 ml"
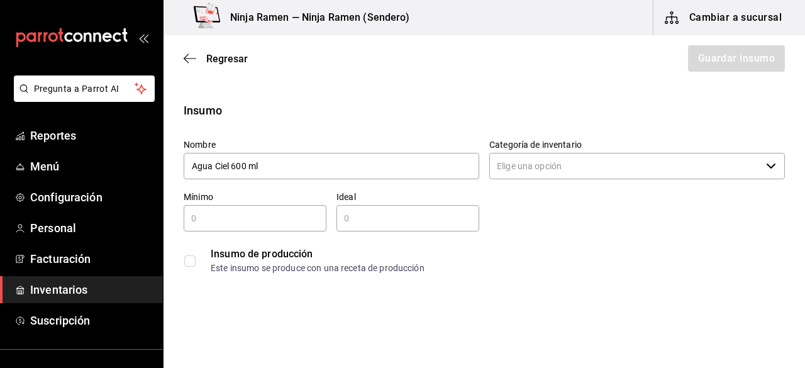
click at [578, 169] on input "Categoría de inventario" at bounding box center [625, 166] width 272 height 26
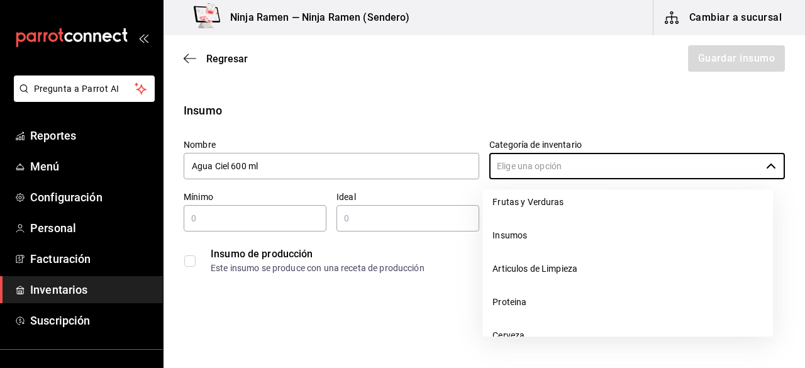
scroll to position [273, 0]
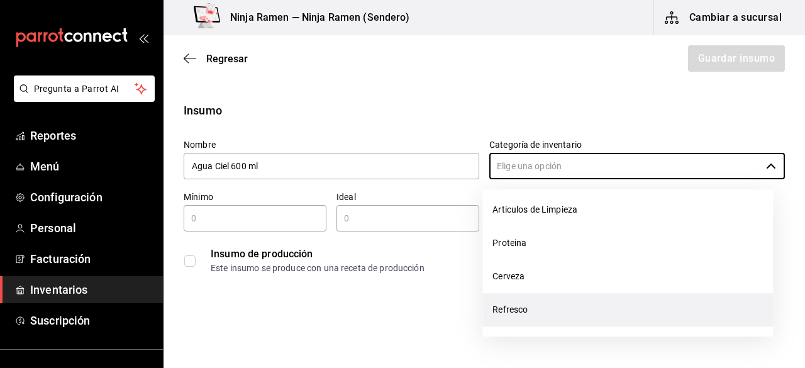
click at [579, 314] on li "Refresco" at bounding box center [627, 309] width 291 height 33
type input "Refresco"
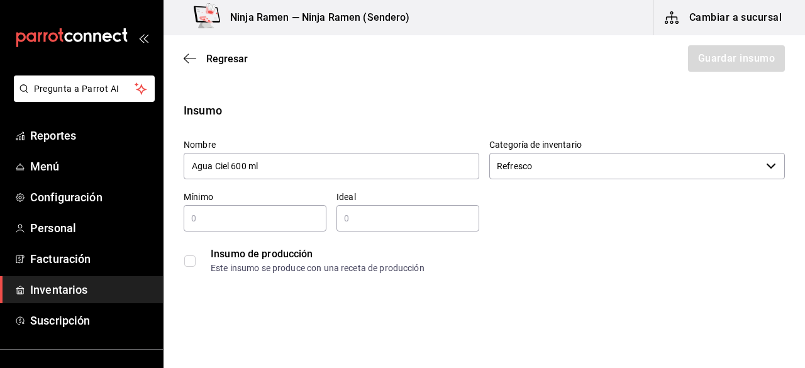
click at [242, 229] on div "​" at bounding box center [255, 218] width 143 height 26
type input "1"
click at [348, 216] on input "text" at bounding box center [407, 218] width 143 height 15
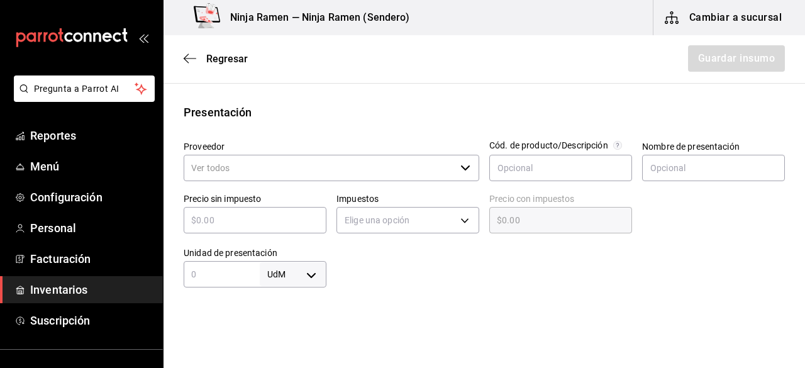
scroll to position [247, 0]
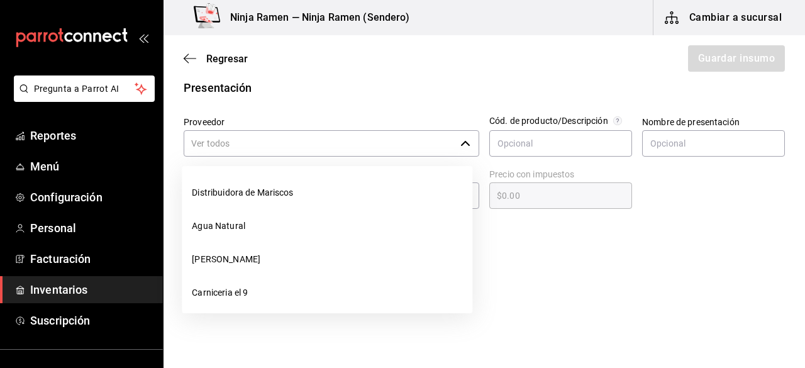
click at [464, 140] on icon "button" at bounding box center [465, 143] width 10 height 10
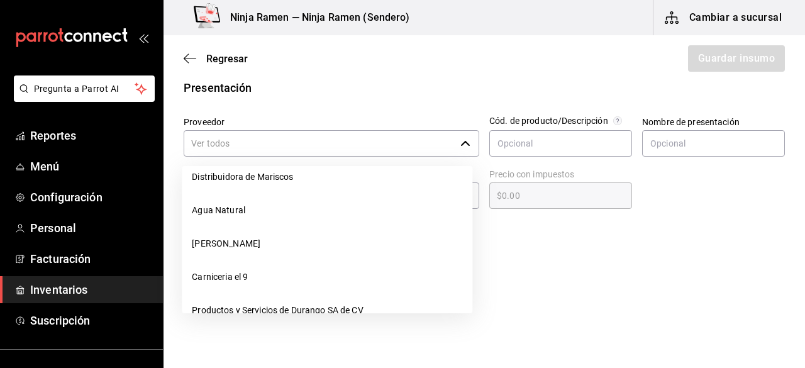
scroll to position [0, 0]
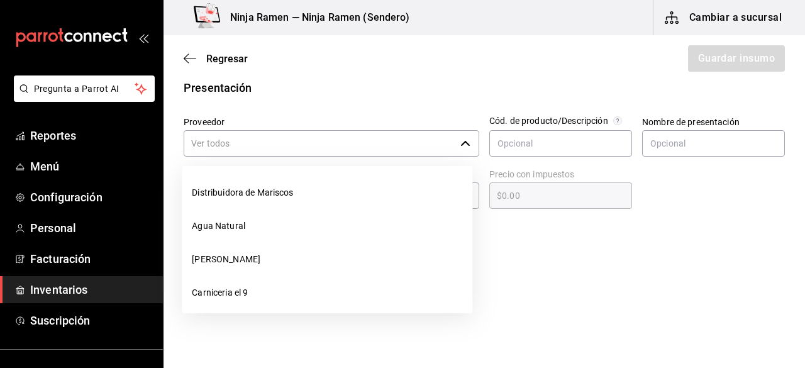
type input "2"
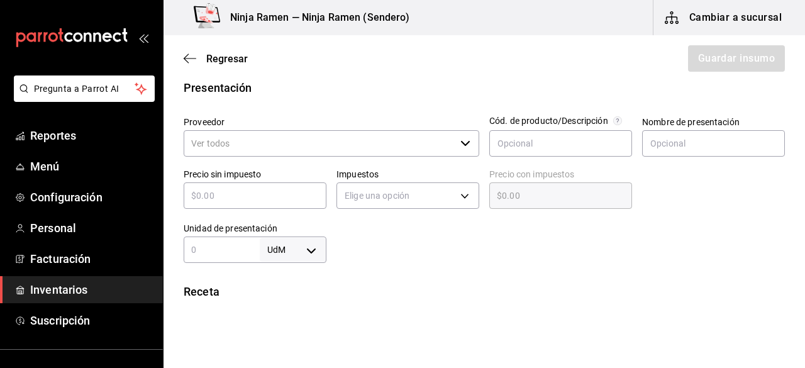
click at [395, 148] on input "Proveedor" at bounding box center [320, 143] width 272 height 26
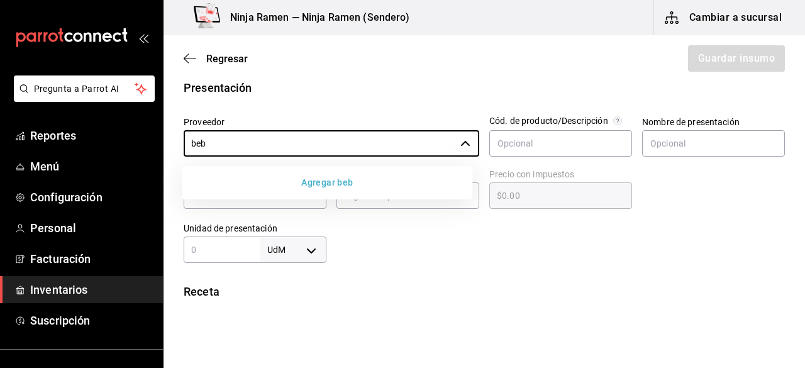
type input "beb"
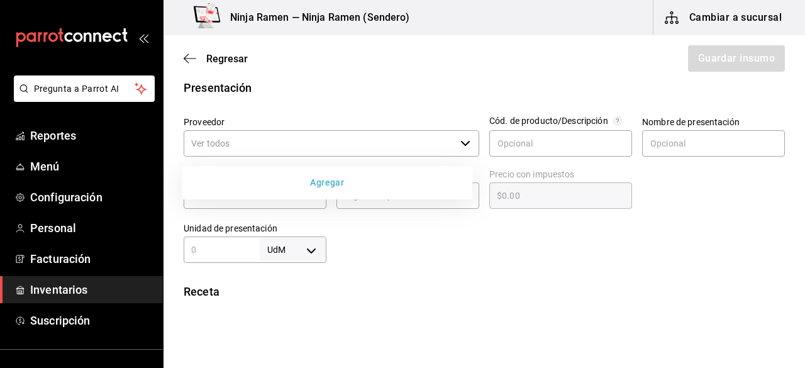
click at [342, 186] on button "Agregar" at bounding box center [327, 182] width 281 height 23
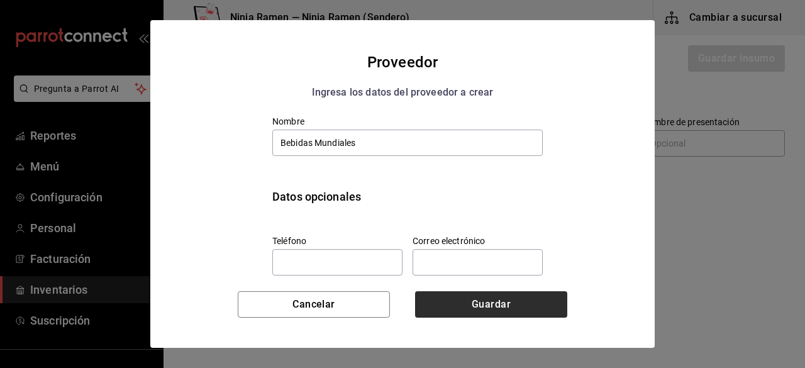
type input "Bebidas Mundiales"
click at [470, 296] on button "Guardar" at bounding box center [491, 304] width 152 height 26
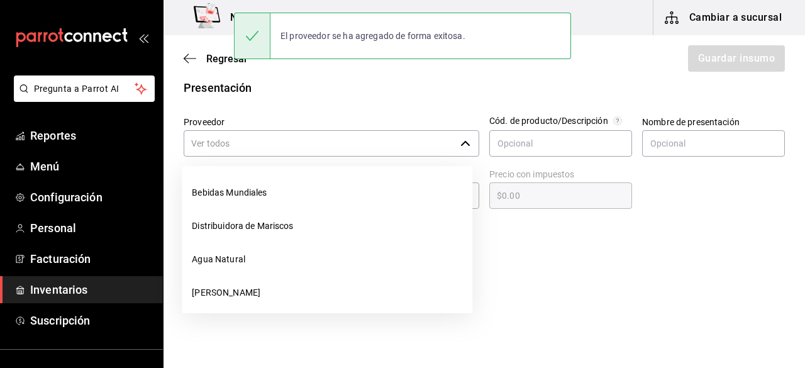
click at [389, 150] on input "Proveedor" at bounding box center [320, 143] width 272 height 26
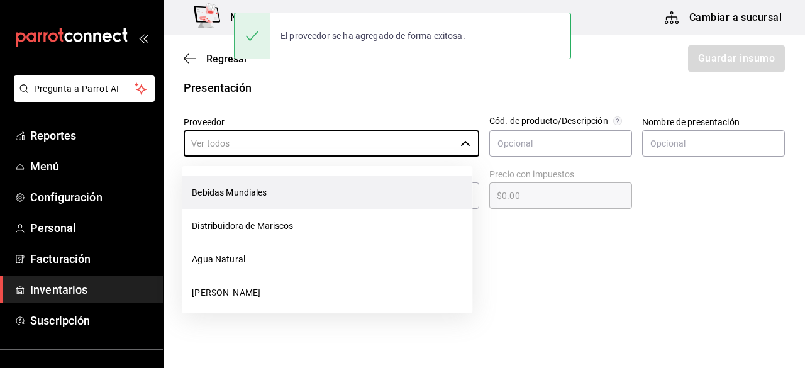
click at [358, 187] on li "Bebidas Mundiales" at bounding box center [327, 192] width 291 height 33
type input "Bebidas Mundiales"
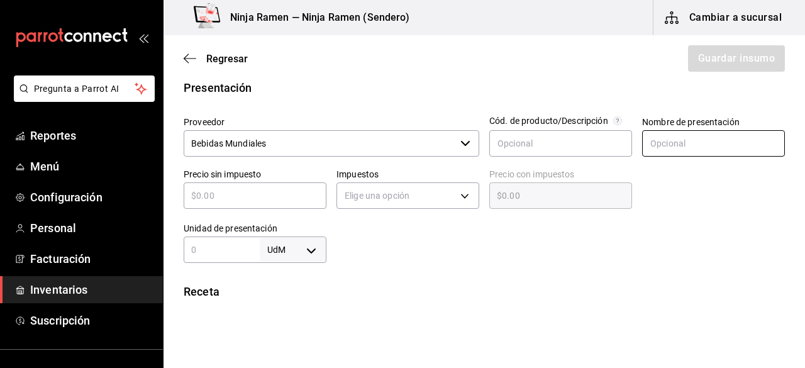
click at [706, 147] on input "text" at bounding box center [713, 143] width 143 height 26
type input "Agua Ciel 600 ml"
type input "$9"
type input "$9.00"
type input "$9.9"
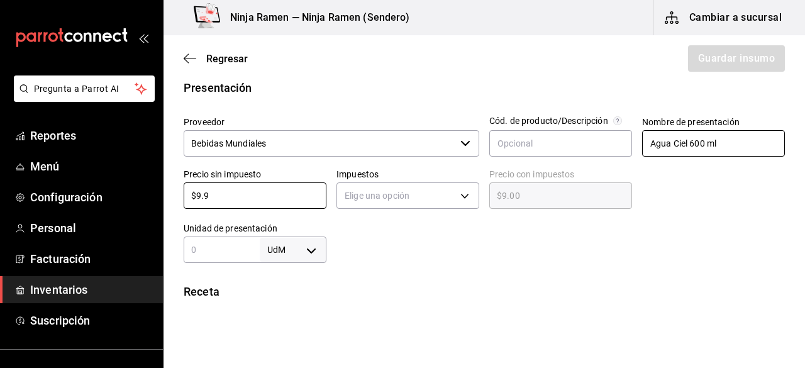
type input "$9.90"
type input "$9.95"
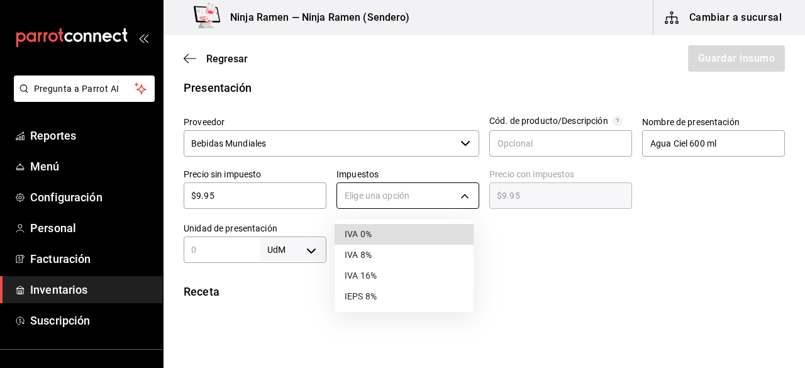
click at [458, 191] on body "Pregunta a Parrot AI Reportes Menú Configuración Personal Facturación Inventari…" at bounding box center [402, 148] width 805 height 297
click at [383, 229] on li "IVA 0%" at bounding box center [404, 234] width 139 height 21
type input "IVA_0"
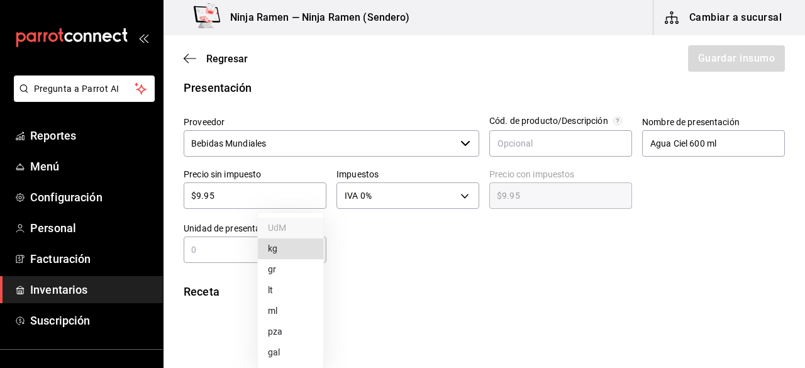
click at [318, 255] on body "Pregunta a Parrot AI Reportes Menú Configuración Personal Facturación Inventari…" at bounding box center [402, 148] width 805 height 297
click at [286, 336] on li "pza" at bounding box center [290, 331] width 65 height 21
type input "UNIT"
click at [191, 242] on input "text" at bounding box center [222, 249] width 76 height 15
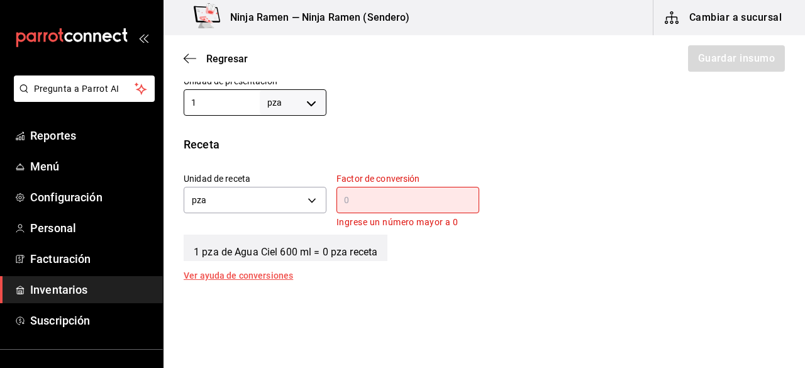
scroll to position [421, 0]
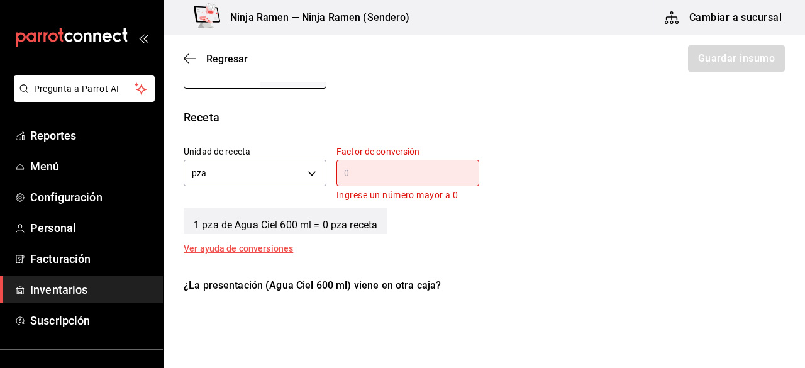
type input "1"
click at [699, 207] on div "1 pza de Agua Ciel 600 ml = 0 pza receta" at bounding box center [484, 218] width 601 height 31
click at [370, 181] on div "​" at bounding box center [407, 173] width 143 height 26
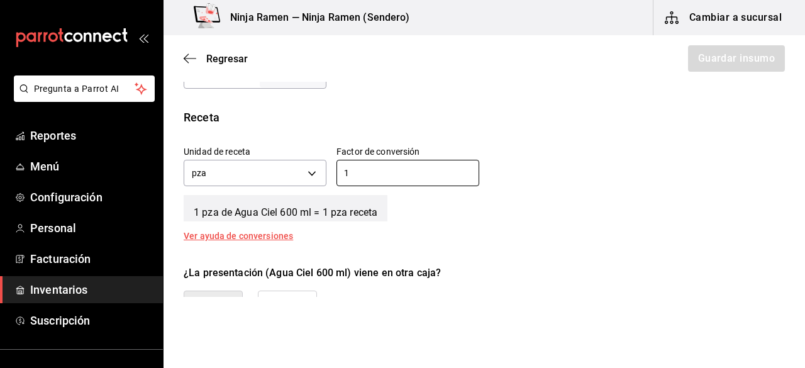
type input "1"
drag, startPoint x: 794, startPoint y: 194, endPoint x: 797, endPoint y: 204, distance: 10.5
click at [797, 204] on main "Regresar Guardar insumo Insumo Nombre Agua Ciel 600 ml Categoría de inventario …" at bounding box center [485, 166] width 642 height 262
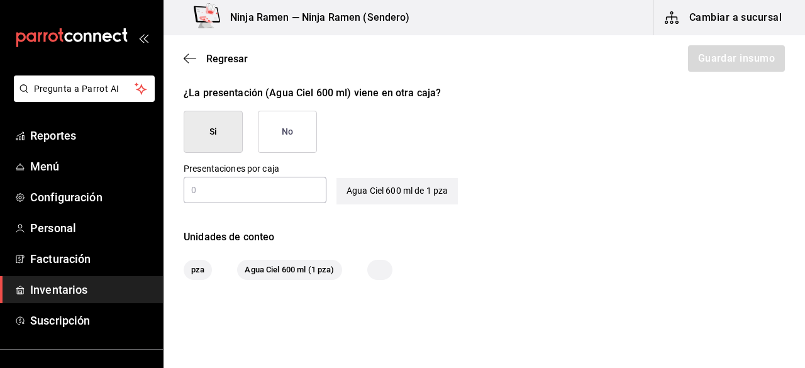
scroll to position [605, 0]
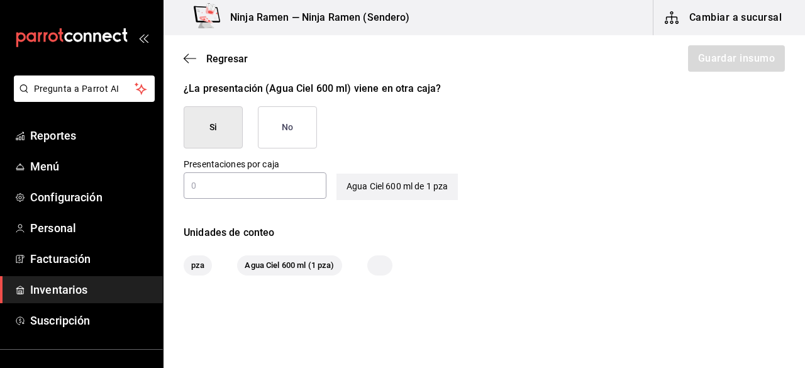
click at [282, 191] on input "text" at bounding box center [255, 185] width 143 height 15
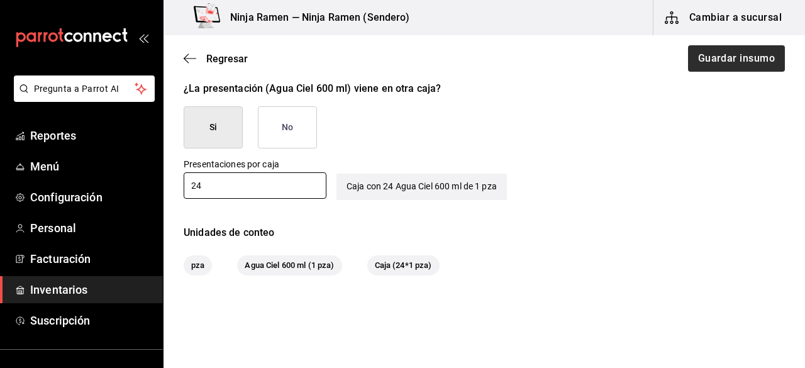
type input "24"
click at [710, 68] on button "Guardar insumo" at bounding box center [736, 58] width 98 height 26
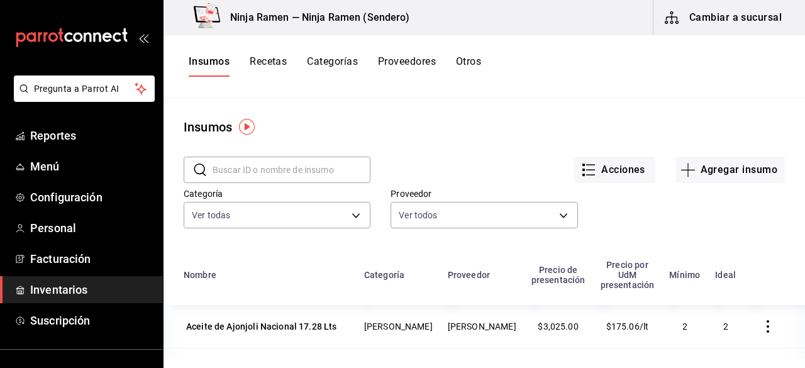
click at [314, 168] on input "text" at bounding box center [292, 169] width 158 height 25
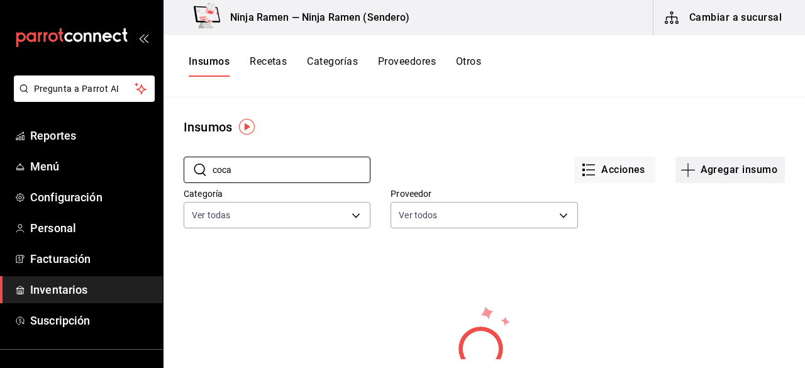
type input "coca"
click at [706, 158] on button "Agregar insumo" at bounding box center [729, 170] width 109 height 26
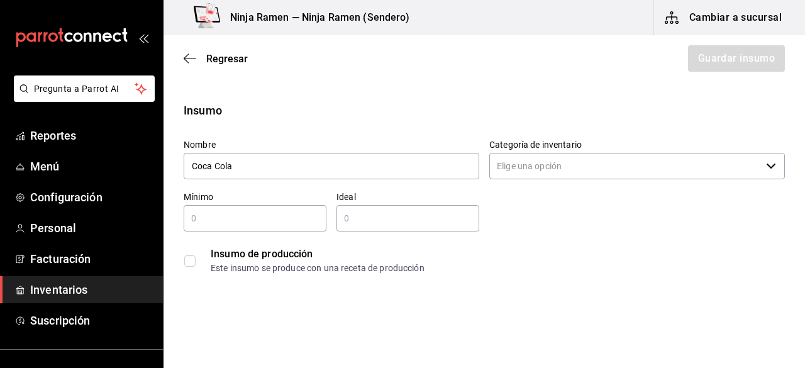
type input "Coca Cola"
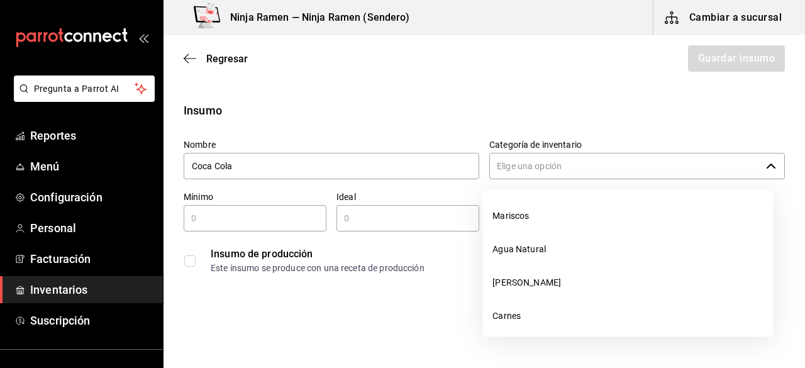
click at [564, 168] on input "Categoría de inventario" at bounding box center [625, 166] width 272 height 26
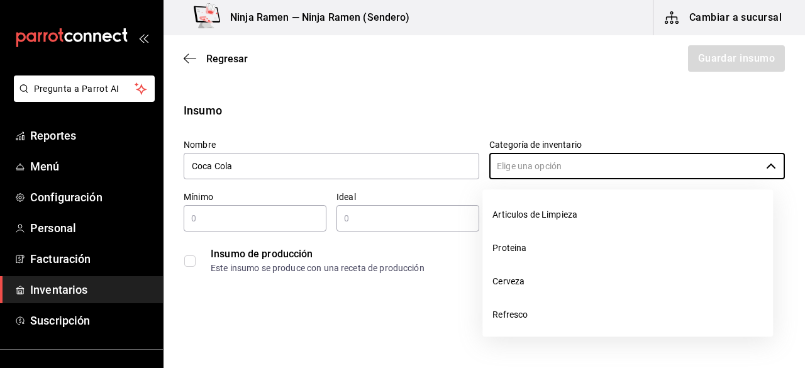
scroll to position [273, 0]
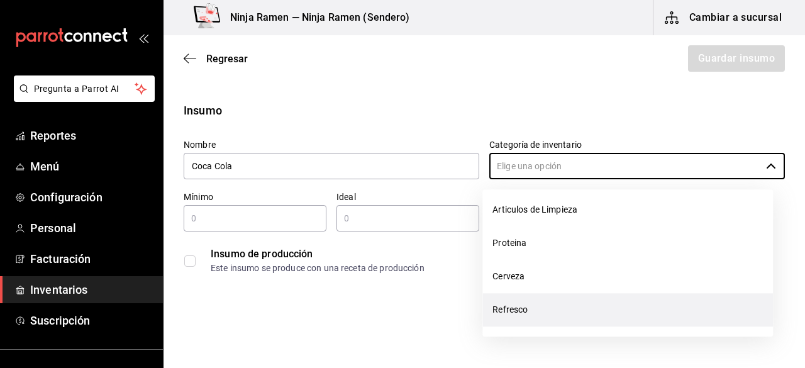
click at [562, 313] on li "Refresco" at bounding box center [627, 309] width 291 height 33
type input "Refresco"
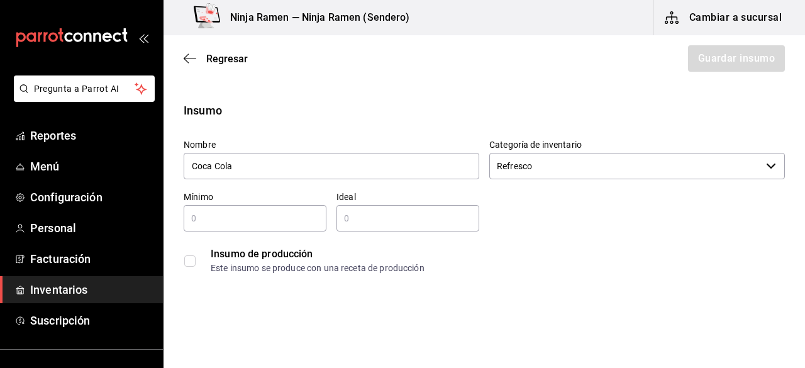
click at [237, 216] on input "text" at bounding box center [255, 218] width 143 height 15
type input "1"
drag, startPoint x: 361, startPoint y: 232, endPoint x: 365, endPoint y: 225, distance: 8.2
click at [365, 225] on div "Nombre Coca Cola Categoría de inventario Refresco ​ Mínimo 1 ​ Ideal ​ Insumo d…" at bounding box center [479, 204] width 611 height 151
click at [365, 225] on input "text" at bounding box center [407, 218] width 143 height 15
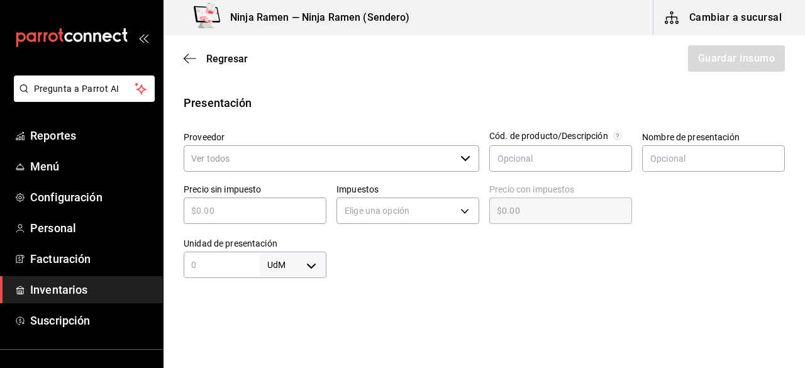
scroll to position [264, 0]
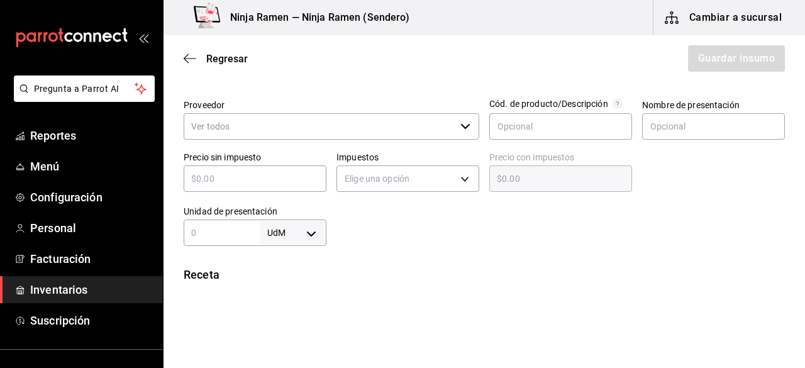
click at [453, 121] on div "​" at bounding box center [332, 126] width 296 height 26
type input "2"
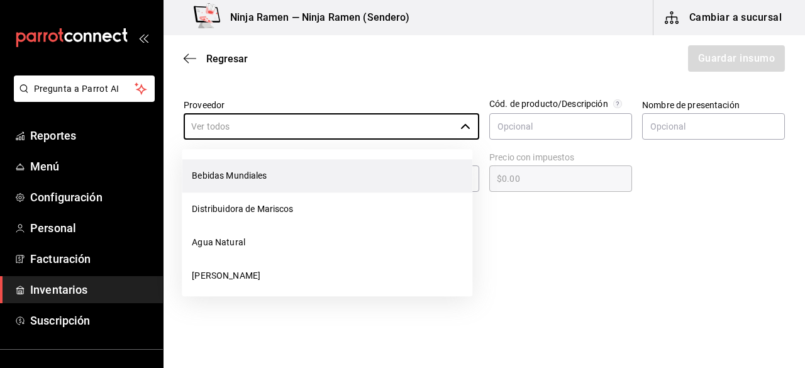
click at [341, 170] on li "Bebidas Mundiales" at bounding box center [327, 175] width 291 height 33
type input "Bebidas Mundiales"
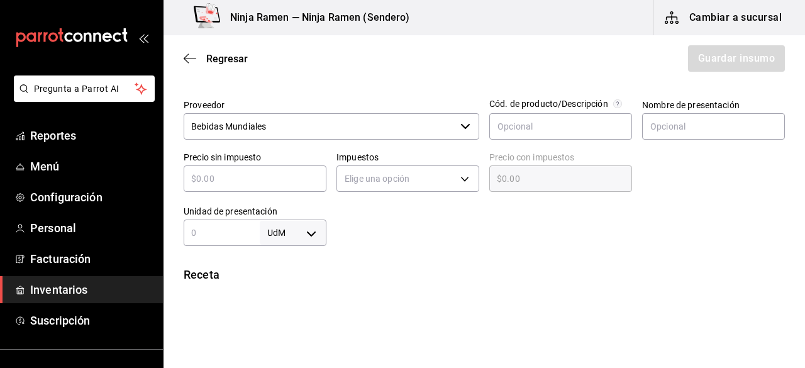
click at [632, 126] on div "Nombre de presentación" at bounding box center [708, 115] width 153 height 52
click at [642, 128] on input "text" at bounding box center [713, 126] width 143 height 26
type input "Coca Cola"
click at [308, 171] on input "text" at bounding box center [255, 178] width 143 height 15
type input "$1"
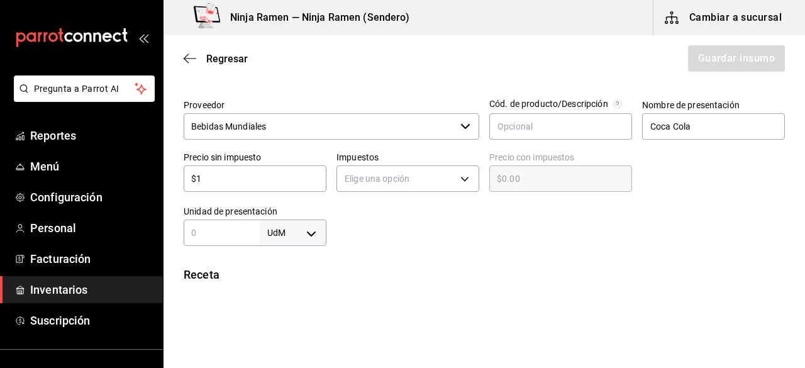
type input "$1.00"
type input "$17"
type input "$17.00"
type input "$17.7"
type input "$17.70"
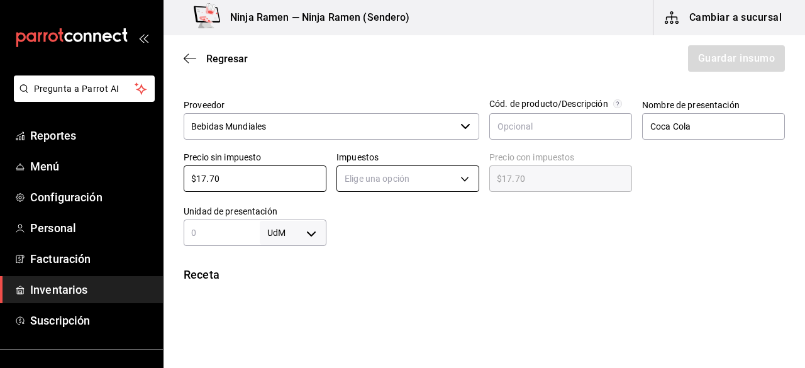
type input "$17.70"
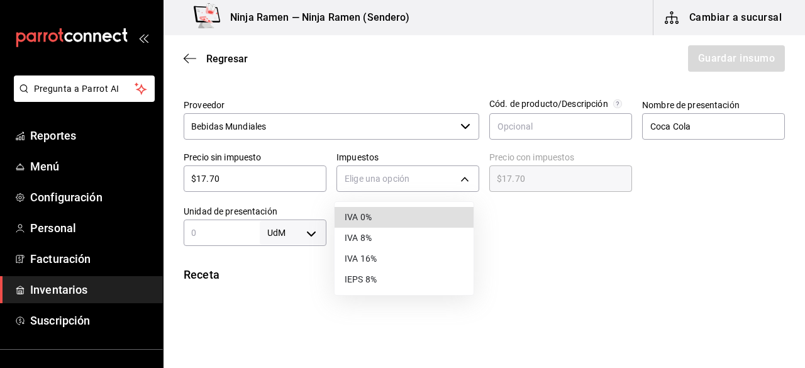
drag, startPoint x: 347, startPoint y: 179, endPoint x: 363, endPoint y: 215, distance: 39.1
click at [363, 215] on body "Pregunta a Parrot AI Reportes Menú Configuración Personal Facturación Inventari…" at bounding box center [402, 148] width 805 height 297
click at [363, 215] on li "IVA 0%" at bounding box center [404, 217] width 139 height 21
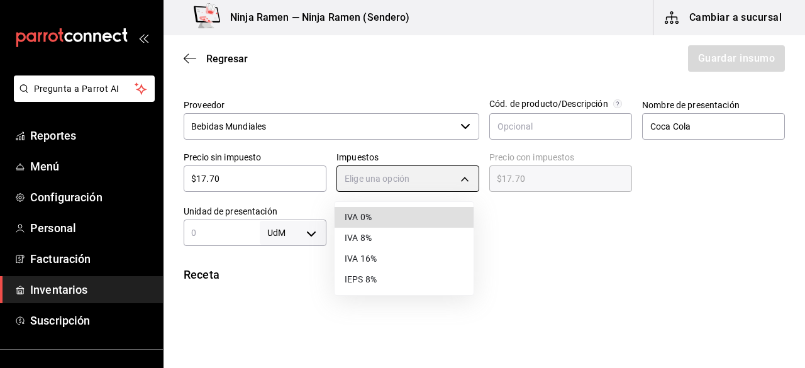
type input "IVA_0"
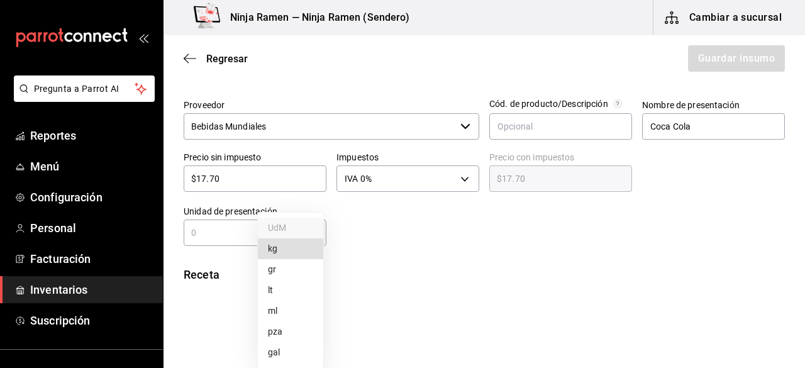
click at [319, 226] on body "Pregunta a Parrot AI Reportes Menú Configuración Personal Facturación Inventari…" at bounding box center [402, 148] width 805 height 297
click at [290, 326] on li "pza" at bounding box center [290, 331] width 65 height 21
type input "UNIT"
click at [212, 237] on input "text" at bounding box center [222, 232] width 76 height 15
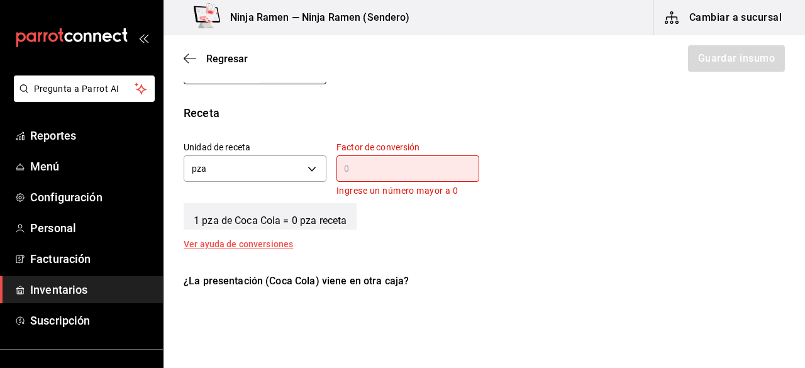
scroll to position [426, 0]
type input "1"
click at [462, 169] on input "text" at bounding box center [407, 167] width 143 height 15
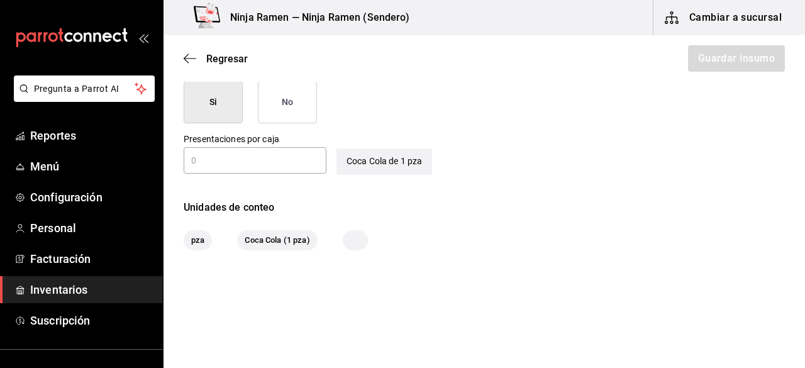
scroll to position [643, 0]
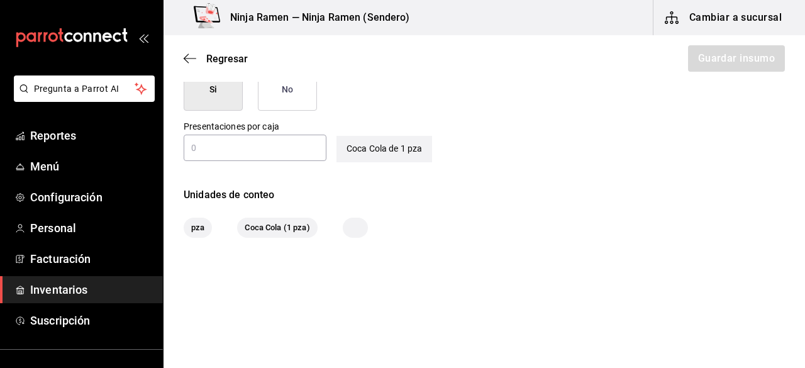
type input "1"
click at [271, 148] on input "text" at bounding box center [255, 147] width 143 height 15
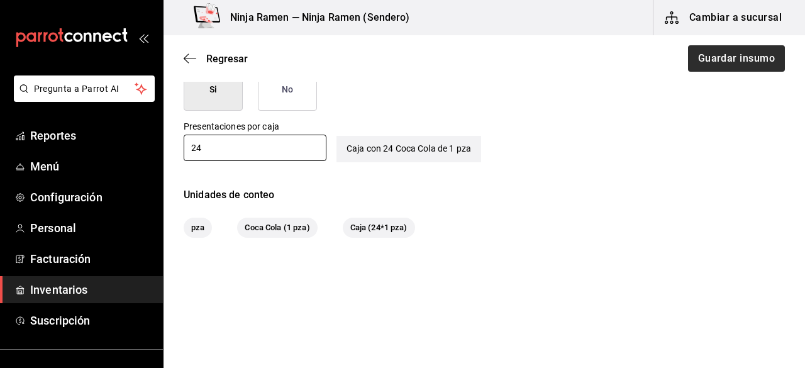
type input "24"
click at [713, 63] on button "Guardar insumo" at bounding box center [736, 58] width 98 height 26
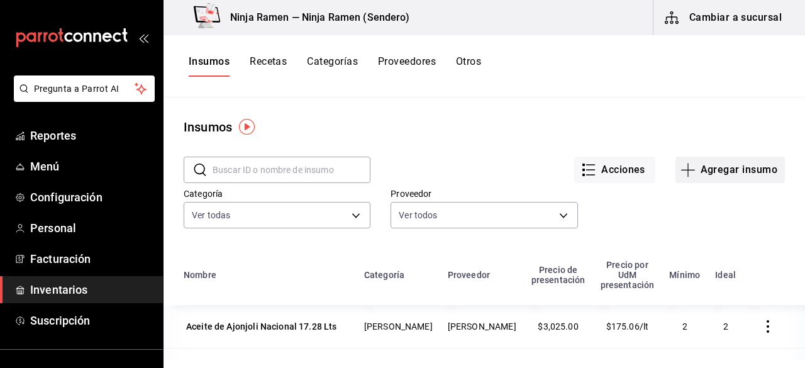
click at [682, 175] on icon "button" at bounding box center [688, 169] width 15 height 15
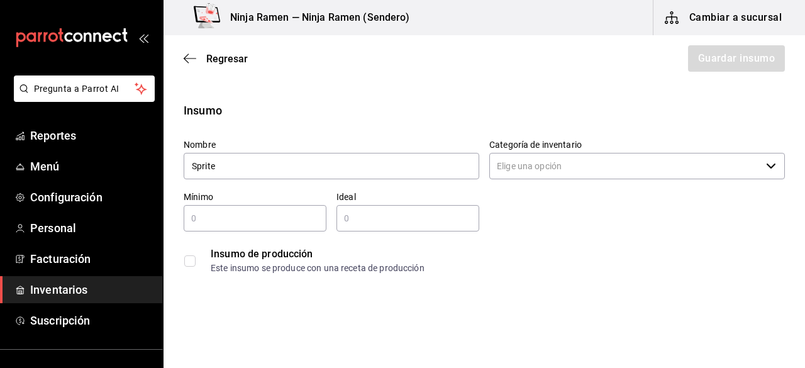
type input "Sprite"
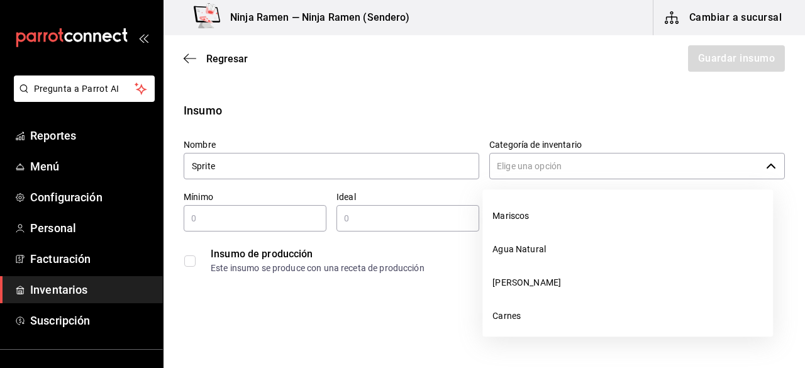
click at [614, 164] on input "Categoría de inventario" at bounding box center [625, 166] width 272 height 26
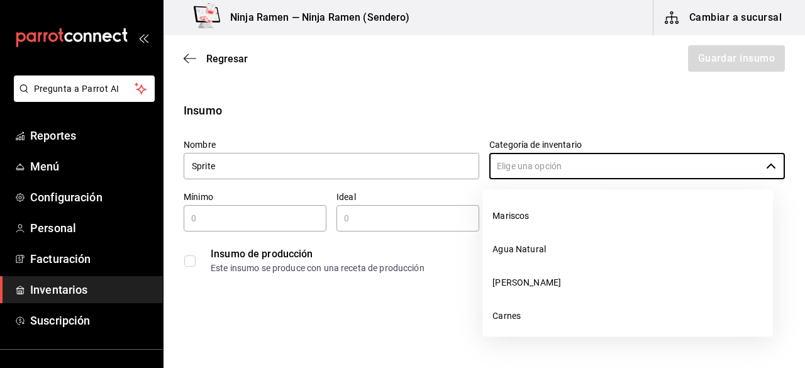
scroll to position [273, 0]
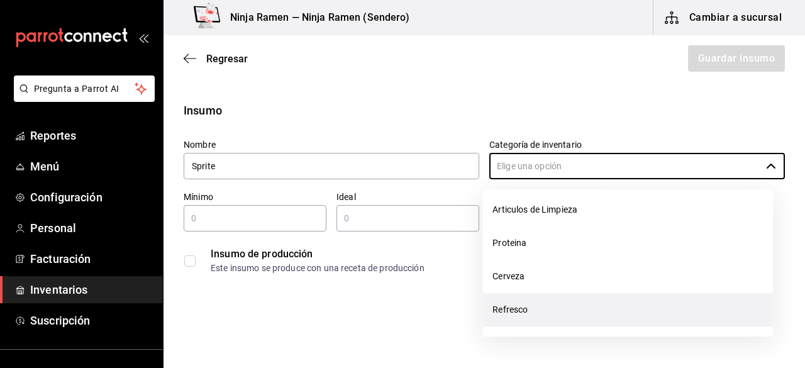
click at [584, 311] on li "Refresco" at bounding box center [627, 309] width 291 height 33
type input "Refresco"
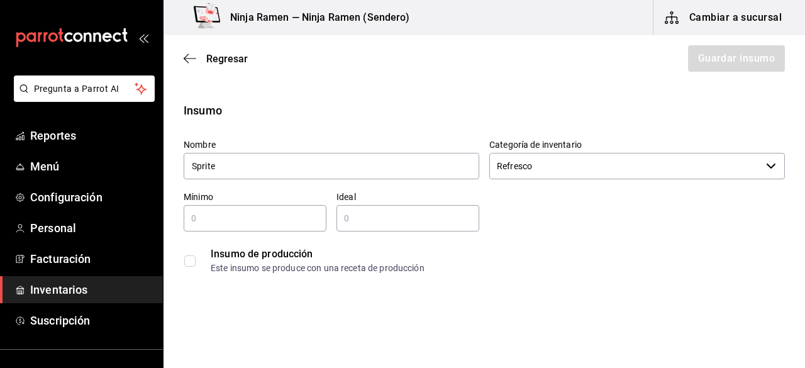
click at [268, 227] on div "​" at bounding box center [255, 218] width 143 height 26
type input "1"
click at [370, 211] on input "text" at bounding box center [407, 218] width 143 height 15
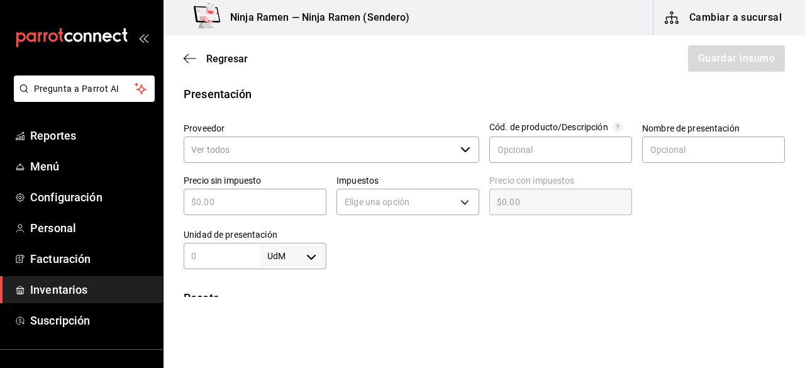
scroll to position [248, 0]
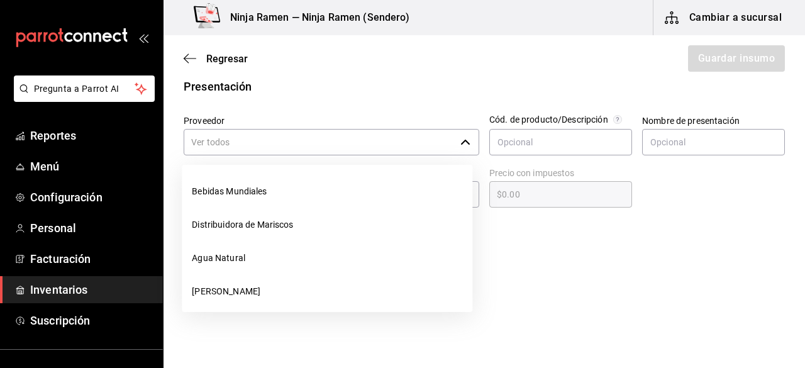
click at [472, 141] on div "​" at bounding box center [332, 142] width 296 height 26
type input "2"
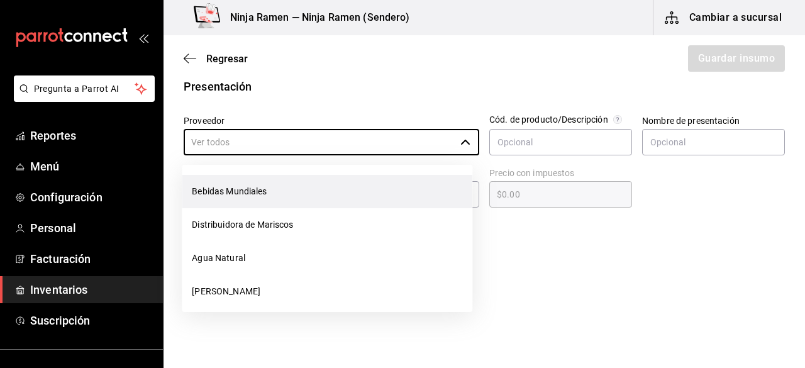
click at [398, 196] on li "Bebidas Mundiales" at bounding box center [327, 191] width 291 height 33
type input "Bebidas Mundiales"
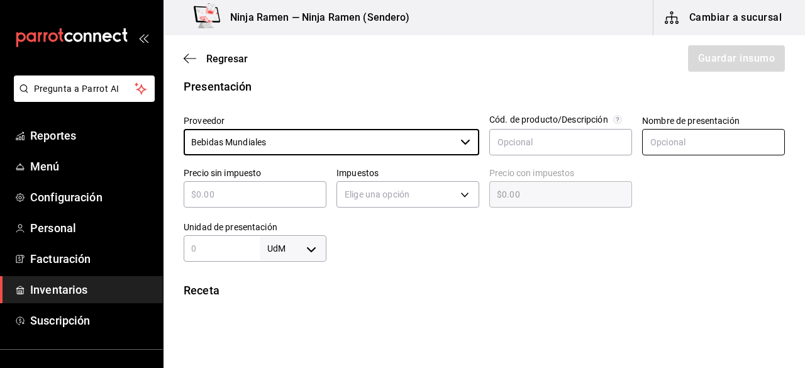
click at [658, 152] on input "text" at bounding box center [713, 142] width 143 height 26
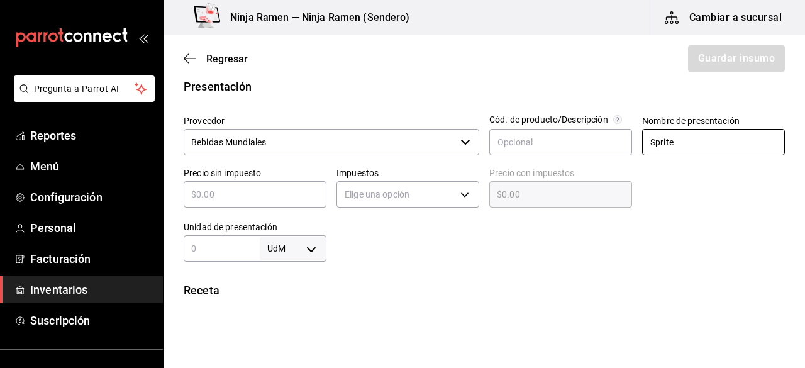
type input "Sprite"
click at [273, 194] on input "text" at bounding box center [255, 194] width 143 height 15
type input "$1"
type input "$1.00"
type input "$17"
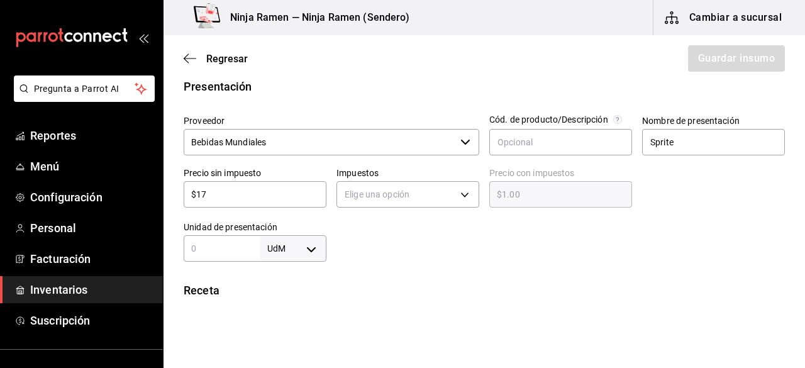
type input "$17.00"
type input "$17.7"
type input "$17.70"
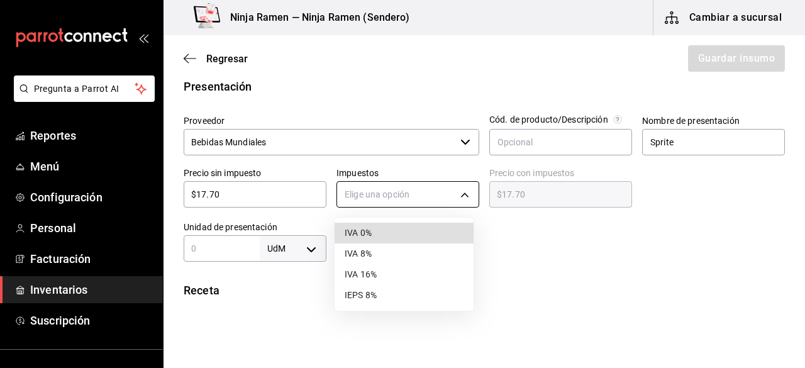
click at [390, 195] on body "Pregunta a Parrot AI Reportes Menú Configuración Personal Facturación Inventari…" at bounding box center [402, 148] width 805 height 297
click at [384, 238] on li "IVA 0%" at bounding box center [404, 233] width 139 height 21
type input "IVA_0"
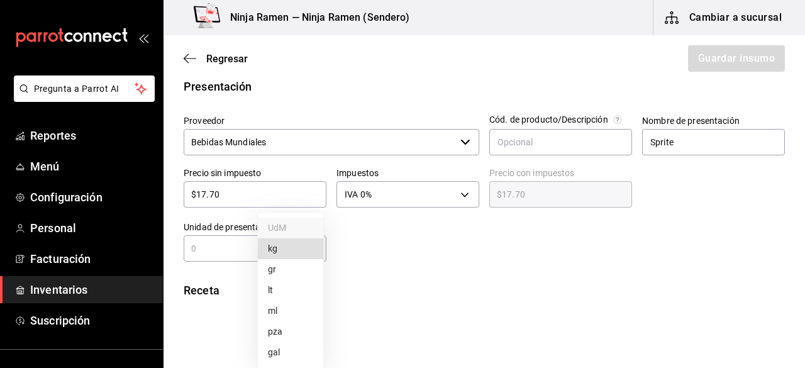
click at [316, 245] on body "Pregunta a Parrot AI Reportes Menú Configuración Personal Facturación Inventari…" at bounding box center [402, 148] width 805 height 297
click at [287, 326] on li "pza" at bounding box center [290, 331] width 65 height 21
type input "UNIT"
click at [211, 252] on input "text" at bounding box center [222, 248] width 76 height 15
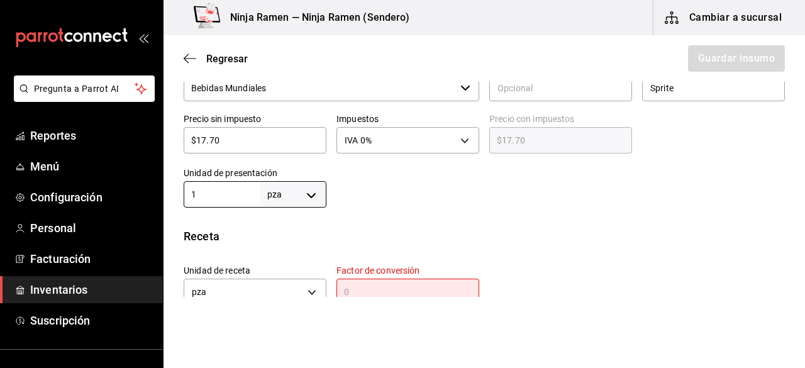
scroll to position [312, 0]
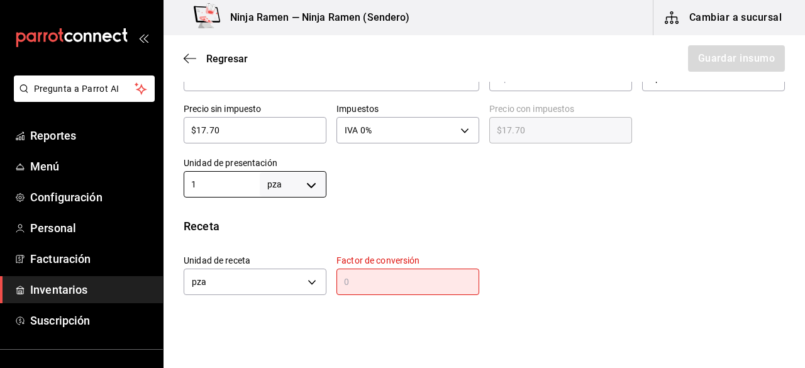
type input "1"
click at [747, 182] on div at bounding box center [555, 172] width 458 height 50
click at [420, 277] on input "text" at bounding box center [407, 281] width 143 height 15
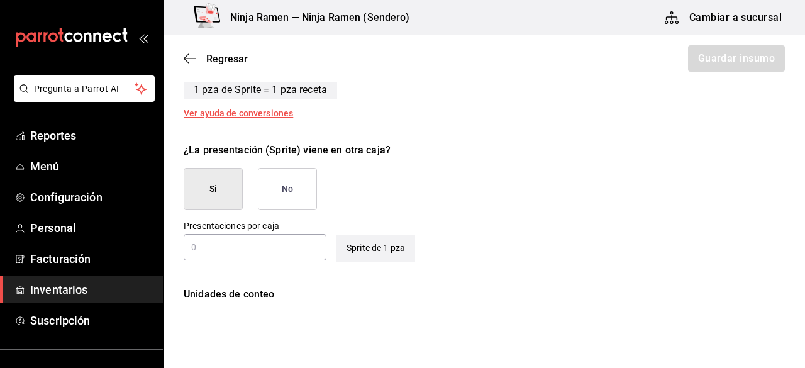
scroll to position [547, 0]
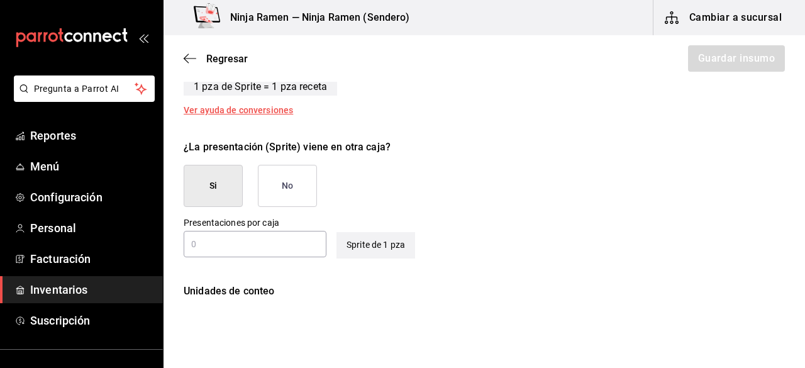
type input "1"
click at [297, 236] on input "text" at bounding box center [255, 243] width 143 height 15
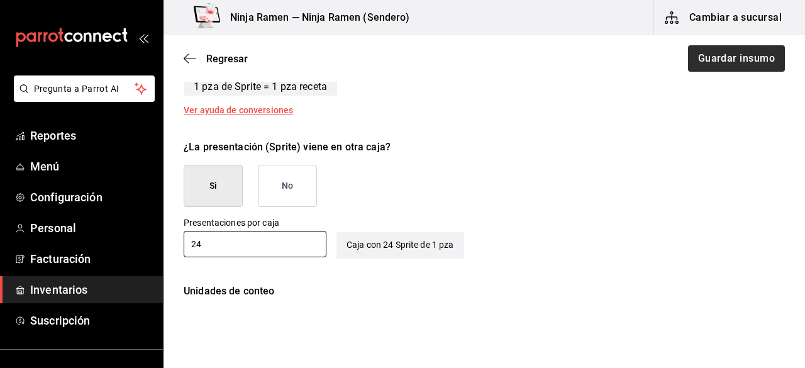
type input "24"
click at [711, 64] on button "Guardar insumo" at bounding box center [736, 58] width 98 height 26
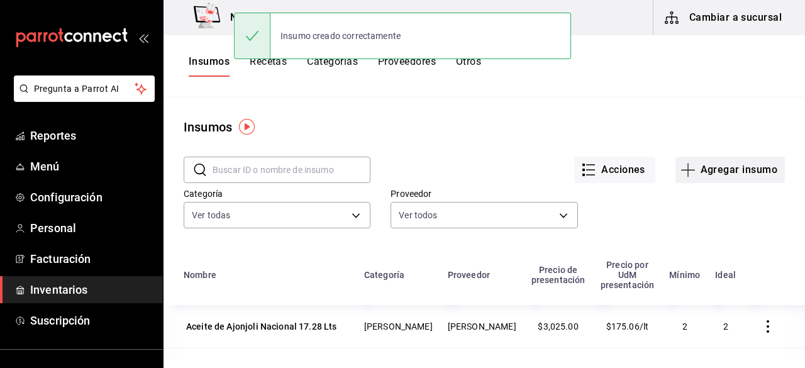
click at [708, 171] on button "Agregar insumo" at bounding box center [729, 170] width 109 height 26
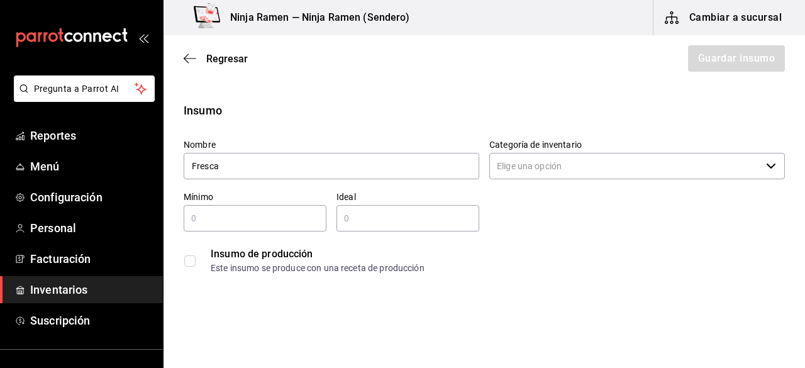
type input "Fresca"
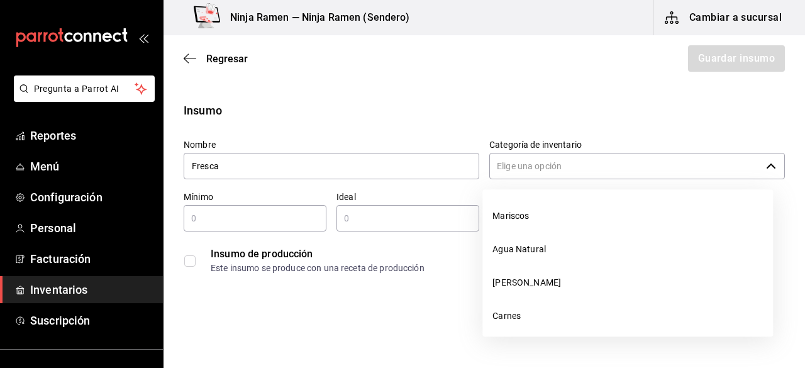
click at [575, 160] on input "Categoría de inventario" at bounding box center [625, 166] width 272 height 26
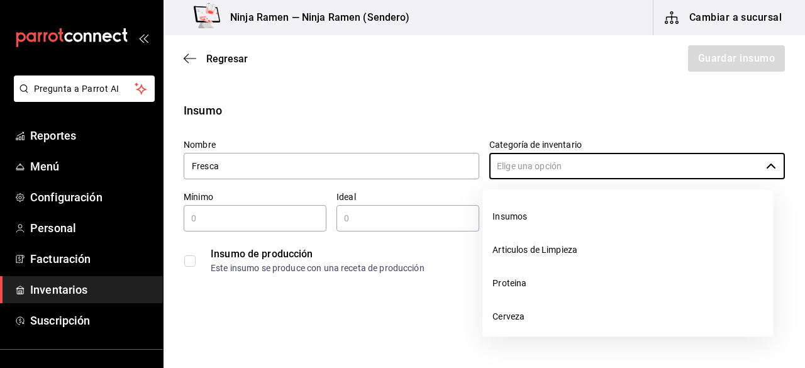
scroll to position [273, 0]
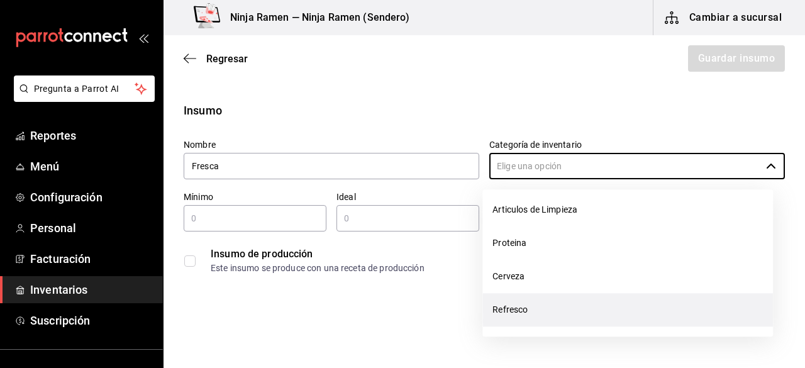
click at [536, 310] on li "Refresco" at bounding box center [627, 309] width 291 height 33
type input "Refresco"
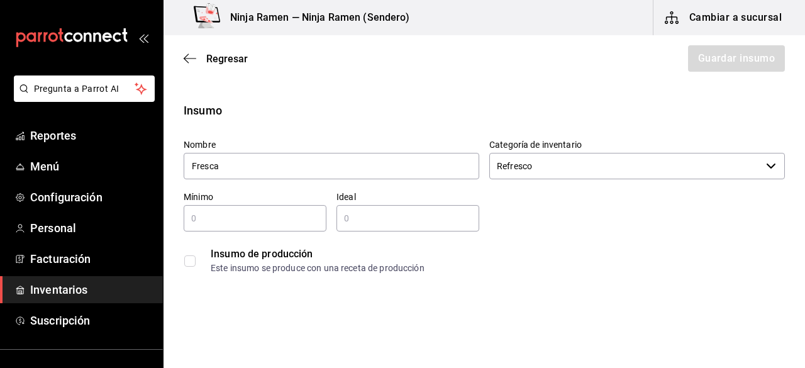
click at [233, 214] on input "text" at bounding box center [255, 218] width 143 height 15
type input "1"
click at [364, 218] on input "text" at bounding box center [407, 218] width 143 height 15
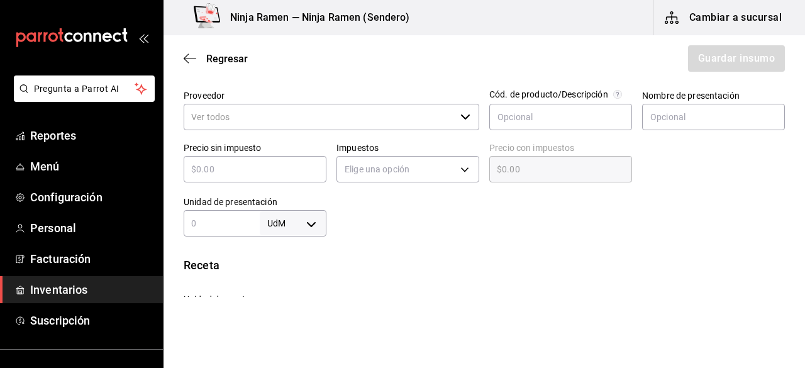
scroll to position [269, 0]
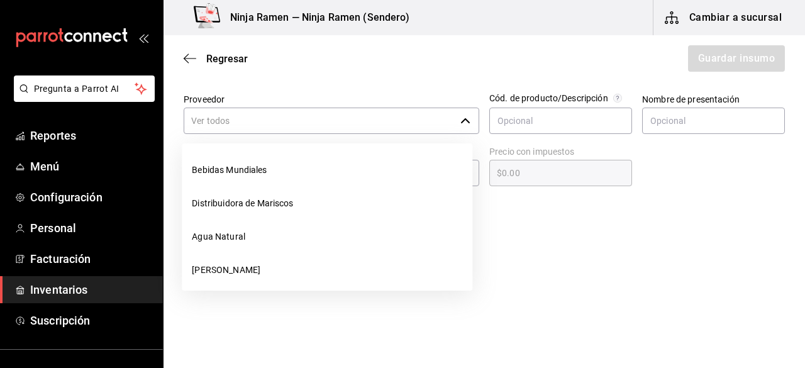
click at [453, 130] on div "​" at bounding box center [332, 121] width 296 height 26
type input "2"
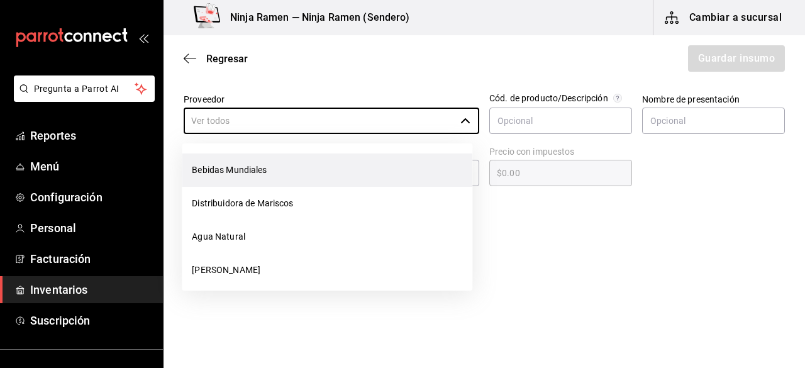
click at [370, 159] on li "Bebidas Mundiales" at bounding box center [327, 169] width 291 height 33
type input "Bebidas Mundiales"
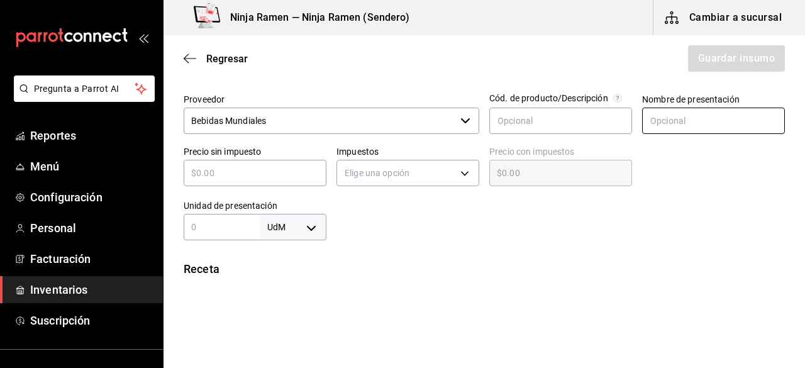
click at [687, 121] on input "text" at bounding box center [713, 121] width 143 height 26
type input "Fresca"
click at [303, 165] on input "text" at bounding box center [255, 172] width 143 height 15
type input "$5"
type input "$5.00"
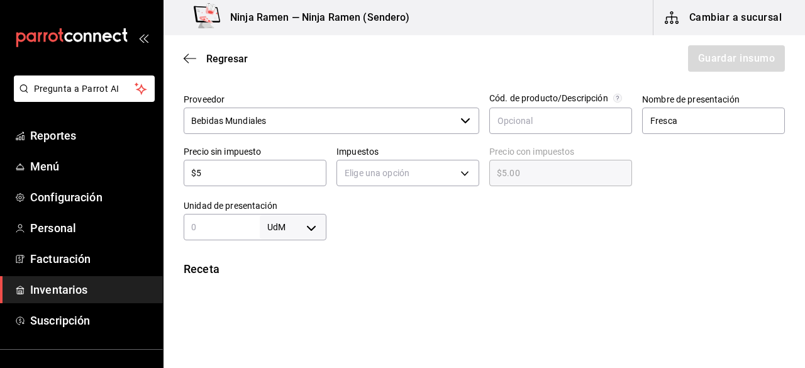
type input "$51"
type input "$51.00"
type input "$513"
type input "$513.00"
type input "$513.3"
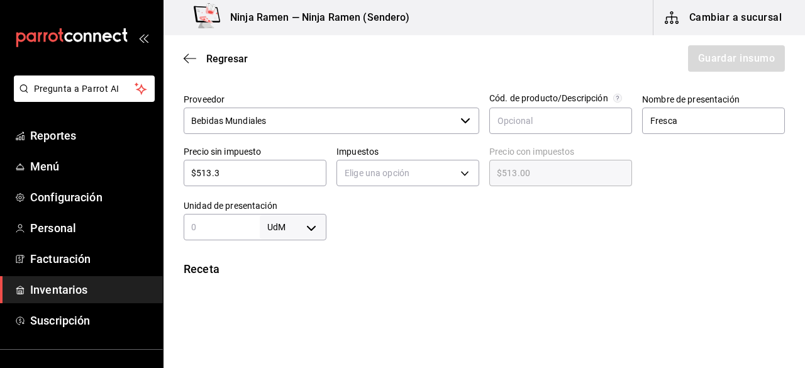
type input "$513.30"
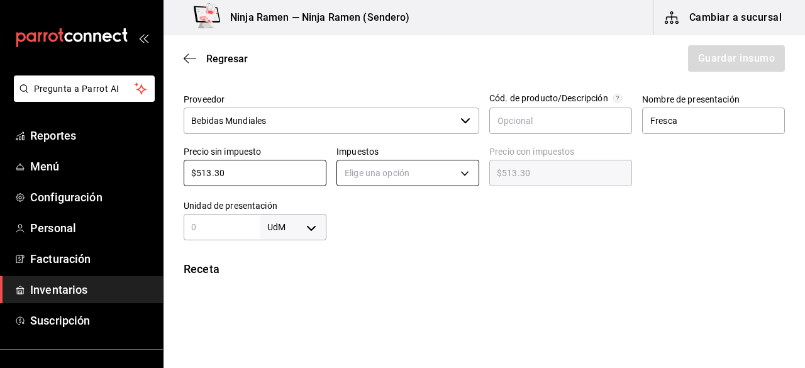
type input "$513.30"
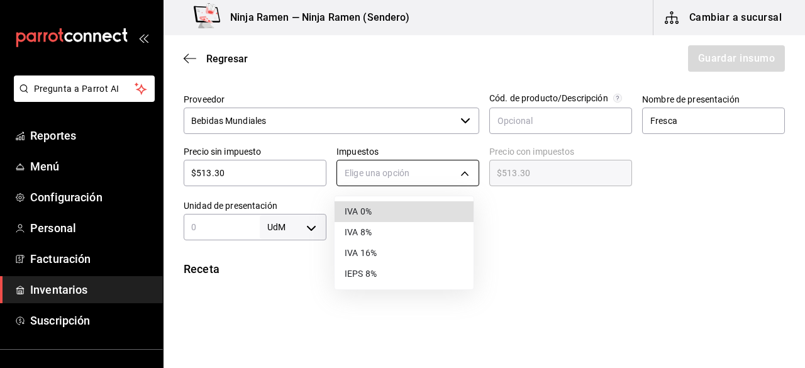
click at [365, 164] on body "Pregunta a Parrot AI Reportes Menú Configuración Personal Facturación Inventari…" at bounding box center [402, 148] width 805 height 297
click at [372, 206] on li "IVA 0%" at bounding box center [404, 211] width 139 height 21
type input "IVA_0"
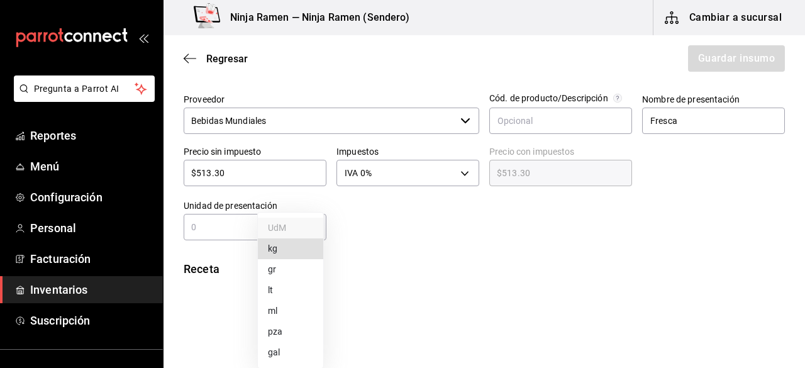
click at [262, 228] on body "Pregunta a Parrot AI Reportes Menú Configuración Personal Facturación Inventari…" at bounding box center [402, 148] width 805 height 297
click at [288, 331] on li "pza" at bounding box center [290, 331] width 65 height 21
type input "UNIT"
click at [233, 230] on input "text" at bounding box center [222, 227] width 76 height 15
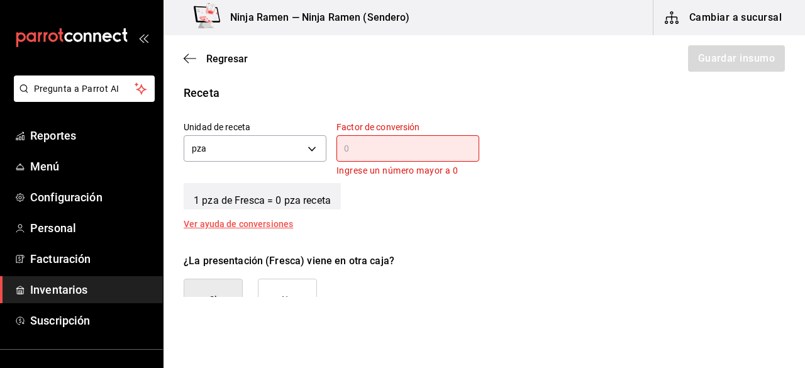
scroll to position [447, 0]
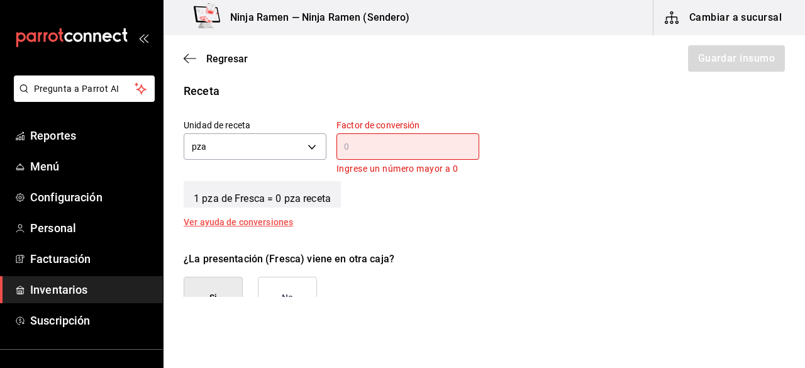
type input "1"
click at [655, 190] on div "1 pza de Fresca = 0 pza receta" at bounding box center [484, 191] width 601 height 31
click at [435, 138] on div "​" at bounding box center [407, 146] width 143 height 26
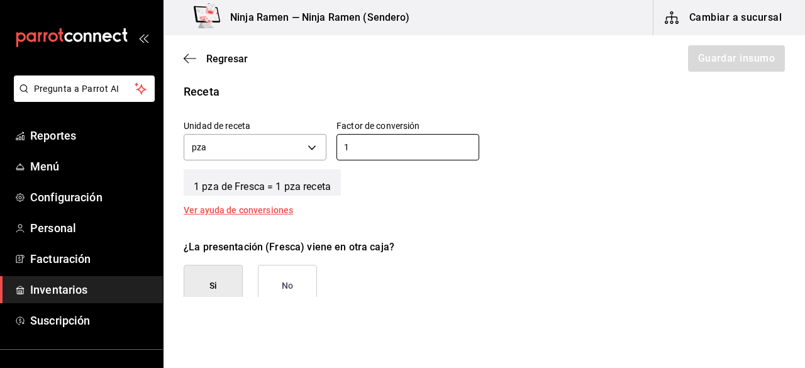
scroll to position [643, 0]
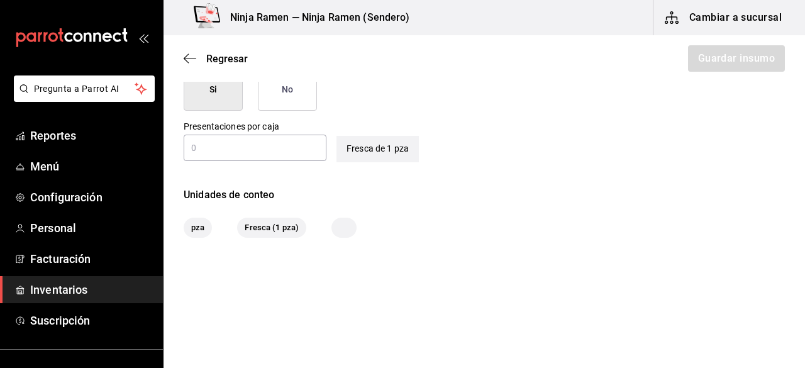
type input "1"
click at [269, 144] on input "text" at bounding box center [255, 147] width 143 height 15
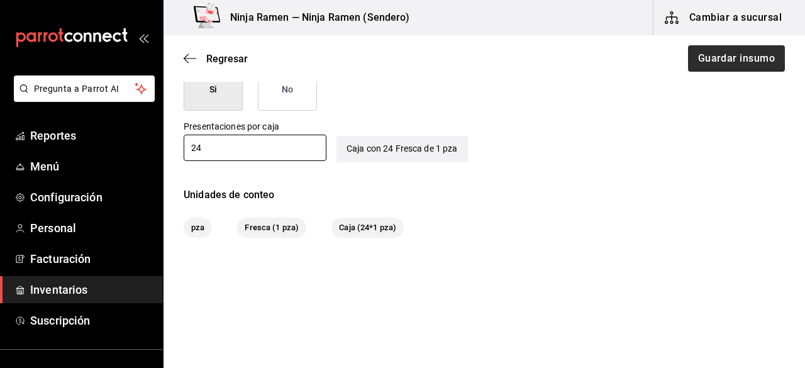
type input "24"
click at [692, 69] on button "Guardar insumo" at bounding box center [736, 58] width 98 height 26
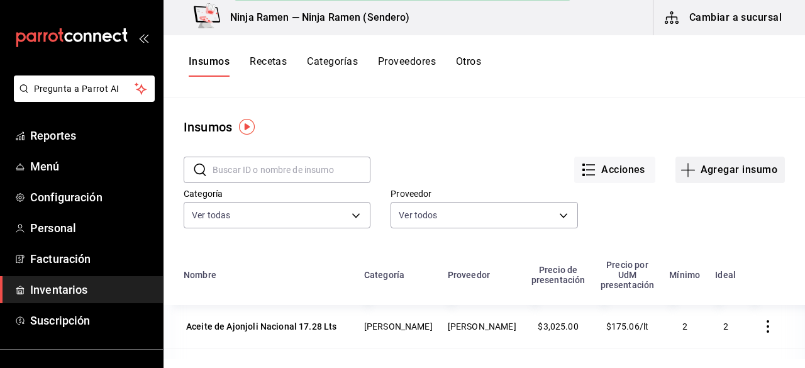
click at [706, 167] on button "Agregar insumo" at bounding box center [729, 170] width 109 height 26
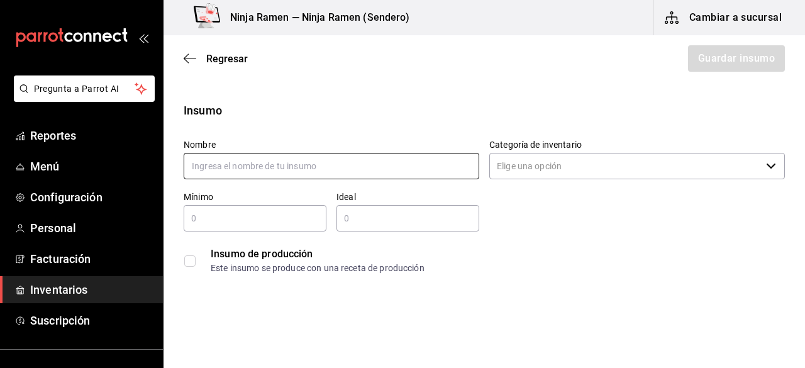
click at [348, 163] on input "text" at bounding box center [332, 166] width 296 height 26
type input "[PERSON_NAME]"
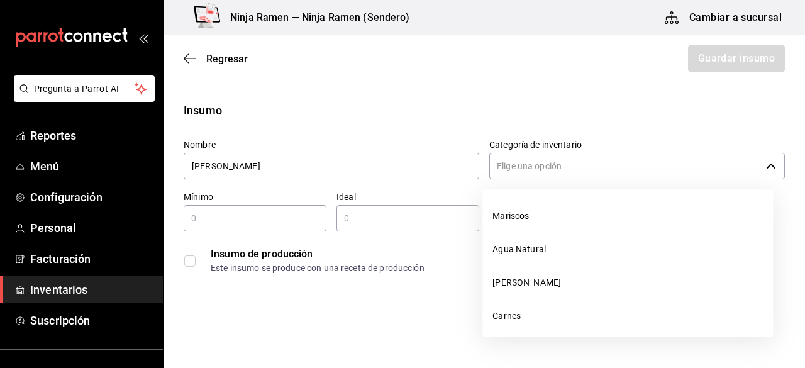
click at [520, 164] on input "Categoría de inventario" at bounding box center [625, 166] width 272 height 26
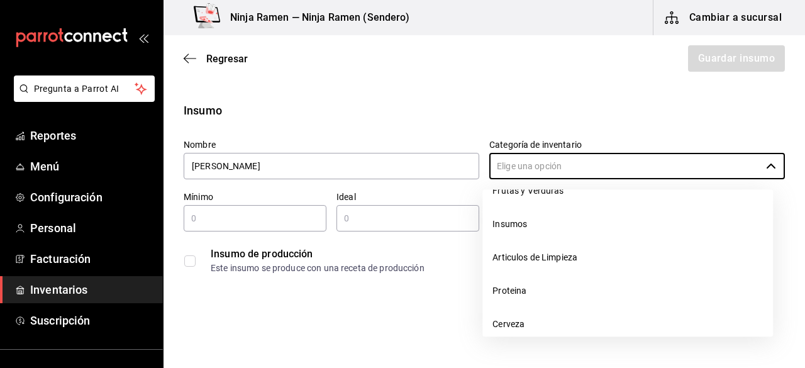
scroll to position [273, 0]
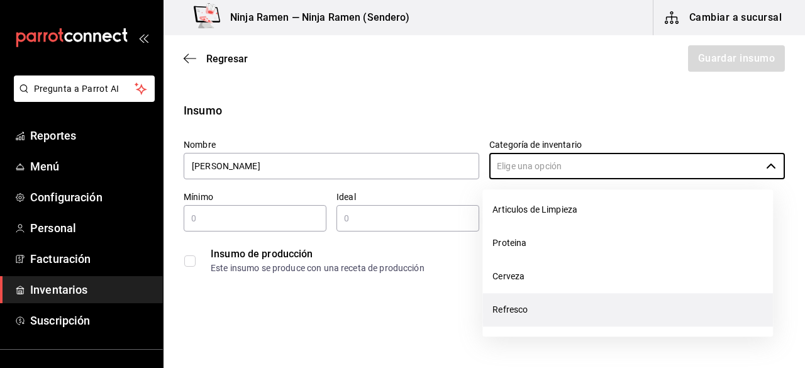
click at [618, 323] on li "Refresco" at bounding box center [627, 309] width 291 height 33
type input "Refresco"
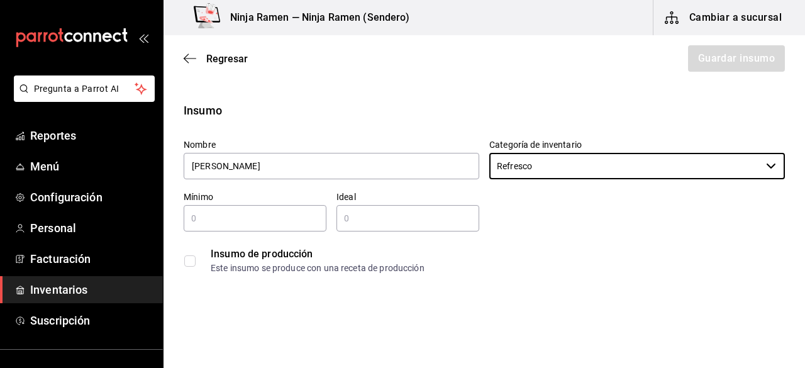
click at [295, 242] on div "Insumo de producción Este insumo se produce con una receta de producción" at bounding box center [484, 261] width 601 height 38
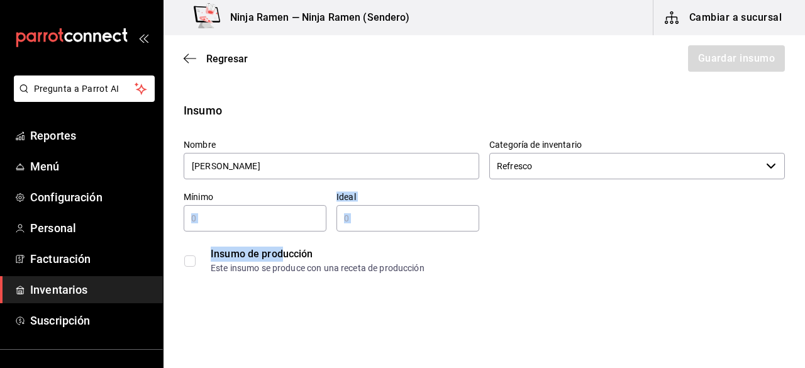
drag, startPoint x: 284, startPoint y: 236, endPoint x: 262, endPoint y: 222, distance: 26.0
click at [262, 222] on div "Nombre Fanta Naranja Categoría de inventario Refresco ​ Mínimo ​ Ideal ​ Insumo…" at bounding box center [479, 204] width 611 height 151
click at [262, 222] on input "text" at bounding box center [255, 218] width 143 height 15
click at [262, 222] on input "1" at bounding box center [255, 218] width 143 height 15
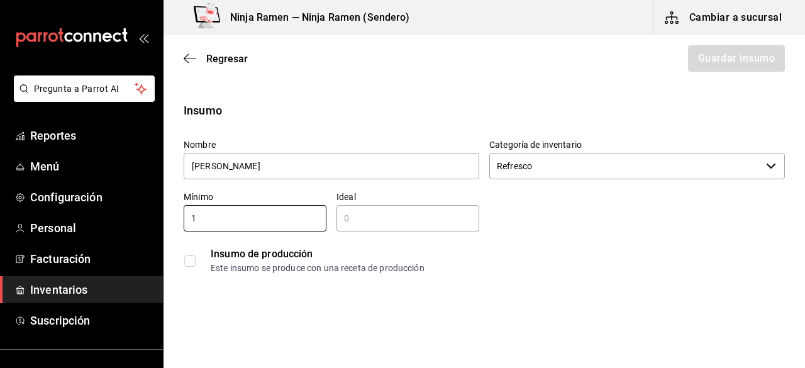
type input "1"
click at [350, 214] on input "text" at bounding box center [407, 218] width 143 height 15
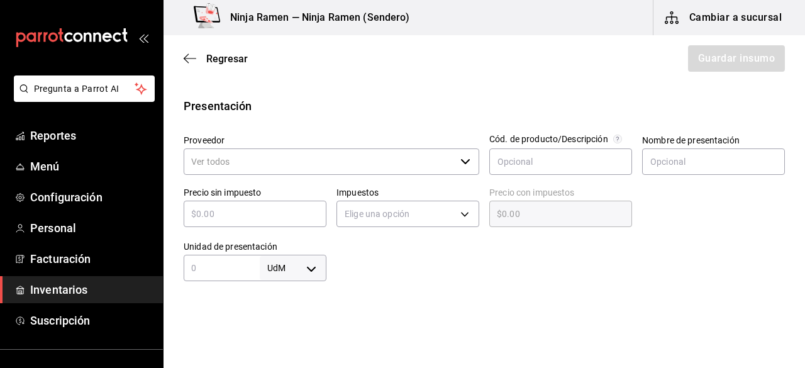
scroll to position [245, 0]
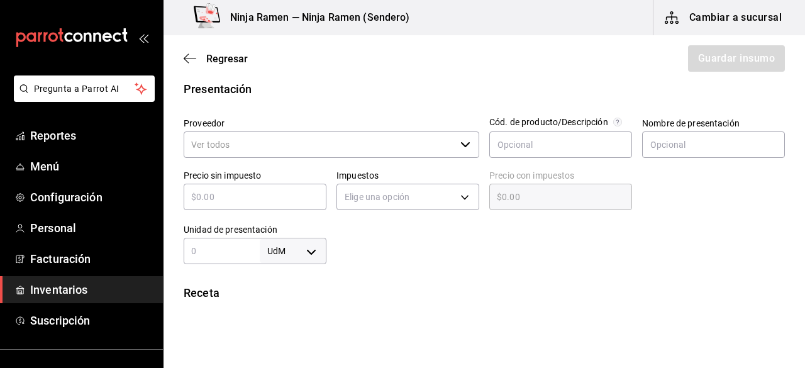
type input "2"
click at [442, 144] on input "Proveedor" at bounding box center [320, 144] width 272 height 26
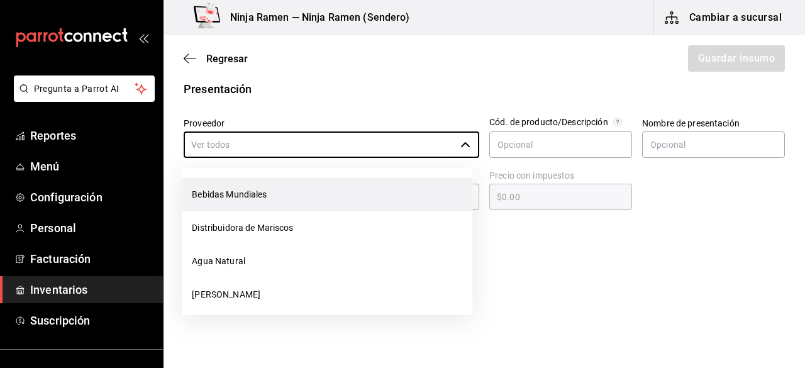
click at [381, 194] on li "Bebidas Mundiales" at bounding box center [327, 194] width 291 height 33
type input "Bebidas Mundiales"
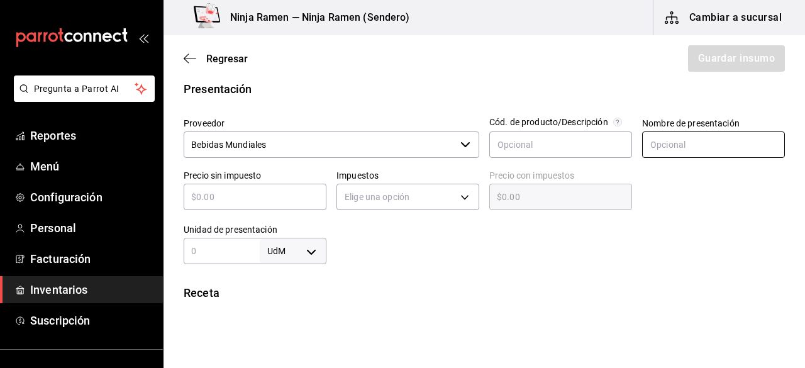
click at [666, 146] on input "text" at bounding box center [713, 144] width 143 height 26
type input "B"
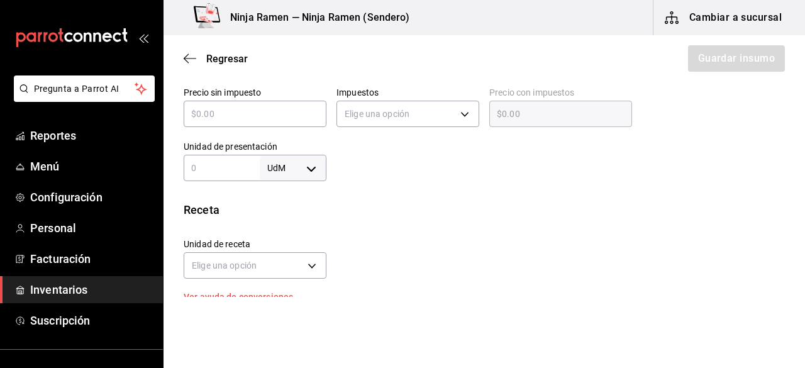
scroll to position [336, 0]
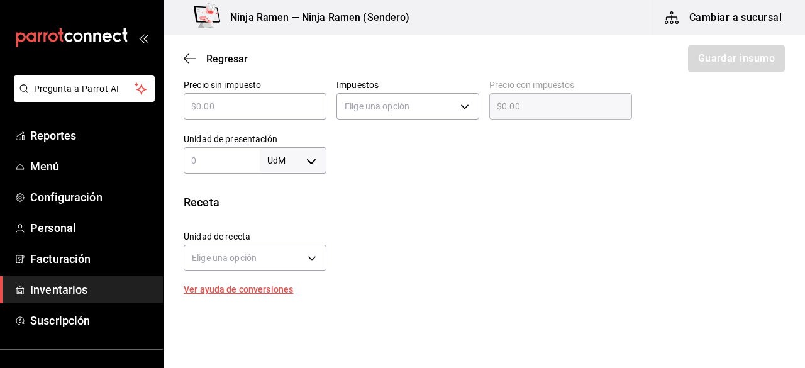
type input "[PERSON_NAME]"
click at [218, 158] on input "text" at bounding box center [222, 160] width 76 height 15
click at [223, 106] on input "text" at bounding box center [255, 106] width 143 height 15
type input "$1"
type input "$1.00"
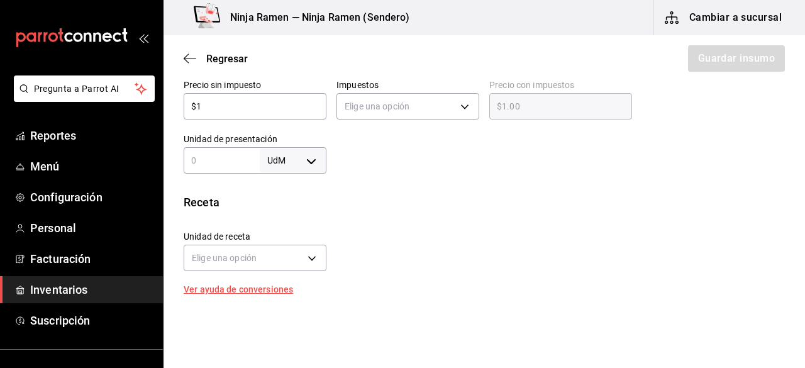
type input "$17"
type input "$17.00"
type input "$17.7"
type input "$17.70"
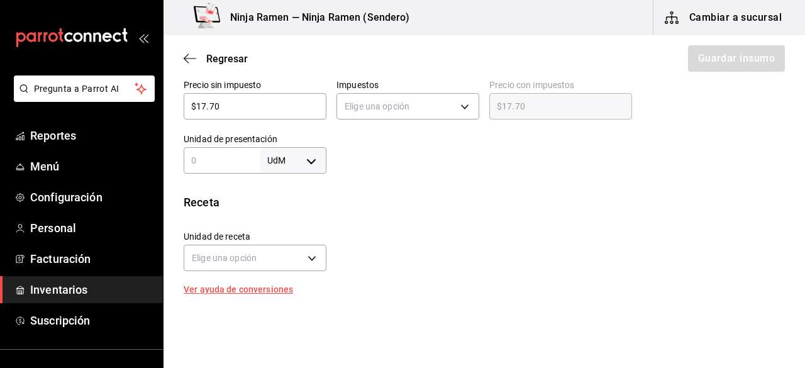
click at [361, 90] on div "Elige una opción" at bounding box center [407, 104] width 143 height 33
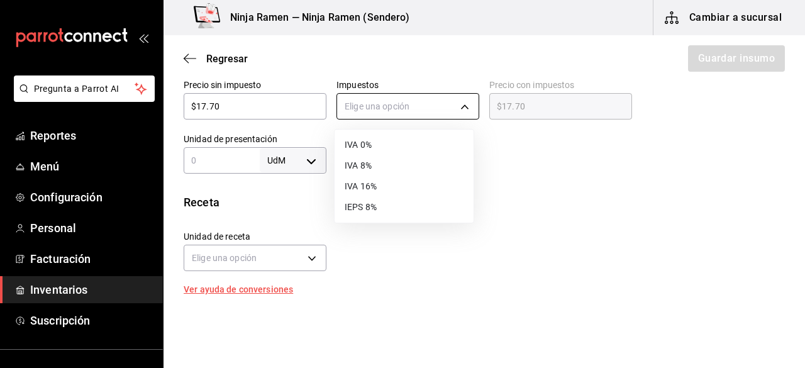
click at [372, 106] on body "Pregunta a Parrot AI Reportes Menú Configuración Personal Facturación Inventari…" at bounding box center [402, 148] width 805 height 297
click at [379, 142] on li "IVA 0%" at bounding box center [404, 145] width 139 height 21
type input "IVA_0"
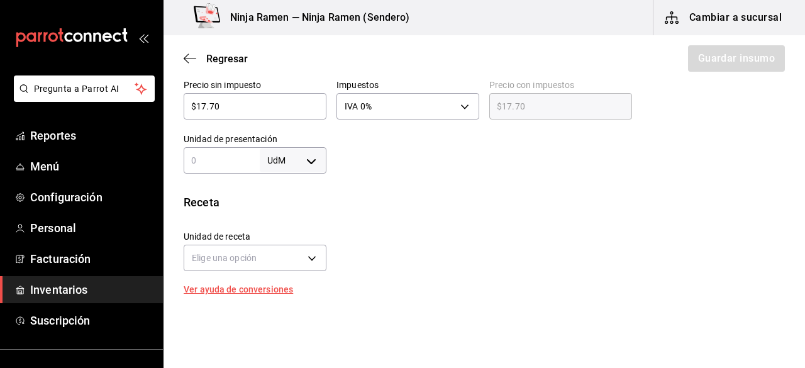
click at [317, 153] on body "Pregunta a Parrot AI Reportes Menú Configuración Personal Facturación Inventari…" at bounding box center [402, 148] width 805 height 297
click at [298, 303] on li "pza" at bounding box center [290, 301] width 65 height 21
type input "UNIT"
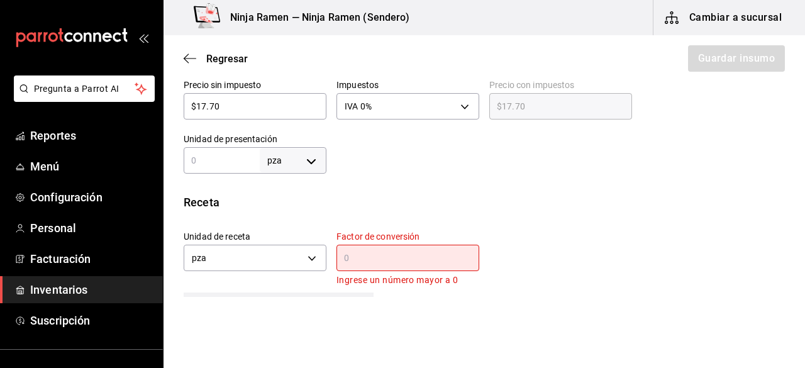
click at [225, 163] on input "text" at bounding box center [222, 160] width 76 height 15
type input "1"
click at [415, 274] on p "Ingrese un número mayor a 0" at bounding box center [407, 280] width 143 height 14
click at [376, 258] on input "text" at bounding box center [407, 257] width 143 height 15
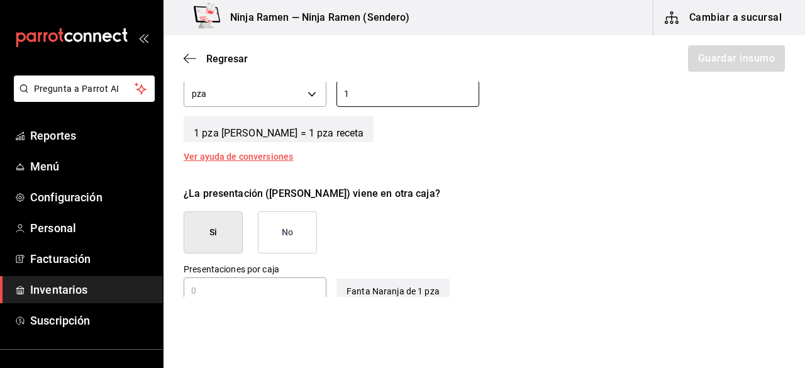
scroll to position [516, 0]
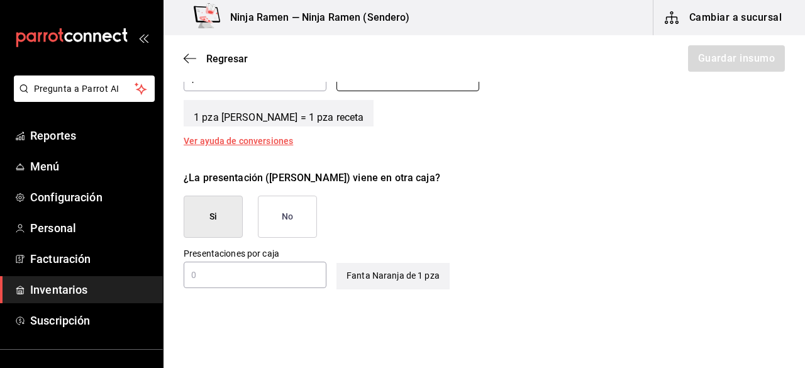
type input "1"
click at [307, 208] on button "No" at bounding box center [287, 217] width 59 height 42
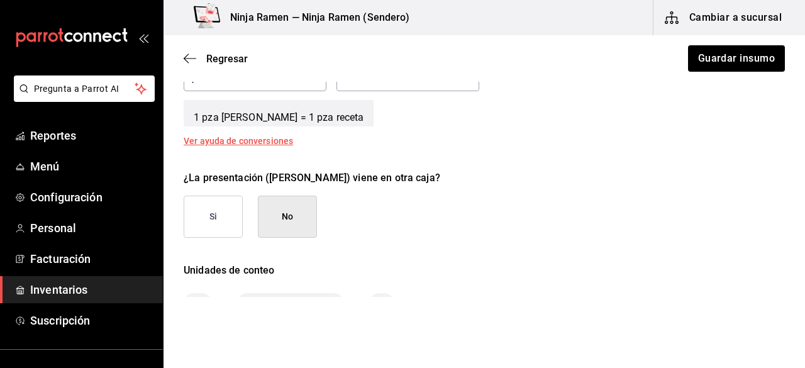
scroll to position [591, 0]
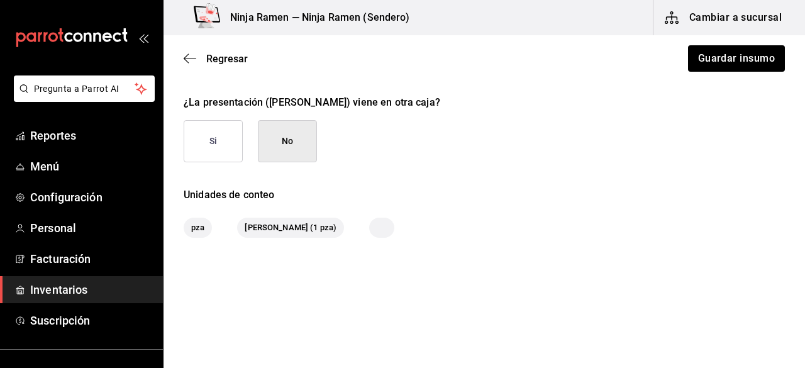
click at [219, 143] on button "Si" at bounding box center [213, 141] width 59 height 42
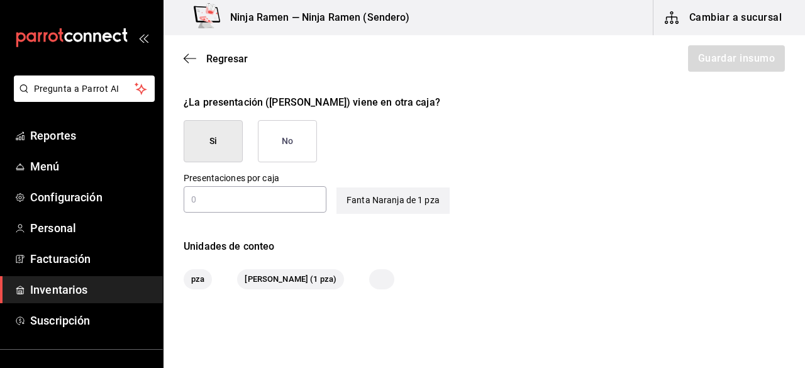
click at [253, 196] on input "text" at bounding box center [255, 199] width 143 height 15
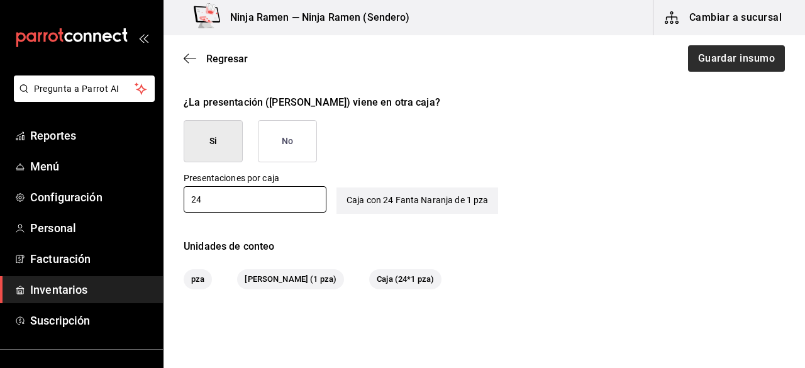
type input "24"
click at [714, 62] on button "Guardar insumo" at bounding box center [736, 58] width 98 height 26
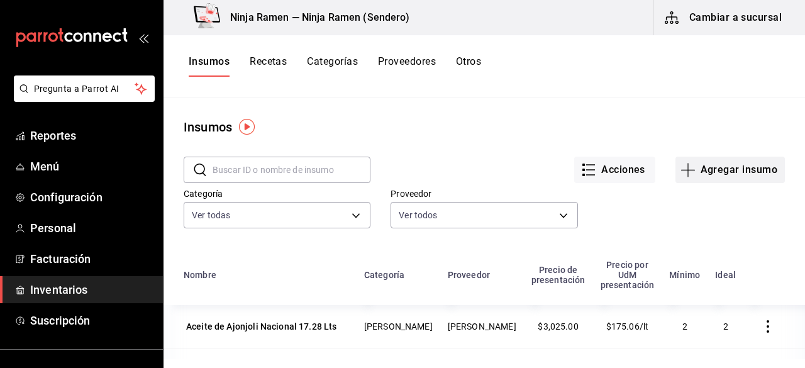
click at [675, 161] on button "Agregar insumo" at bounding box center [729, 170] width 109 height 26
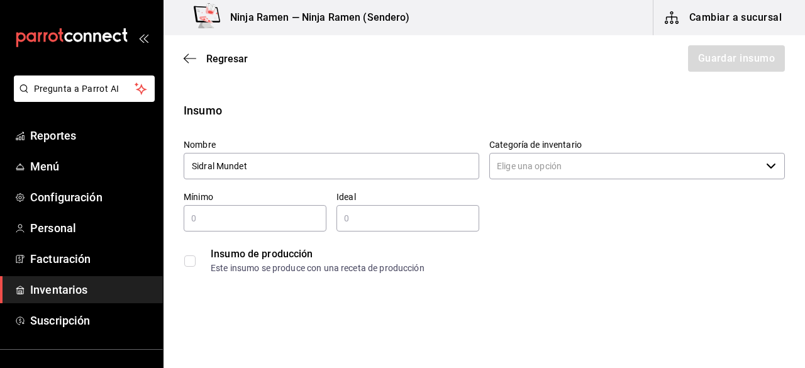
type input "Sidral Mundet"
click at [505, 173] on input "Categoría de inventario" at bounding box center [625, 166] width 272 height 26
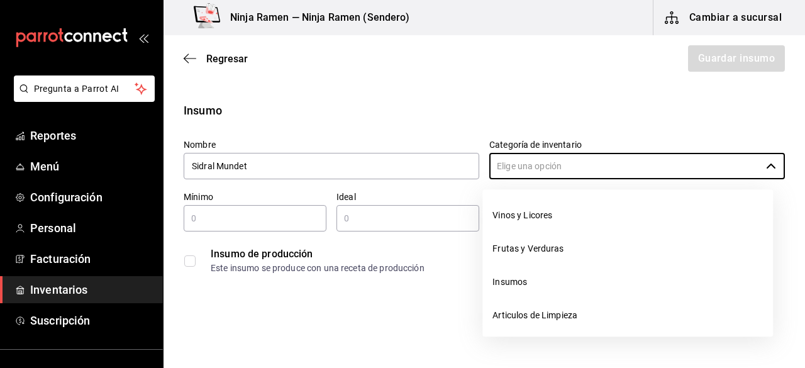
scroll to position [273, 0]
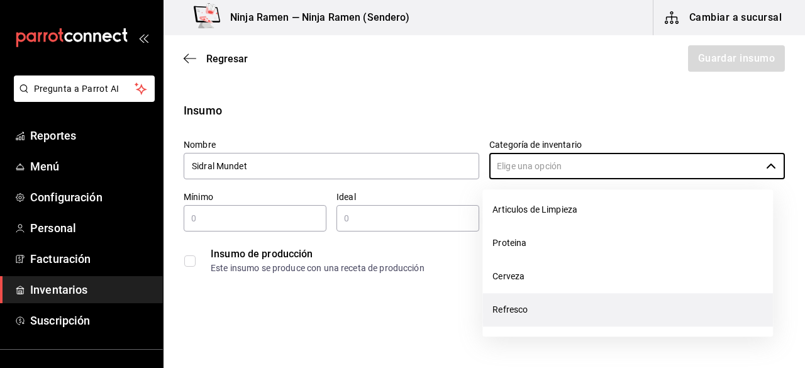
click at [576, 311] on li "Refresco" at bounding box center [627, 309] width 291 height 33
type input "Refresco"
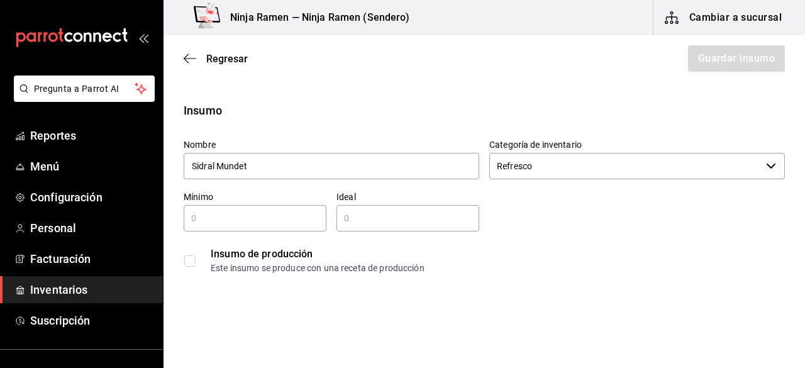
click at [297, 223] on input "text" at bounding box center [255, 218] width 143 height 15
type input "1"
click at [361, 227] on div "​" at bounding box center [407, 218] width 143 height 26
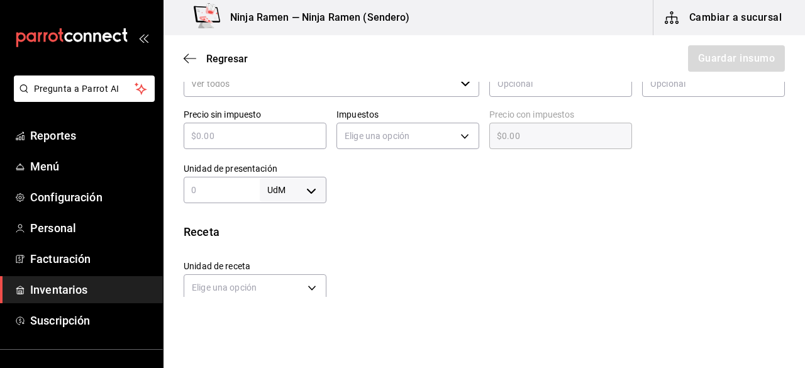
scroll to position [312, 0]
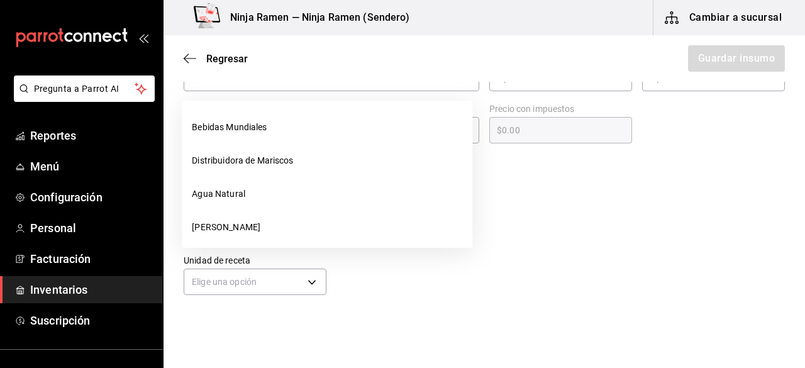
click at [467, 85] on div "​" at bounding box center [332, 78] width 296 height 26
type input "2"
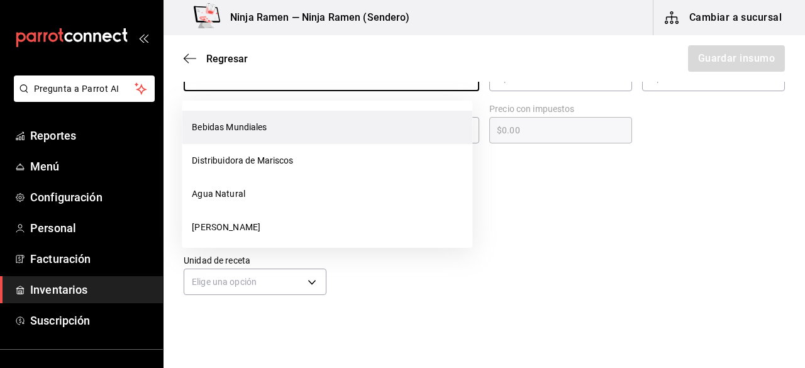
click at [410, 119] on li "Bebidas Mundiales" at bounding box center [327, 127] width 291 height 33
type input "Bebidas Mundiales"
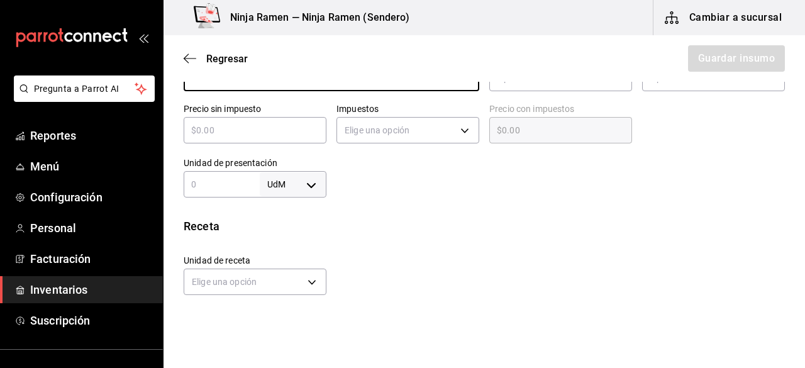
scroll to position [250, 0]
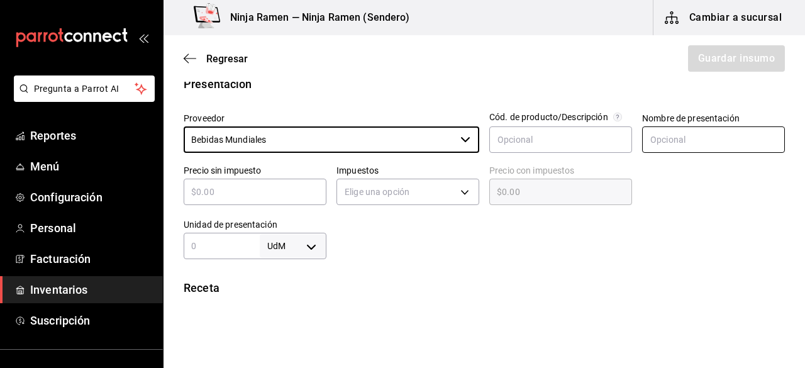
click at [708, 148] on input "text" at bounding box center [713, 139] width 143 height 26
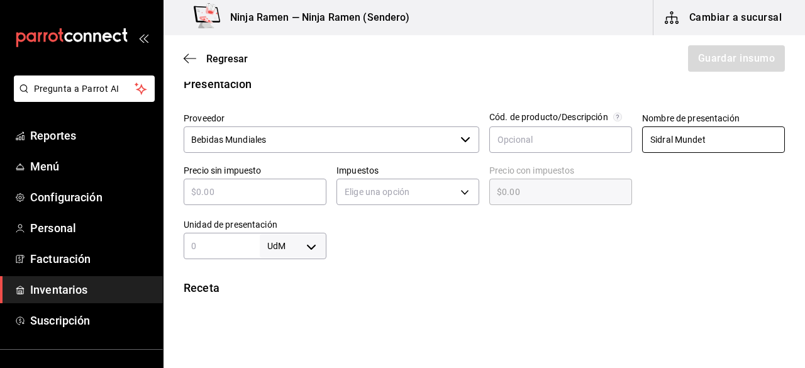
type input "Sidral Mundet"
click at [213, 199] on div "​" at bounding box center [255, 192] width 143 height 26
type input "$1"
type input "$1.00"
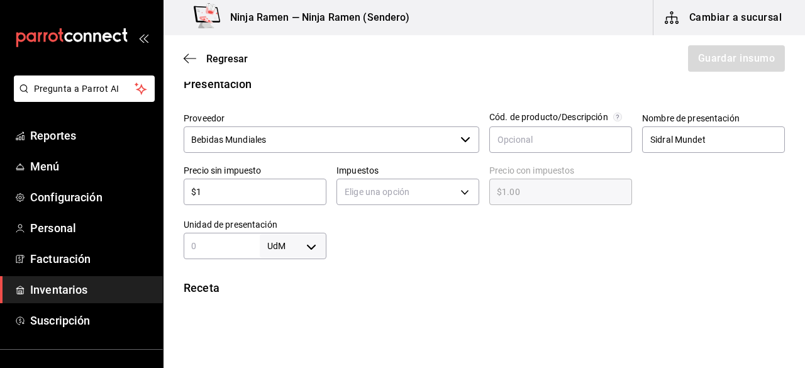
type input "$17"
type input "$17.00"
type input "$17.7"
type input "$17.70"
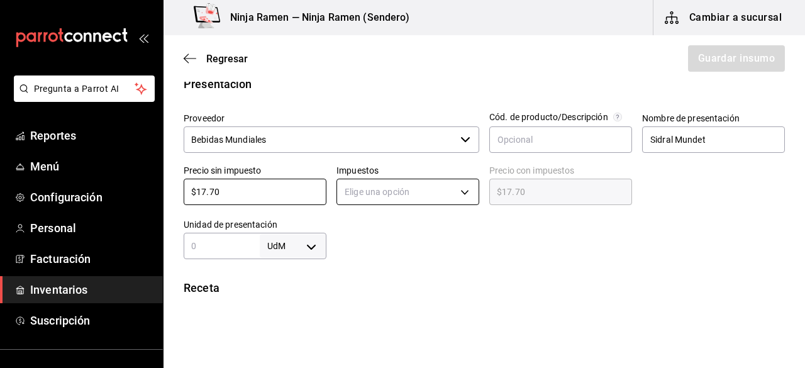
type input "$17.70"
click at [370, 199] on body "Pregunta a Parrot AI Reportes Menú Configuración Personal Facturación Inventari…" at bounding box center [402, 148] width 805 height 297
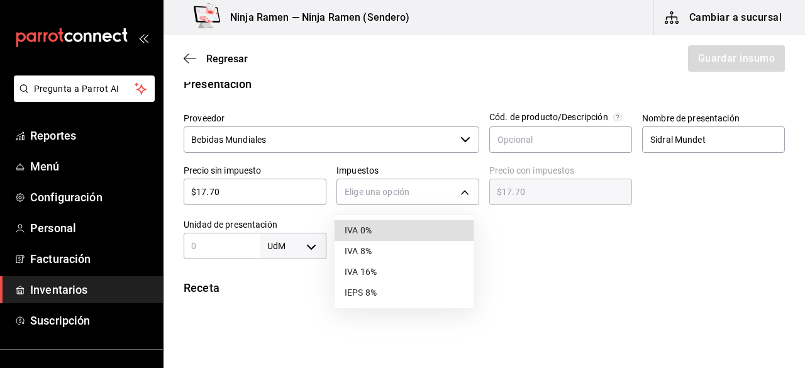
click at [382, 232] on li "IVA 0%" at bounding box center [404, 230] width 139 height 21
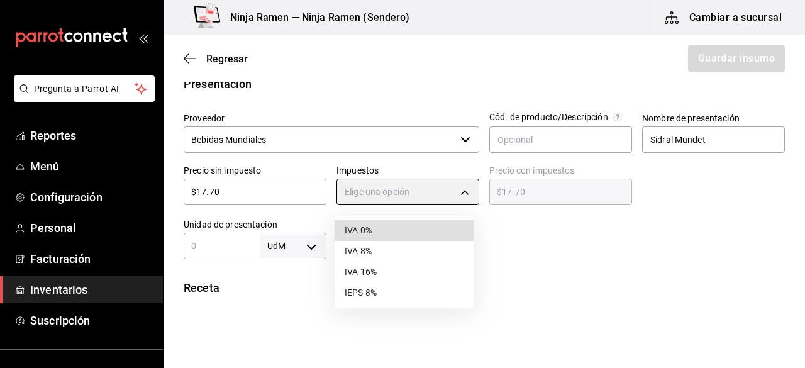
type input "IVA_0"
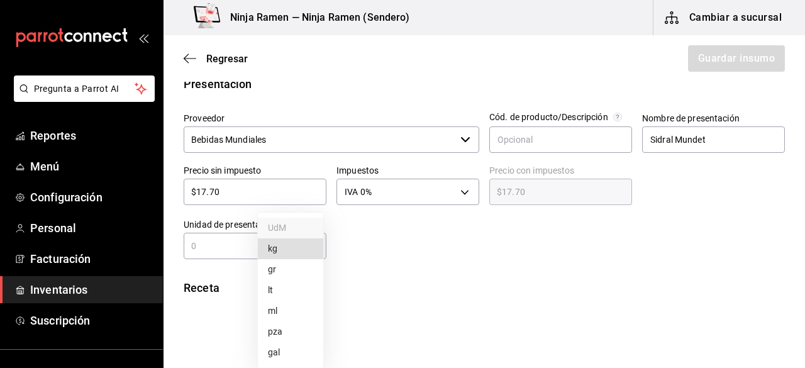
click at [318, 238] on body "Pregunta a Parrot AI Reportes Menú Configuración Personal Facturación Inventari…" at bounding box center [402, 148] width 805 height 297
click at [293, 330] on li "pza" at bounding box center [290, 331] width 65 height 21
type input "UNIT"
click at [222, 255] on div "pza UNIT ​" at bounding box center [255, 246] width 143 height 26
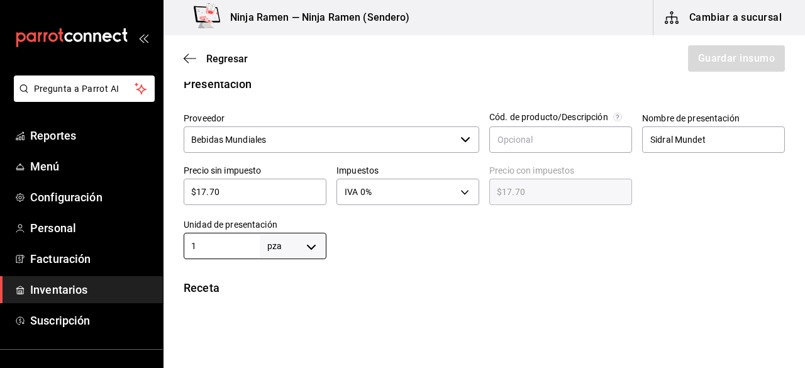
scroll to position [250, 0]
type input "1"
click at [774, 177] on div at bounding box center [708, 182] width 153 height 54
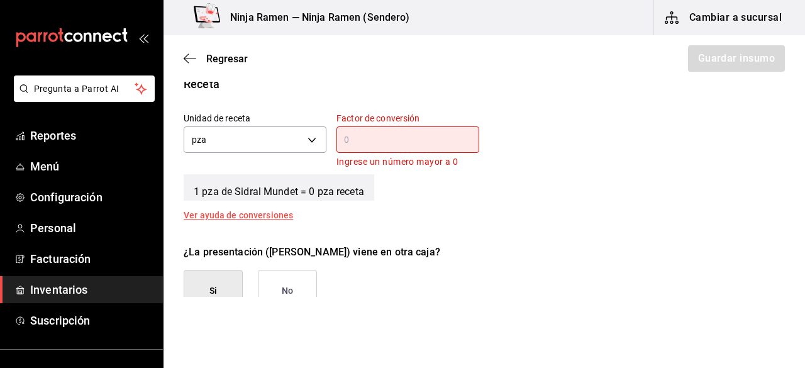
scroll to position [467, 0]
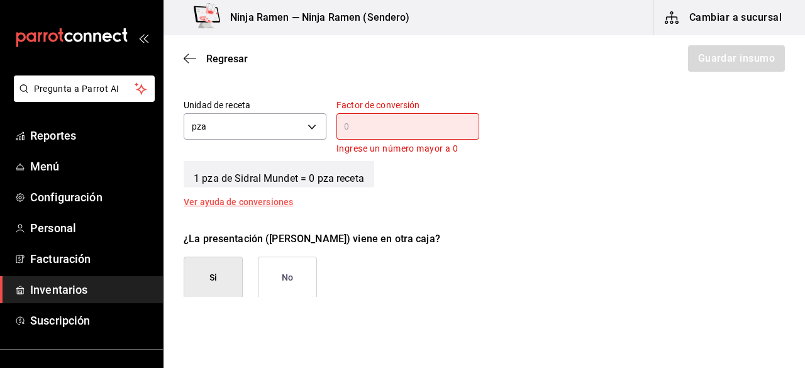
click at [448, 128] on input "text" at bounding box center [407, 126] width 143 height 15
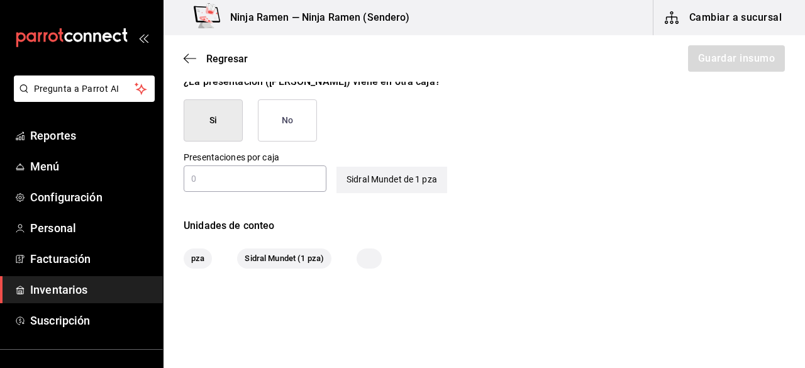
scroll to position [620, 0]
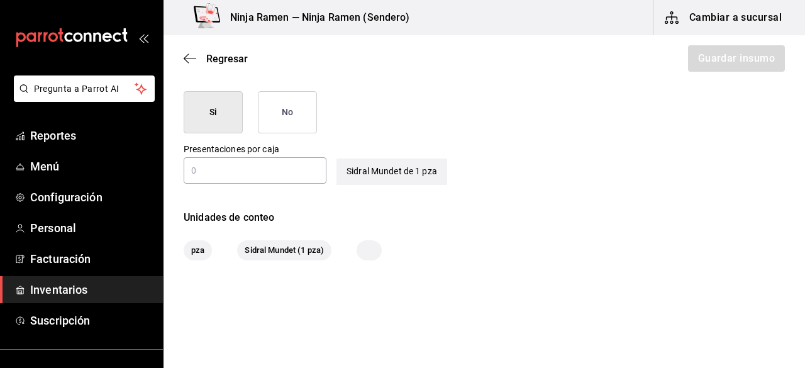
type input "1"
click at [293, 170] on input "text" at bounding box center [255, 170] width 143 height 15
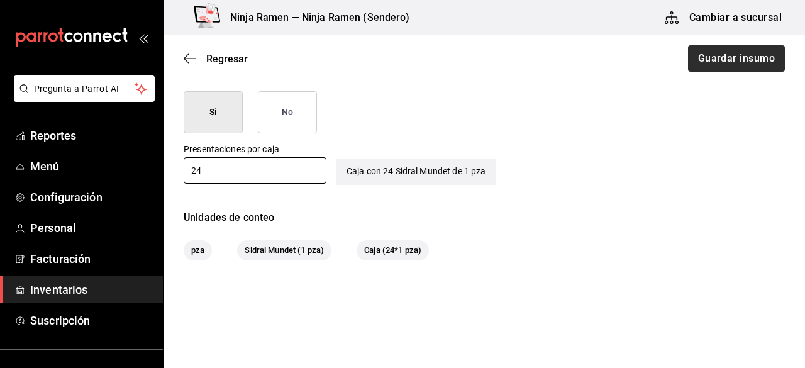
type input "24"
click at [717, 55] on button "Guardar insumo" at bounding box center [736, 58] width 98 height 26
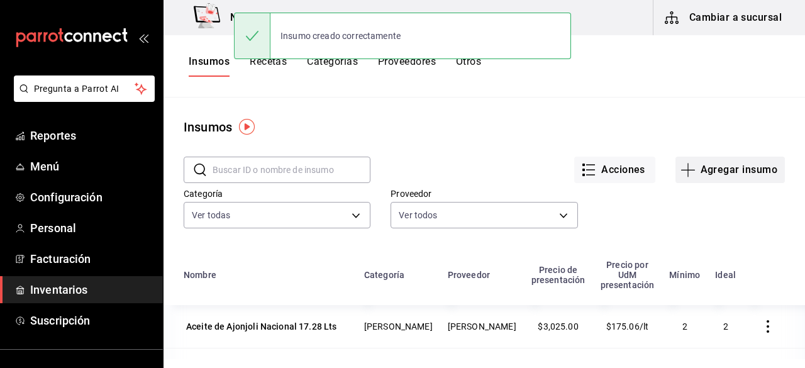
click at [723, 172] on button "Agregar insumo" at bounding box center [729, 170] width 109 height 26
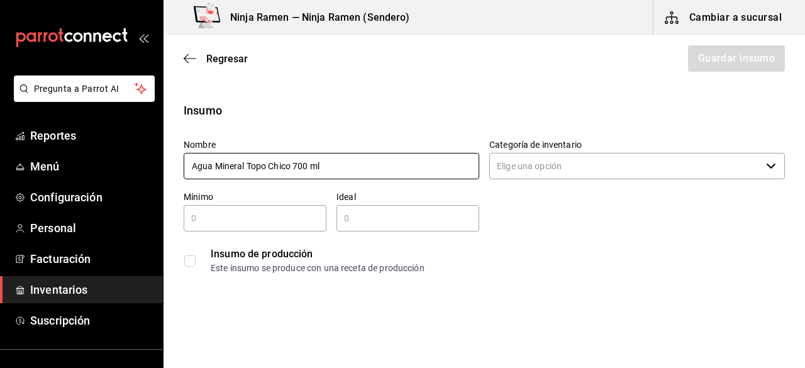
type input "Agua Mineral Topo Chico 700 ml"
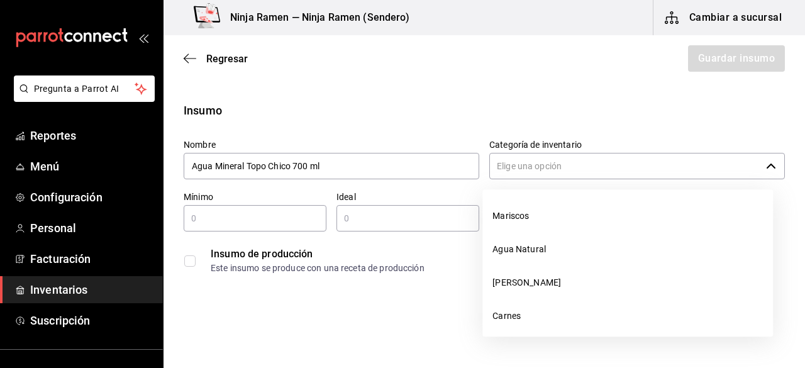
click at [538, 158] on input "Categoría de inventario" at bounding box center [625, 166] width 272 height 26
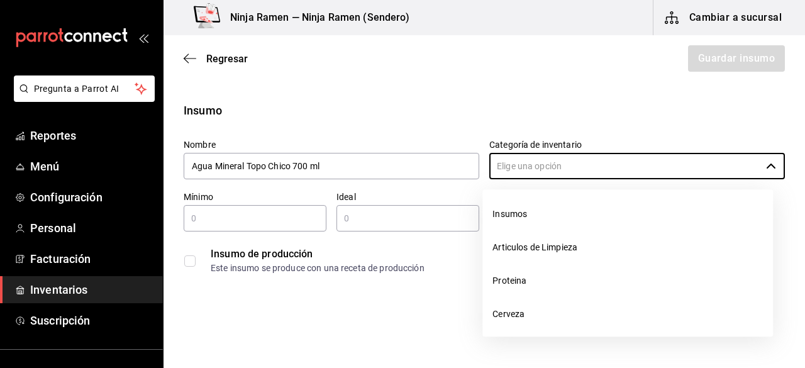
scroll to position [273, 0]
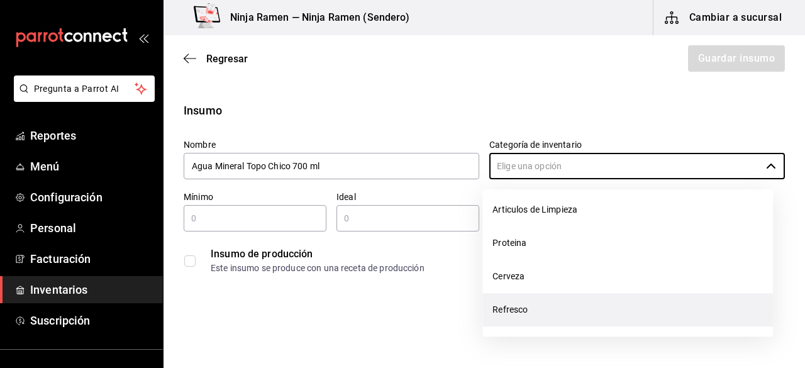
click at [576, 325] on li "Refresco" at bounding box center [627, 309] width 291 height 33
type input "Refresco"
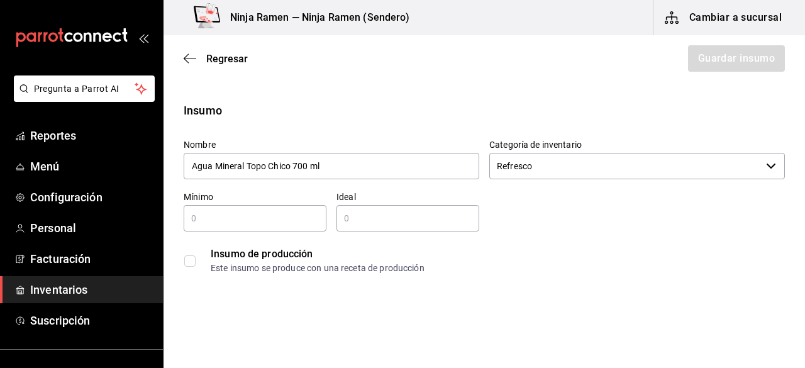
click at [255, 214] on input "text" at bounding box center [255, 218] width 143 height 15
type input "1"
click at [363, 213] on input "text" at bounding box center [407, 218] width 143 height 15
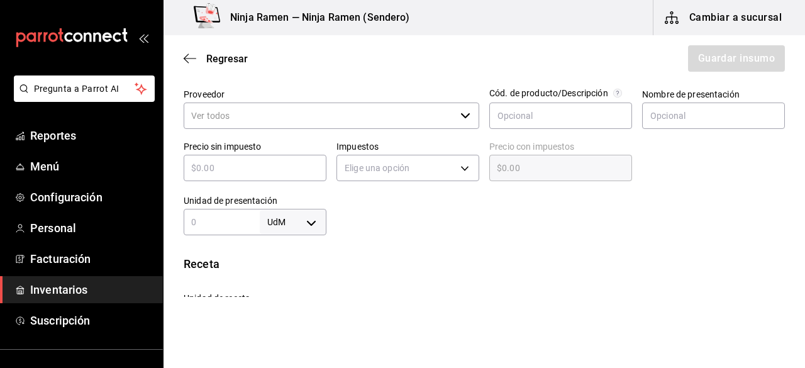
scroll to position [312, 0]
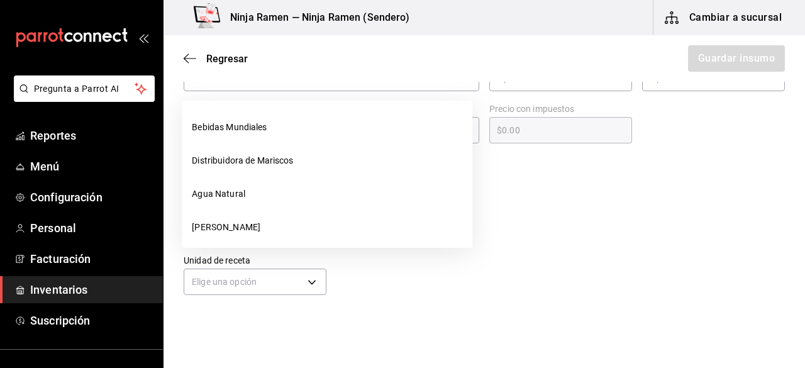
click at [466, 86] on div "​" at bounding box center [332, 78] width 296 height 26
type input "2"
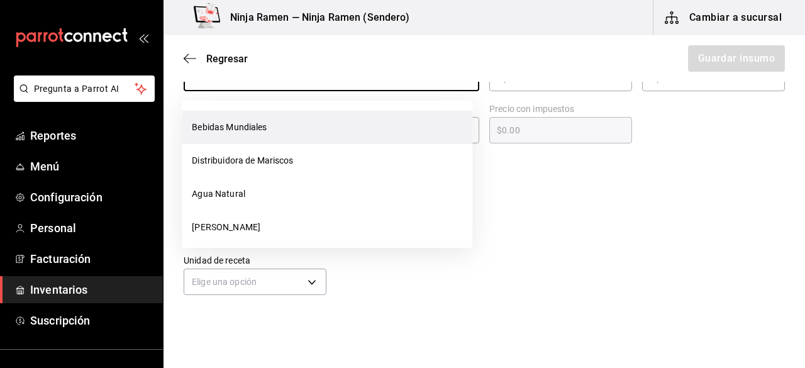
click at [403, 117] on li "Bebidas Mundiales" at bounding box center [327, 127] width 291 height 33
type input "Bebidas Mundiales"
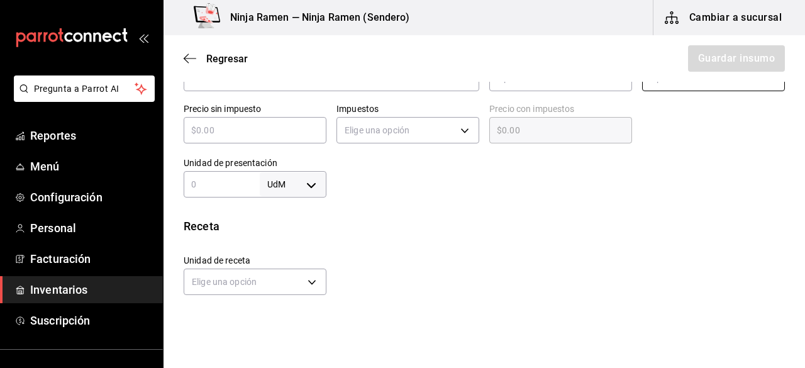
click at [657, 85] on input "text" at bounding box center [713, 78] width 143 height 26
paste input "Agua Mineral Topo Chico 700 ml"
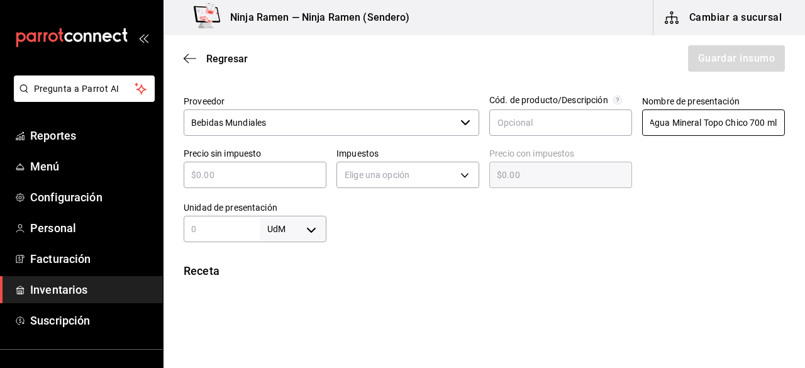
scroll to position [255, 0]
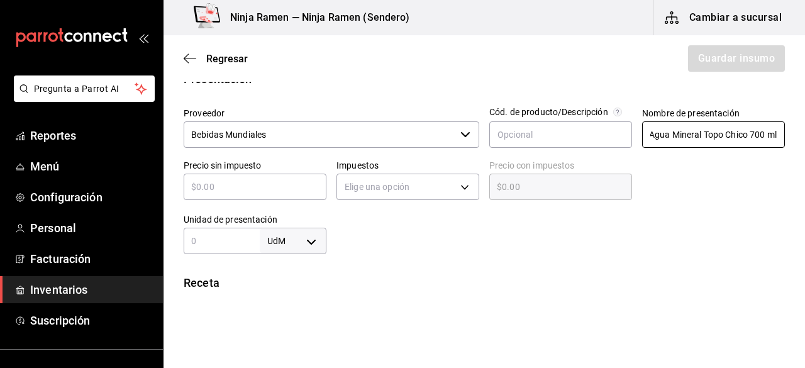
type input "Agua Mineral Topo Chico 700 ml"
click at [258, 188] on input "text" at bounding box center [255, 186] width 143 height 15
type input "$1"
type input "$1.00"
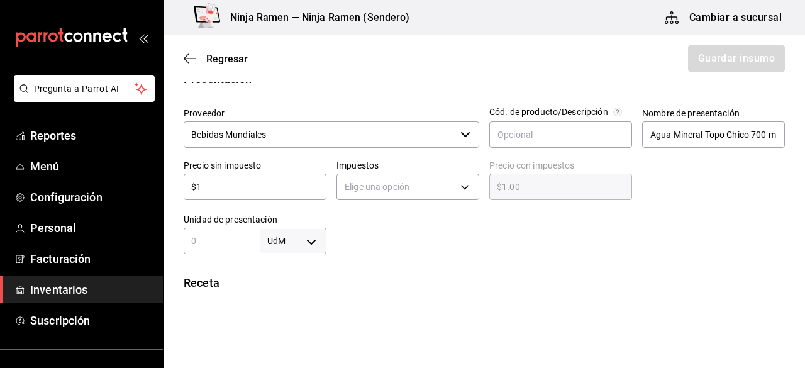
type input "$14"
type input "$14.00"
type input "$14.1"
type input "$14.10"
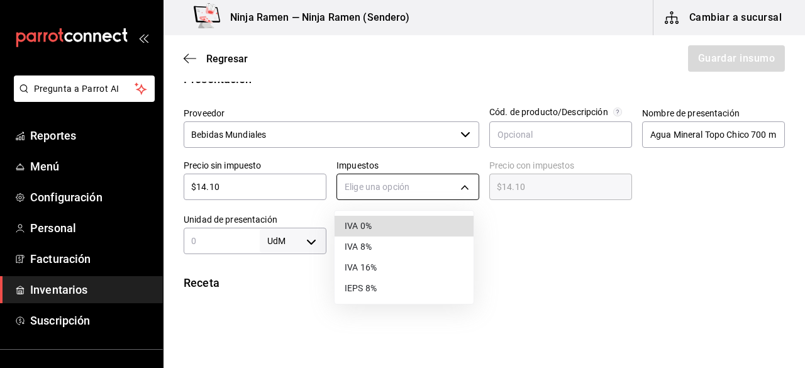
click at [431, 177] on body "Pregunta a Parrot AI Reportes Menú Configuración Personal Facturación Inventari…" at bounding box center [402, 148] width 805 height 297
click at [403, 231] on li "IVA 0%" at bounding box center [404, 226] width 139 height 21
type input "IVA_0"
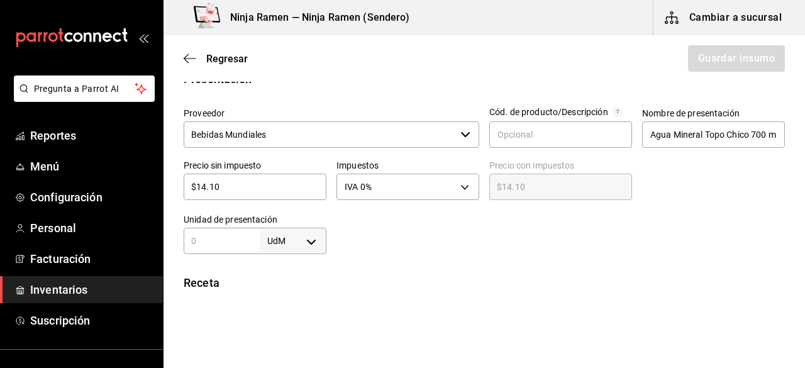
click at [244, 240] on input "text" at bounding box center [222, 240] width 76 height 15
type input "1"
click at [308, 242] on body "Pregunta a Parrot AI Reportes Menú Configuración Personal Facturación Inventari…" at bounding box center [402, 148] width 805 height 297
click at [302, 337] on li "pza" at bounding box center [290, 331] width 65 height 21
type input "UNIT"
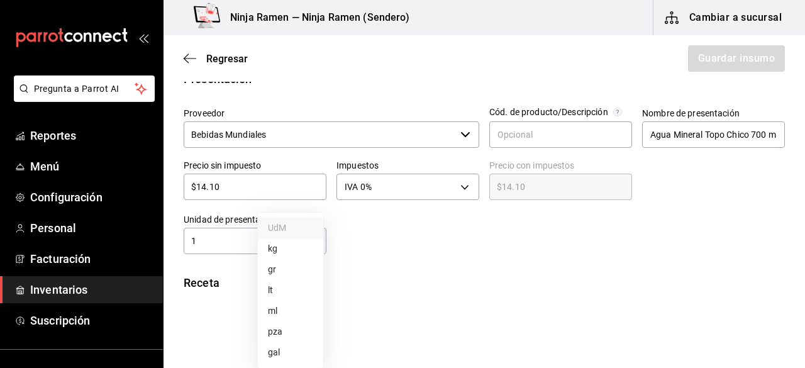
type input "UNIT"
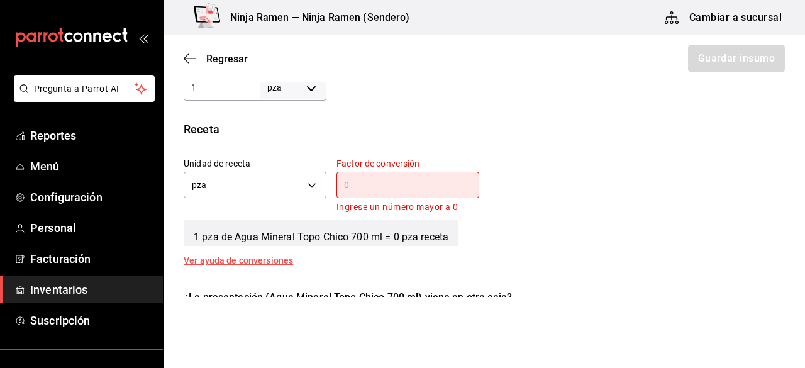
scroll to position [479, 0]
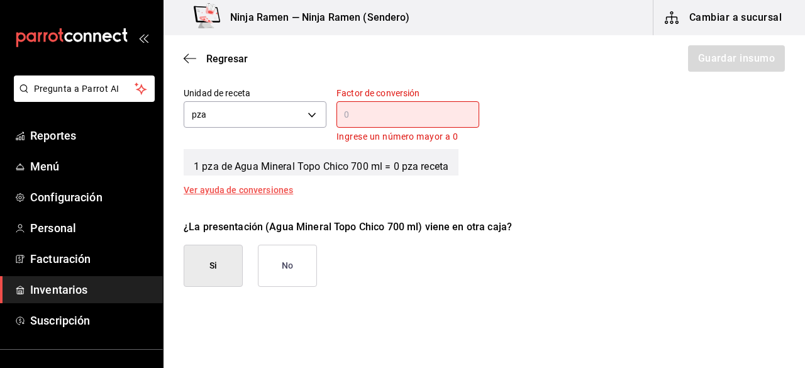
click at [447, 108] on input "text" at bounding box center [407, 114] width 143 height 15
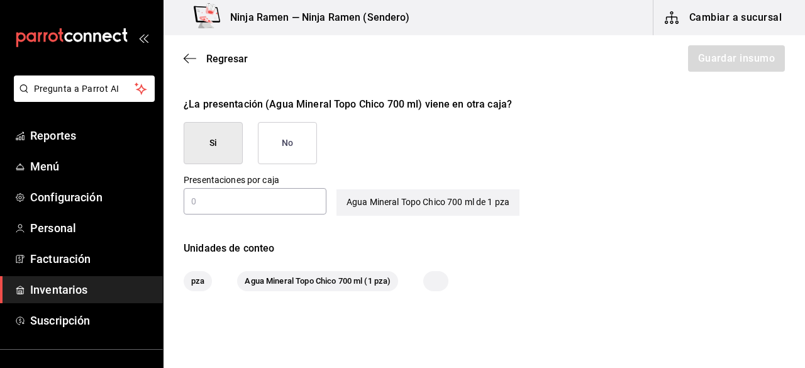
scroll to position [592, 0]
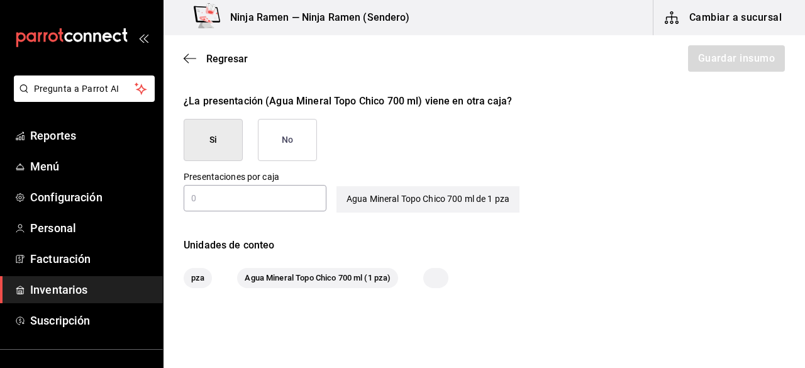
type input "1"
click at [281, 195] on input "text" at bounding box center [255, 198] width 143 height 15
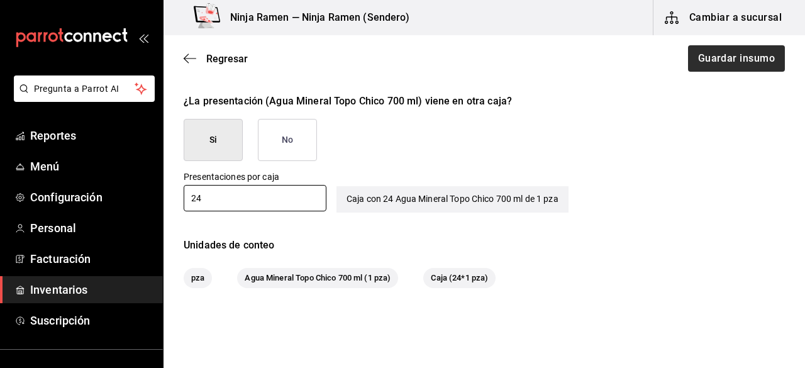
type input "24"
click at [709, 67] on button "Guardar insumo" at bounding box center [736, 58] width 98 height 26
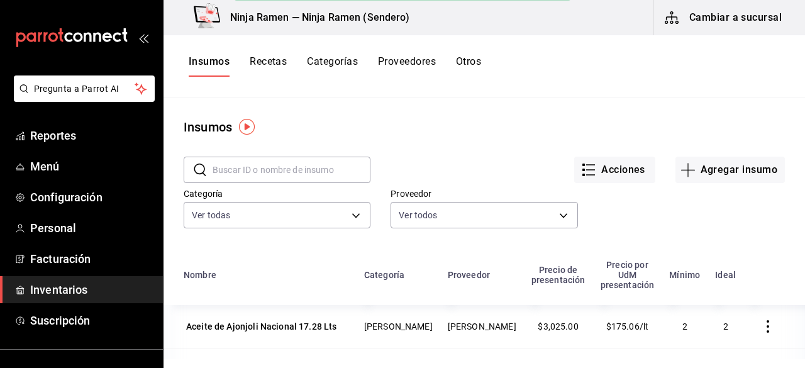
click at [318, 175] on input "text" at bounding box center [292, 169] width 158 height 25
click at [741, 166] on button "Agregar insumo" at bounding box center [729, 170] width 109 height 26
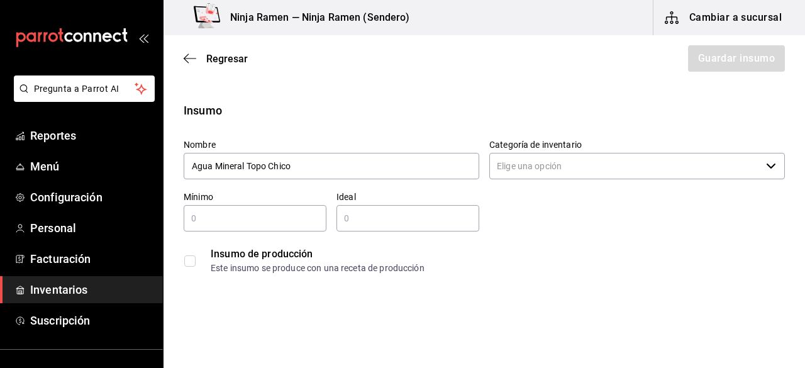
type input "Agua Mineral Topo Chico"
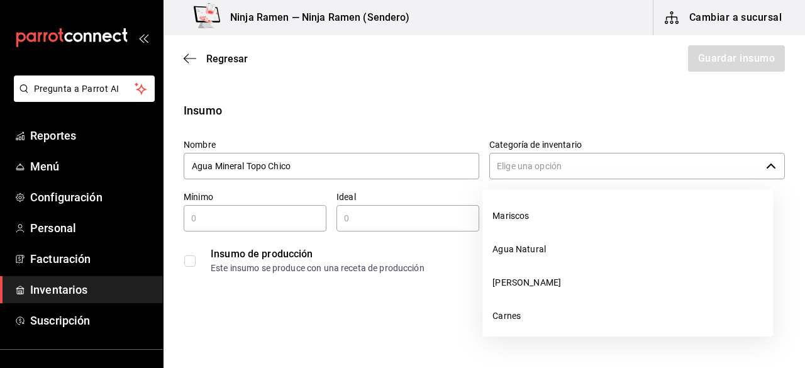
click at [522, 156] on input "Categoría de inventario" at bounding box center [625, 166] width 272 height 26
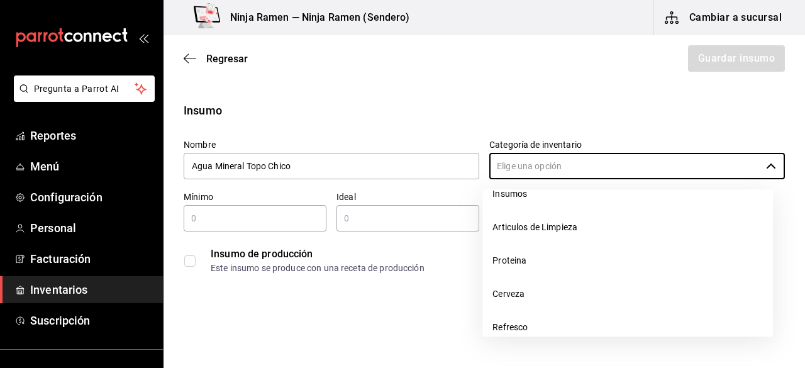
scroll to position [273, 0]
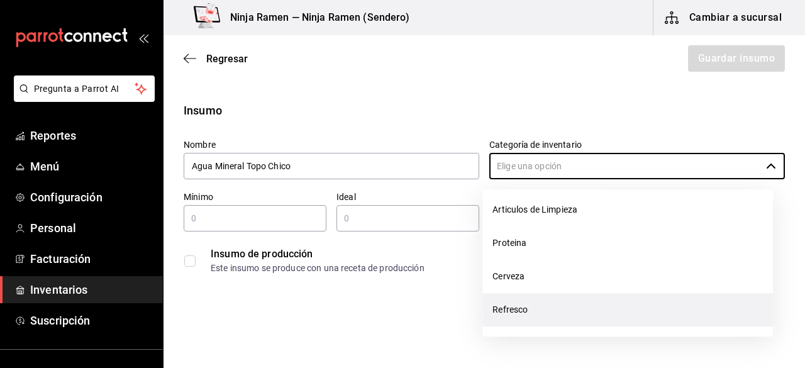
click at [557, 313] on li "Refresco" at bounding box center [627, 309] width 291 height 33
type input "Refresco"
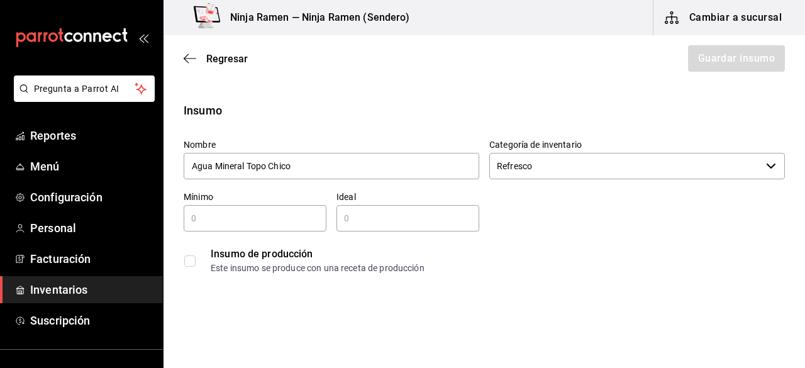
click at [282, 231] on div "​" at bounding box center [255, 218] width 143 height 26
type input "1"
click at [347, 220] on input "text" at bounding box center [407, 218] width 143 height 15
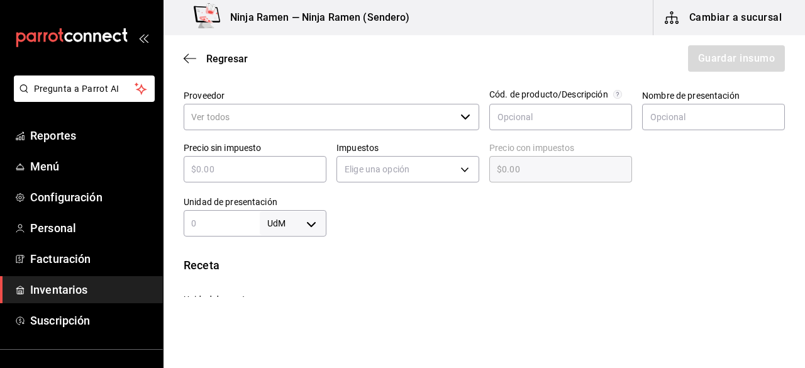
scroll to position [288, 0]
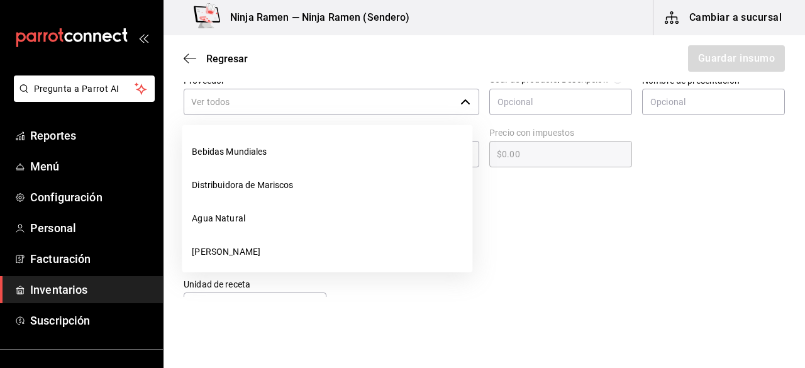
click at [452, 96] on div "​" at bounding box center [332, 102] width 296 height 26
type input "2"
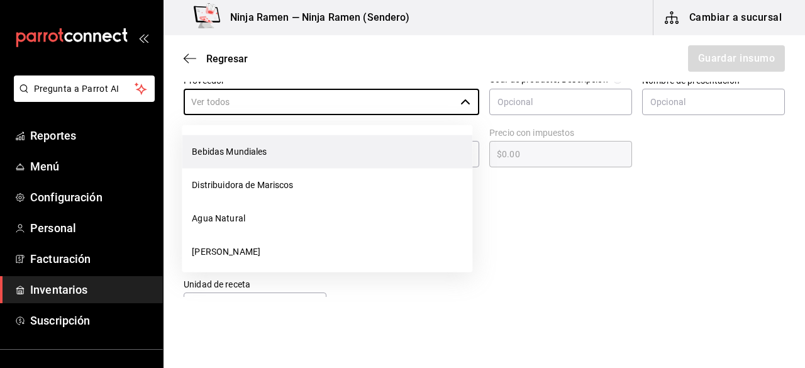
click at [397, 144] on li "Bebidas Mundiales" at bounding box center [327, 151] width 291 height 33
type input "Bebidas Mundiales"
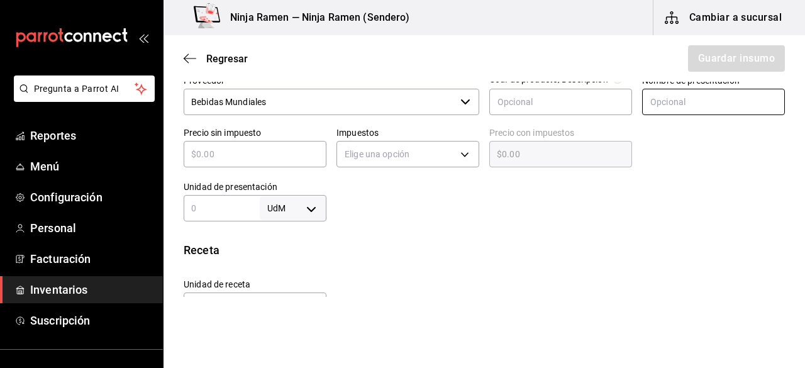
click at [684, 101] on input "text" at bounding box center [713, 102] width 143 height 26
type input "Agua Mineral Topo Chico"
click at [258, 164] on div "​" at bounding box center [255, 154] width 143 height 26
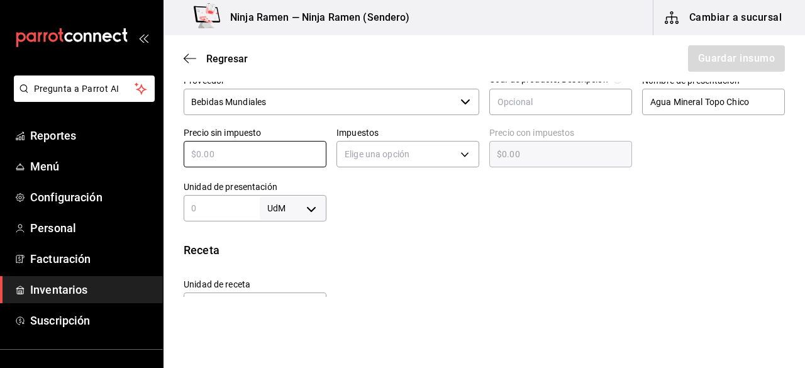
type input "$2"
type input "$2.00"
type input "$24"
type input "$24.00"
type input "$24.9"
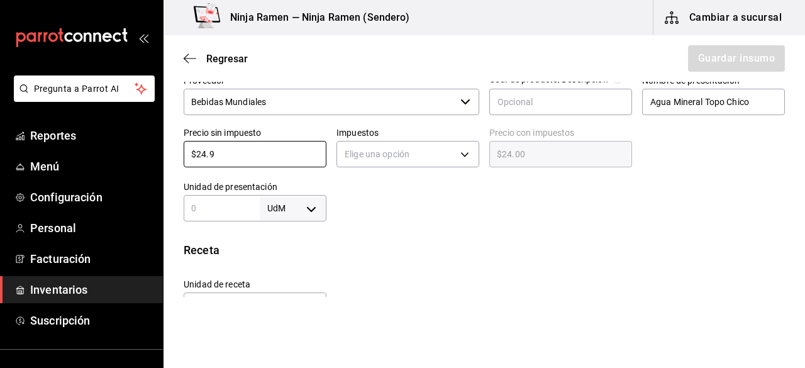
type input "$24.90"
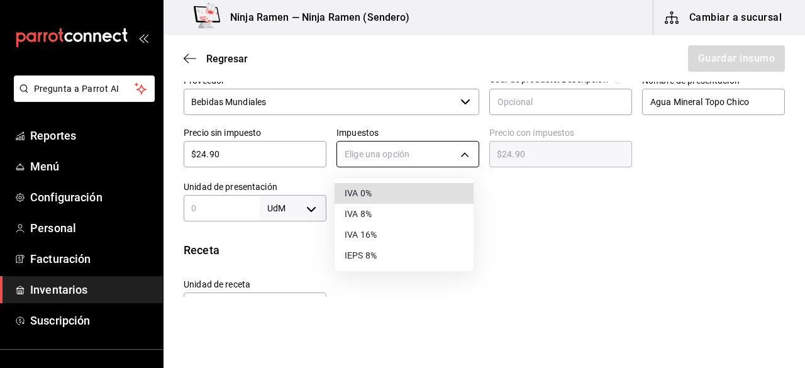
click at [371, 162] on body "Pregunta a Parrot AI Reportes Menú Configuración Personal Facturación Inventari…" at bounding box center [402, 148] width 805 height 297
click at [377, 197] on li "IVA 0%" at bounding box center [404, 193] width 139 height 21
type input "IVA_0"
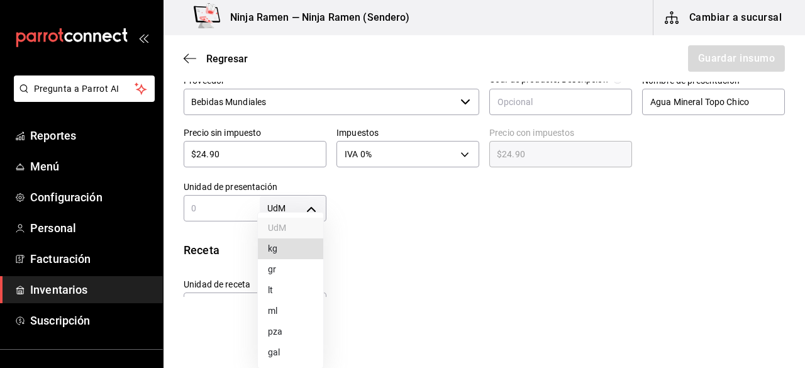
click at [318, 209] on body "Pregunta a Parrot AI Reportes Menú Configuración Personal Facturación Inventari…" at bounding box center [402, 148] width 805 height 297
click at [291, 284] on li "lt" at bounding box center [290, 290] width 65 height 21
type input "LITER"
drag, startPoint x: 231, startPoint y: 221, endPoint x: 228, endPoint y: 213, distance: 8.4
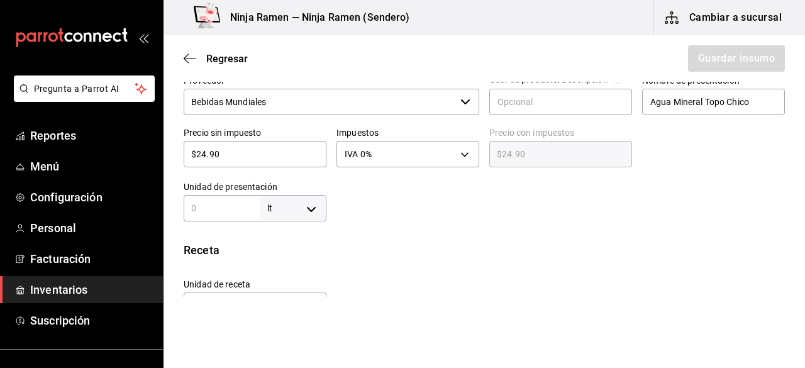
click at [228, 213] on div "lt LITER ​" at bounding box center [255, 208] width 143 height 26
click at [228, 213] on input "text" at bounding box center [222, 208] width 76 height 15
type input "1"
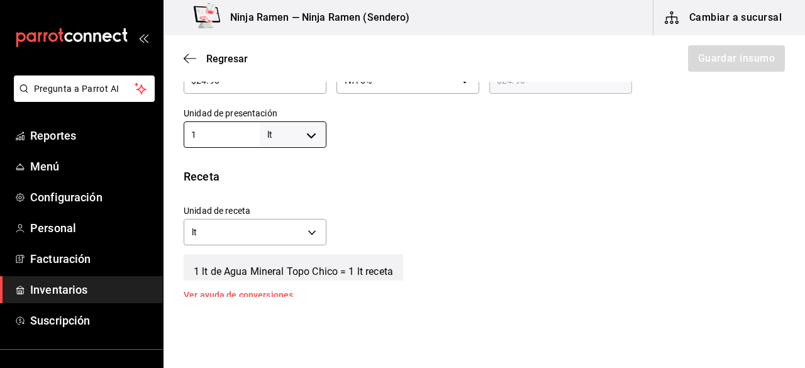
scroll to position [366, 0]
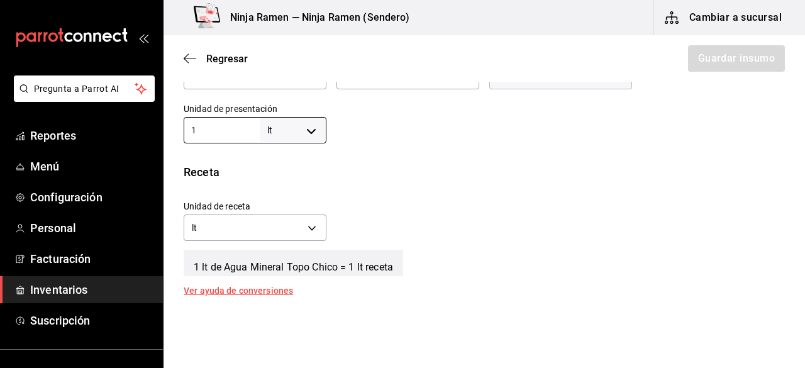
type input "1"
click at [580, 164] on div "Receta" at bounding box center [484, 172] width 601 height 17
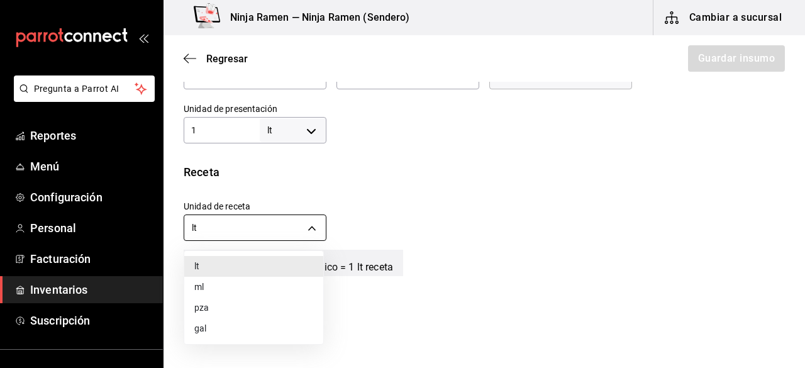
click at [309, 226] on body "Pregunta a Parrot AI Reportes Menú Configuración Personal Facturación Inventari…" at bounding box center [402, 148] width 805 height 297
click at [309, 226] on div at bounding box center [402, 184] width 805 height 368
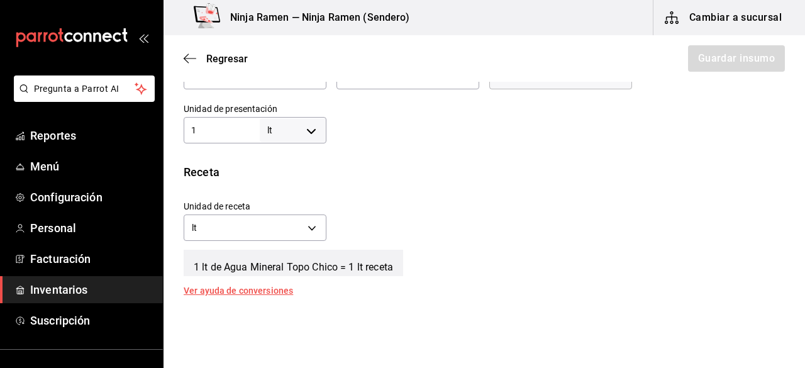
click at [506, 209] on div "Unidad de receta lt LITER Factor de conversión 1 ​" at bounding box center [479, 218] width 611 height 54
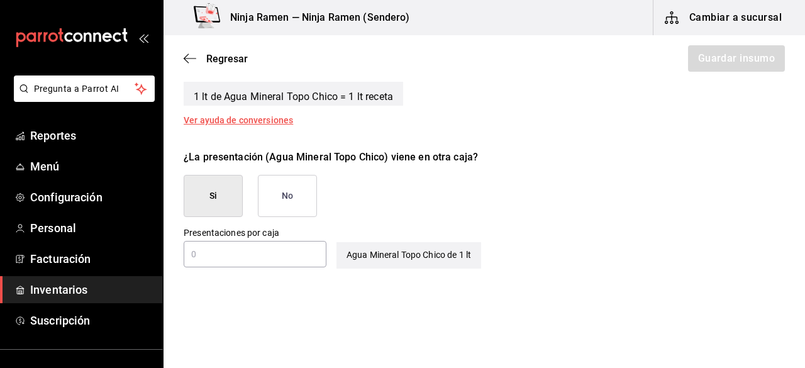
scroll to position [567, 0]
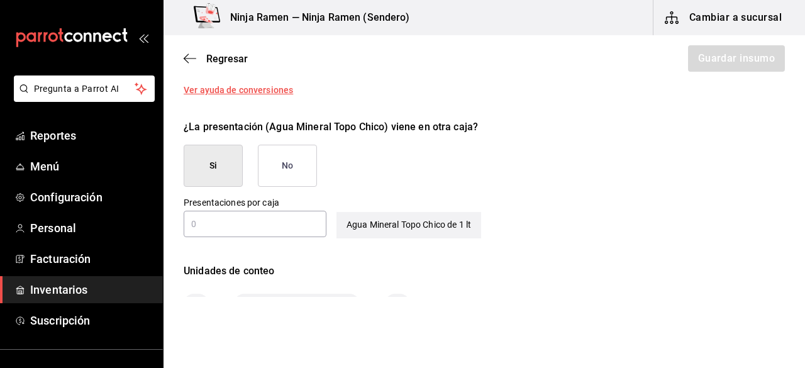
click at [290, 229] on input "text" at bounding box center [255, 223] width 143 height 15
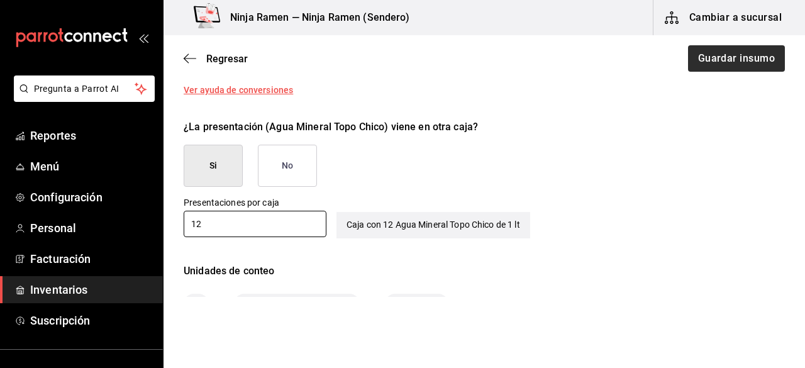
type input "12"
click at [701, 55] on button "Guardar insumo" at bounding box center [736, 58] width 98 height 26
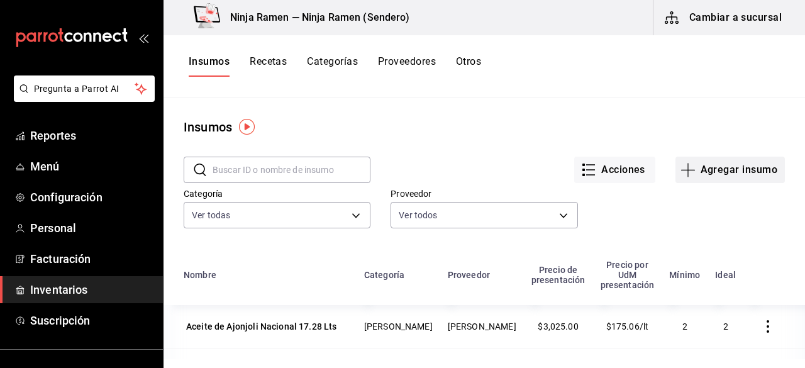
click at [744, 181] on button "Agregar insumo" at bounding box center [729, 170] width 109 height 26
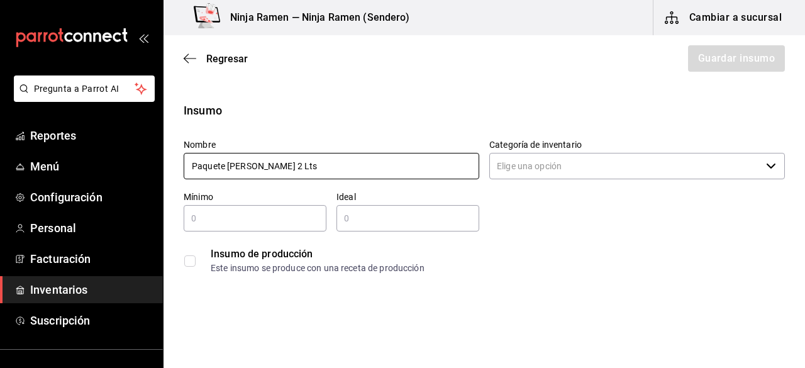
type input "Paquete Penafiel 2 Lts"
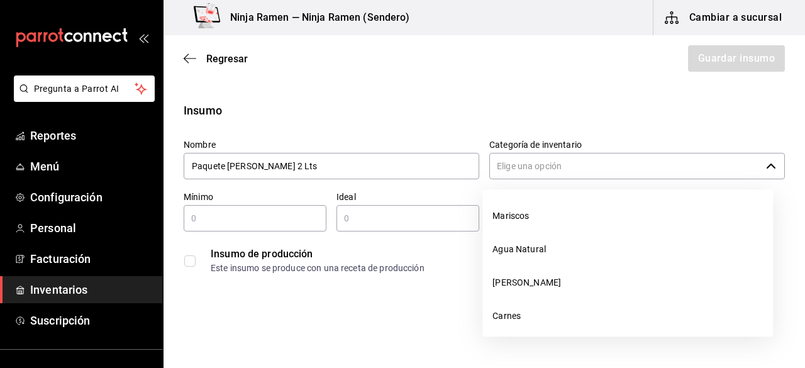
click at [494, 160] on input "Categoría de inventario" at bounding box center [625, 166] width 272 height 26
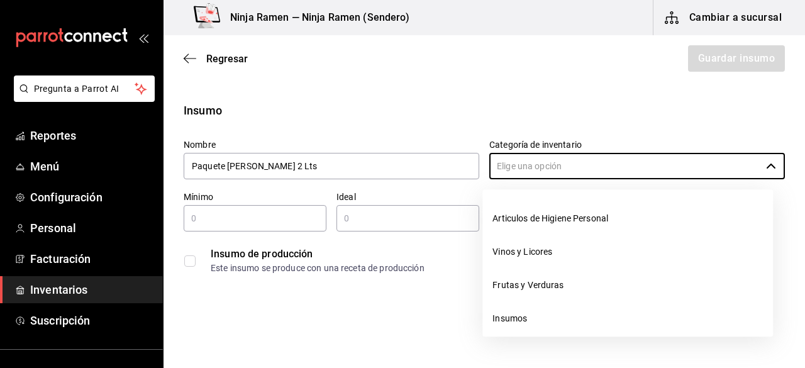
scroll to position [273, 0]
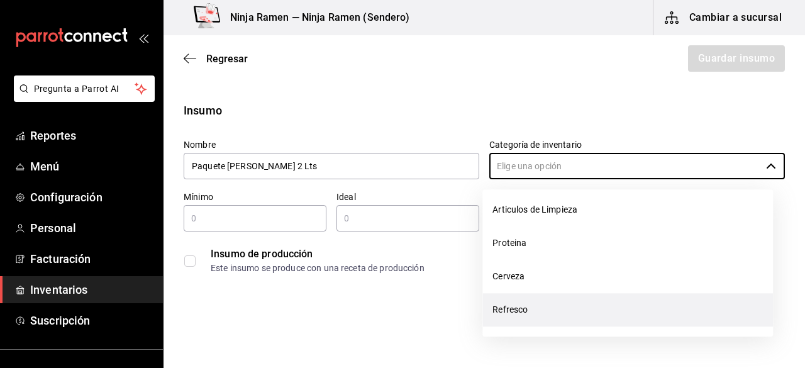
click at [546, 318] on li "Refresco" at bounding box center [627, 309] width 291 height 33
type input "Refresco"
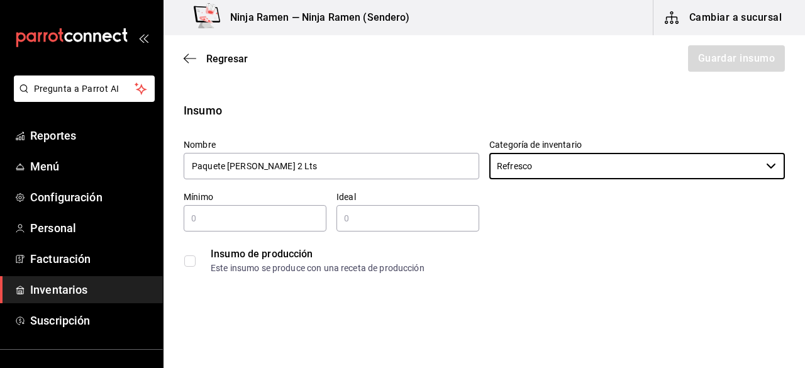
click at [255, 221] on input "text" at bounding box center [255, 218] width 143 height 15
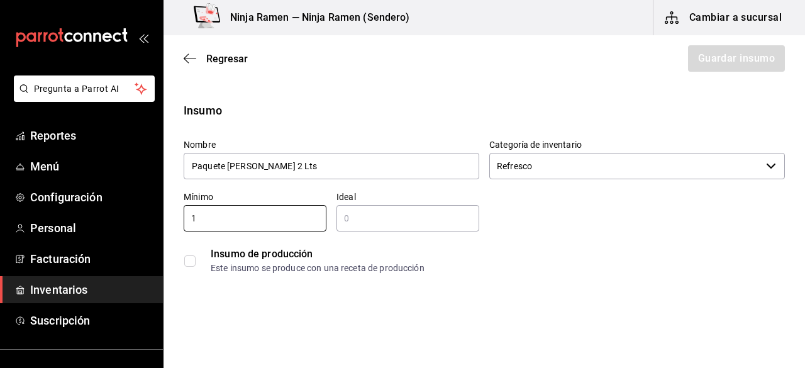
type input "1"
click at [360, 216] on input "2" at bounding box center [407, 218] width 143 height 15
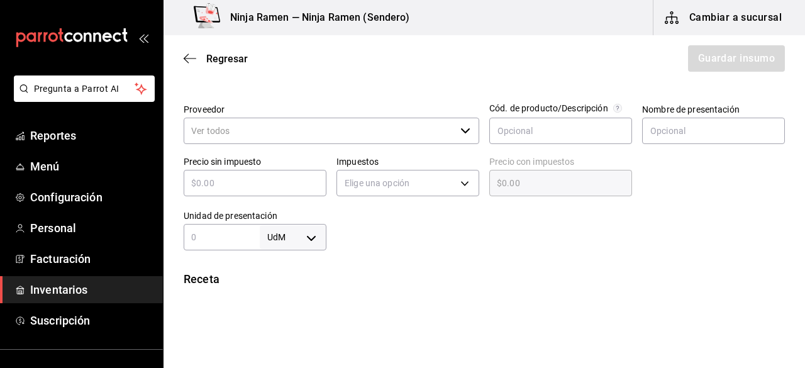
scroll to position [262, 0]
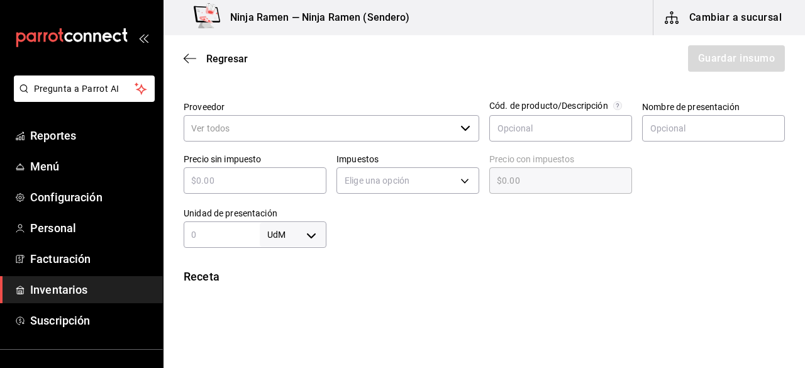
click at [461, 121] on div "​" at bounding box center [332, 128] width 296 height 26
type input "2"
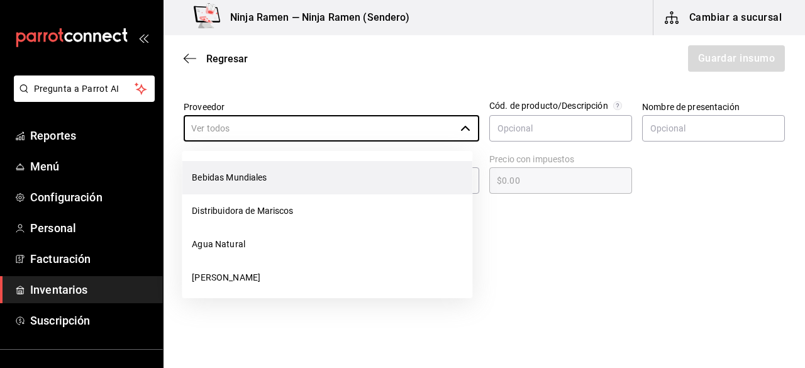
click at [382, 167] on li "Bebidas Mundiales" at bounding box center [327, 177] width 291 height 33
type input "Bebidas Mundiales"
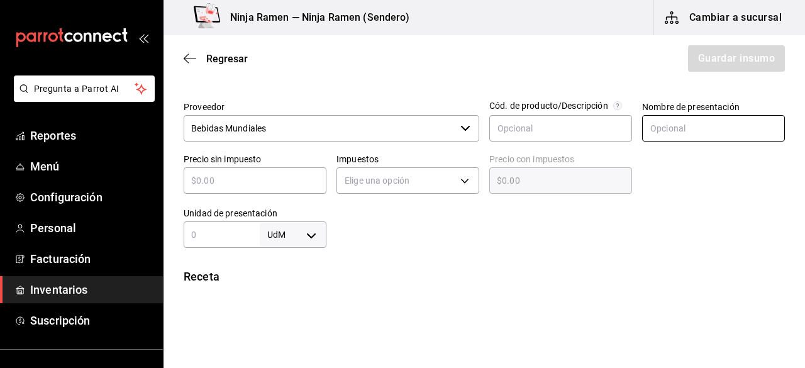
click at [647, 139] on input "text" at bounding box center [713, 128] width 143 height 26
type input "Penafiel 2 Lts"
click at [294, 185] on input "text" at bounding box center [255, 180] width 143 height 15
type input "$2"
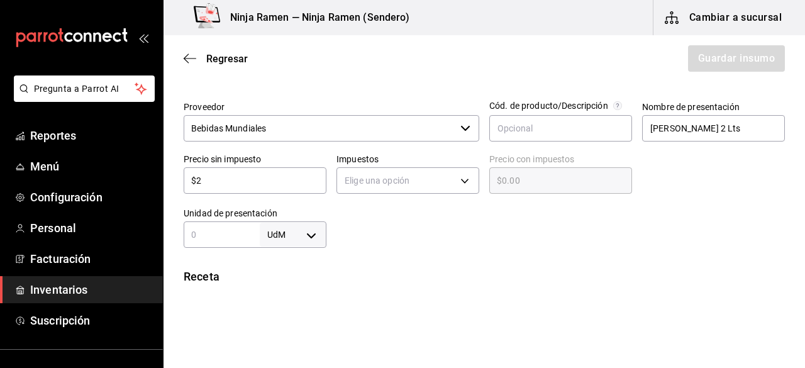
type input "$2.00"
type input "$23"
type input "$23.00"
type input "$23.9"
type input "$23.90"
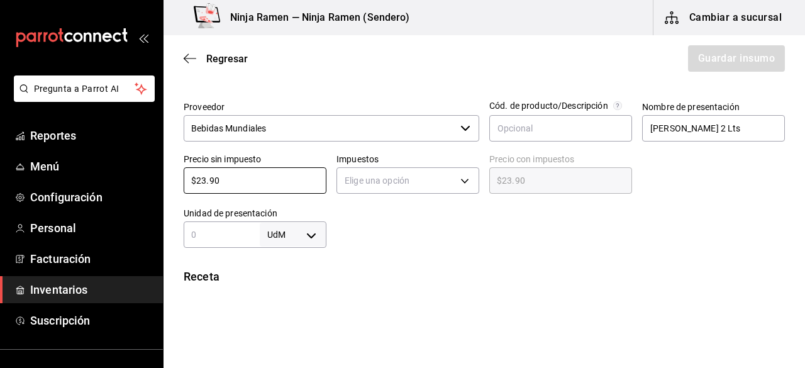
type input "$23.90"
click at [333, 184] on div "Impuestos Elige una opción" at bounding box center [402, 170] width 153 height 54
drag, startPoint x: 347, startPoint y: 183, endPoint x: 358, endPoint y: 218, distance: 37.0
click at [358, 218] on body "Pregunta a Parrot AI Reportes Menú Configuración Personal Facturación Inventari…" at bounding box center [402, 148] width 805 height 297
click at [358, 218] on li "IVA 0%" at bounding box center [404, 219] width 139 height 21
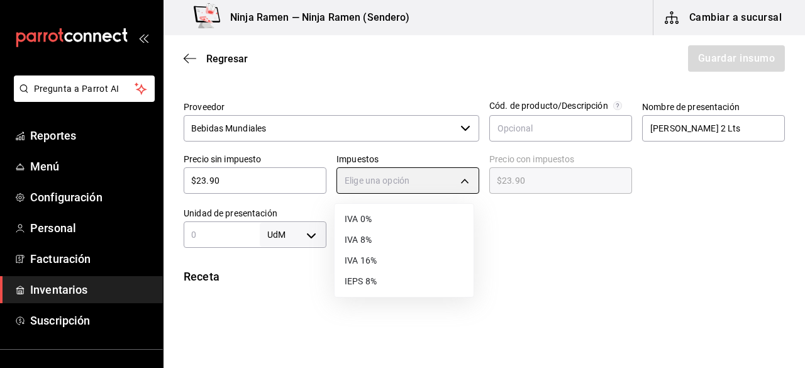
type input "IVA_0"
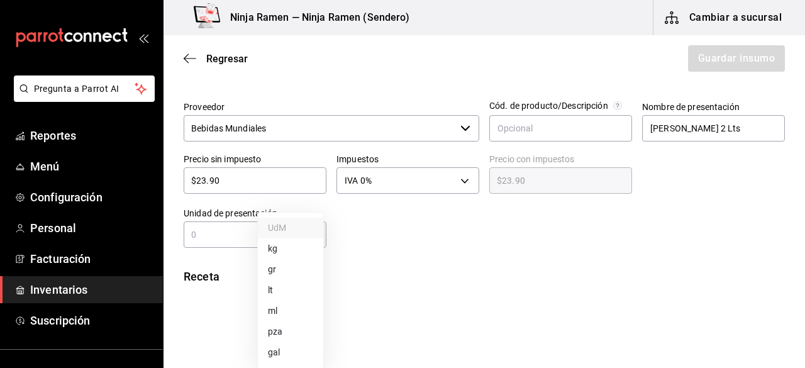
click at [316, 236] on body "Pregunta a Parrot AI Reportes Menú Configuración Personal Facturación Inventari…" at bounding box center [402, 148] width 805 height 297
click at [290, 287] on li "lt" at bounding box center [290, 290] width 65 height 21
type input "LITER"
click at [239, 238] on input "text" at bounding box center [222, 234] width 76 height 15
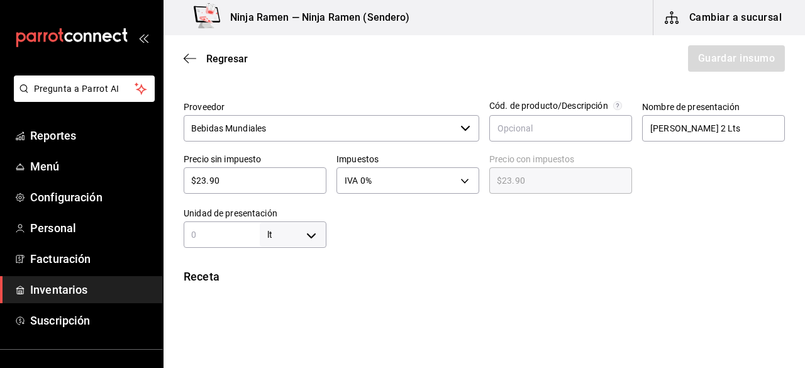
type input "2"
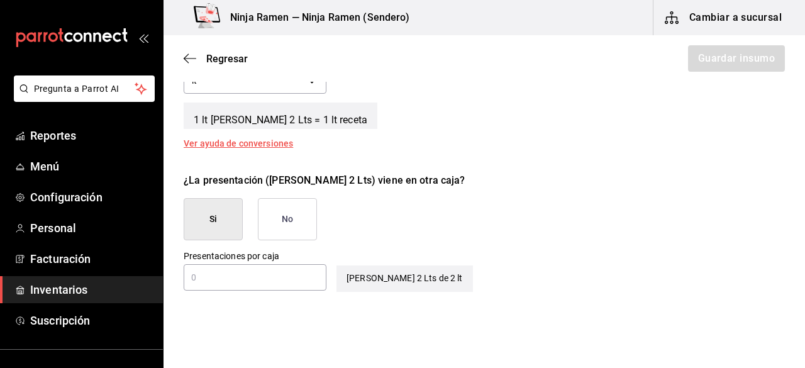
scroll to position [520, 0]
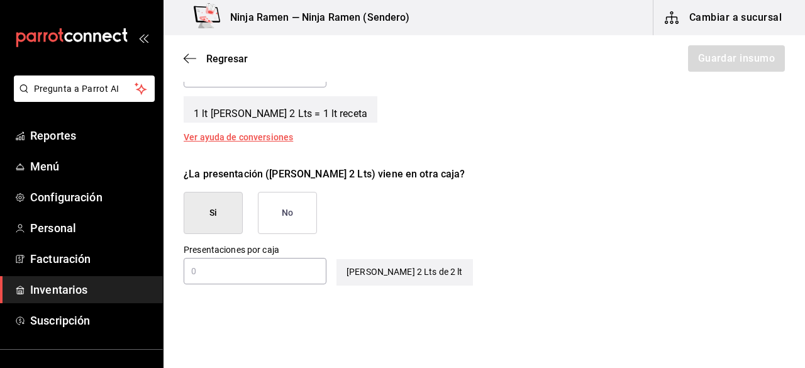
type input "2"
click at [304, 272] on input "text" at bounding box center [255, 271] width 143 height 15
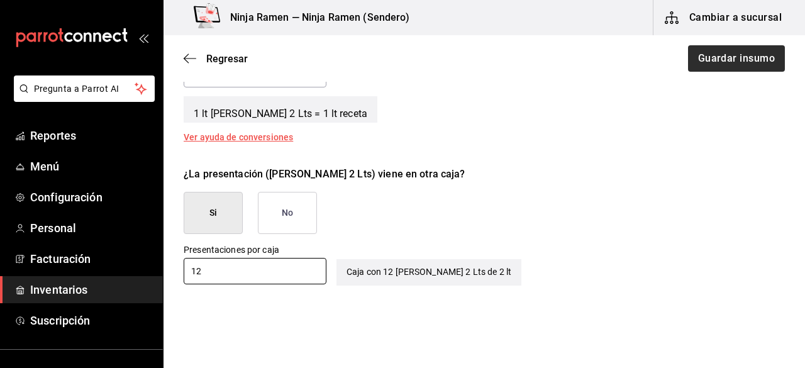
type input "12"
click at [743, 60] on button "Guardar insumo" at bounding box center [736, 58] width 98 height 26
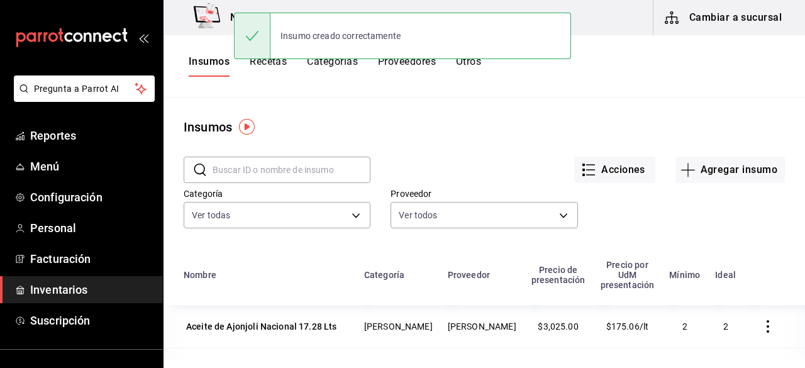
click at [291, 169] on input "text" at bounding box center [292, 169] width 158 height 25
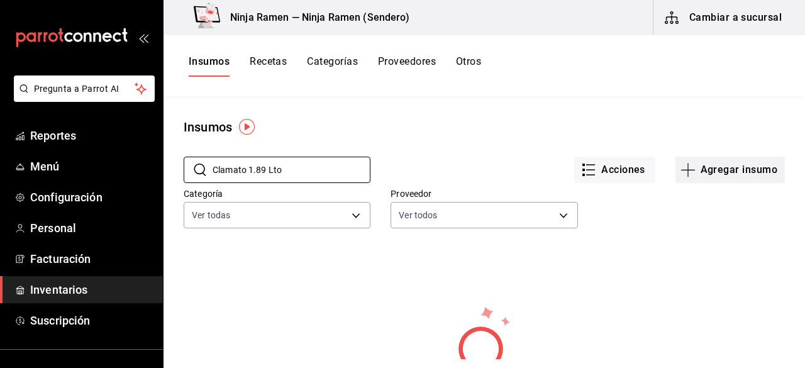
type input "Clamato 1.89 Lto"
click at [742, 177] on button "Agregar insumo" at bounding box center [729, 170] width 109 height 26
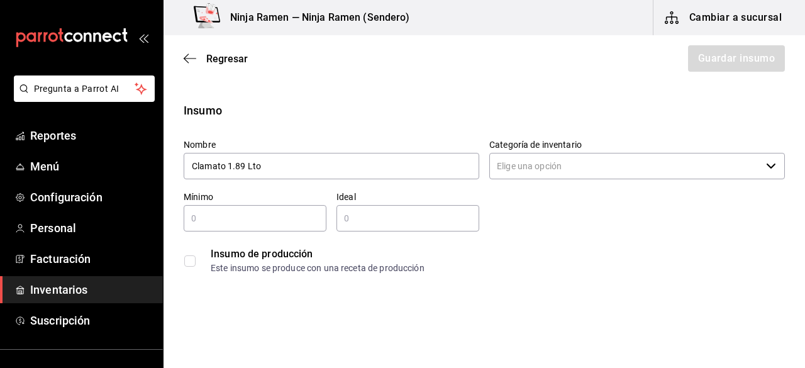
type input "Clamato 1.89 Lto"
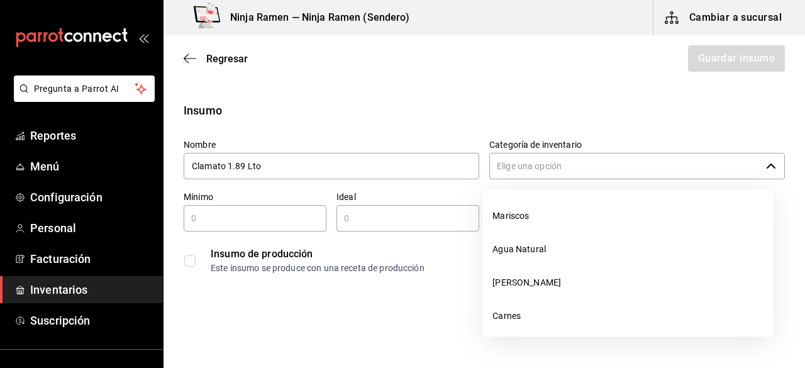
click at [531, 166] on input "Categoría de inventario" at bounding box center [625, 166] width 272 height 26
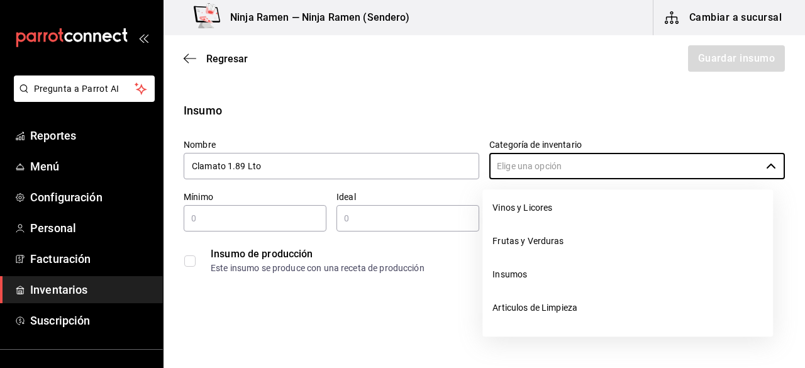
scroll to position [273, 0]
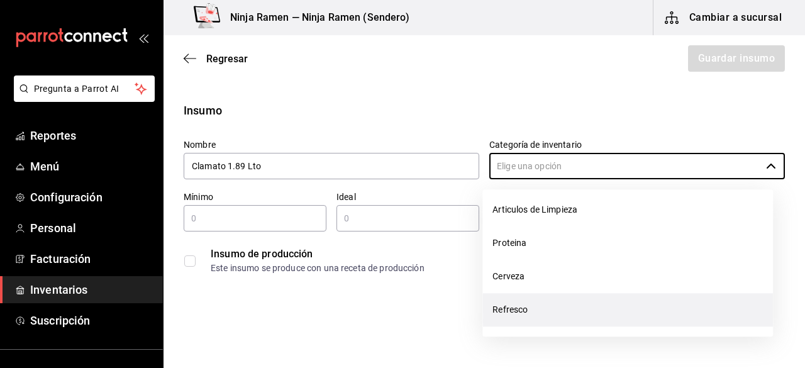
click at [599, 295] on li "Refresco" at bounding box center [627, 309] width 291 height 33
type input "Refresco"
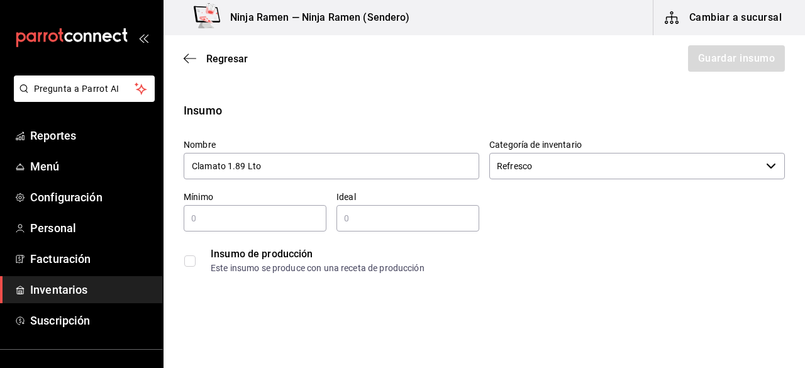
click at [233, 227] on div "​" at bounding box center [255, 218] width 143 height 26
type input "1"
click at [360, 214] on input "2" at bounding box center [407, 218] width 143 height 15
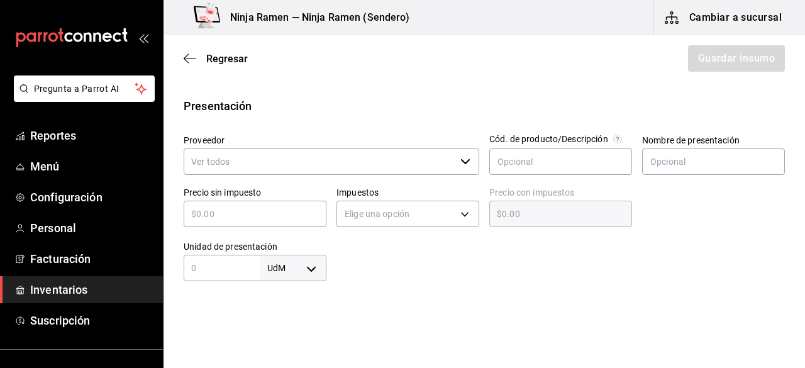
scroll to position [248, 0]
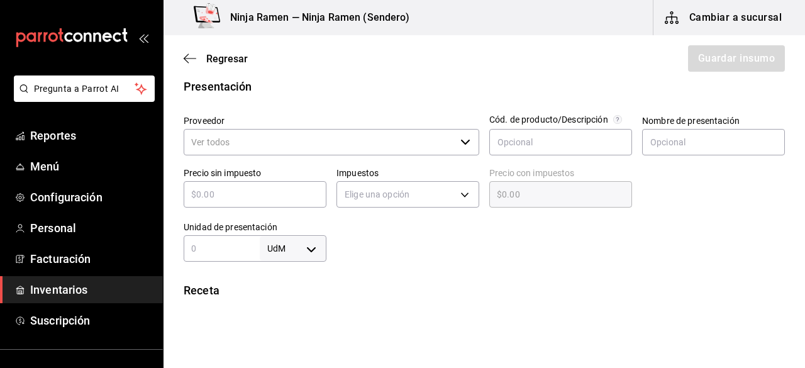
type input "2"
click at [471, 142] on div "Proveedor ​ Cód. de producto/Descripción Nombre de presentación Precio sin impu…" at bounding box center [479, 183] width 611 height 157
click at [471, 142] on div "​" at bounding box center [332, 142] width 296 height 26
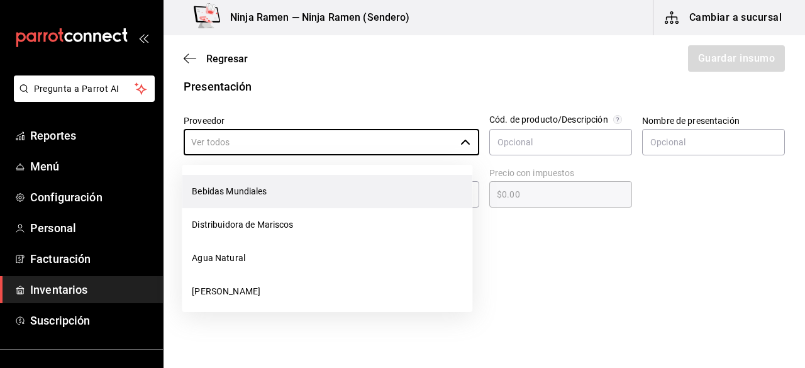
click at [341, 191] on li "Bebidas Mundiales" at bounding box center [327, 191] width 291 height 33
type input "Bebidas Mundiales"
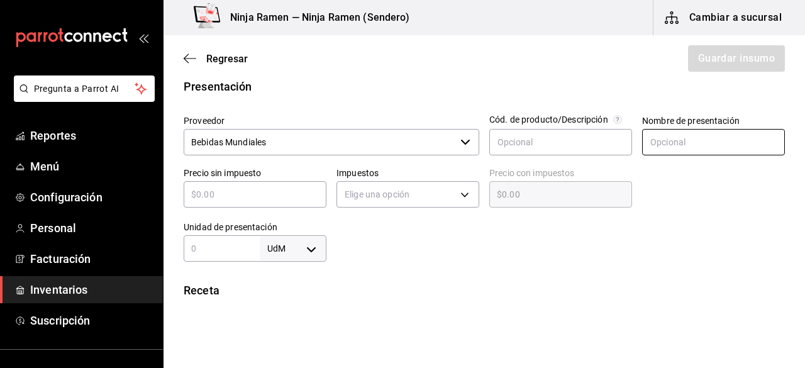
click at [677, 140] on input "text" at bounding box center [713, 142] width 143 height 26
paste input "Clamato 1.89 Lto"
type input "Clamato 1.89 Lto"
click at [276, 204] on div "​" at bounding box center [255, 194] width 143 height 26
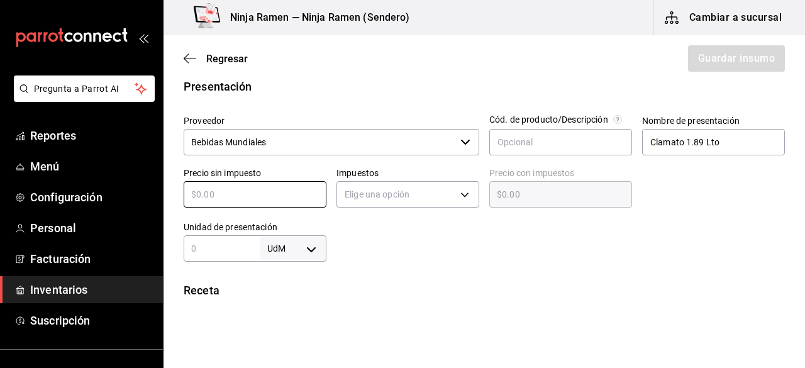
type input "$5"
type input "$5.00"
type input "$53"
type input "$53.00"
type input "$53.8"
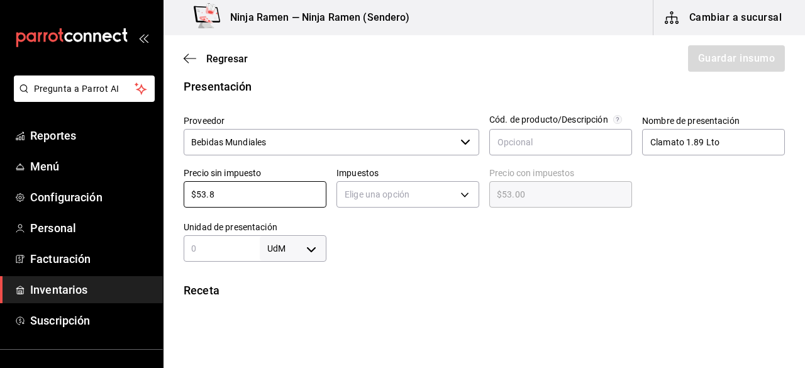
type input "$53.80"
type input "$53.88"
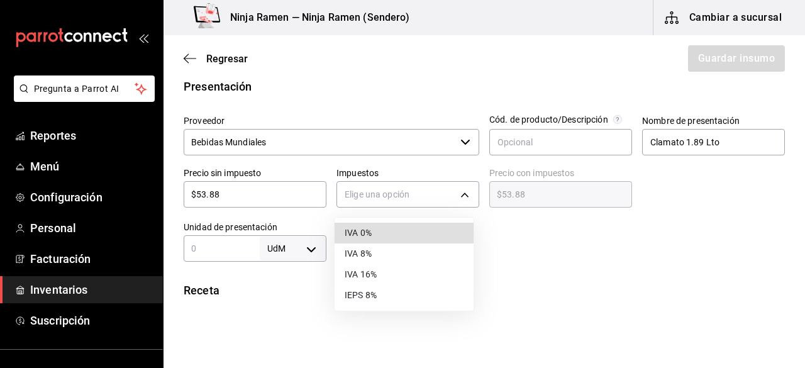
drag, startPoint x: 428, startPoint y: 186, endPoint x: 392, endPoint y: 245, distance: 69.5
click at [392, 245] on body "Pregunta a Parrot AI Reportes Menú Configuración Personal Facturación Inventari…" at bounding box center [402, 148] width 805 height 297
click at [397, 231] on li "IVA 0%" at bounding box center [404, 233] width 139 height 21
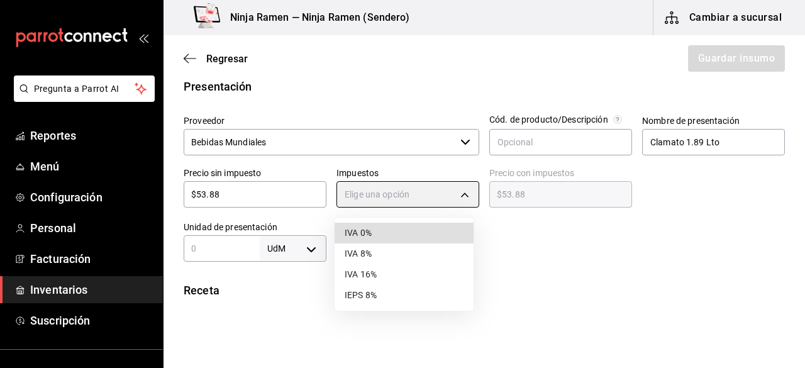
type input "IVA_0"
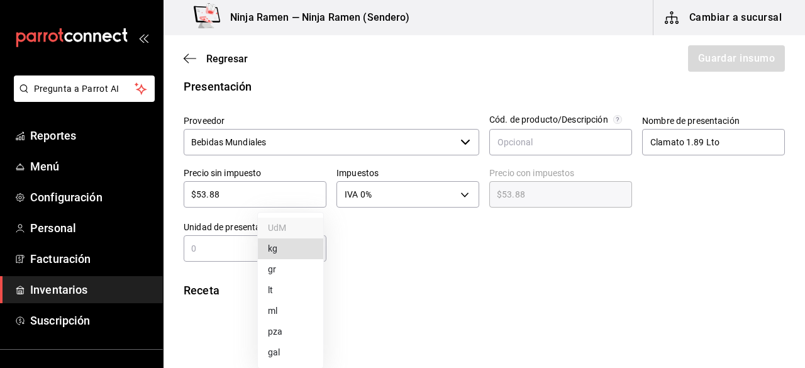
click at [306, 246] on body "Pregunta a Parrot AI Reportes Menú Configuración Personal Facturación Inventari…" at bounding box center [402, 148] width 805 height 297
click at [223, 246] on div at bounding box center [402, 184] width 805 height 368
click at [223, 246] on div "UdM kg gr lt ml pza gal" at bounding box center [402, 184] width 805 height 368
click at [219, 246] on input "text" at bounding box center [222, 248] width 76 height 15
type input "1.89"
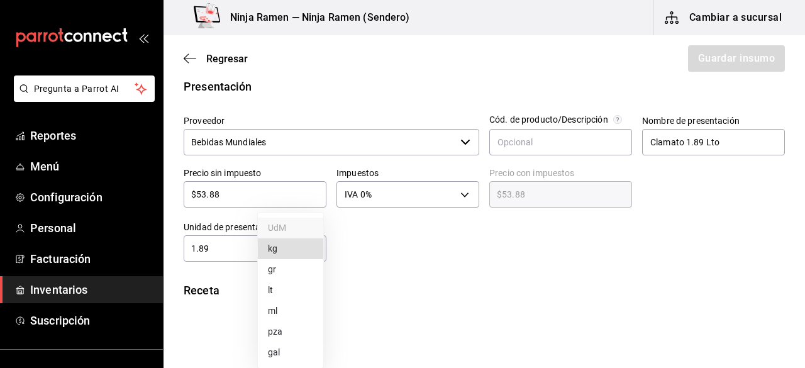
click at [306, 252] on body "Pregunta a Parrot AI Reportes Menú Configuración Personal Facturación Inventari…" at bounding box center [402, 148] width 805 height 297
click at [294, 285] on li "lt" at bounding box center [290, 290] width 65 height 21
type input "LITER"
type input "1.89"
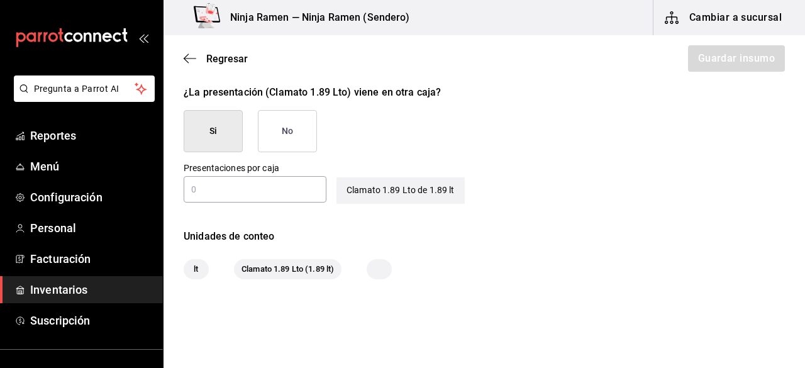
scroll to position [615, 0]
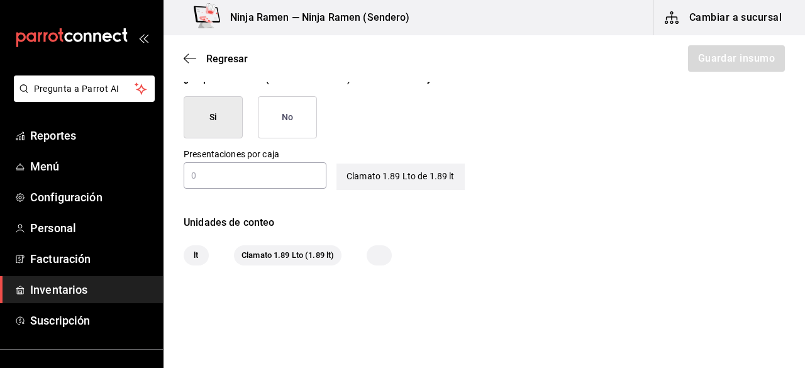
click at [294, 181] on input "text" at bounding box center [255, 175] width 143 height 15
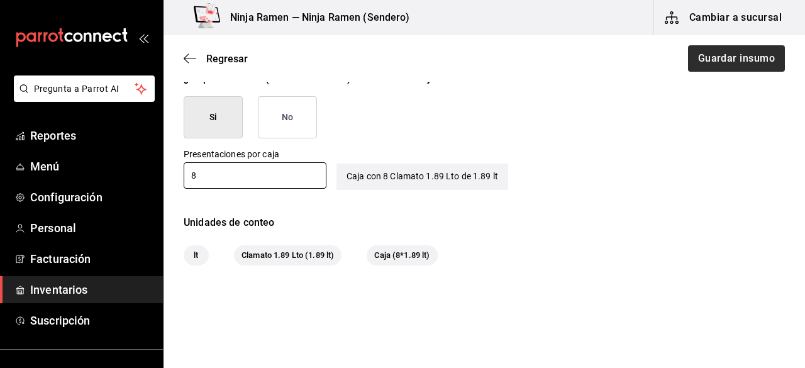
type input "8"
click at [713, 63] on button "Guardar insumo" at bounding box center [736, 58] width 98 height 26
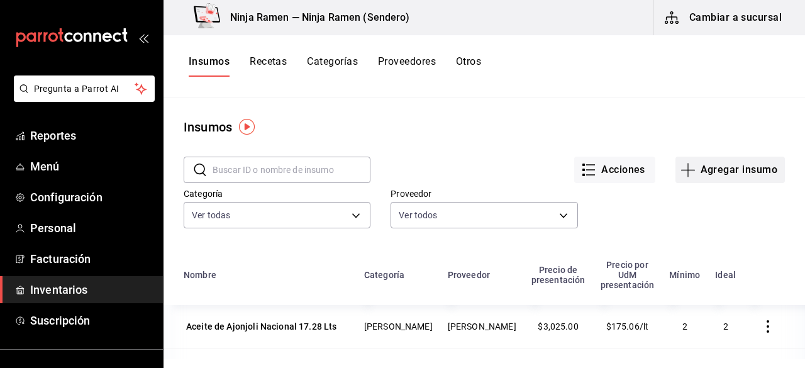
click at [712, 168] on button "Agregar insumo" at bounding box center [729, 170] width 109 height 26
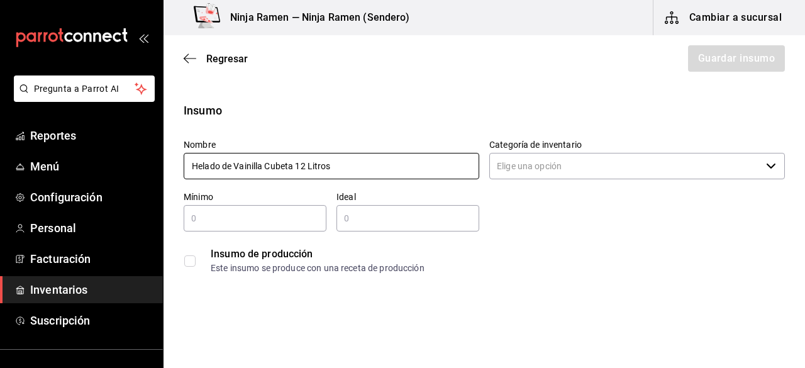
type input "Helado de Vainilla Cubeta 12 Litros"
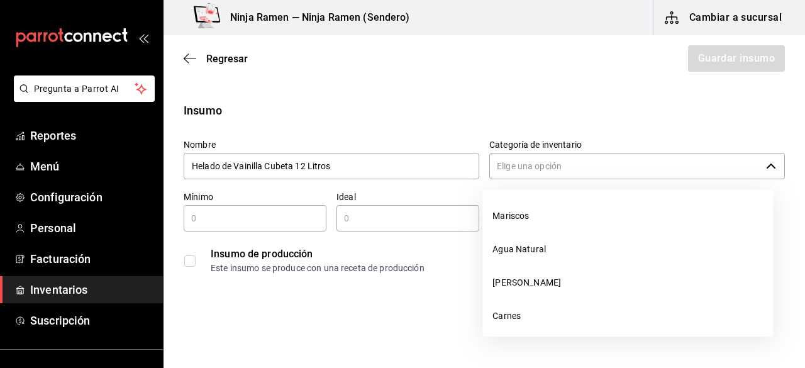
click at [575, 170] on input "Categoría de inventario" at bounding box center [625, 166] width 272 height 26
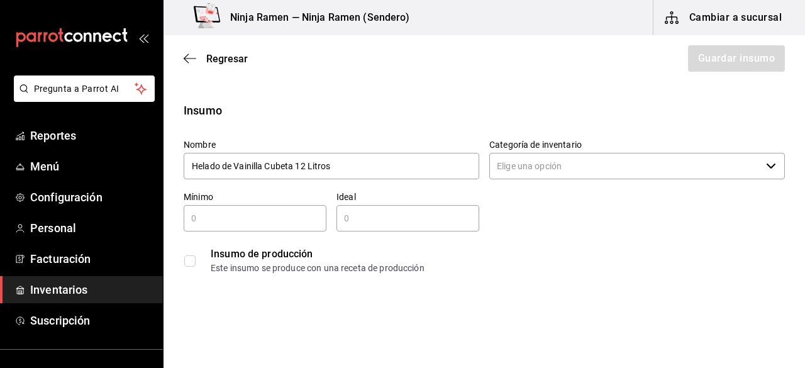
click at [548, 169] on input "Categoría de inventario" at bounding box center [625, 166] width 272 height 26
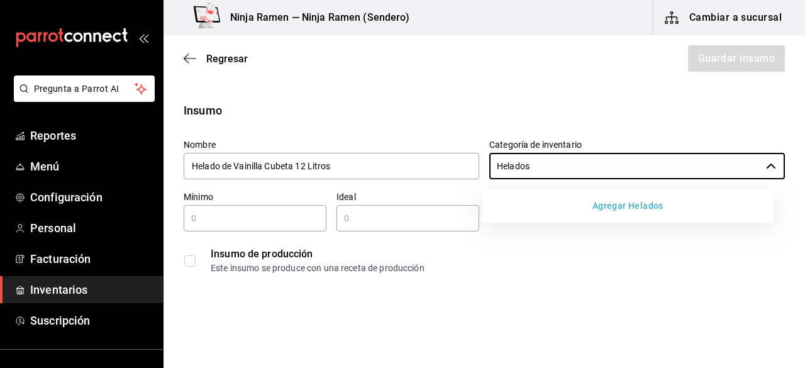
type input "Helados"
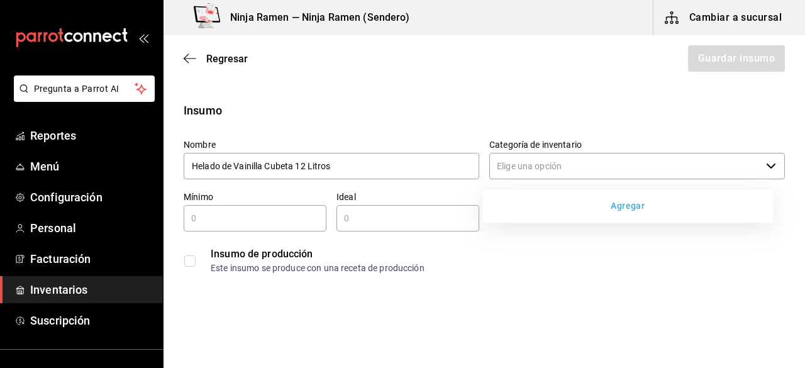
click at [608, 206] on button "Agregar" at bounding box center [627, 205] width 281 height 23
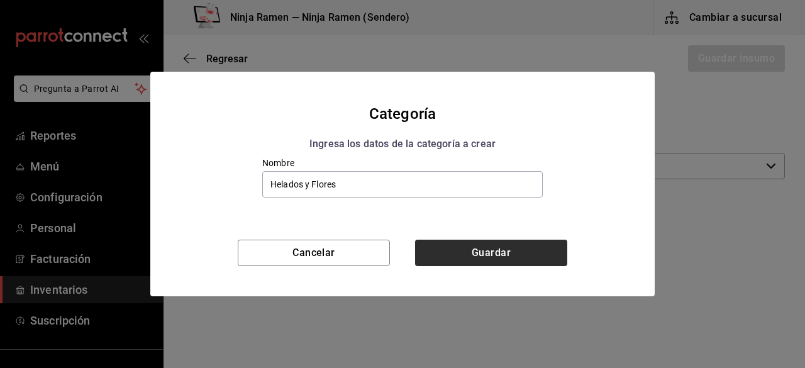
type input "Helados y Flores"
click at [528, 257] on button "Guardar" at bounding box center [491, 253] width 152 height 26
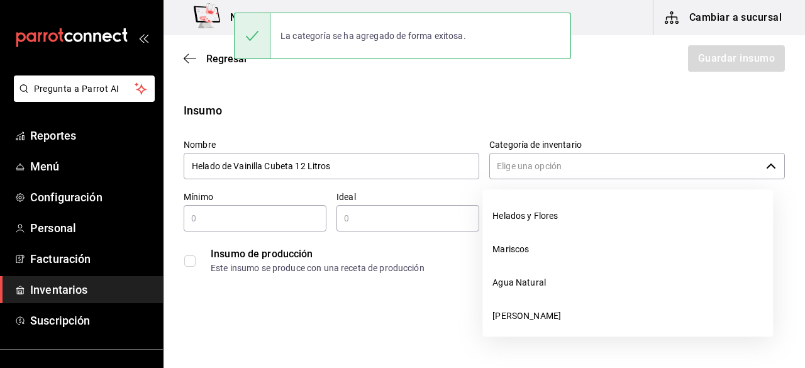
click at [531, 172] on input "Categoría de inventario" at bounding box center [625, 166] width 272 height 26
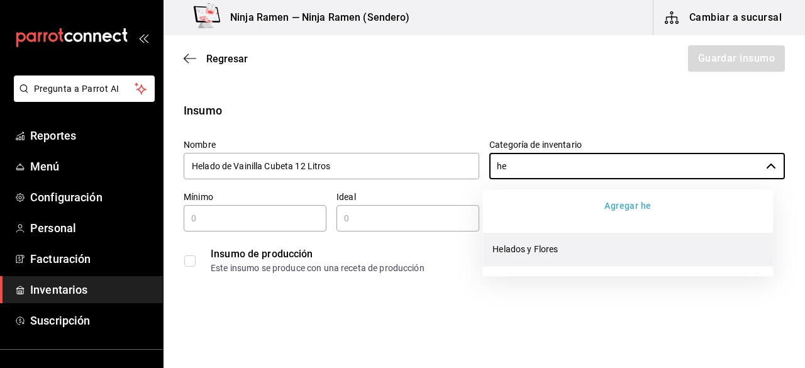
click at [542, 258] on li "Helados y Flores" at bounding box center [627, 249] width 291 height 33
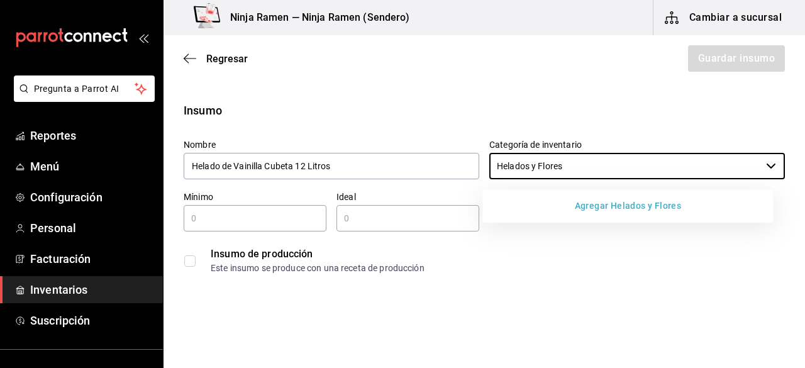
type input "Helados y Flores"
click at [257, 219] on input "text" at bounding box center [255, 218] width 143 height 15
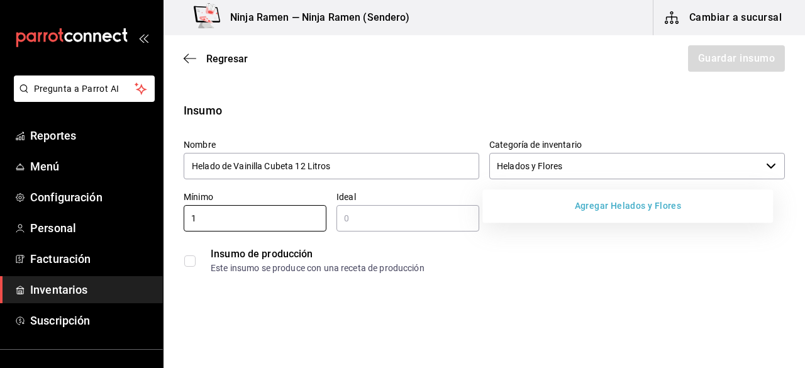
type input "1"
click at [356, 213] on input "text" at bounding box center [407, 218] width 143 height 15
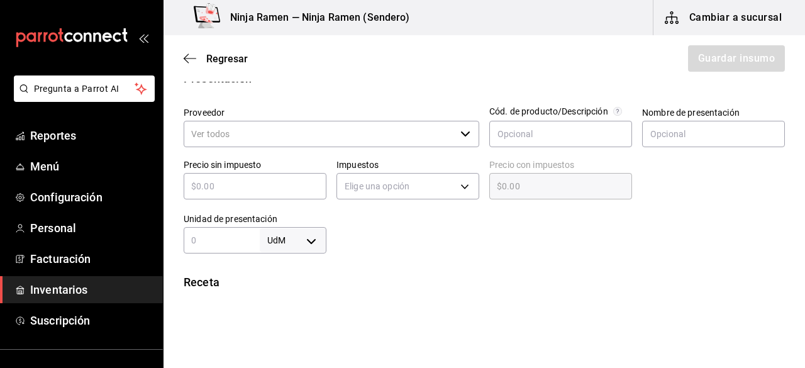
scroll to position [271, 0]
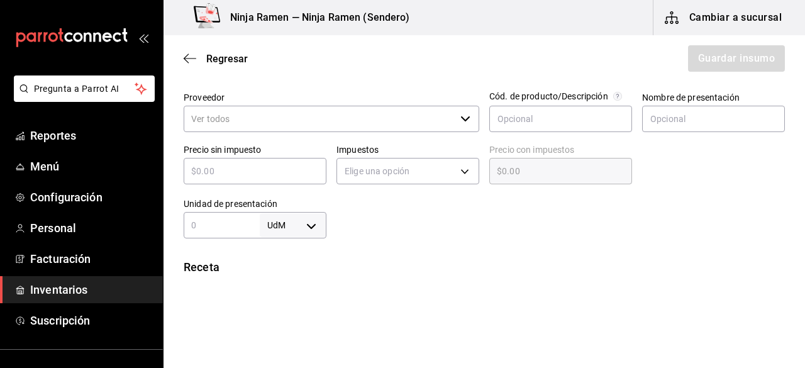
type input "2"
drag, startPoint x: 477, startPoint y: 118, endPoint x: 465, endPoint y: 119, distance: 11.4
click at [465, 119] on div "Proveedor ​ Cód. de producto/Descripción Nombre de presentación Precio sin impu…" at bounding box center [479, 160] width 611 height 157
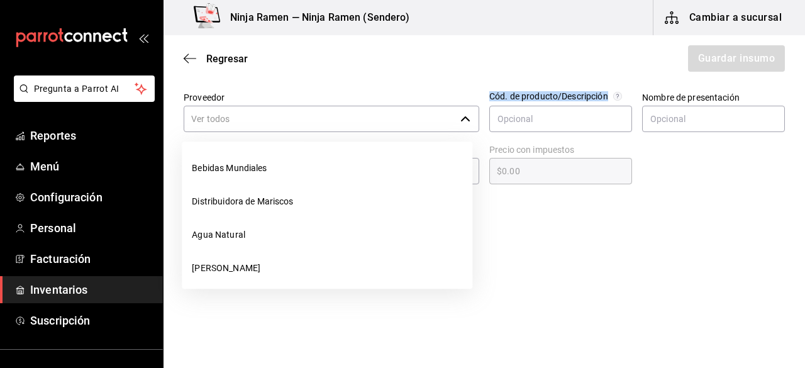
click at [465, 119] on div "​" at bounding box center [332, 119] width 296 height 26
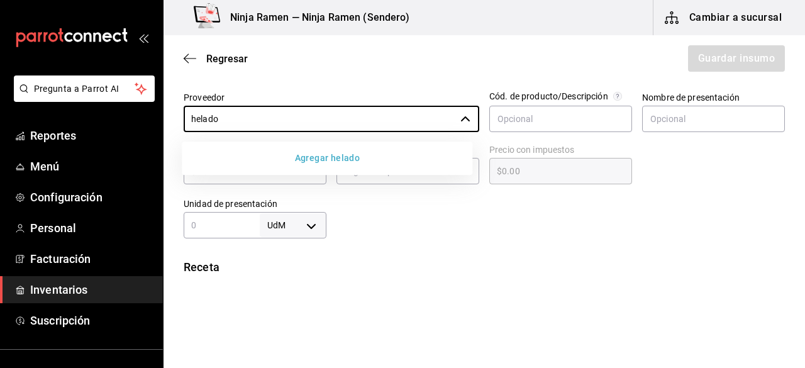
type input "helado"
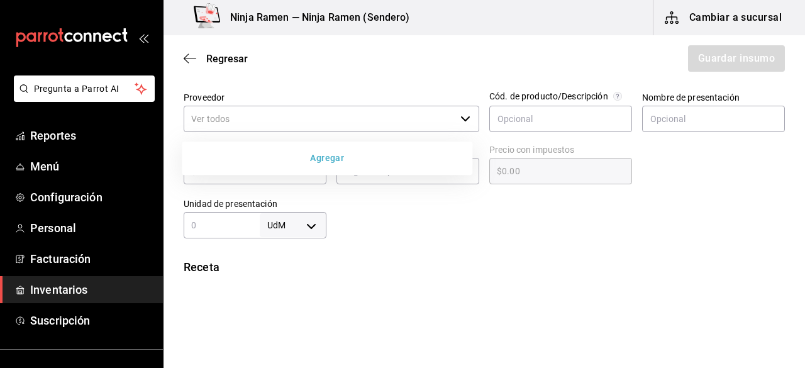
click at [389, 148] on button "Agregar" at bounding box center [327, 158] width 281 height 23
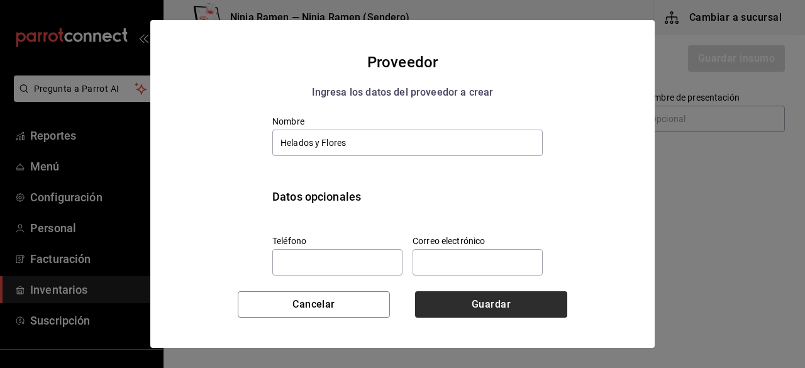
type input "Helados y Flores"
click at [498, 296] on button "Guardar" at bounding box center [491, 304] width 152 height 26
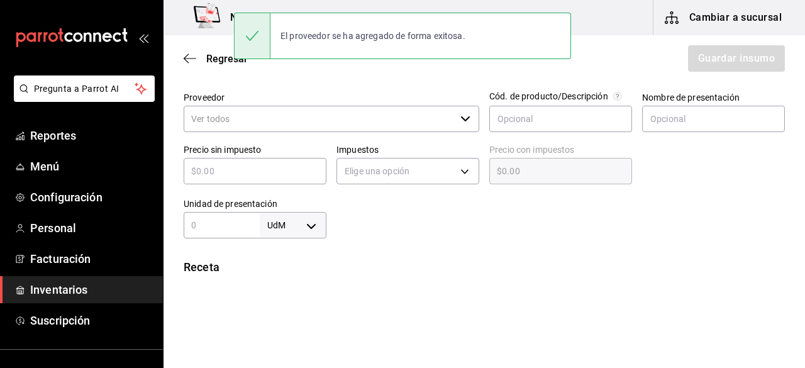
click at [445, 129] on input "Proveedor" at bounding box center [320, 119] width 272 height 26
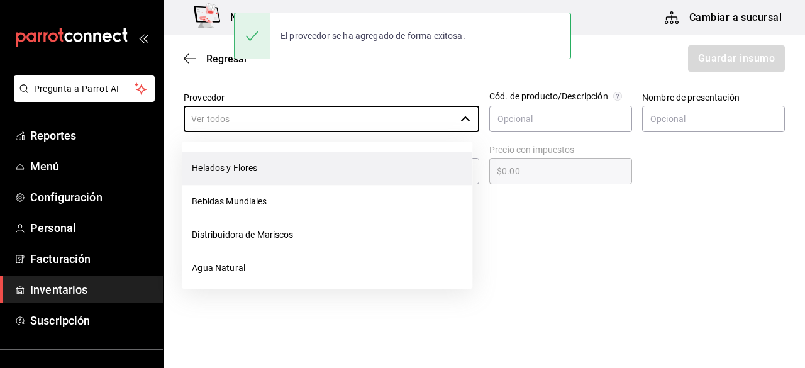
click at [385, 152] on li "Helados y Flores" at bounding box center [327, 168] width 291 height 33
type input "Helados y Flores"
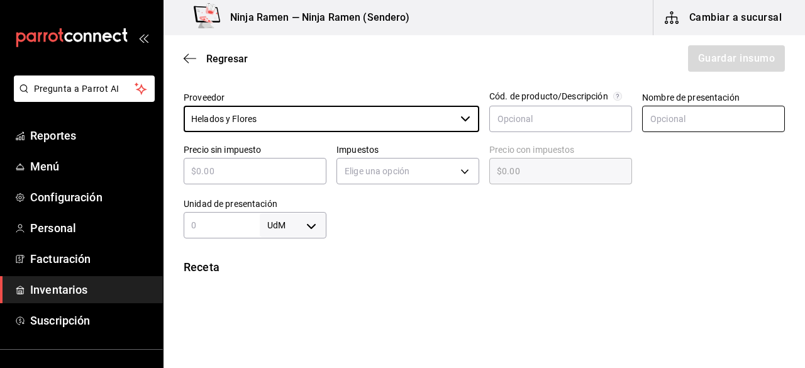
click at [659, 113] on input "text" at bounding box center [713, 119] width 143 height 26
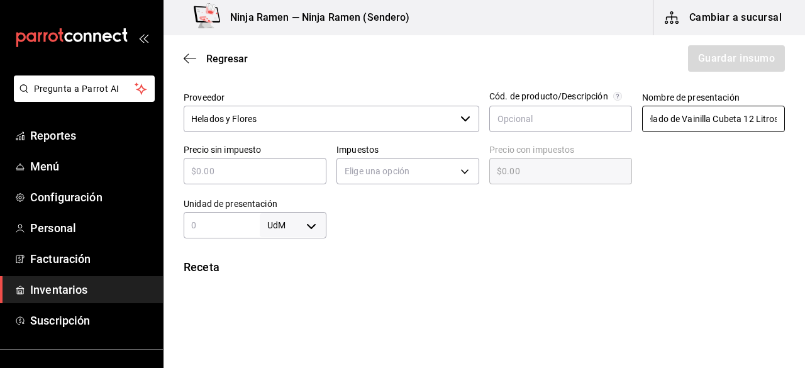
scroll to position [0, 15]
type input "Helado de Vainilla Cubeta 12 Litros"
click at [239, 174] on input "text" at bounding box center [255, 171] width 143 height 15
type input "$1"
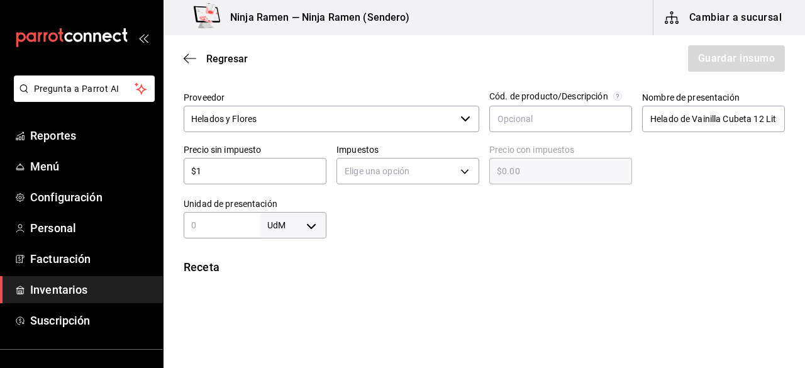
type input "$1.00"
type input "$11"
type input "$11.00"
type input "$112"
type input "$112.00"
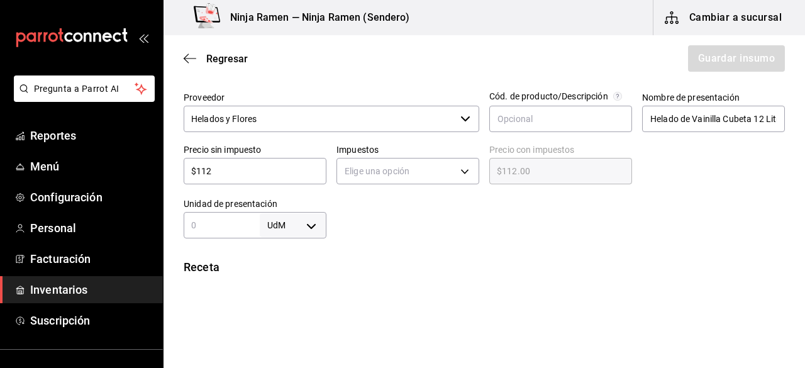
type input "$1,126"
type input "$1,126.00"
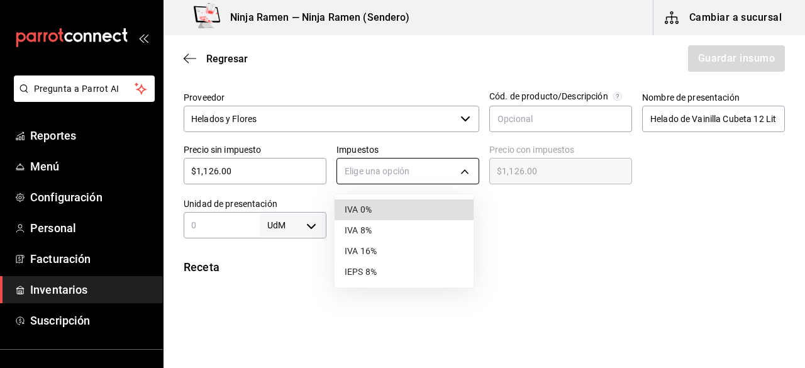
click at [352, 163] on body "Pregunta a Parrot AI Reportes Menú Configuración Personal Facturación Inventari…" at bounding box center [402, 148] width 805 height 297
click at [362, 203] on li "IVA 0%" at bounding box center [404, 209] width 139 height 21
type input "IVA_0"
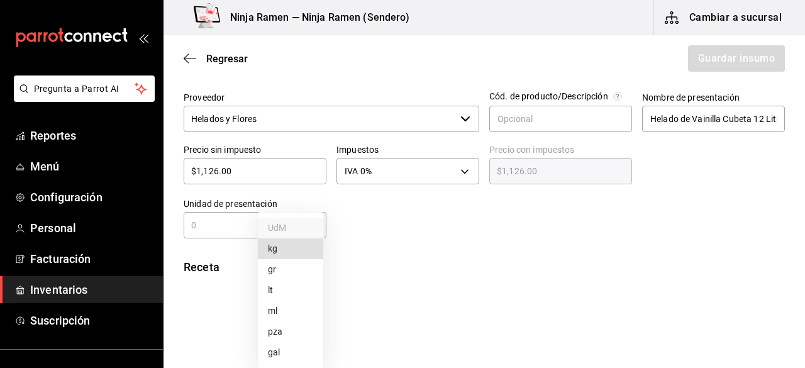
click at [321, 220] on body "Pregunta a Parrot AI Reportes Menú Configuración Personal Facturación Inventari…" at bounding box center [402, 148] width 805 height 297
click at [293, 287] on li "lt" at bounding box center [290, 290] width 65 height 21
type input "LITER"
click at [229, 230] on input "text" at bounding box center [222, 225] width 76 height 15
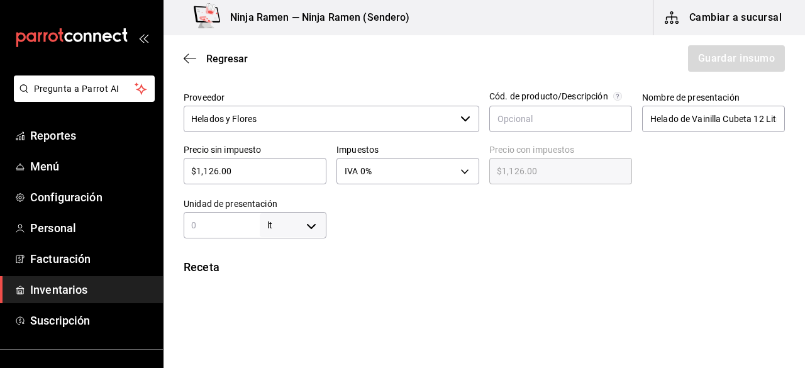
type input "1"
type input "12"
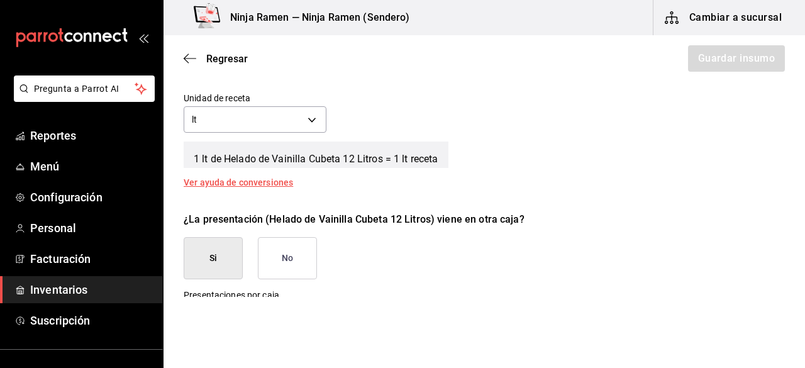
scroll to position [492, 0]
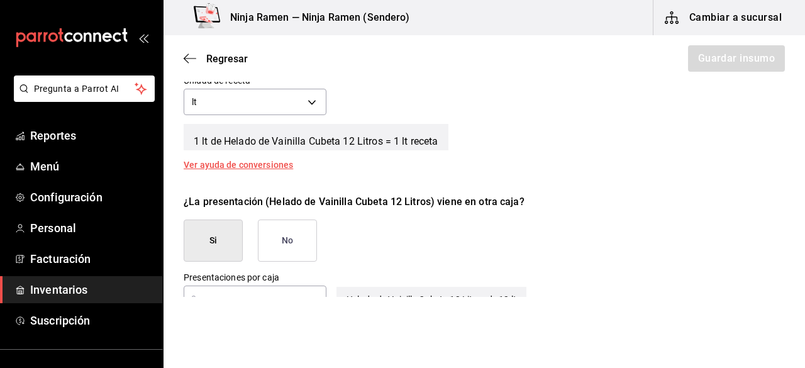
type input "12"
click at [303, 237] on button "No" at bounding box center [287, 241] width 59 height 42
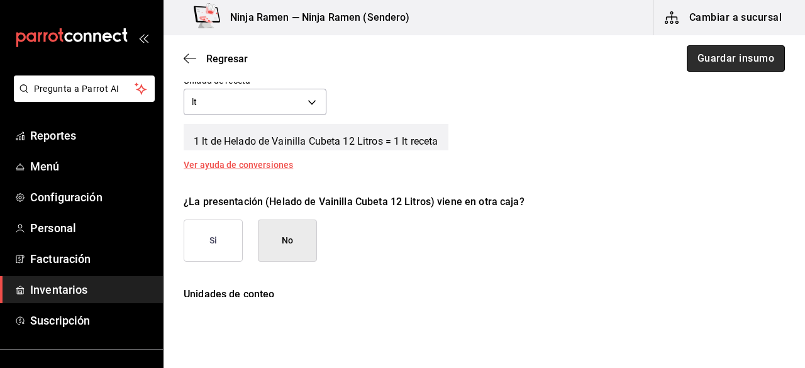
click at [759, 60] on button "Guardar insumo" at bounding box center [736, 58] width 98 height 26
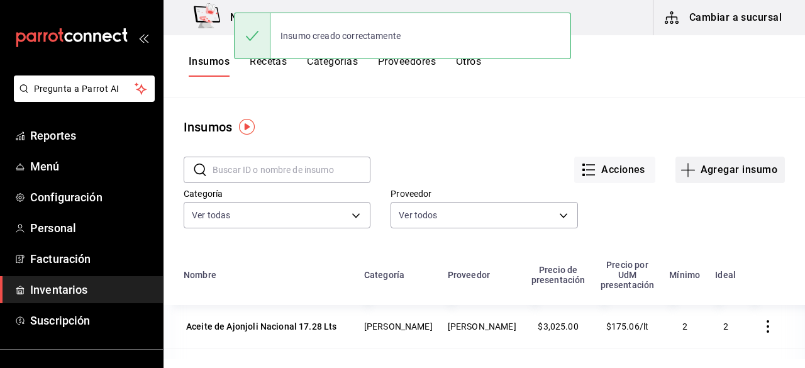
click at [686, 170] on icon "button" at bounding box center [688, 170] width 14 height 1
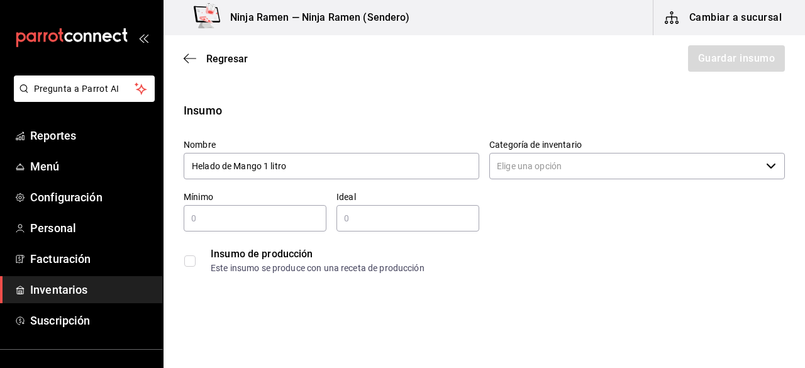
type input "Helado de Mango 1 litro"
click at [552, 169] on input "Categoría de inventario" at bounding box center [625, 166] width 272 height 26
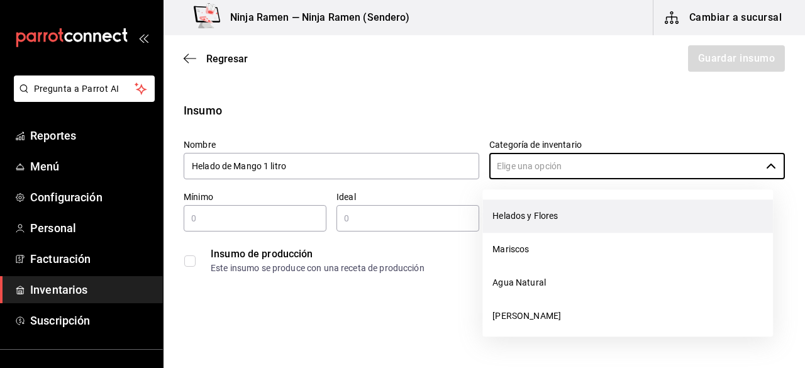
click at [543, 225] on li "Helados y Flores" at bounding box center [627, 215] width 291 height 33
type input "Helados y Flores"
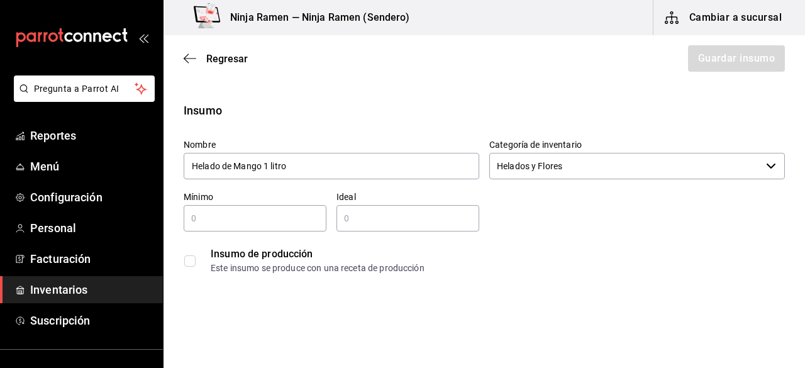
click at [236, 222] on input "text" at bounding box center [255, 218] width 143 height 15
type input "1"
click at [362, 220] on input "text" at bounding box center [407, 218] width 143 height 15
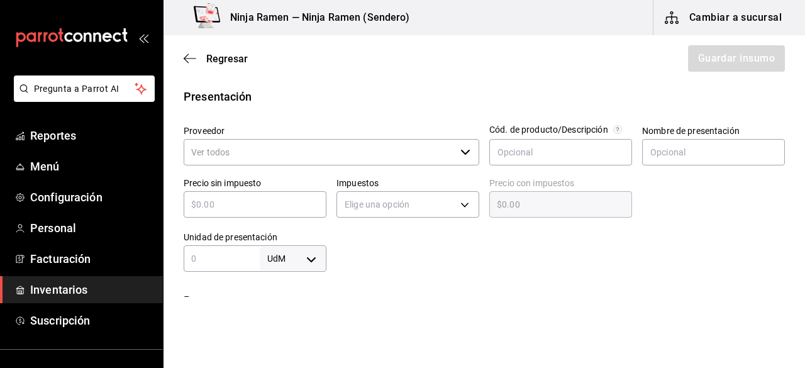
scroll to position [248, 0]
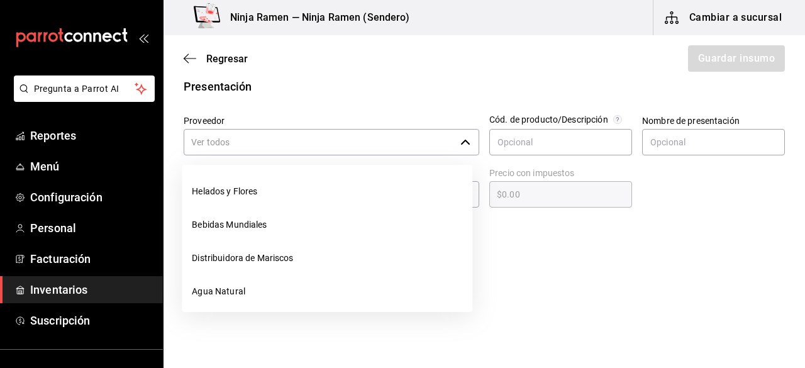
click at [452, 147] on div "​" at bounding box center [332, 142] width 296 height 26
type input "2"
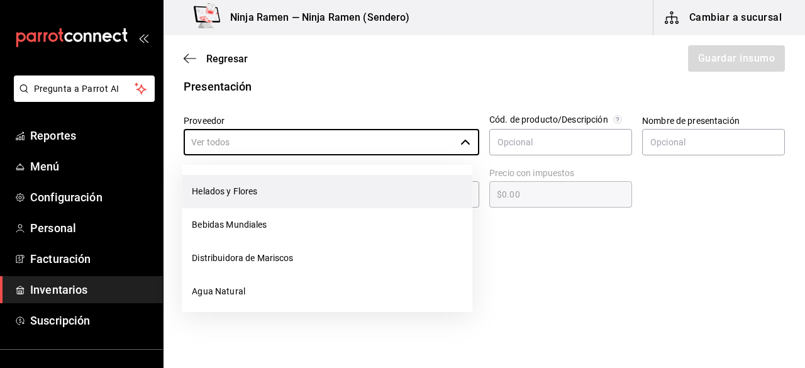
click at [347, 186] on li "Helados y Flores" at bounding box center [327, 191] width 291 height 33
type input "Helados y Flores"
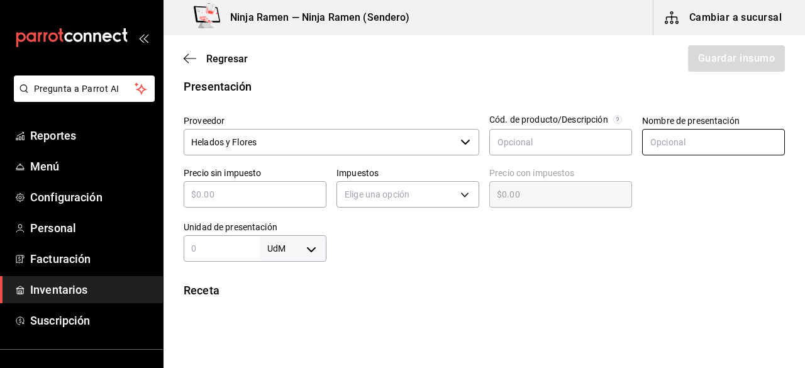
click at [672, 140] on input "text" at bounding box center [713, 142] width 143 height 26
paste input "Helado de Mango 1 litro"
type input "Helado de Mango 1 litro"
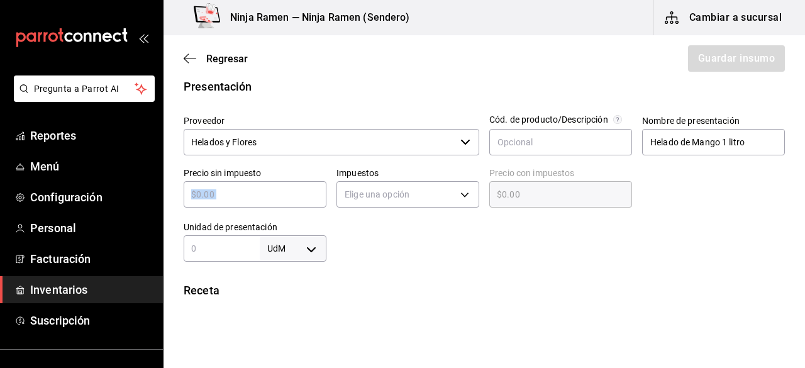
drag, startPoint x: 268, startPoint y: 207, endPoint x: 246, endPoint y: 191, distance: 27.1
click at [246, 191] on div "Precio sin impuesto ​" at bounding box center [250, 184] width 153 height 54
click at [246, 191] on input "text" at bounding box center [255, 194] width 143 height 15
type input "$9"
type input "$9.00"
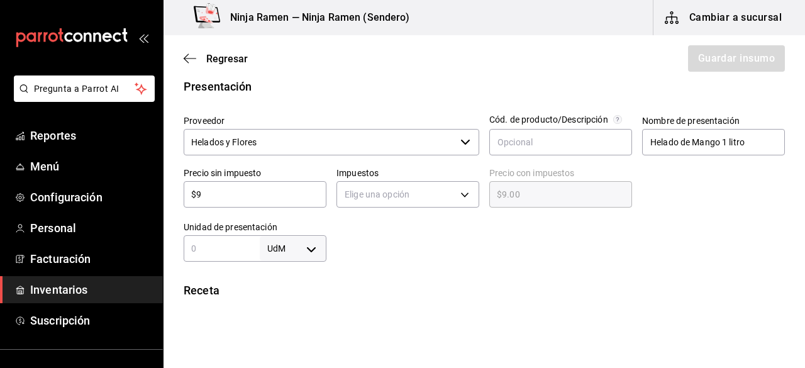
type input "$90"
type input "$90.00"
click at [381, 201] on body "Pregunta a Parrot AI Reportes Menú Configuración Personal Facturación Inventari…" at bounding box center [402, 148] width 805 height 297
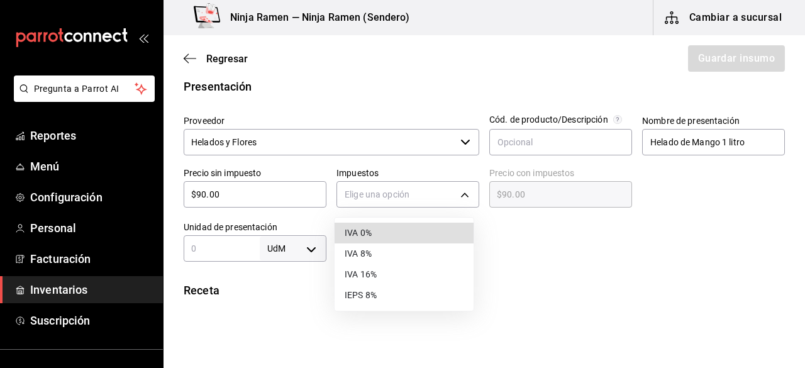
click at [371, 240] on li "IVA 0%" at bounding box center [404, 233] width 139 height 21
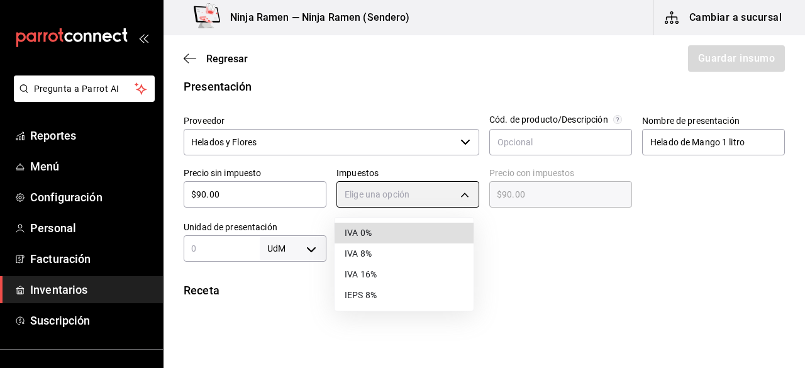
type input "IVA_0"
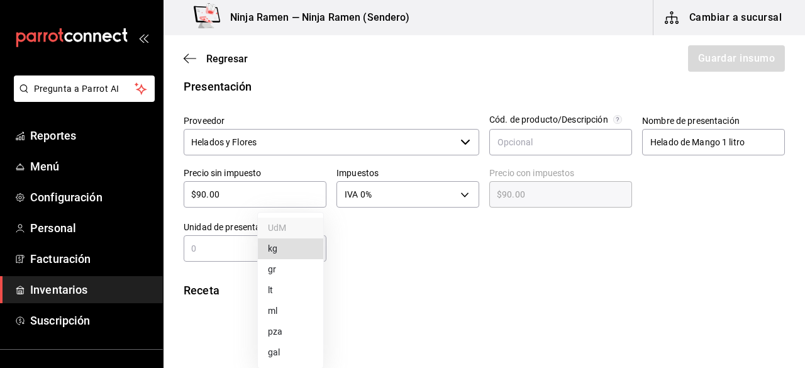
click at [321, 252] on body "Pregunta a Parrot AI Reportes Menú Configuración Personal Facturación Inventari…" at bounding box center [402, 148] width 805 height 297
click at [293, 284] on li "lt" at bounding box center [290, 290] width 65 height 21
type input "LITER"
click at [236, 250] on input "text" at bounding box center [222, 248] width 76 height 15
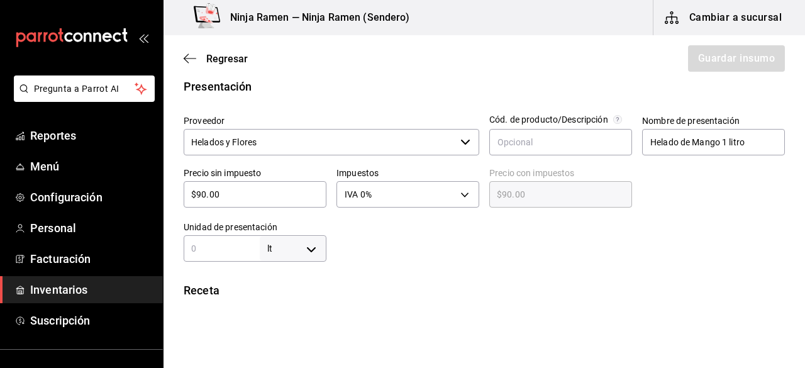
type input "1"
click at [682, 268] on div "Insumo Nombre Helado de Mango 1 litro Categoría de inventario Helados y Flores …" at bounding box center [485, 243] width 642 height 779
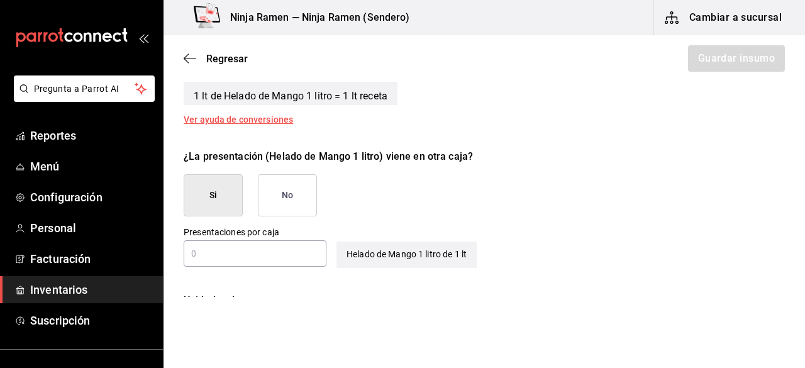
scroll to position [561, 0]
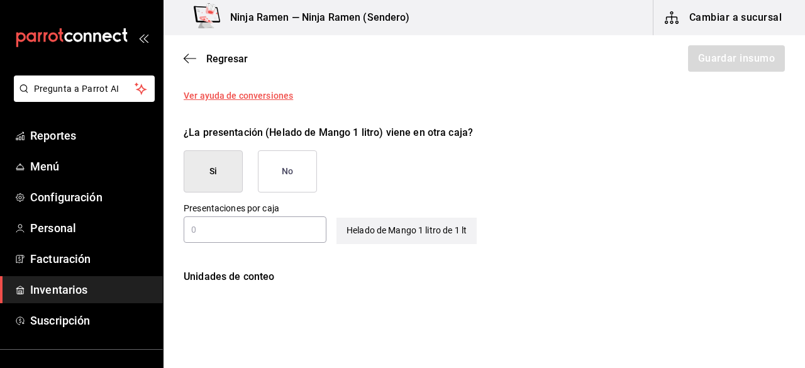
click at [289, 162] on button "No" at bounding box center [287, 171] width 59 height 42
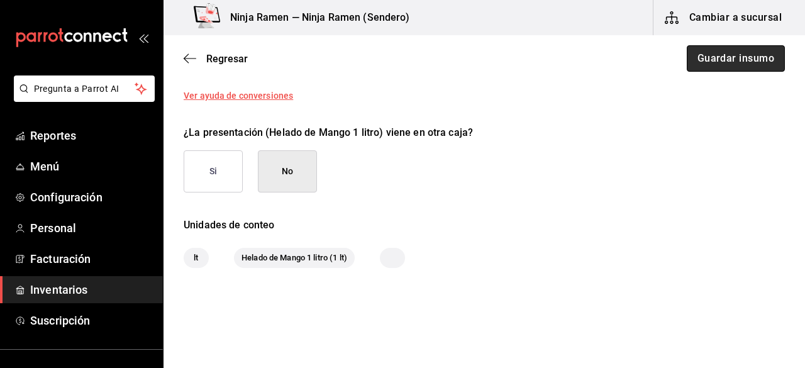
click at [723, 60] on button "Guardar insumo" at bounding box center [736, 58] width 98 height 26
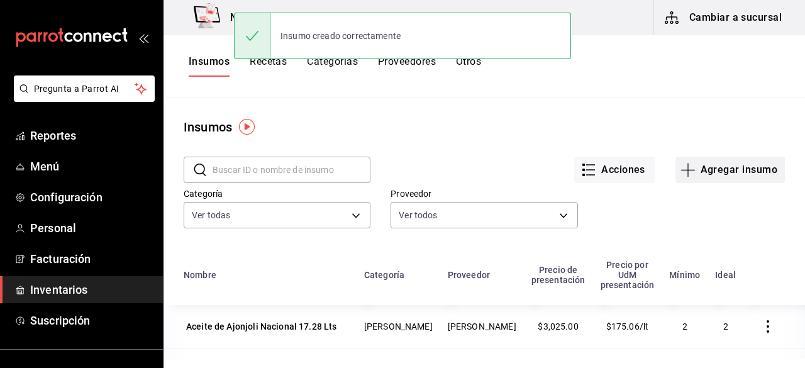
click at [701, 167] on button "Agregar insumo" at bounding box center [729, 170] width 109 height 26
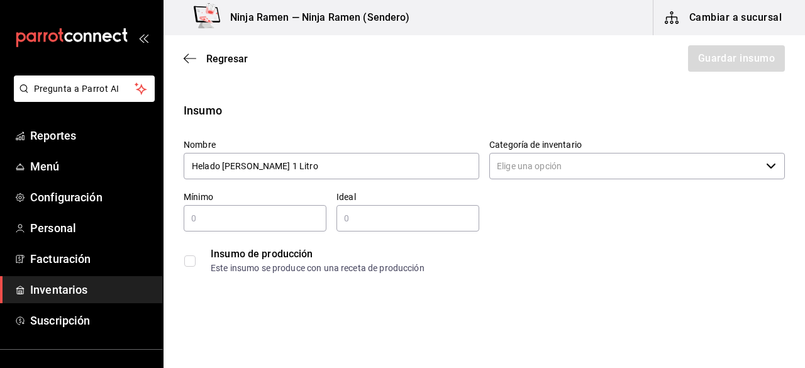
type input "Helado [PERSON_NAME] 1 Litro"
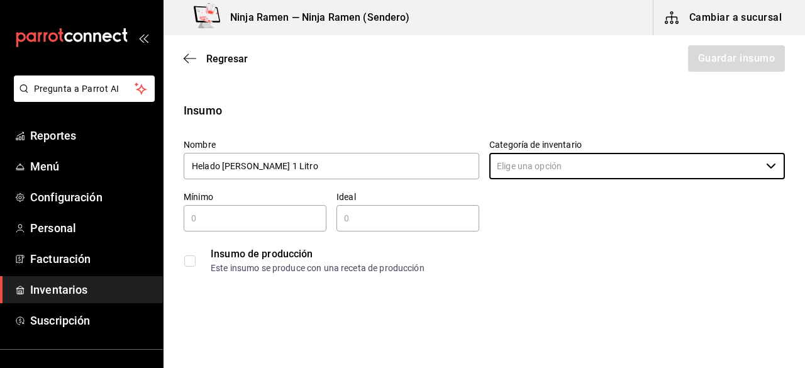
click at [528, 175] on input "Categoría de inventario" at bounding box center [625, 166] width 272 height 26
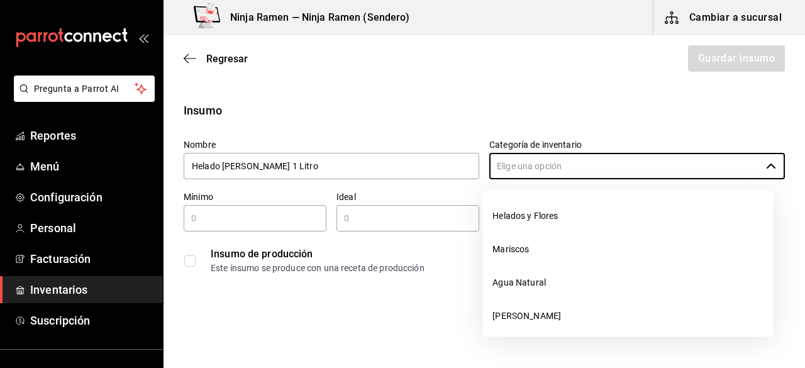
click at [528, 175] on input "Categoría de inventario" at bounding box center [625, 166] width 272 height 26
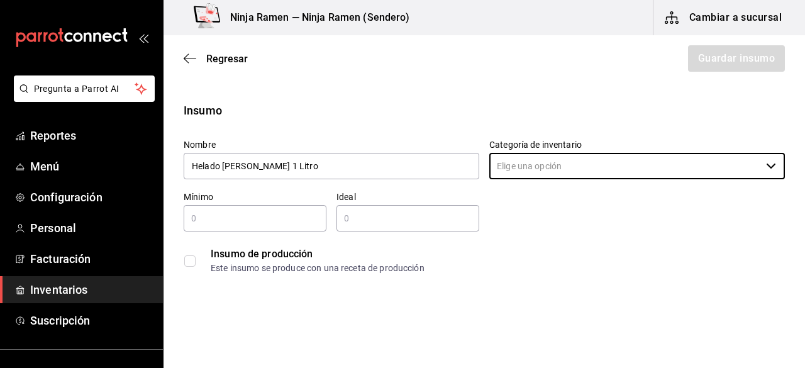
click at [528, 175] on input "Categoría de inventario" at bounding box center [625, 166] width 272 height 26
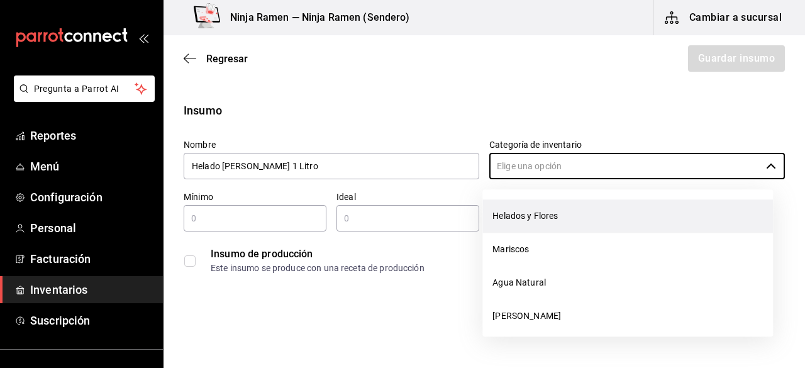
click at [526, 211] on li "Helados y Flores" at bounding box center [627, 215] width 291 height 33
type input "Helados y Flores"
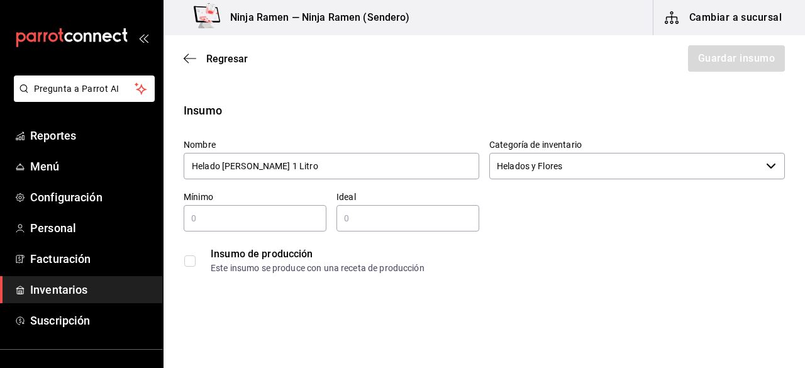
click at [254, 230] on div "​" at bounding box center [255, 218] width 143 height 26
type input "1"
click at [376, 220] on input "text" at bounding box center [407, 218] width 143 height 15
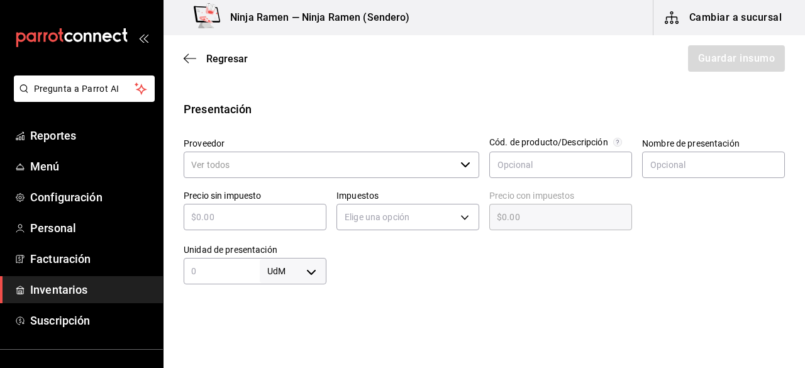
scroll to position [247, 0]
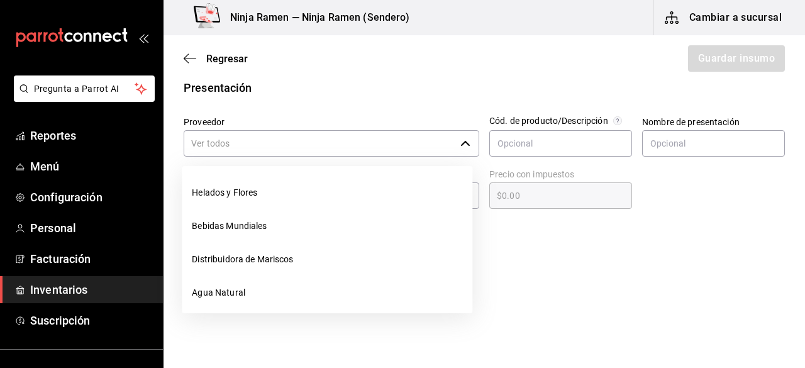
click at [459, 136] on div "​" at bounding box center [332, 143] width 296 height 26
type input "2"
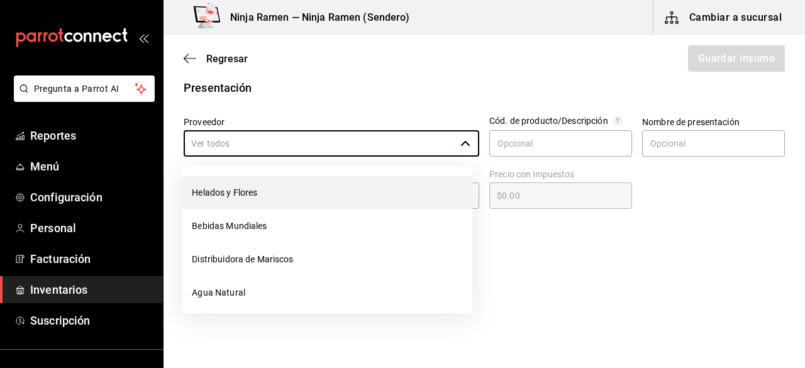
click at [349, 188] on li "Helados y Flores" at bounding box center [327, 192] width 291 height 33
type input "Helados y Flores"
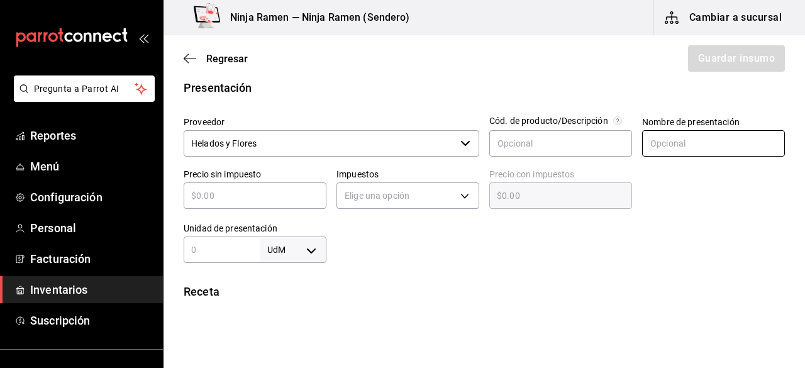
click at [667, 147] on input "text" at bounding box center [713, 143] width 143 height 26
type input "Helado [PERSON_NAME] 1 Litro"
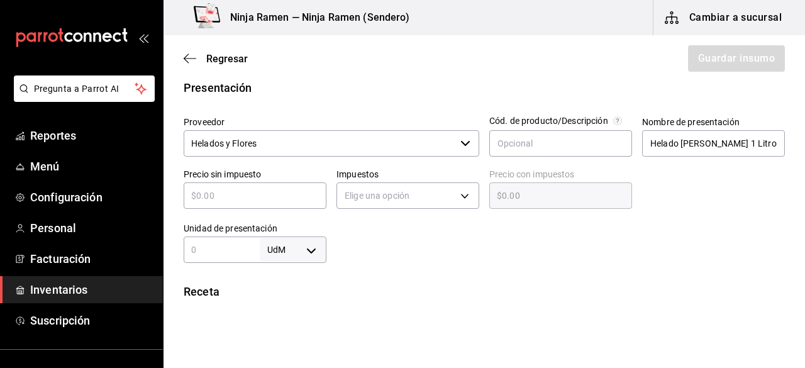
click at [215, 203] on div "​" at bounding box center [255, 195] width 143 height 26
type input "$9"
type input "$9.00"
type input "$90"
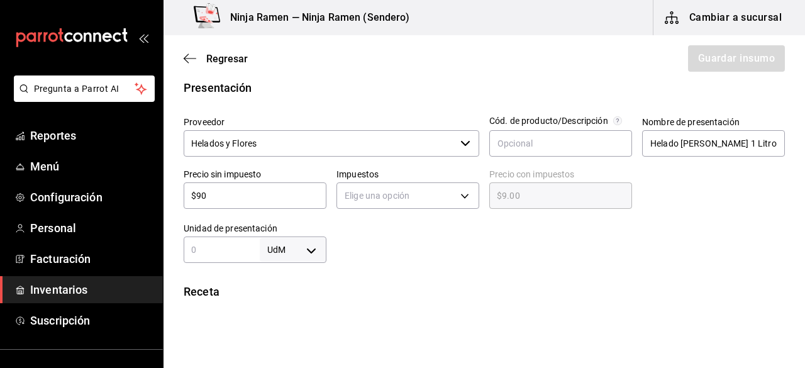
type input "$90.00"
click at [362, 208] on div "Elige una opción" at bounding box center [407, 193] width 143 height 33
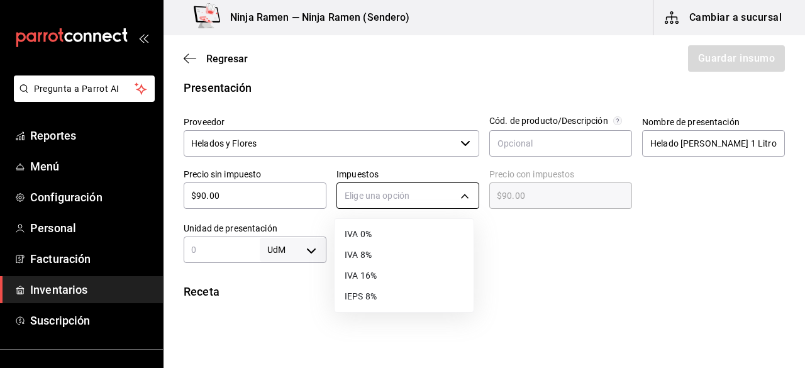
click at [381, 195] on body "Pregunta a Parrot AI Reportes Menú Configuración Personal Facturación Inventari…" at bounding box center [402, 148] width 805 height 297
click at [382, 226] on li "IVA 0%" at bounding box center [404, 234] width 139 height 21
type input "IVA_0"
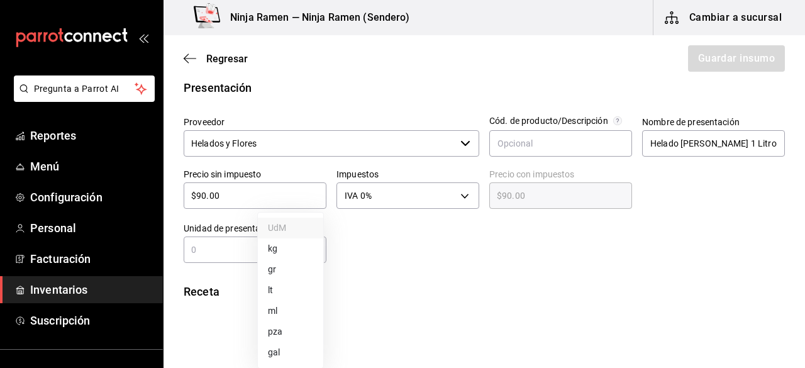
click at [308, 242] on body "Pregunta a Parrot AI Reportes Menú Configuración Personal Facturación Inventari…" at bounding box center [402, 148] width 805 height 297
click at [279, 285] on li "lt" at bounding box center [290, 290] width 65 height 21
type input "LITER"
click at [218, 247] on input "text" at bounding box center [222, 249] width 76 height 15
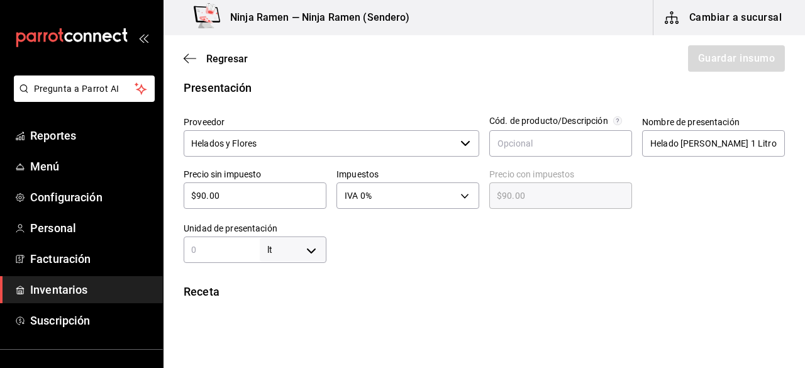
type input "1"
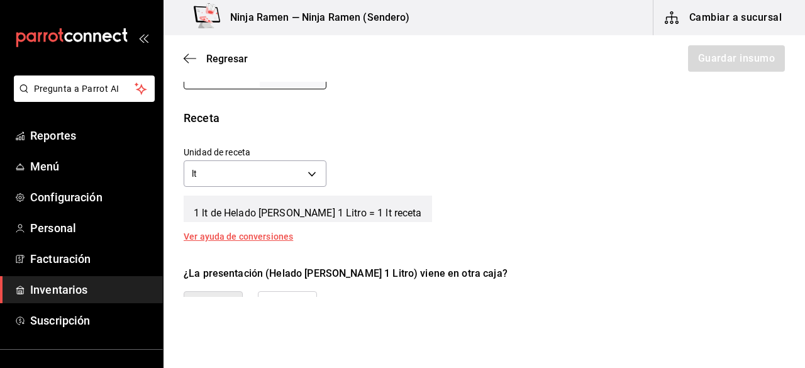
scroll to position [421, 0]
type input "1"
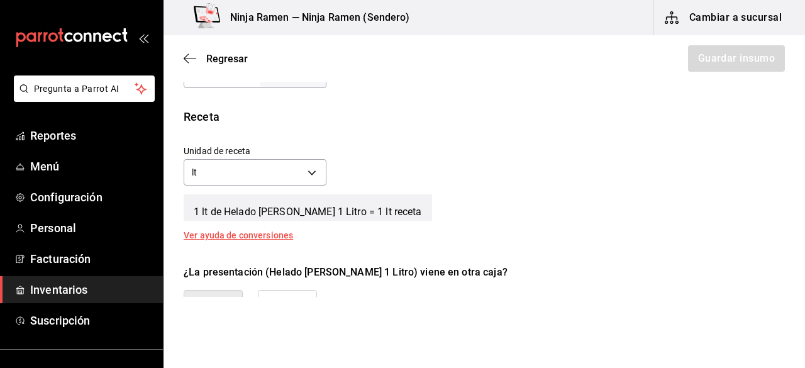
click at [711, 187] on div "Unidad de receta lt LITER Factor de conversión 1 ​" at bounding box center [479, 162] width 611 height 54
click at [309, 294] on button "No" at bounding box center [287, 311] width 59 height 42
click at [725, 71] on button "Guardar insumo" at bounding box center [736, 58] width 98 height 26
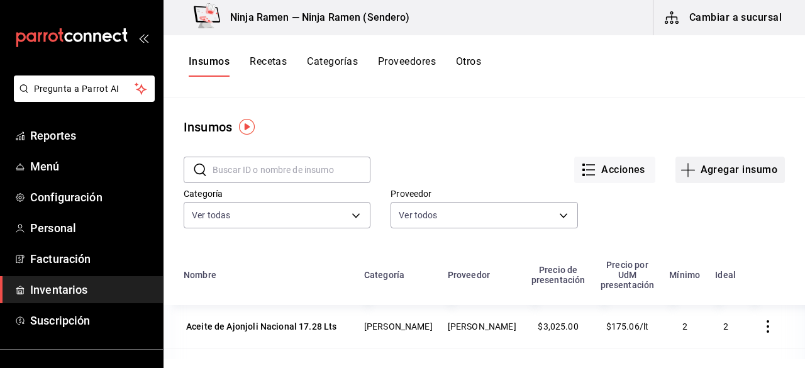
click at [717, 175] on button "Agregar insumo" at bounding box center [729, 170] width 109 height 26
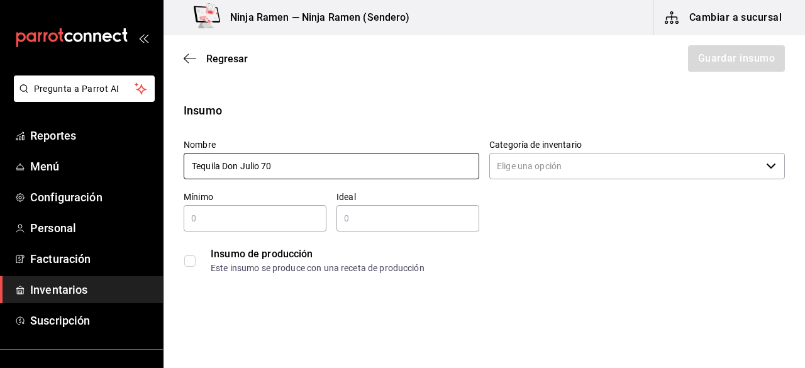
type input "Tequila Don Julio 70"
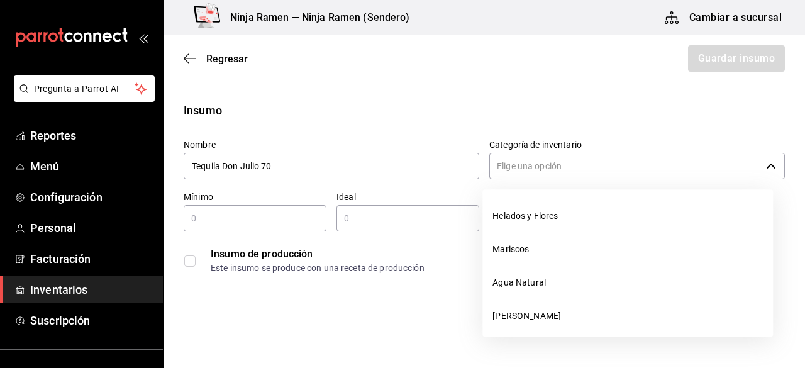
click at [630, 174] on input "Categoría de inventario" at bounding box center [625, 166] width 272 height 26
click at [626, 174] on input "Categoría de inventario" at bounding box center [625, 166] width 272 height 26
click at [557, 172] on input "Categoría de inventario" at bounding box center [625, 166] width 272 height 26
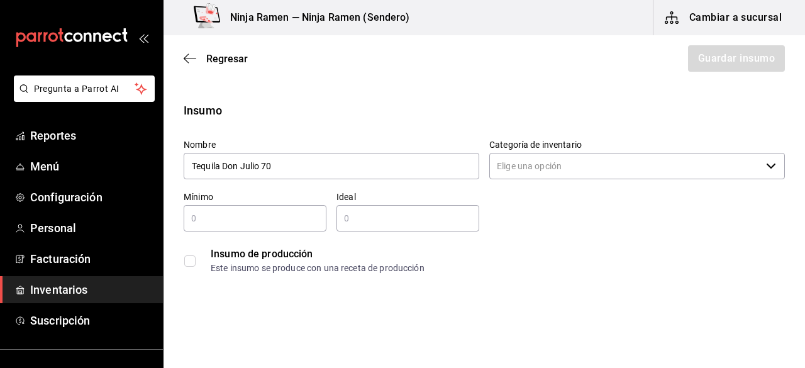
click at [557, 172] on input "Categoría de inventario" at bounding box center [625, 166] width 272 height 26
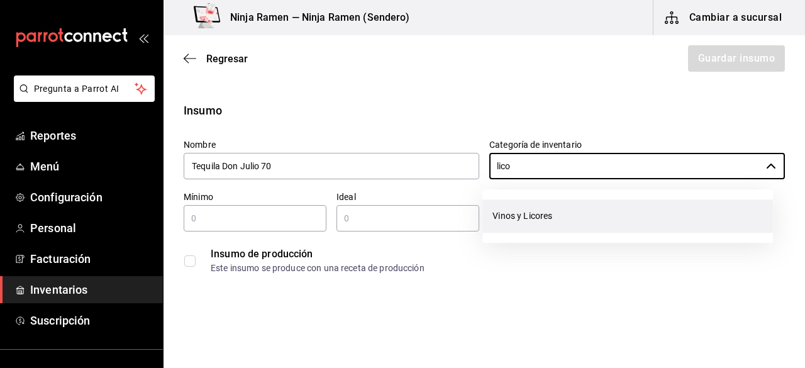
click at [552, 201] on li "Vinos y Licores" at bounding box center [627, 215] width 291 height 33
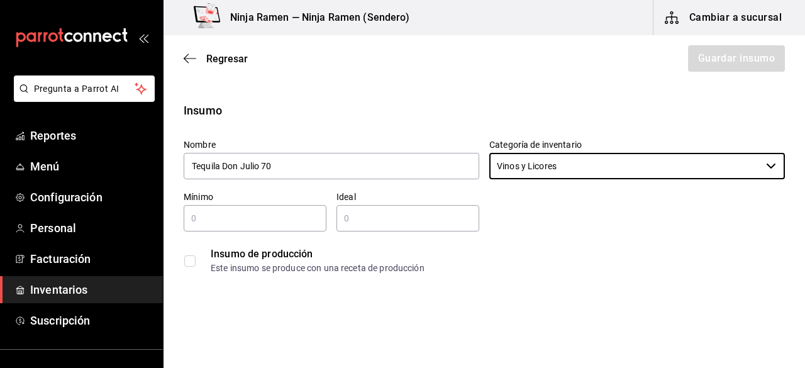
type input "Vinos y Licores"
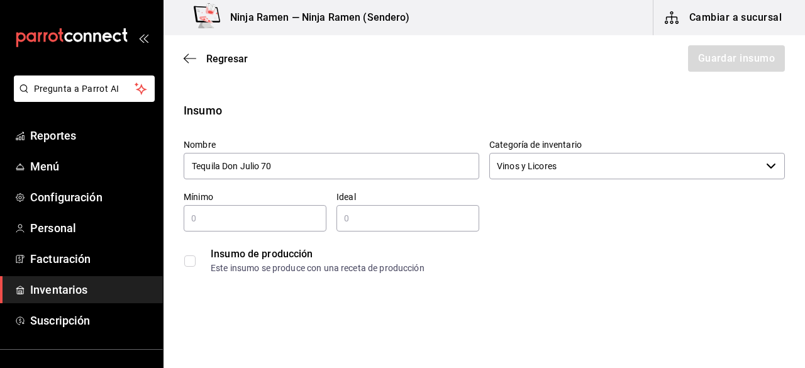
click at [274, 219] on input "text" at bounding box center [255, 218] width 143 height 15
type input "1"
click at [350, 220] on input "2" at bounding box center [407, 218] width 143 height 15
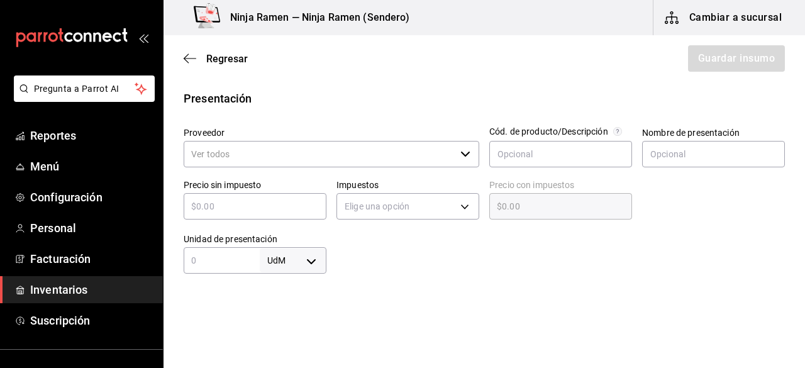
scroll to position [247, 0]
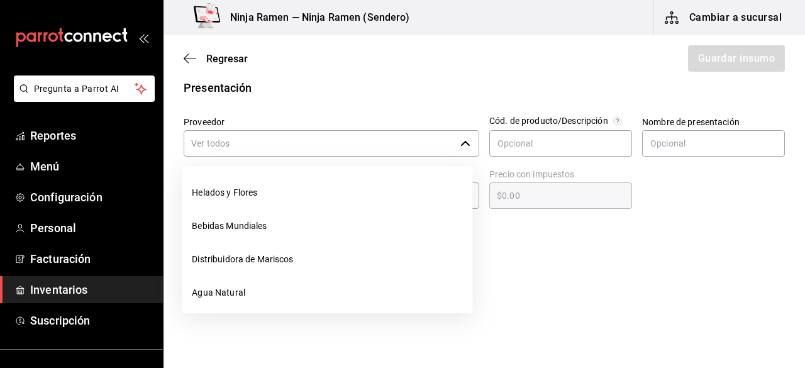
click at [466, 135] on div "​" at bounding box center [332, 143] width 296 height 26
type input "2"
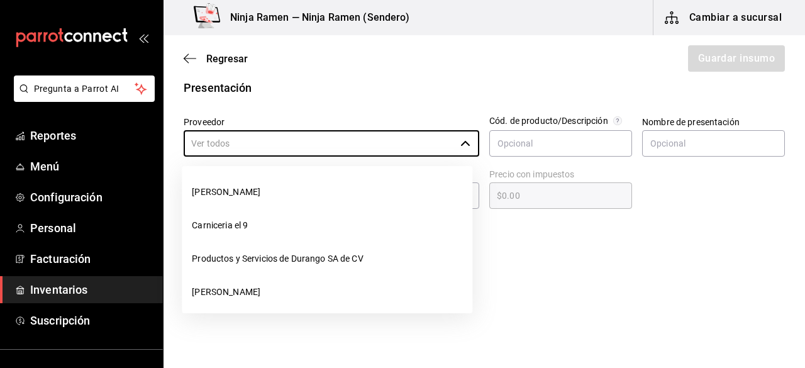
scroll to position [290, 0]
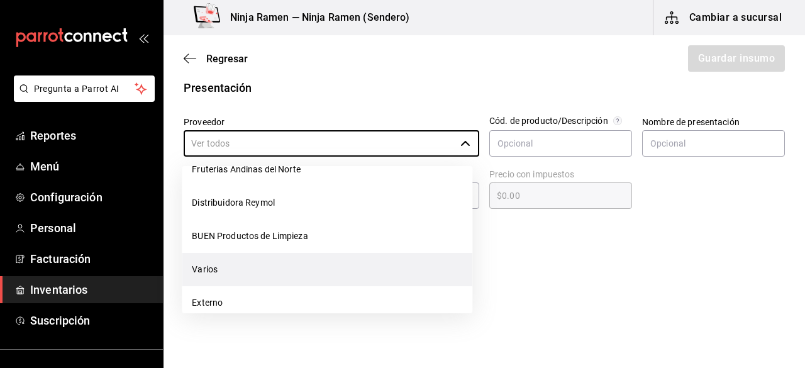
click at [292, 264] on li "Varios" at bounding box center [327, 269] width 291 height 33
type input "Varios"
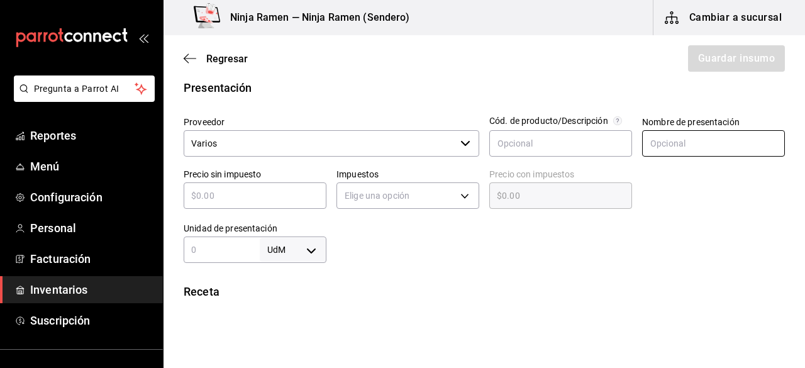
click at [682, 141] on input "text" at bounding box center [713, 143] width 143 height 26
paste input "Tequila Don Julio 70"
type input "Tequila Don Julio 70"
click at [271, 189] on input "text" at bounding box center [255, 195] width 143 height 15
type input "$9"
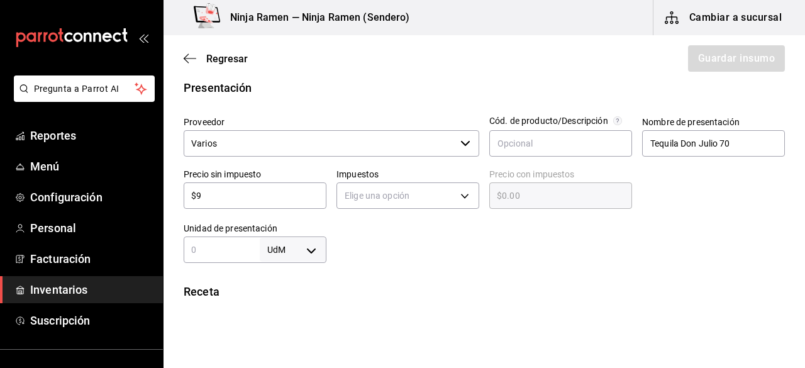
type input "$9.00"
type input "$92"
type input "$92.00"
type input "$928"
type input "$928.00"
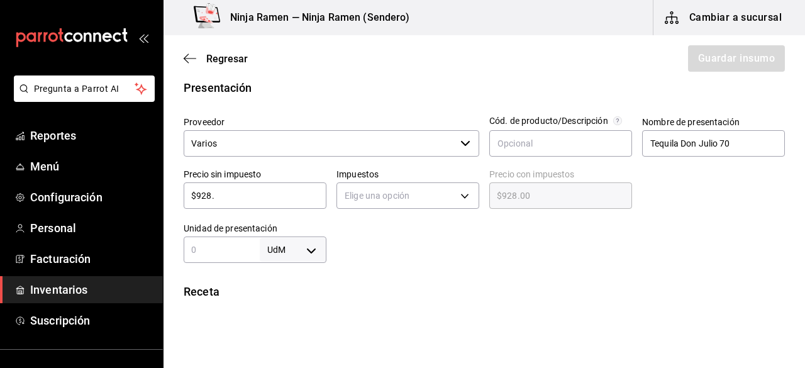
type input "$928.9"
type input "$928.90"
type input "$928.99"
type input "$928.9"
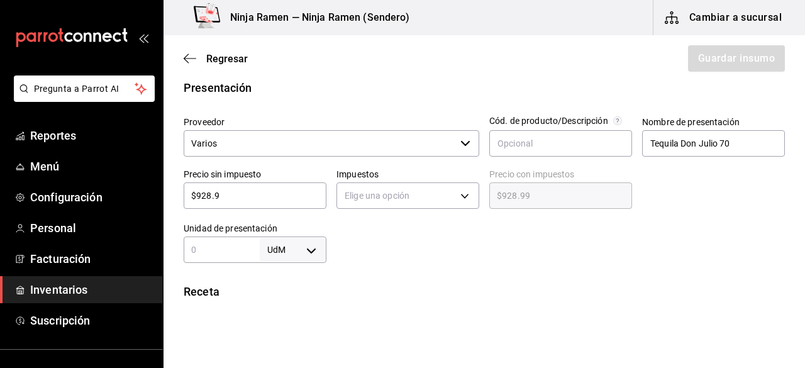
type input "$928.90"
type input "$928."
type input "$928.00"
type input "$928.8"
type input "$928.80"
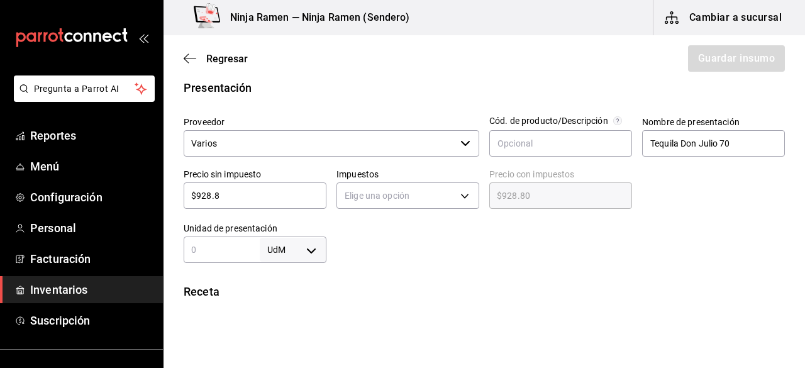
type input "$928.88"
click at [317, 255] on body "Pregunta a Parrot AI Reportes Menú Configuración Personal Facturación Inventari…" at bounding box center [402, 148] width 805 height 297
click at [289, 311] on li "ml" at bounding box center [290, 311] width 65 height 21
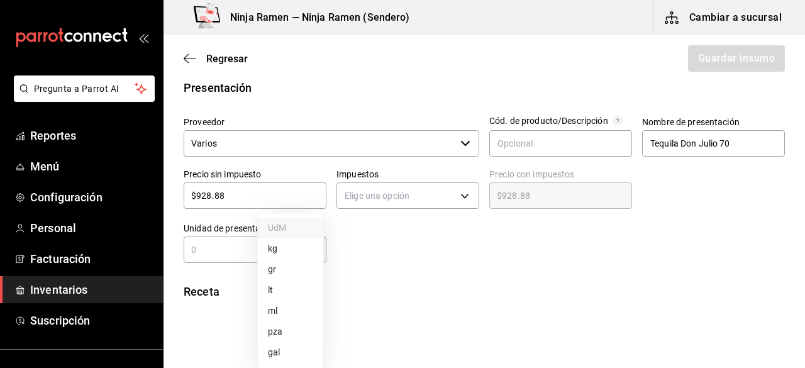
type input "MILLILITER"
click at [211, 246] on input "text" at bounding box center [222, 249] width 76 height 15
type input "7"
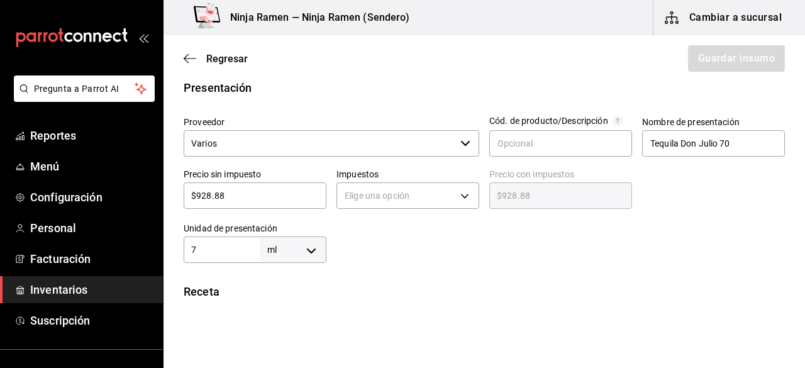
type input "70"
type input "700"
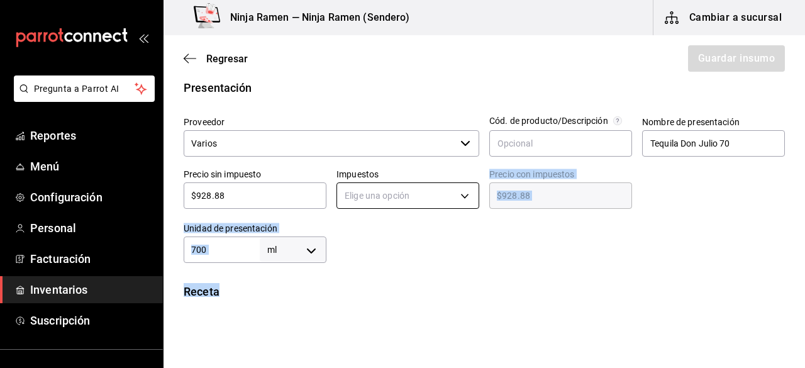
drag, startPoint x: 440, startPoint y: 272, endPoint x: 457, endPoint y: 193, distance: 81.0
click at [457, 193] on div "Insumo Nombre Tequila [PERSON_NAME] 70 Categoría de inventario Vinos y Licores …" at bounding box center [485, 244] width 642 height 779
click at [457, 193] on body "Pregunta a Parrot AI Reportes Menú Configuración Personal Facturación Inventari…" at bounding box center [402, 148] width 805 height 297
click at [409, 252] on li "IVA 8%" at bounding box center [404, 255] width 139 height 21
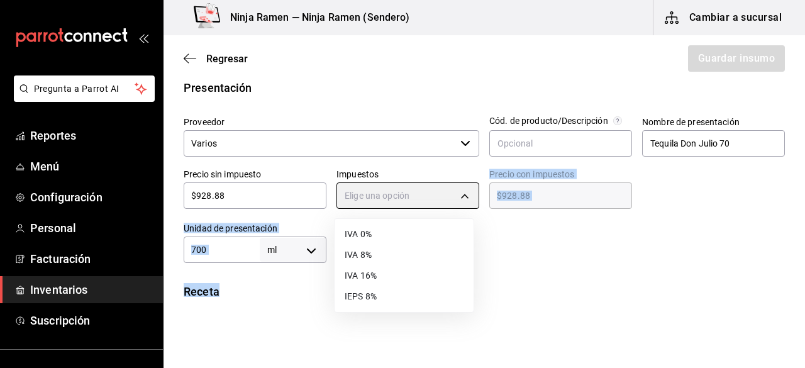
type input "IVA_8"
type input "$1,003.19"
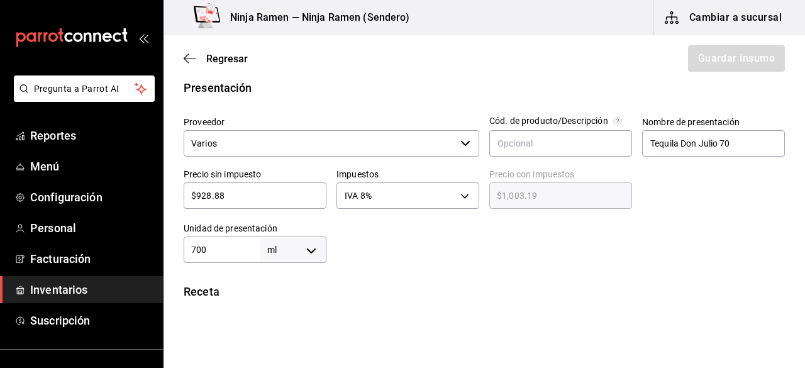
click at [661, 297] on html "Pregunta a Parrot AI Reportes Menú Configuración Personal Facturación Inventari…" at bounding box center [402, 148] width 805 height 297
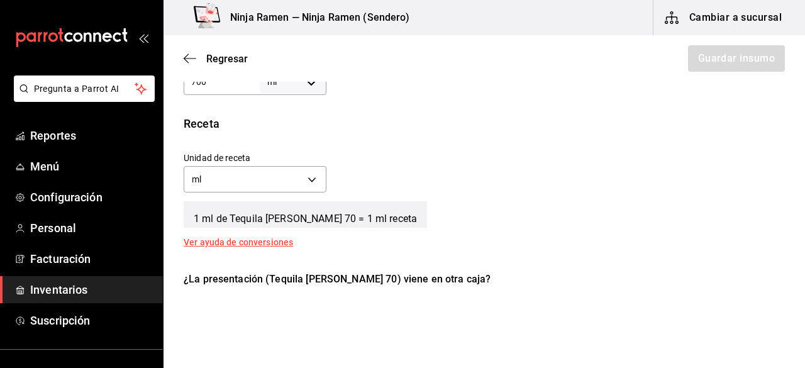
scroll to position [569, 0]
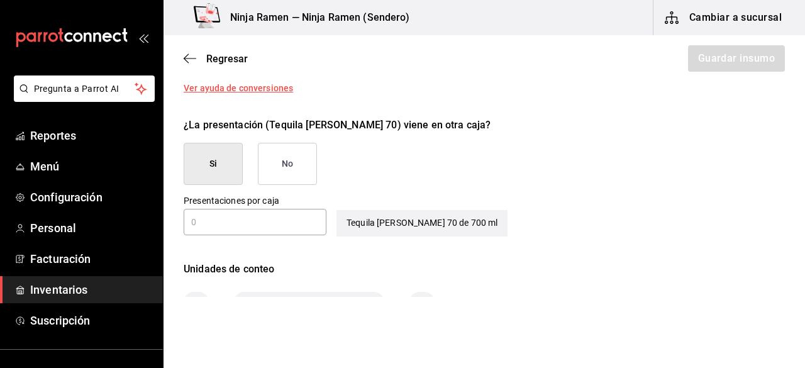
click at [303, 166] on button "No" at bounding box center [287, 164] width 59 height 42
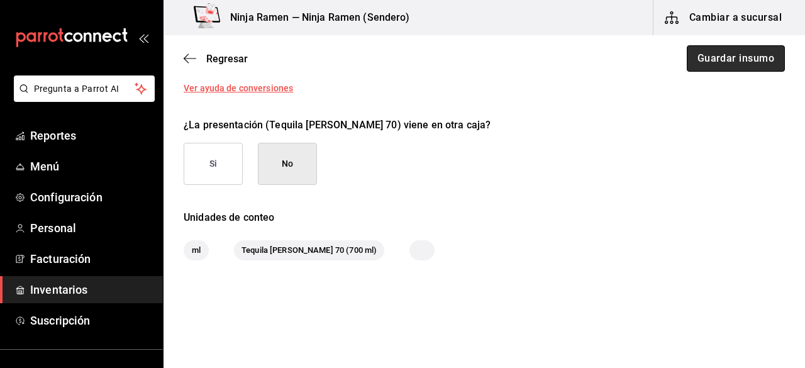
click at [731, 60] on button "Guardar insumo" at bounding box center [736, 58] width 98 height 26
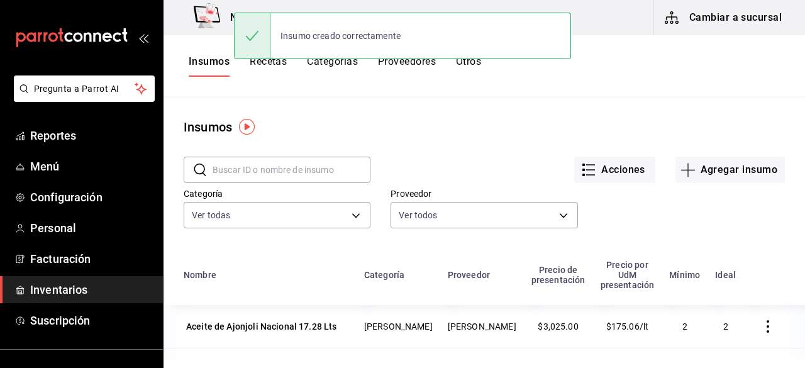
click at [216, 165] on input "text" at bounding box center [292, 169] width 158 height 25
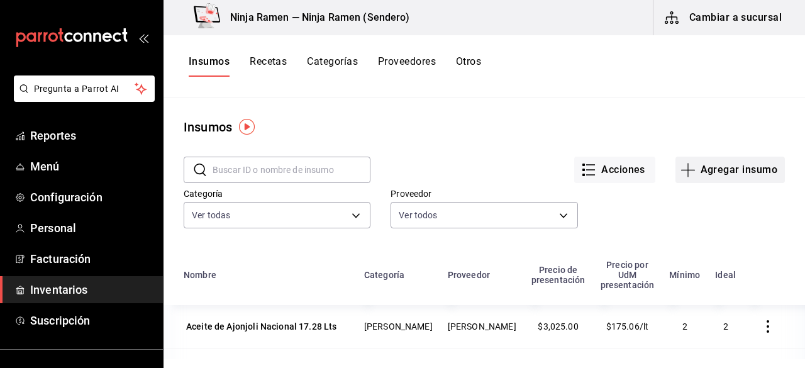
click at [681, 171] on icon "button" at bounding box center [688, 169] width 15 height 15
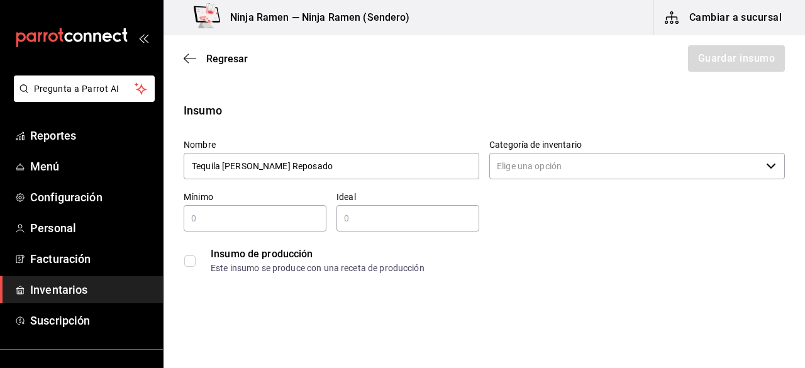
type input "Tequila [PERSON_NAME] Reposado"
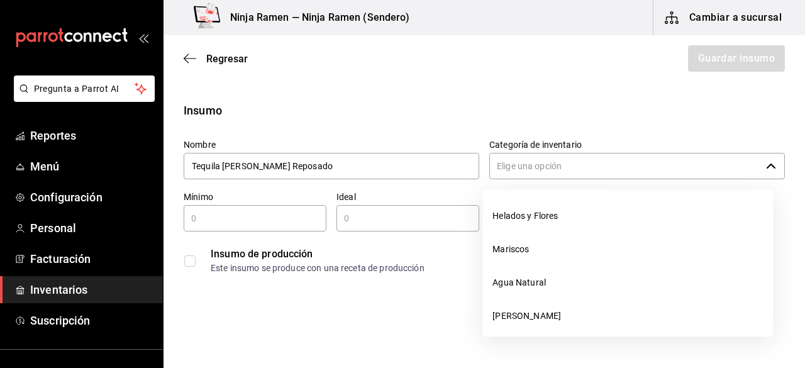
click at [544, 169] on input "Categoría de inventario" at bounding box center [625, 166] width 272 height 26
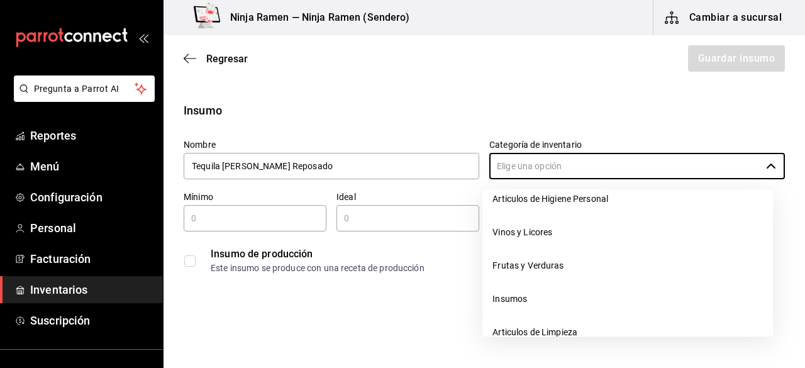
scroll to position [167, 0]
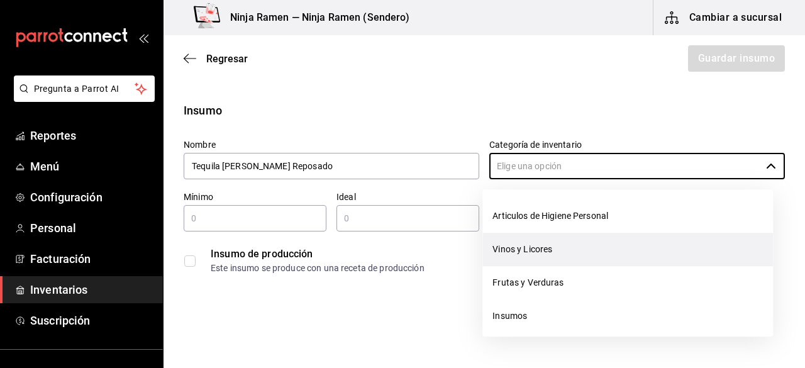
click at [613, 260] on li "Vinos y Licores" at bounding box center [627, 249] width 291 height 33
type input "Vinos y Licores"
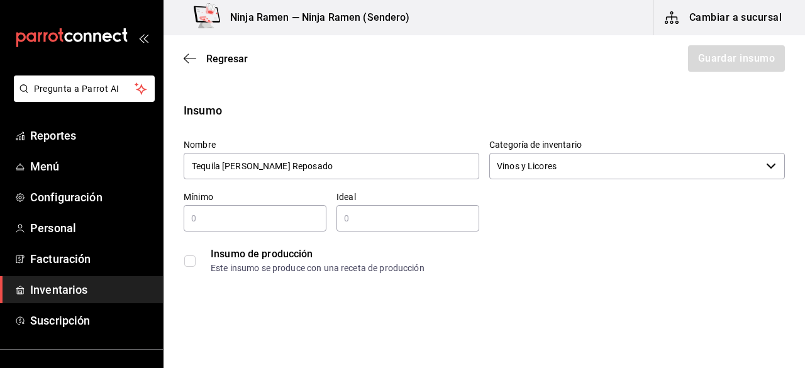
click at [215, 217] on input "text" at bounding box center [255, 218] width 143 height 15
type input "1"
click at [355, 211] on input "text" at bounding box center [407, 218] width 143 height 15
type input "2"
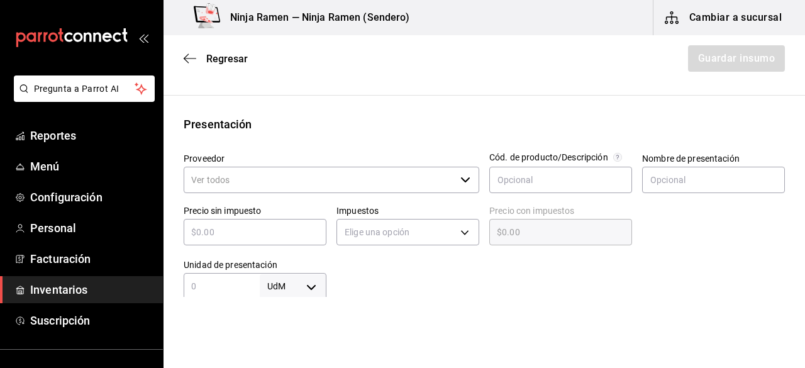
scroll to position [242, 0]
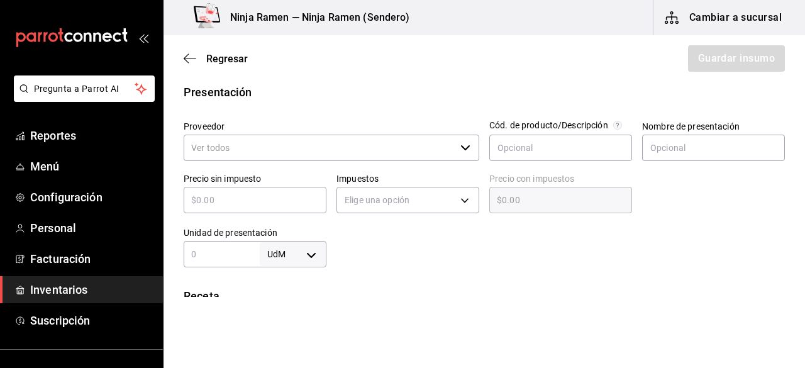
click at [460, 145] on icon "button" at bounding box center [465, 148] width 10 height 10
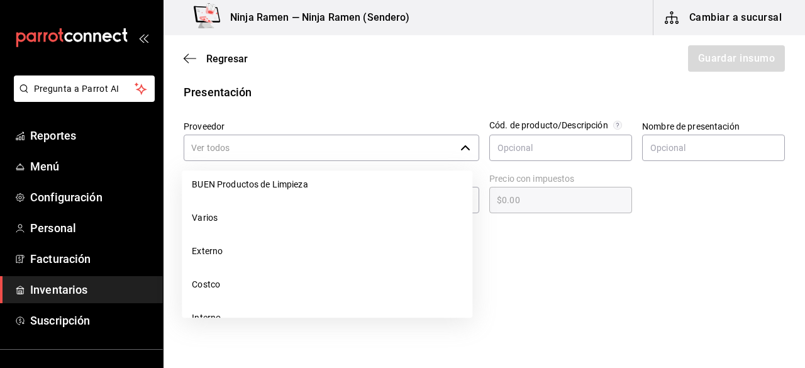
scroll to position [355, 0]
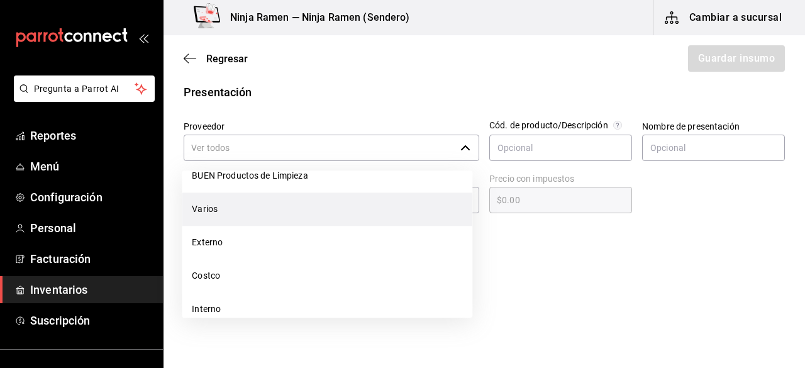
click at [263, 211] on li "Varios" at bounding box center [327, 208] width 291 height 33
type input "Varios"
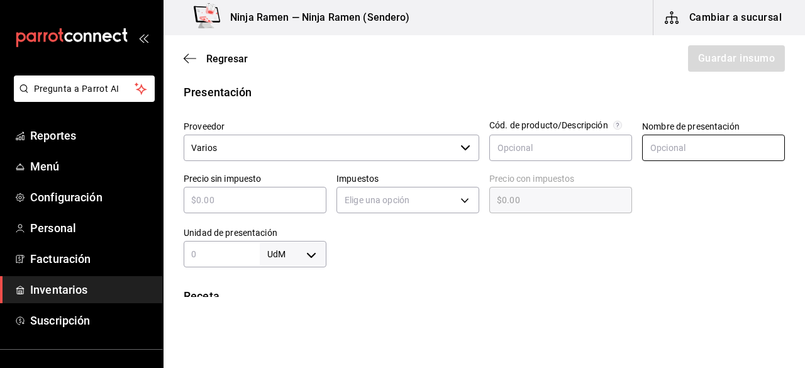
type input "2"
click at [665, 148] on input "text" at bounding box center [713, 148] width 143 height 26
paste input "Tequila [PERSON_NAME] Reposado"
type input "Tequila [PERSON_NAME] Reposado"
click at [243, 194] on input "text" at bounding box center [255, 199] width 143 height 15
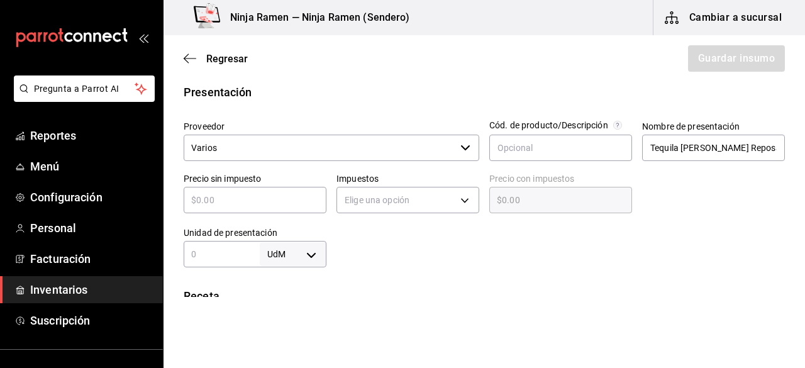
type input "$5"
type input "$5.00"
type input "$0.00"
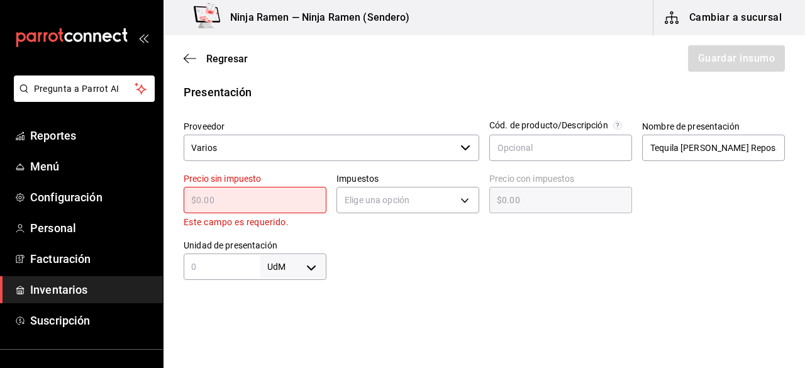
type input "$6"
type input "$6.00"
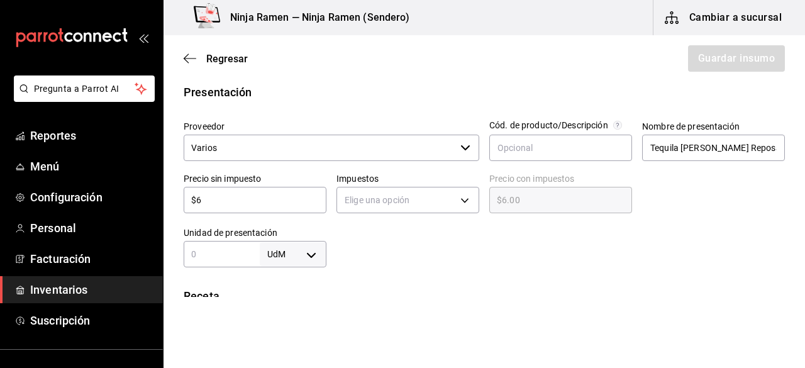
type input "$65"
type input "$65.00"
type input "$650"
type input "$650.00"
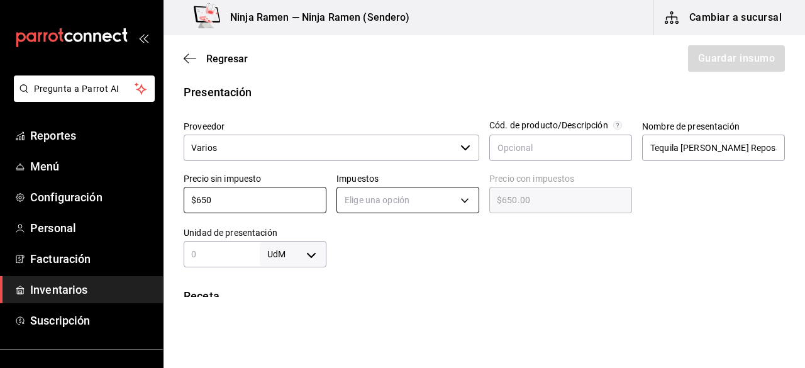
type input "$650"
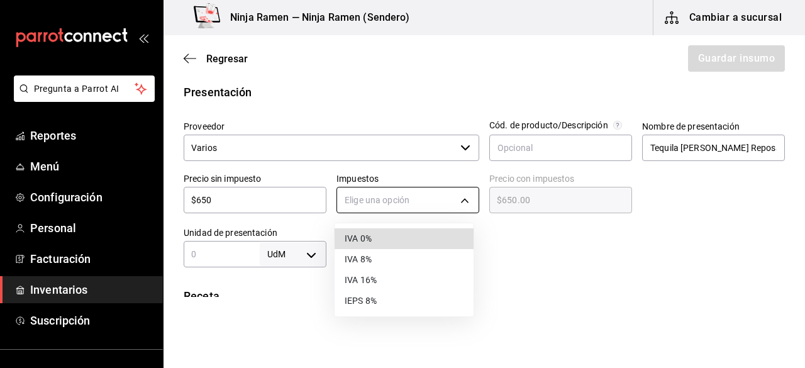
click at [460, 194] on body "Pregunta a Parrot AI Reportes Menú Configuración Personal Facturación Inventari…" at bounding box center [402, 148] width 805 height 297
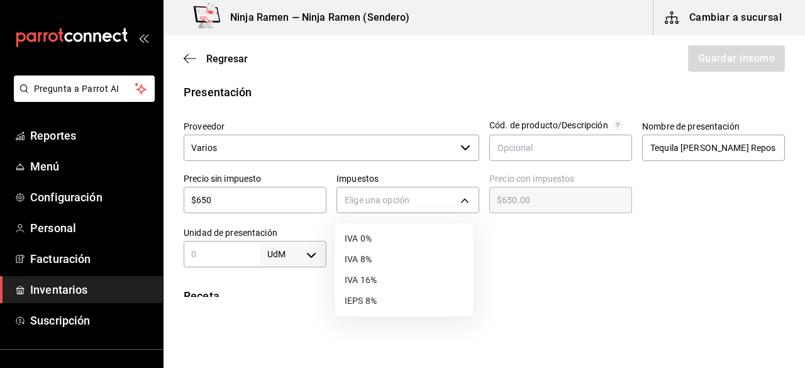
click at [405, 260] on li "IVA 8%" at bounding box center [404, 259] width 139 height 21
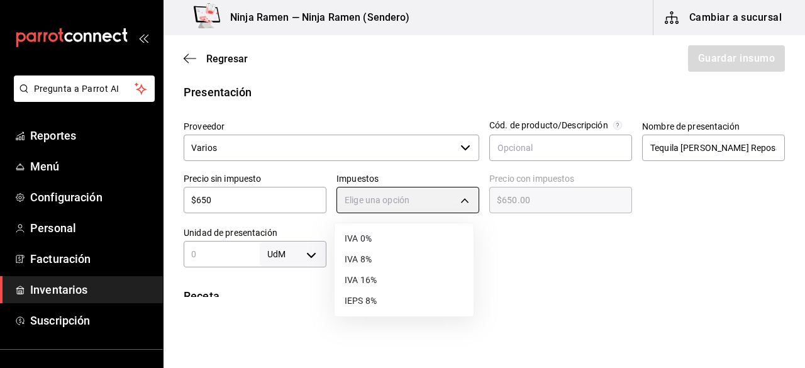
type input "IVA_8"
type input "$702.00"
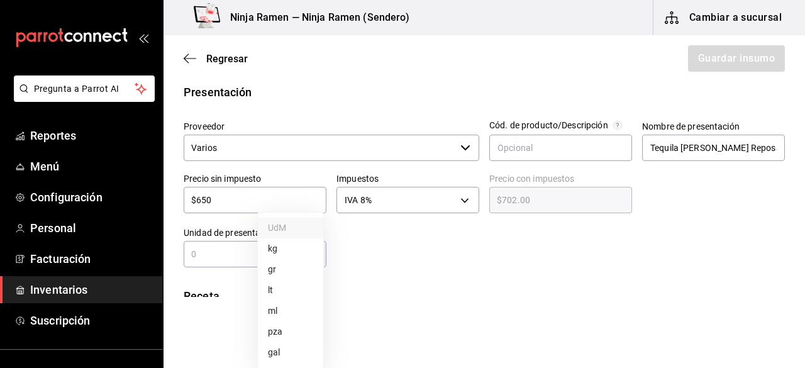
click at [303, 258] on body "Pregunta a Parrot AI Reportes Menú Configuración Personal Facturación Inventari…" at bounding box center [402, 148] width 805 height 297
click at [284, 308] on li "ml" at bounding box center [290, 311] width 65 height 21
type input "MILLILITER"
click at [206, 254] on input "text" at bounding box center [222, 254] width 76 height 15
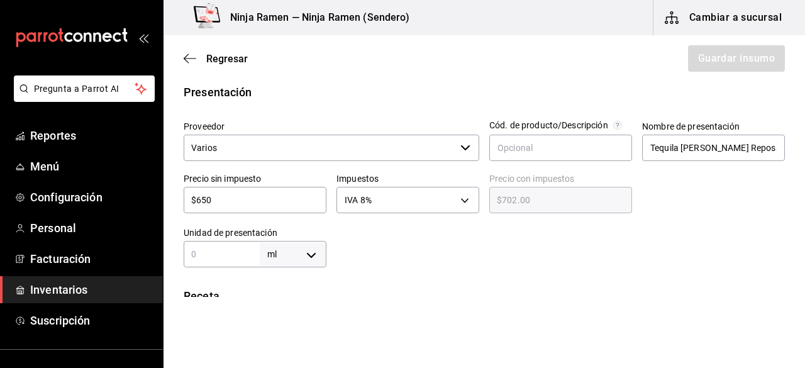
type input "7"
type input "70"
type input "700"
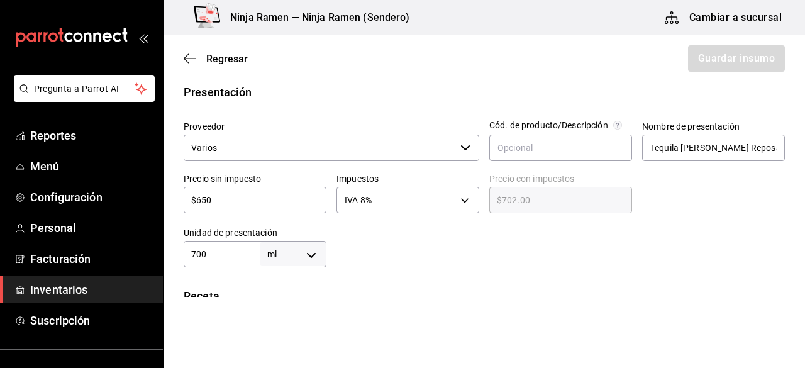
type input "700"
click at [348, 297] on html "Pregunta a Parrot AI Reportes Menú Configuración Personal Facturación Inventari…" at bounding box center [402, 148] width 805 height 297
drag, startPoint x: 794, startPoint y: 169, endPoint x: 803, endPoint y: 217, distance: 48.5
click at [803, 217] on main "Regresar Guardar insumo Insumo Nombre Tequila [PERSON_NAME] Reposado Categoría …" at bounding box center [485, 166] width 642 height 262
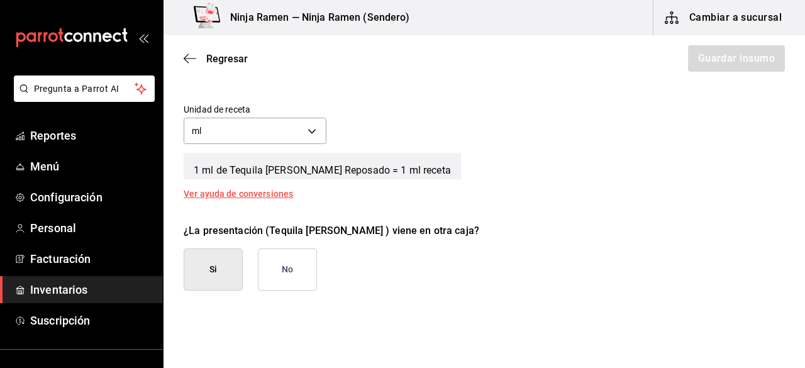
scroll to position [474, 0]
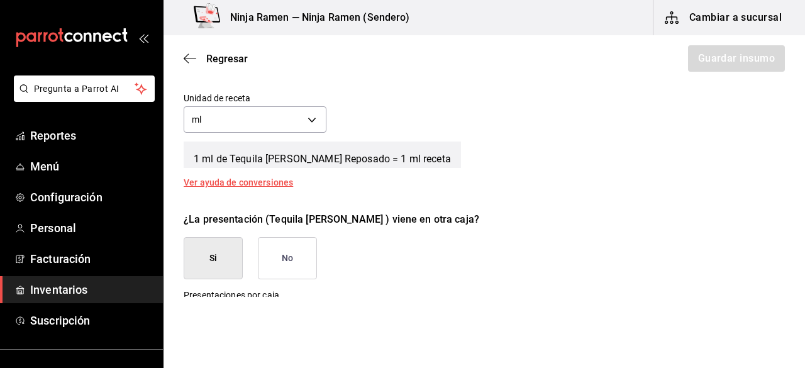
click at [299, 259] on button "No" at bounding box center [287, 258] width 59 height 42
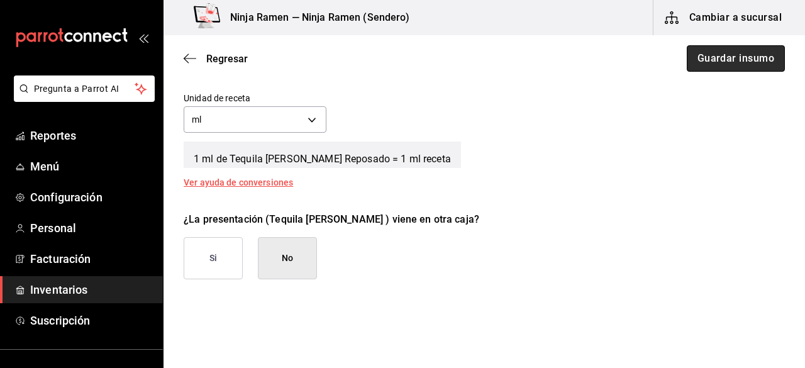
click at [727, 55] on button "Guardar insumo" at bounding box center [736, 58] width 98 height 26
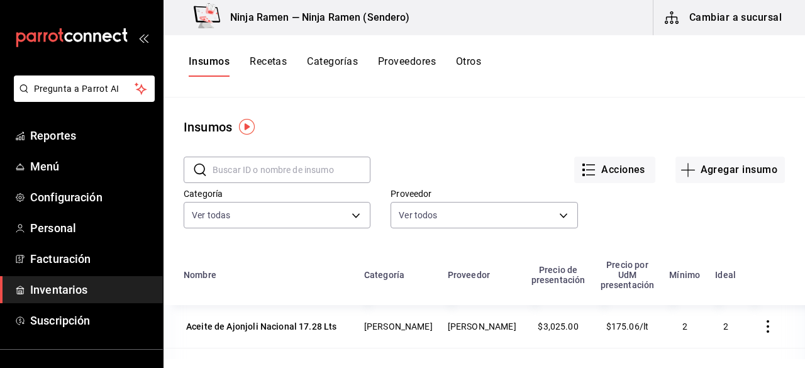
click at [691, 183] on div "Categoría Ver todas 5b11dc51-f442-4b91-a371-c465a9ce7535,2bedd6c8-eeeb-4c6e-b08…" at bounding box center [474, 197] width 621 height 69
click at [692, 173] on button "Agregar insumo" at bounding box center [729, 170] width 109 height 26
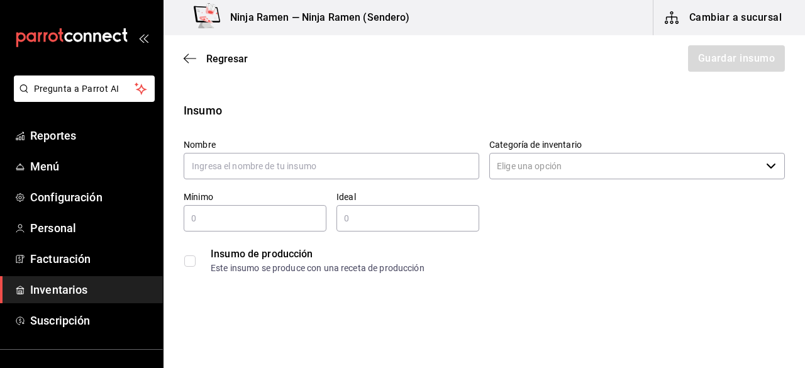
type input "T"
type input "Tequila [PERSON_NAME] 700 ml"
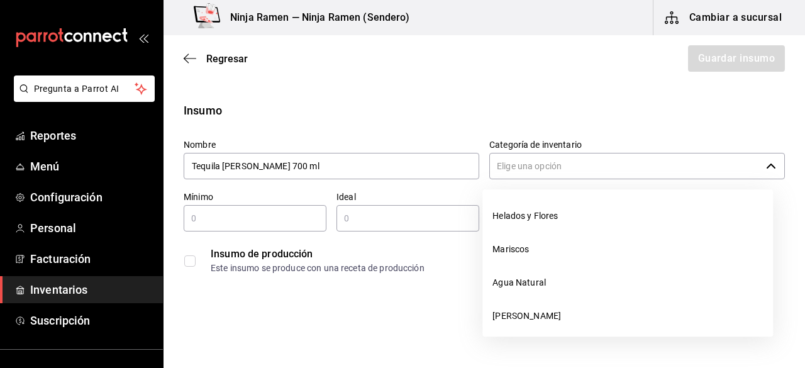
click at [554, 167] on input "Categoría de inventario" at bounding box center [625, 166] width 272 height 26
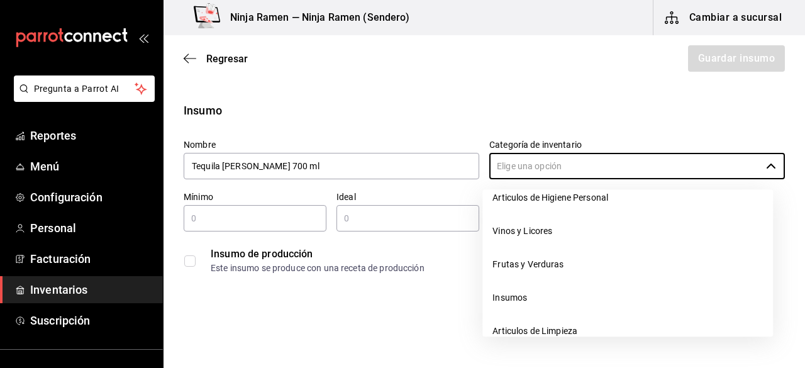
scroll to position [196, 0]
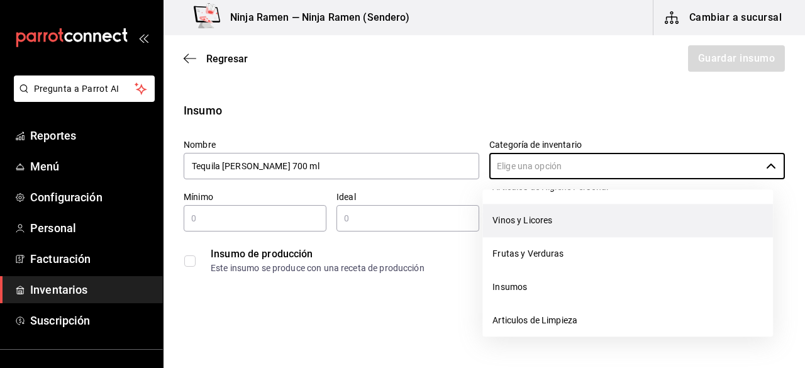
click at [596, 232] on li "Vinos y Licores" at bounding box center [627, 220] width 291 height 33
type input "Vinos y Licores"
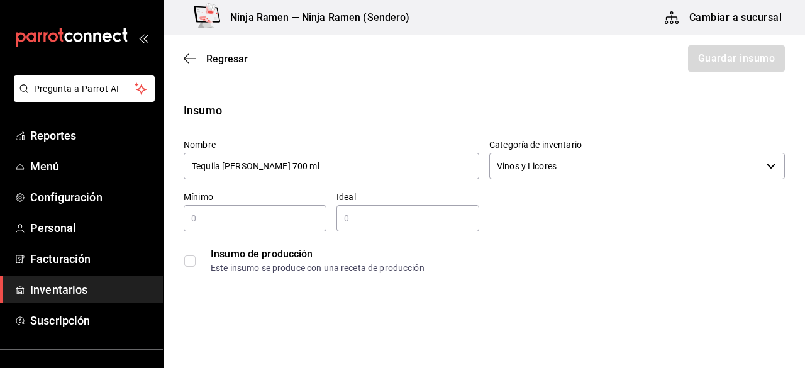
click at [292, 226] on div "​" at bounding box center [255, 218] width 143 height 26
type input "1"
click at [358, 221] on input "text" at bounding box center [407, 218] width 143 height 15
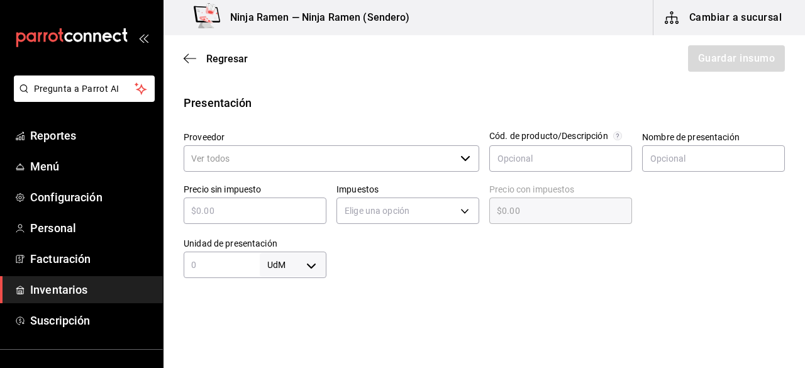
scroll to position [262, 0]
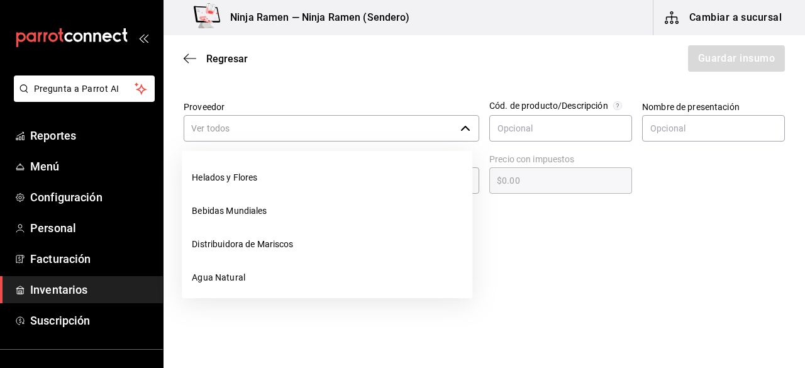
click at [469, 121] on div "​" at bounding box center [332, 128] width 296 height 26
type input "2"
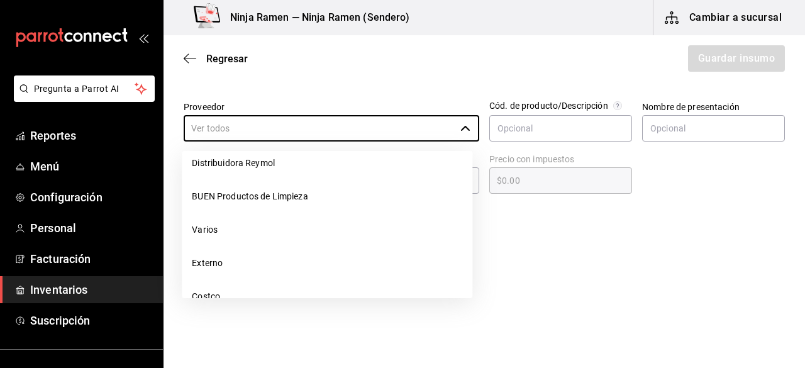
scroll to position [360, 0]
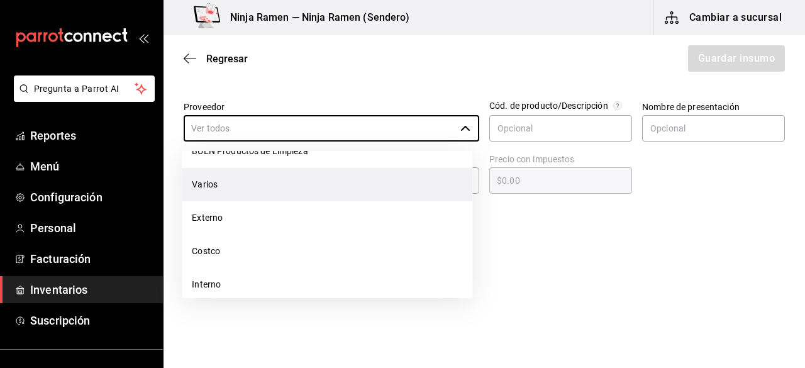
click at [311, 197] on li "Varios" at bounding box center [327, 184] width 291 height 33
type input "Varios"
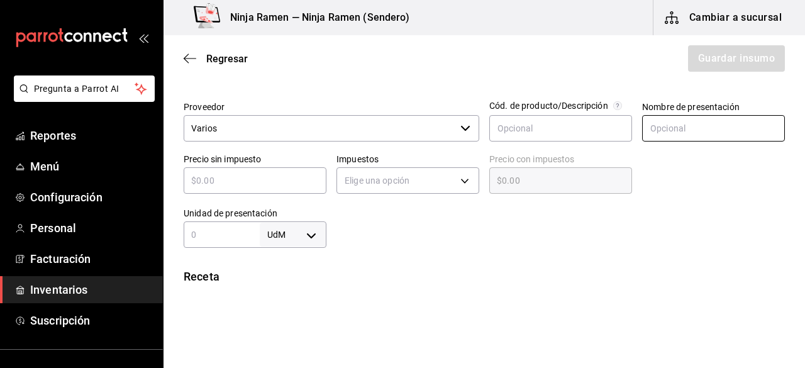
click at [686, 116] on input "text" at bounding box center [713, 128] width 143 height 26
type input "Tequila [PERSON_NAME]"
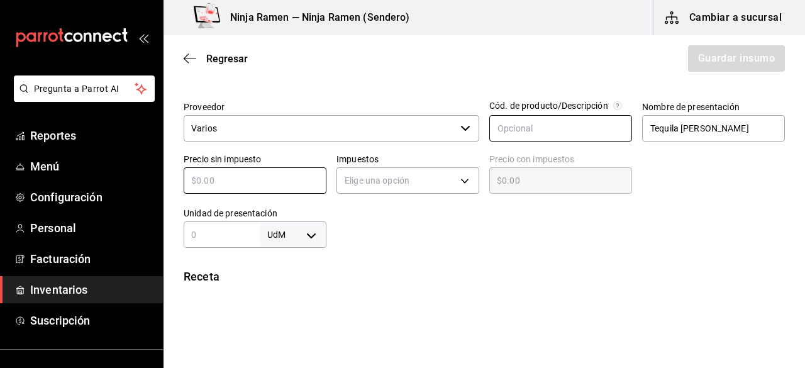
type input "$9"
type input "$9.00"
type input "$95"
type input "$95.00"
type input "$950"
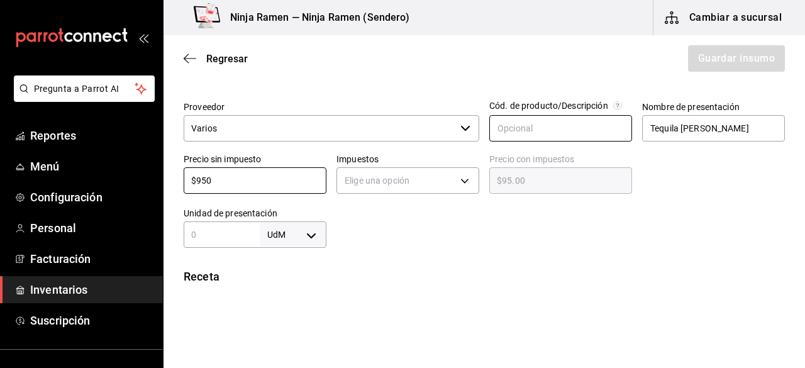
type input "$950.00"
type input "$950"
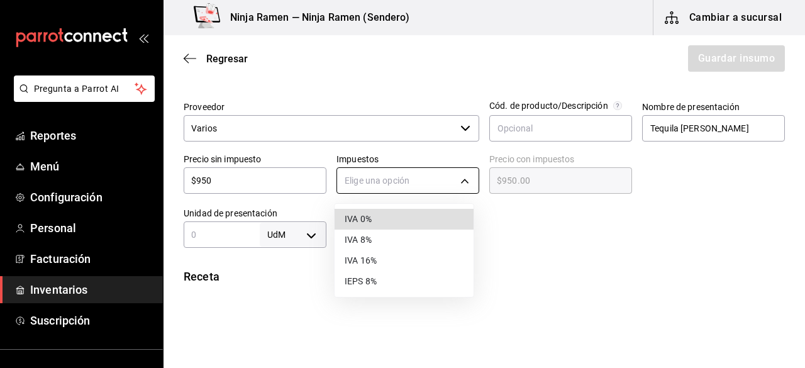
click at [462, 178] on body "Pregunta a Parrot AI Reportes Menú Configuración Personal Facturación Inventari…" at bounding box center [402, 148] width 805 height 297
click at [421, 222] on li "IVA 0%" at bounding box center [404, 219] width 139 height 21
type input "IVA_0"
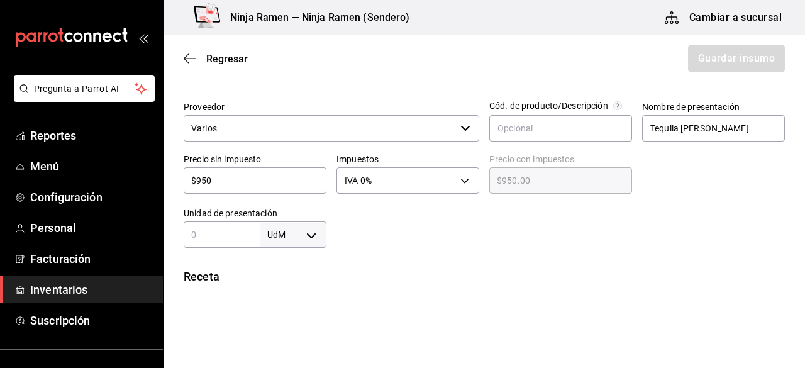
click at [245, 241] on input "text" at bounding box center [222, 234] width 76 height 15
type input "700"
click at [315, 233] on body "Pregunta a Parrot AI Reportes Menú Configuración Personal Facturación Inventari…" at bounding box center [402, 148] width 805 height 297
click at [289, 303] on li "ml" at bounding box center [290, 311] width 65 height 21
type input "MILLILITER"
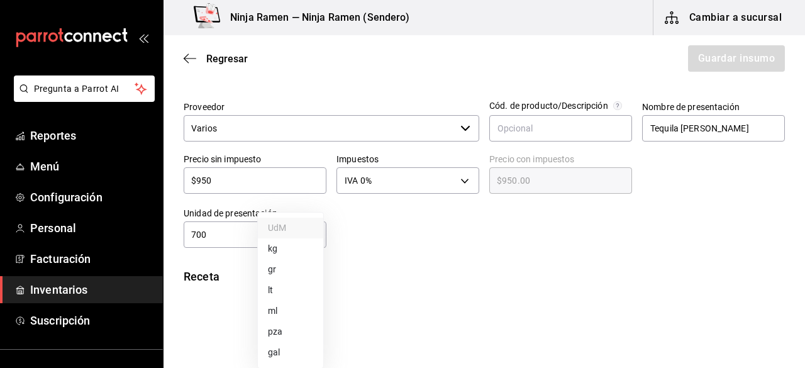
type input "MILLILITER"
type input "700"
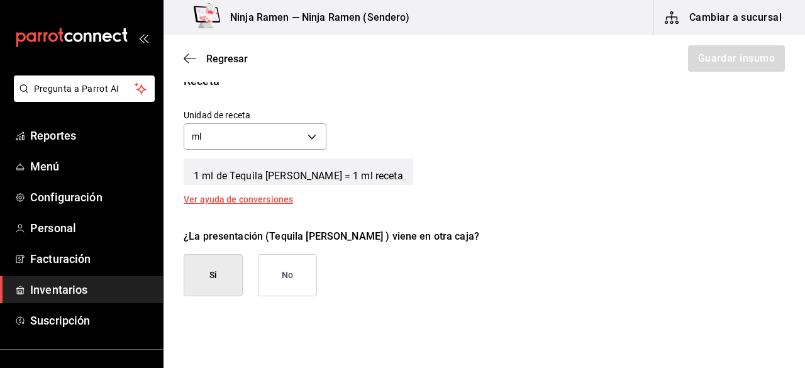
scroll to position [486, 0]
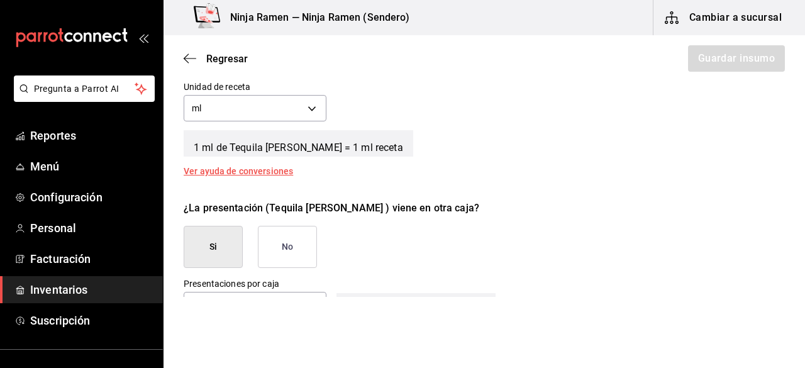
click at [302, 239] on button "No" at bounding box center [287, 247] width 59 height 42
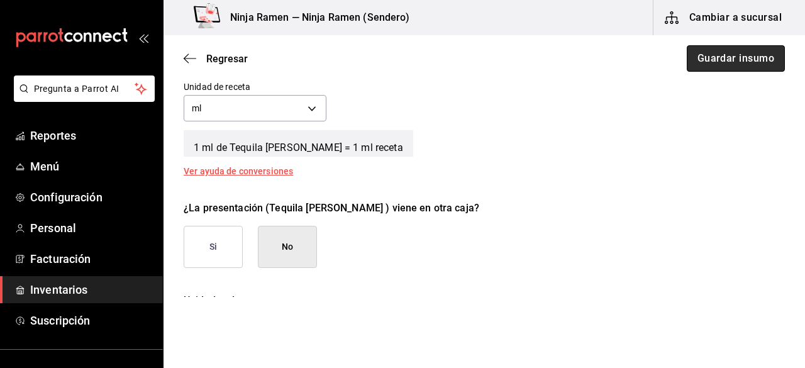
click at [725, 58] on button "Guardar insumo" at bounding box center [736, 58] width 98 height 26
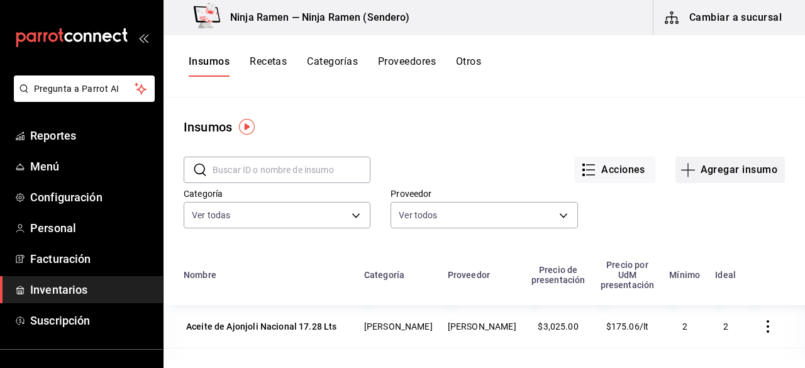
click at [706, 169] on button "Agregar insumo" at bounding box center [729, 170] width 109 height 26
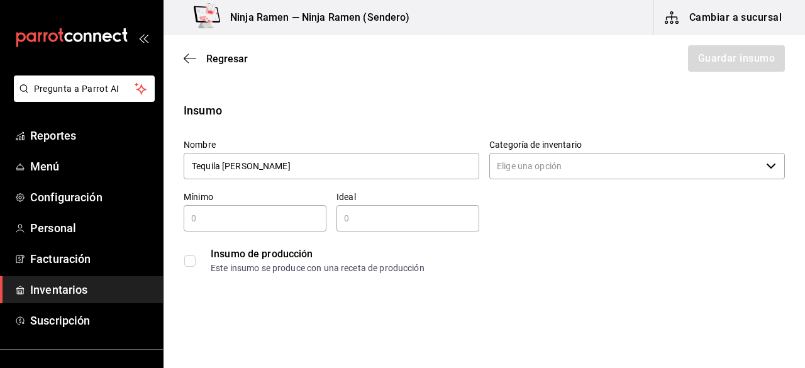
type input "Tequila [PERSON_NAME]"
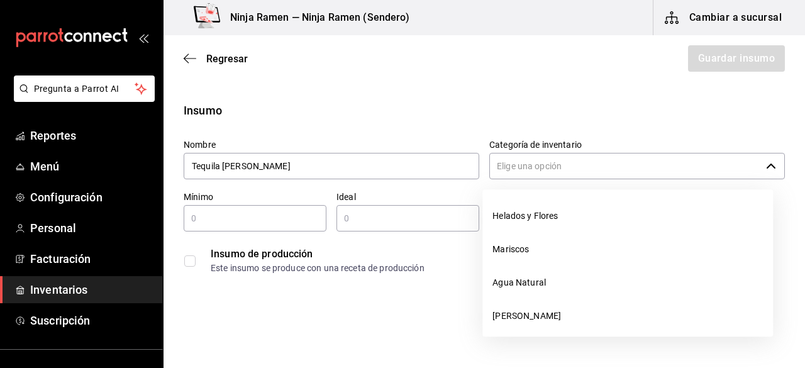
click at [689, 168] on input "Categoría de inventario" at bounding box center [625, 166] width 272 height 26
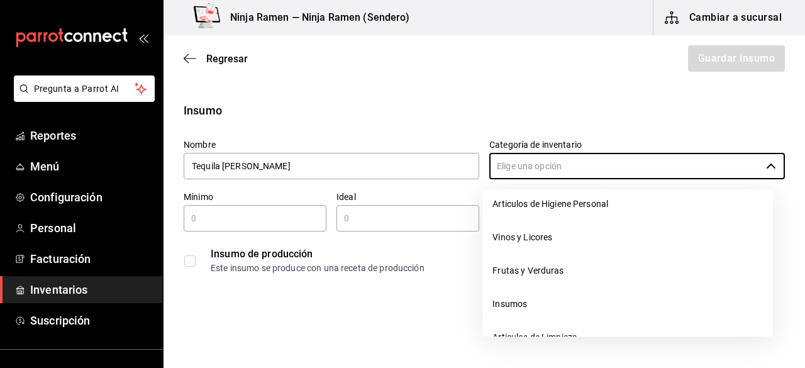
scroll to position [181, 0]
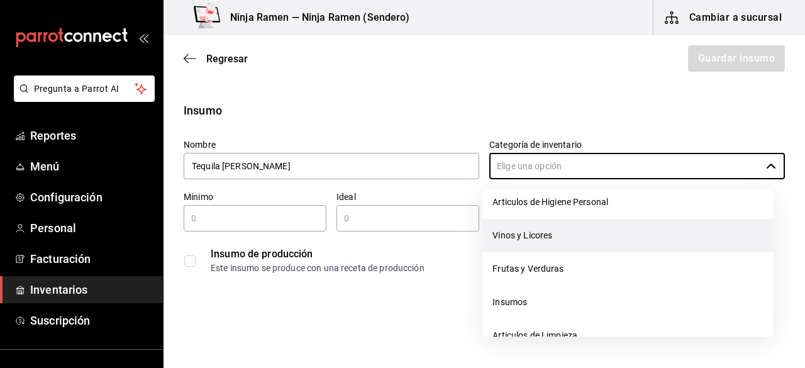
click at [644, 230] on li "Vinos y Licores" at bounding box center [627, 235] width 291 height 33
type input "Vinos y Licores"
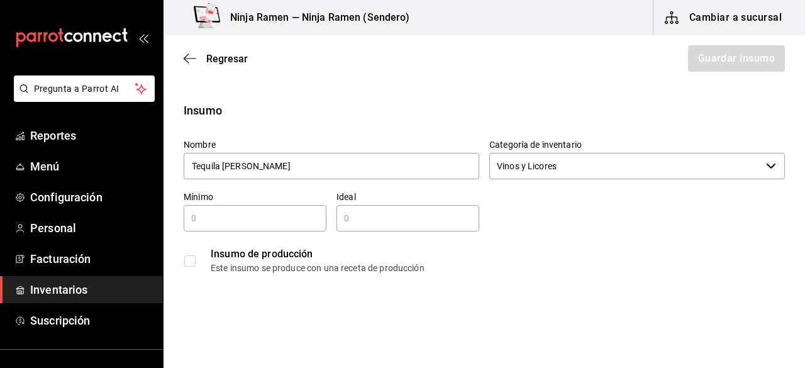
click at [284, 234] on div "Insumo de producción Este insumo se produce con una receta de producción" at bounding box center [479, 255] width 611 height 48
click at [267, 227] on div "​" at bounding box center [255, 218] width 143 height 26
type input "1"
click at [339, 218] on input "text" at bounding box center [407, 218] width 143 height 15
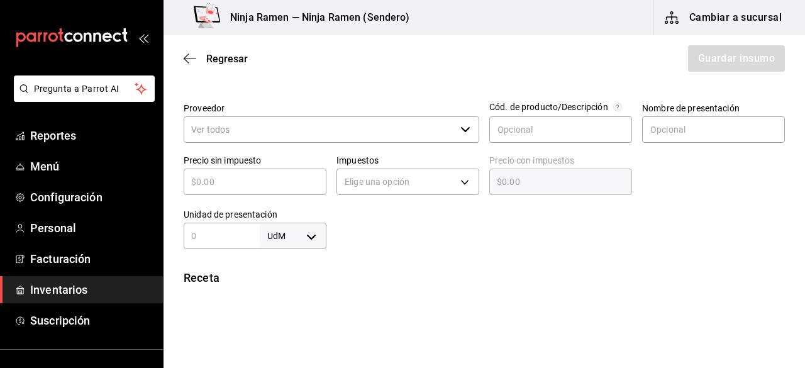
scroll to position [267, 0]
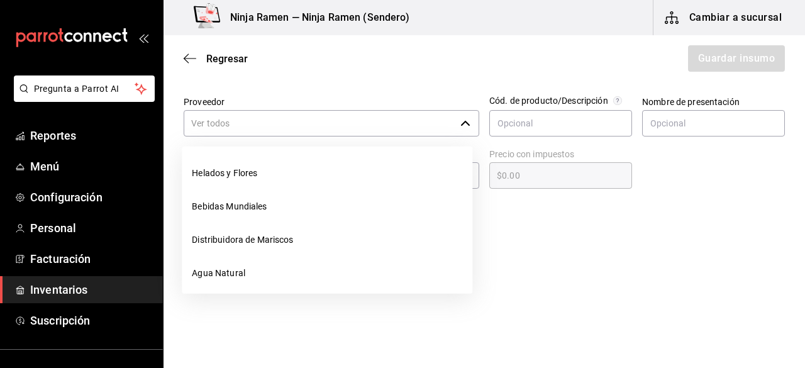
click at [455, 126] on div "​" at bounding box center [332, 123] width 296 height 26
type input "2"
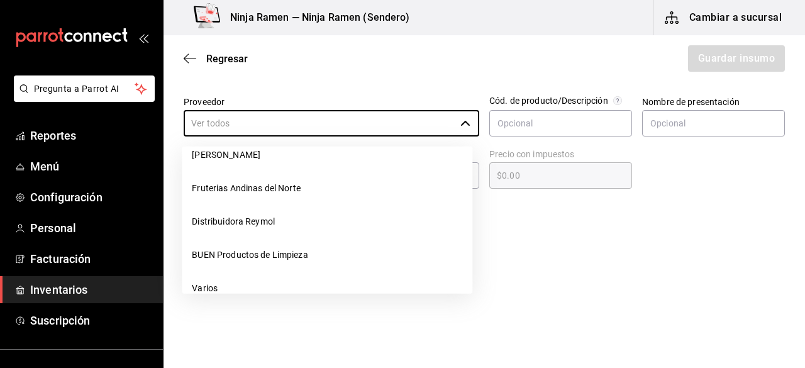
scroll to position [297, 0]
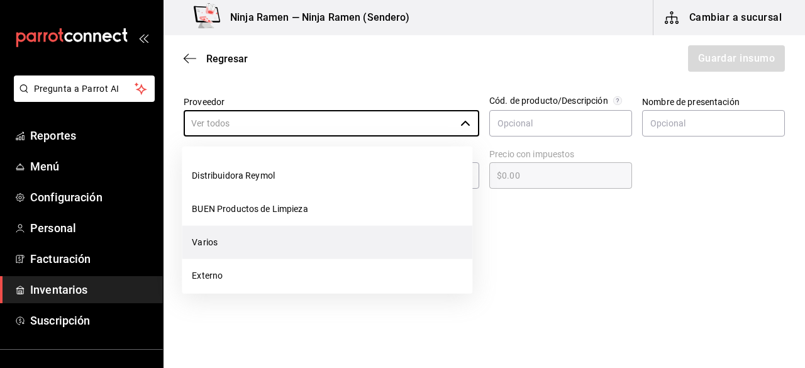
click at [331, 243] on li "Varios" at bounding box center [327, 242] width 291 height 33
type input "Varios"
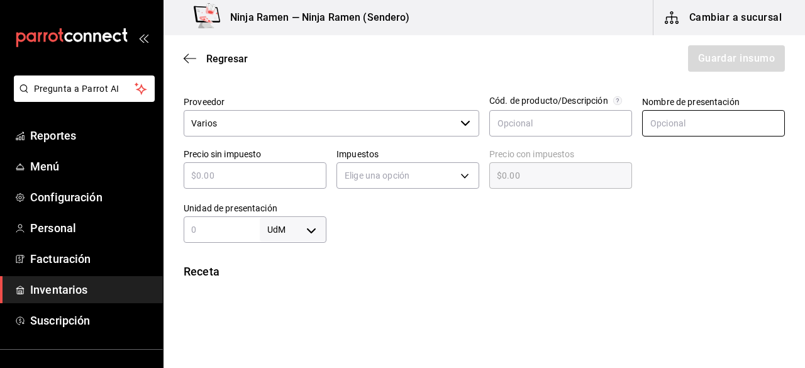
click at [664, 127] on input "text" at bounding box center [713, 123] width 143 height 26
type input "Tequila [PERSON_NAME]"
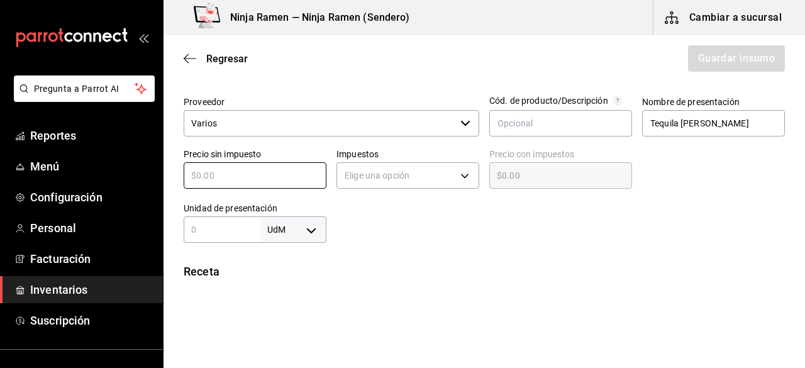
type input "$4"
type input "$4.00"
type input "$0.00"
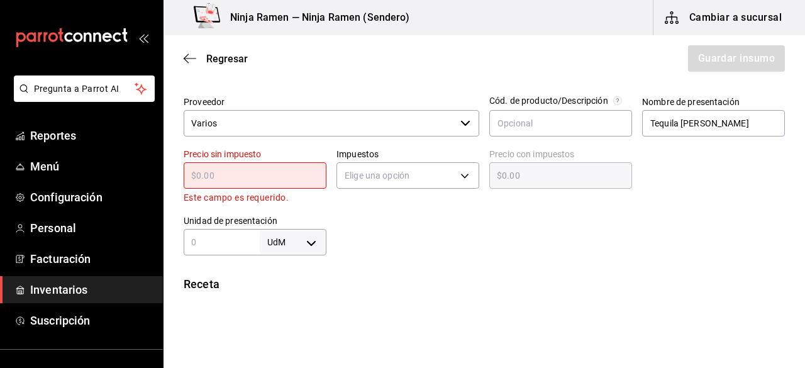
type input "$5"
type input "$5.00"
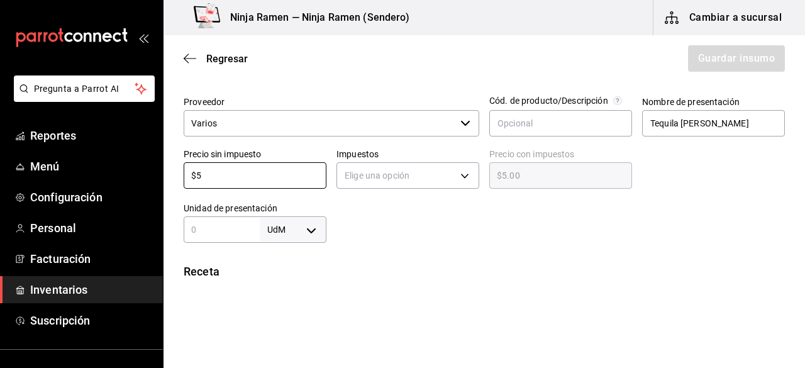
type input "$58"
type input "$58.00"
type input "$585"
type input "$585.00"
type input "$585"
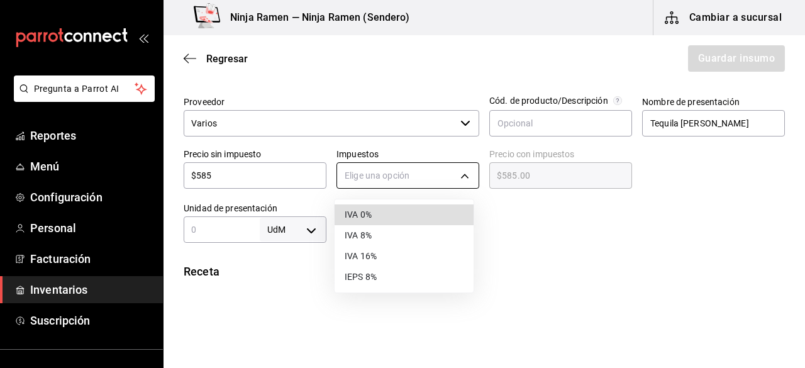
click at [454, 172] on body "Pregunta a Parrot AI Reportes Menú Configuración Personal Facturación Inventari…" at bounding box center [402, 148] width 805 height 297
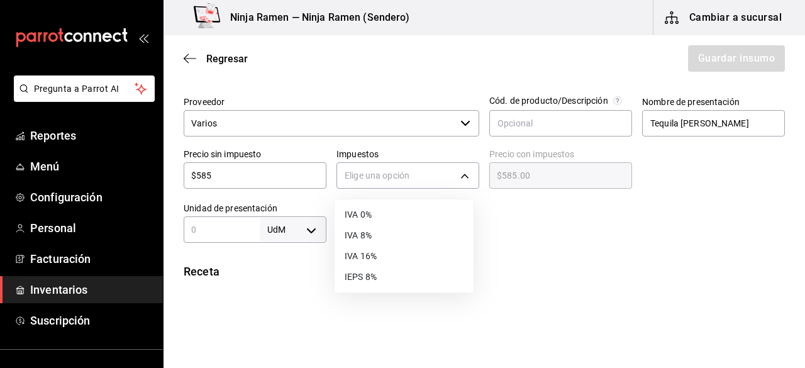
click at [399, 236] on li "IVA 8%" at bounding box center [404, 235] width 139 height 21
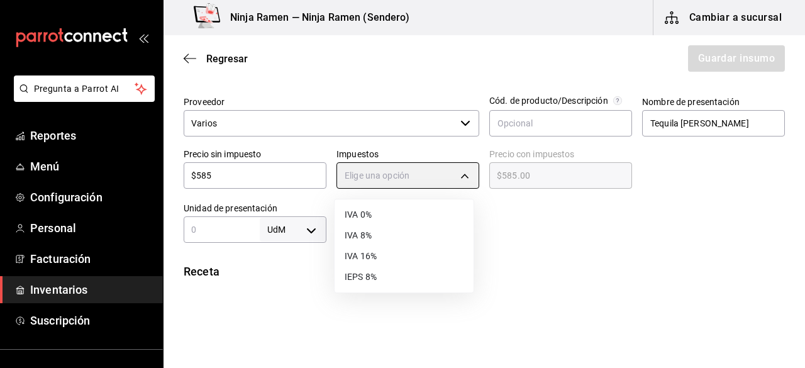
type input "IVA_8"
type input "$631.80"
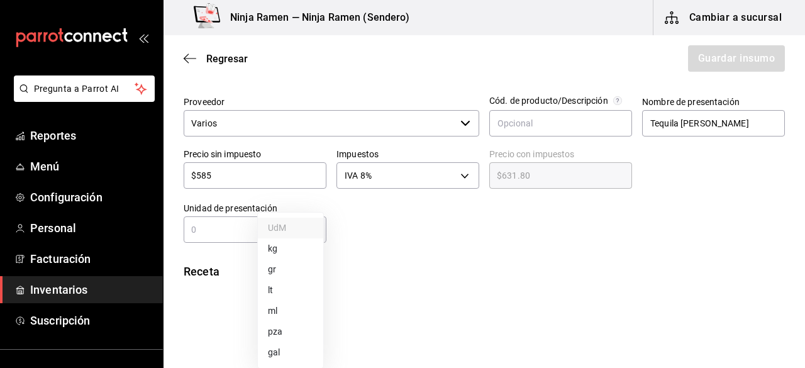
click at [312, 233] on body "Pregunta a Parrot AI Reportes Menú Configuración Personal Facturación Inventari…" at bounding box center [402, 148] width 805 height 297
click at [283, 310] on li "ml" at bounding box center [290, 311] width 65 height 21
type input "MILLILITER"
click at [219, 228] on input "text" at bounding box center [222, 229] width 76 height 15
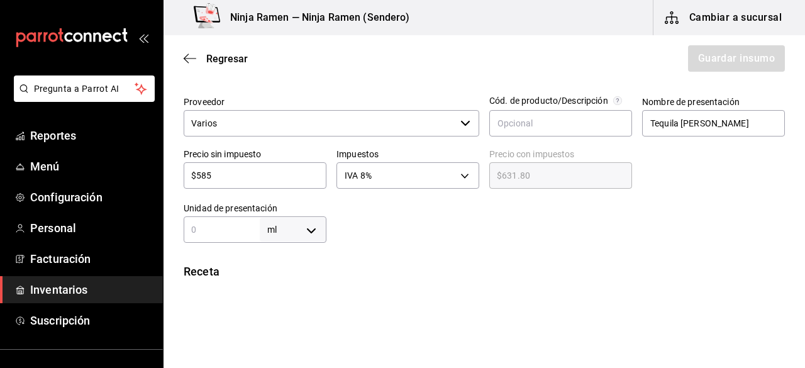
type input "7"
type input "70"
type input "700"
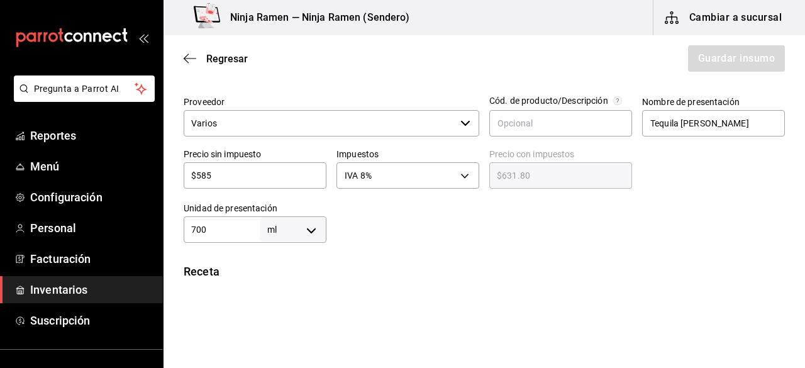
type input "700"
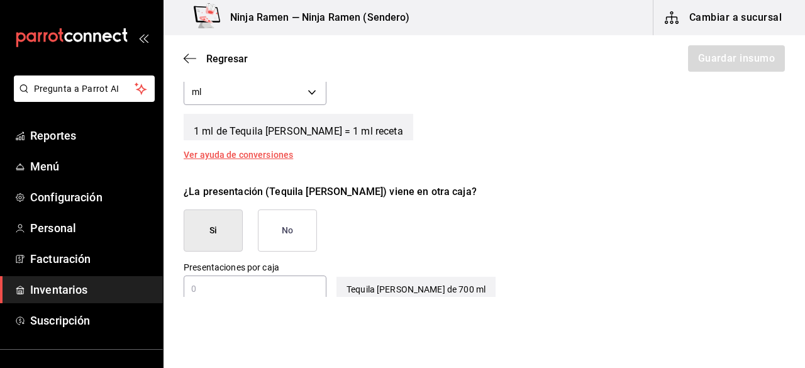
scroll to position [525, 0]
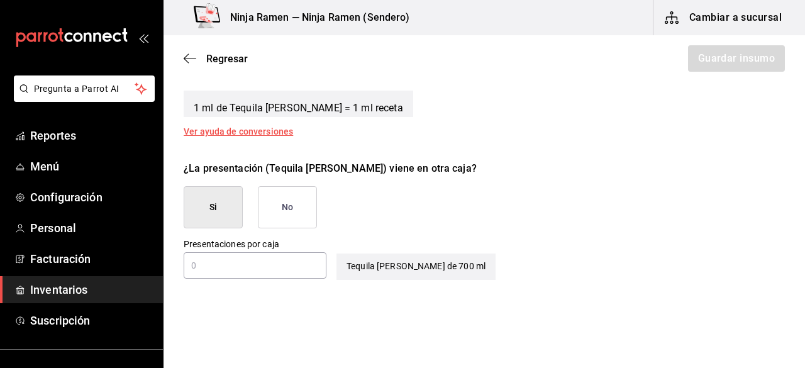
type input "700"
click at [277, 201] on button "No" at bounding box center [287, 207] width 59 height 42
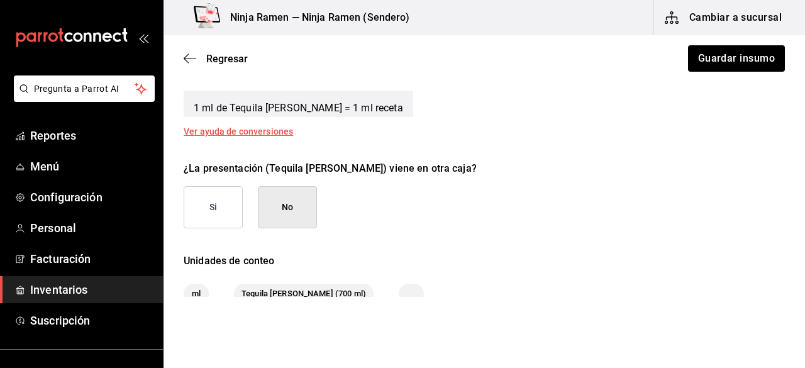
click at [749, 74] on div "Regresar Guardar insumo" at bounding box center [485, 58] width 642 height 47
click at [730, 64] on button "Guardar insumo" at bounding box center [736, 58] width 98 height 26
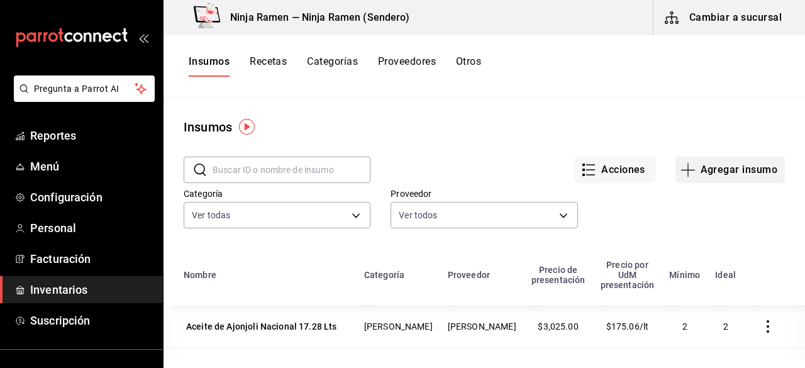
click at [741, 163] on button "Agregar insumo" at bounding box center [729, 170] width 109 height 26
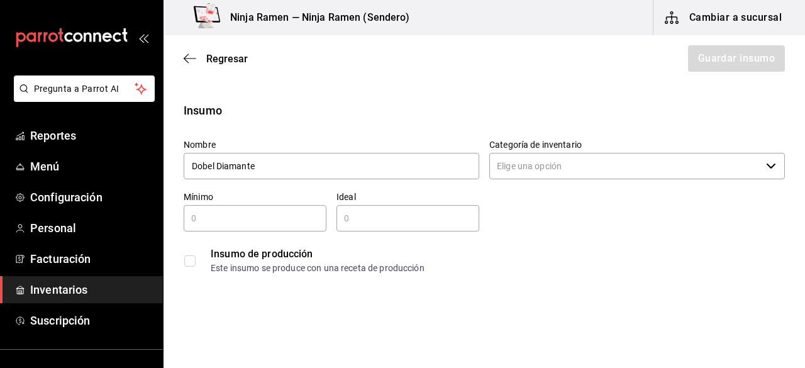
type input "Dobel Diamante"
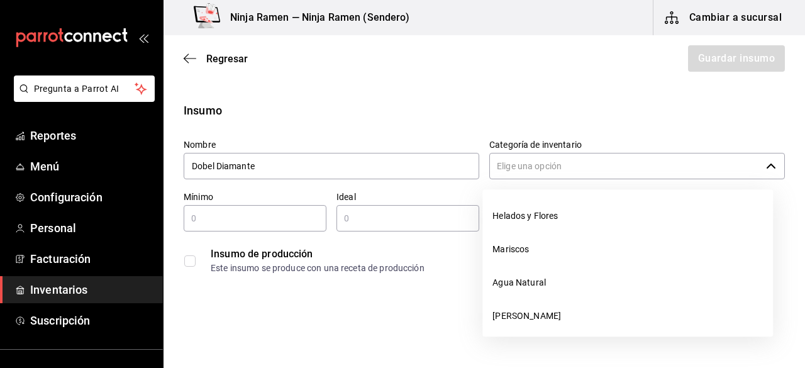
click at [654, 154] on input "Categoría de inventario" at bounding box center [625, 166] width 272 height 26
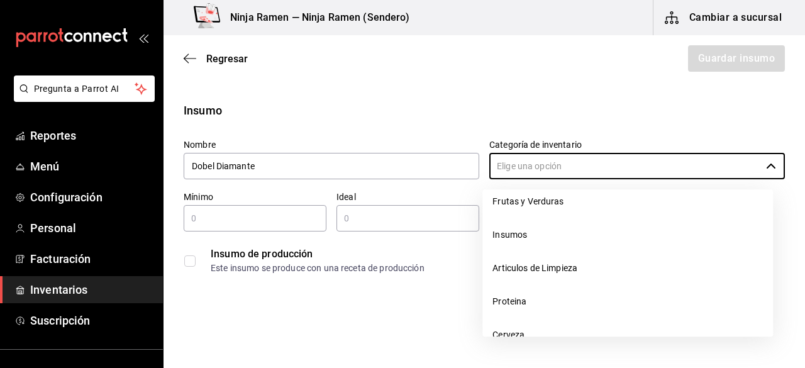
scroll to position [221, 0]
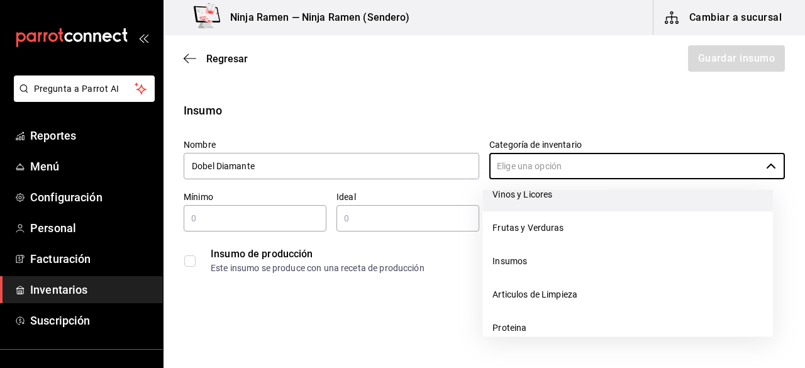
click at [616, 201] on li "Vinos y Licores" at bounding box center [627, 194] width 291 height 33
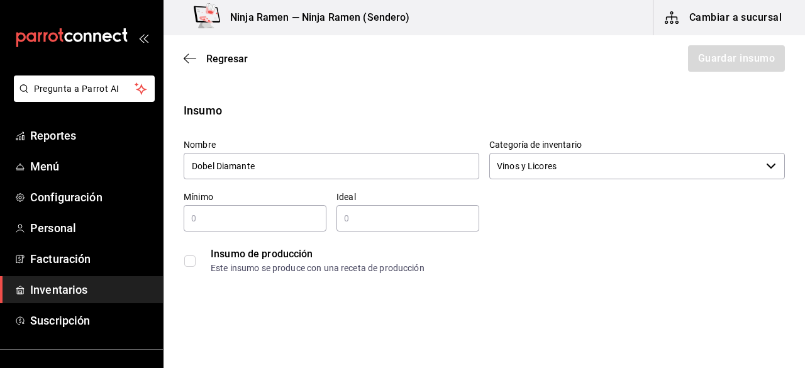
click at [208, 206] on div "​" at bounding box center [255, 218] width 143 height 26
click at [347, 224] on input "text" at bounding box center [407, 218] width 143 height 15
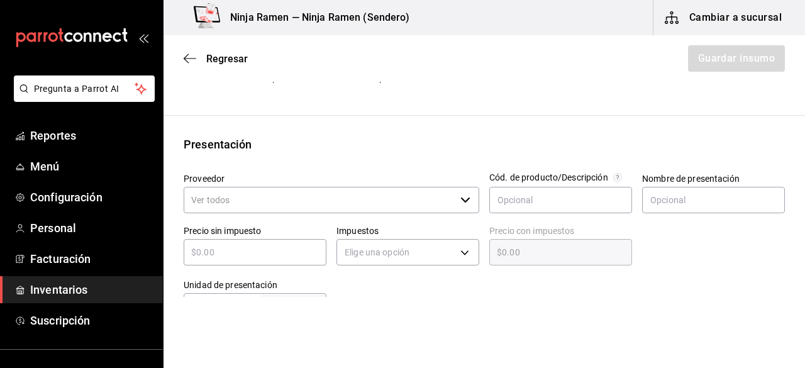
scroll to position [235, 0]
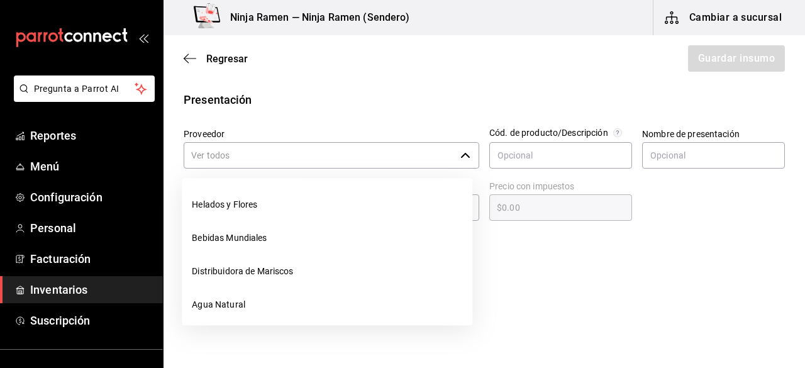
click at [460, 150] on icon "button" at bounding box center [465, 155] width 10 height 10
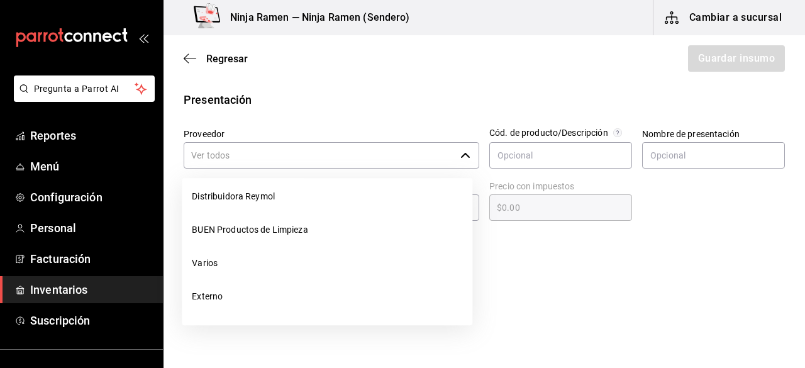
scroll to position [315, 0]
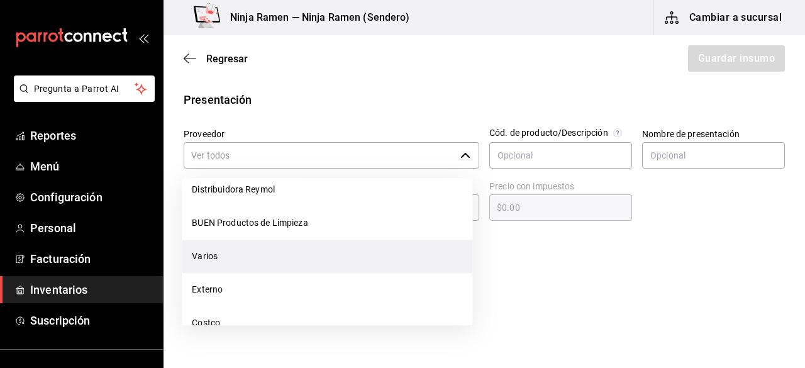
click at [358, 255] on li "Varios" at bounding box center [327, 256] width 291 height 33
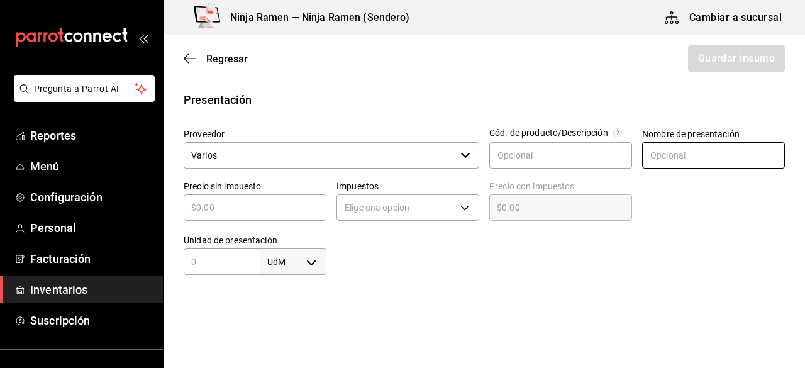
click at [702, 160] on input "text" at bounding box center [713, 155] width 143 height 26
click at [251, 200] on input "text" at bounding box center [255, 207] width 143 height 15
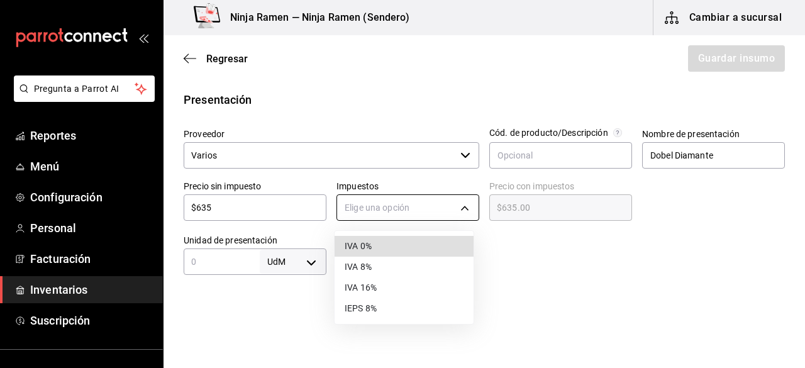
click at [441, 212] on body "Pregunta a Parrot AI Reportes Menú Configuración Personal Facturación Inventari…" at bounding box center [402, 148] width 805 height 297
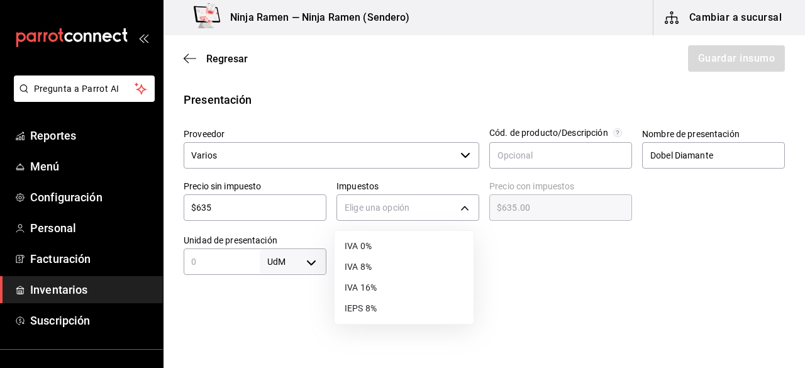
click at [406, 268] on li "IVA 8%" at bounding box center [404, 267] width 139 height 21
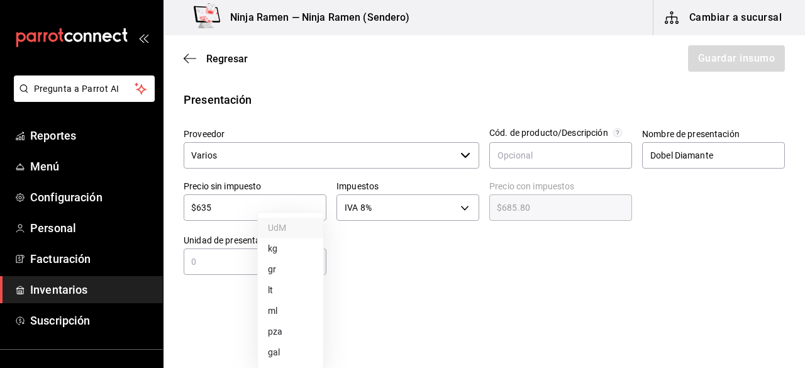
click at [320, 267] on body "Pregunta a Parrot AI Reportes Menú Configuración Personal Facturación Inventari…" at bounding box center [402, 148] width 805 height 297
click at [287, 318] on li "ml" at bounding box center [290, 311] width 65 height 21
click at [234, 270] on div "ml MILLILITER ​" at bounding box center [255, 261] width 143 height 26
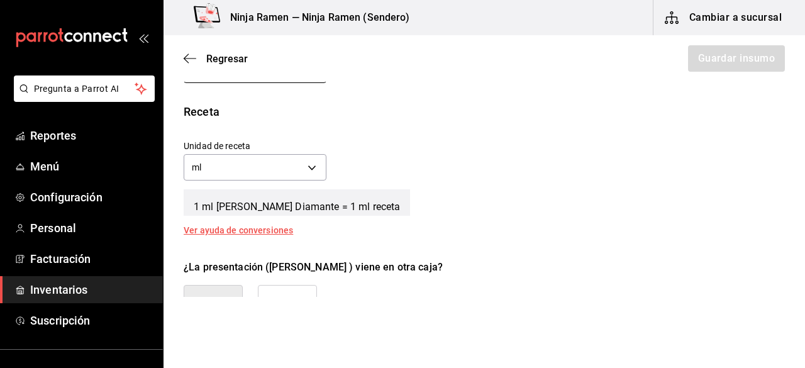
scroll to position [538, 0]
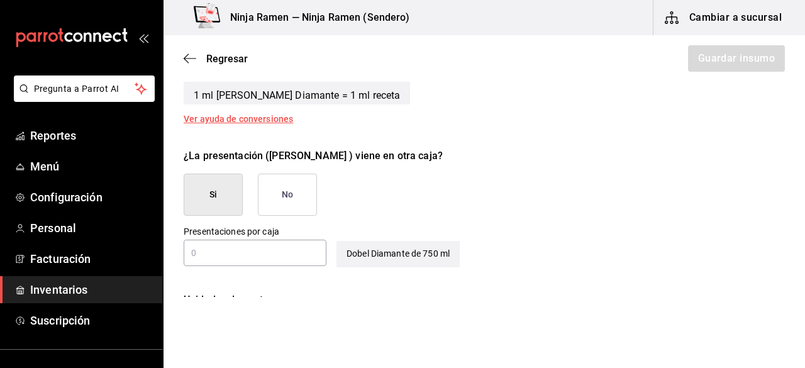
drag, startPoint x: 790, startPoint y: 233, endPoint x: 798, endPoint y: 216, distance: 19.4
click at [798, 216] on main "Regresar Guardar insumo Insumo Nombre Dobel Diamante Categoría de inventario Vi…" at bounding box center [485, 166] width 642 height 262
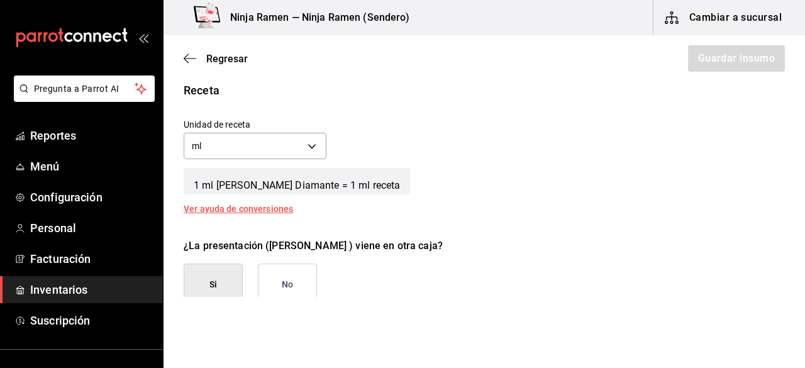
scroll to position [605, 0]
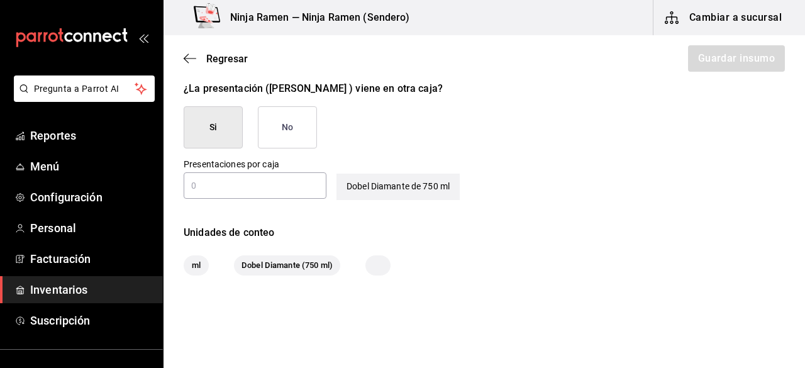
click at [293, 125] on button "No" at bounding box center [287, 127] width 59 height 42
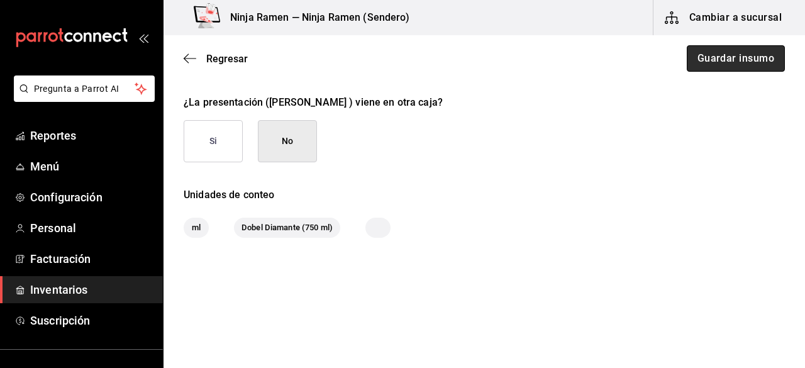
click at [701, 65] on button "Guardar insumo" at bounding box center [736, 58] width 98 height 26
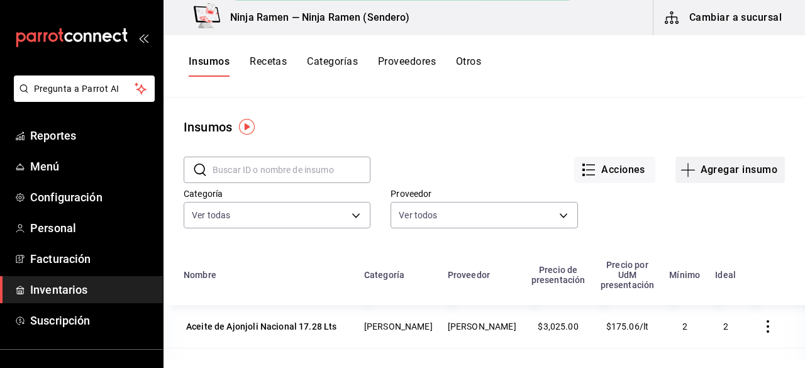
click at [731, 175] on button "Agregar insumo" at bounding box center [729, 170] width 109 height 26
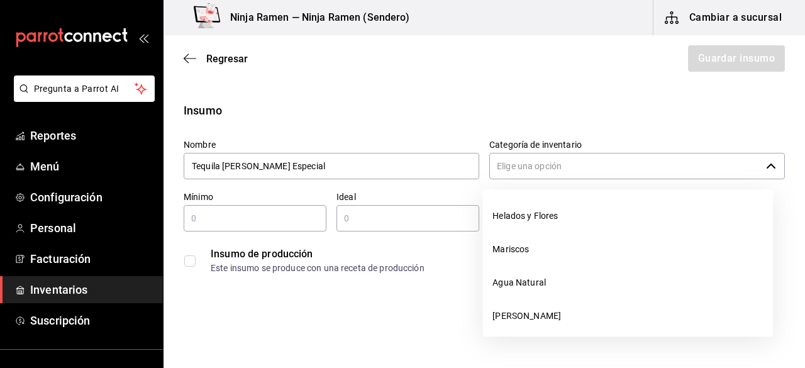
click at [716, 167] on input "Categoría de inventario" at bounding box center [625, 166] width 272 height 26
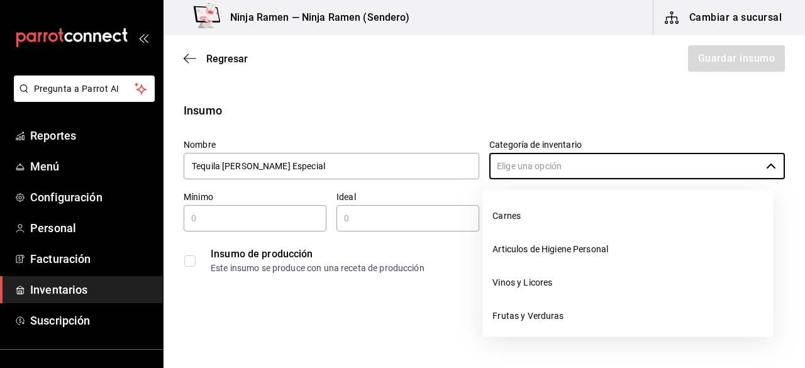
scroll to position [141, 0]
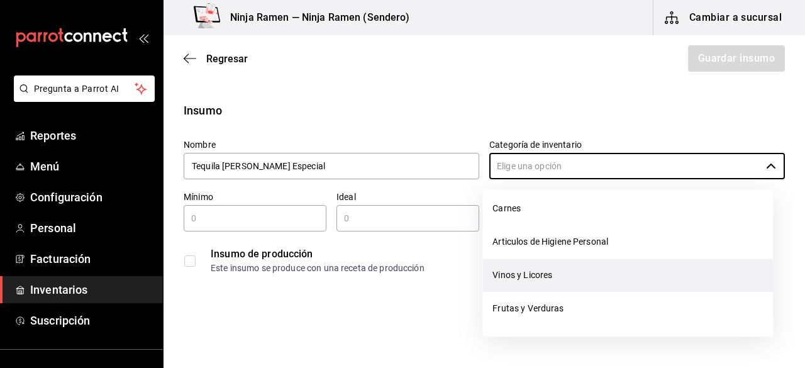
click at [587, 269] on li "Vinos y Licores" at bounding box center [627, 274] width 291 height 33
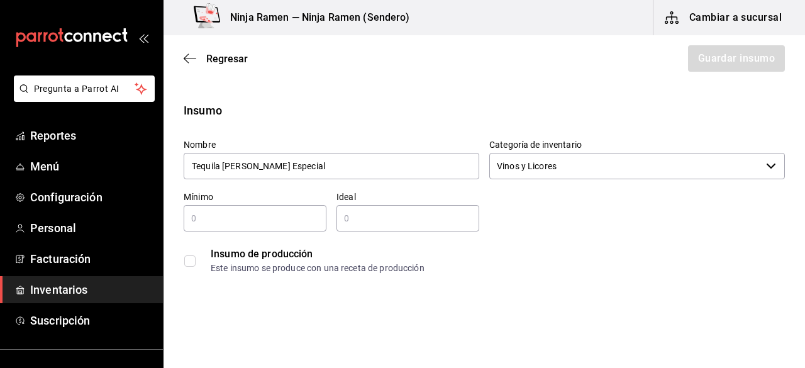
click at [259, 222] on input "text" at bounding box center [255, 218] width 143 height 15
click at [380, 214] on input "2" at bounding box center [407, 218] width 143 height 15
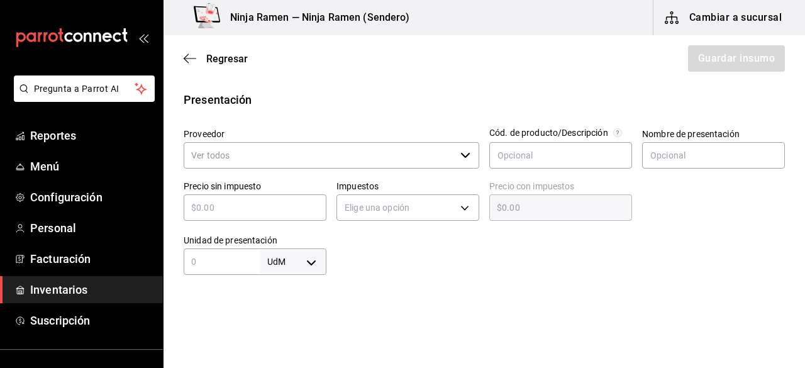
scroll to position [248, 0]
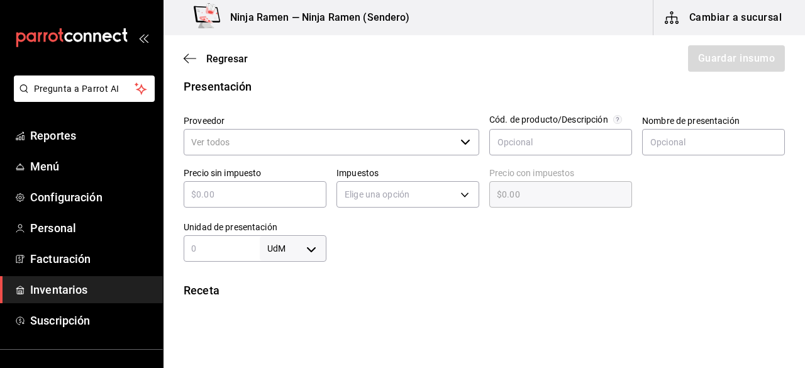
click at [455, 142] on div "​" at bounding box center [332, 142] width 296 height 26
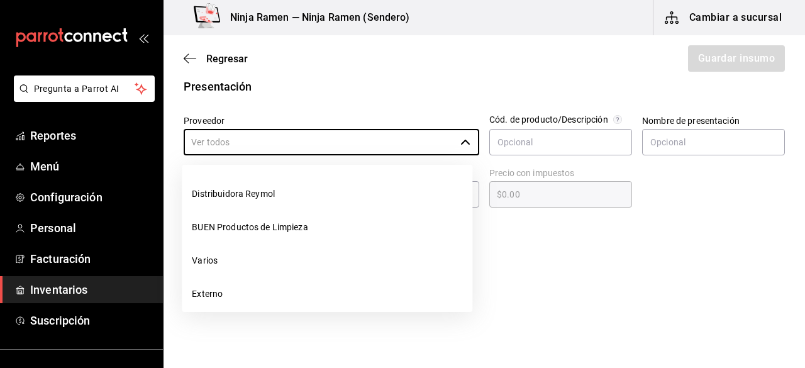
scroll to position [315, 0]
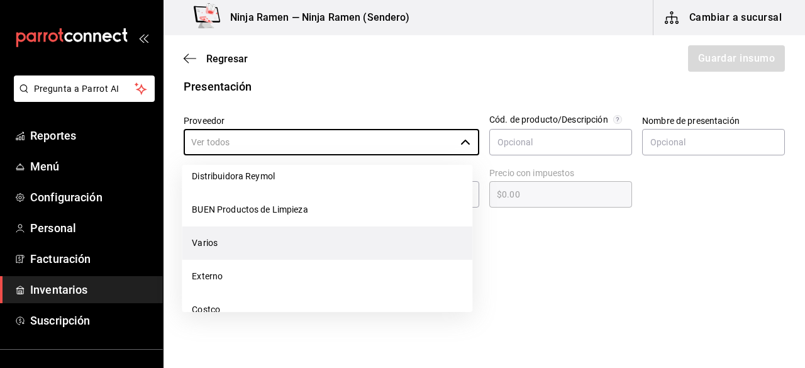
click at [373, 247] on li "Varios" at bounding box center [327, 242] width 291 height 33
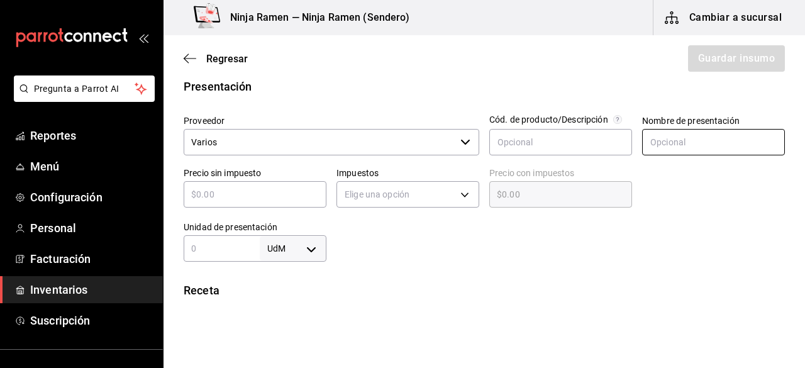
click at [692, 152] on input "text" at bounding box center [713, 142] width 143 height 26
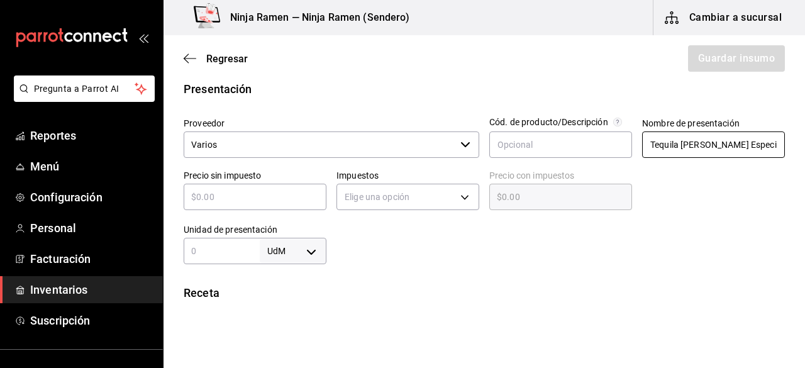
scroll to position [243, 0]
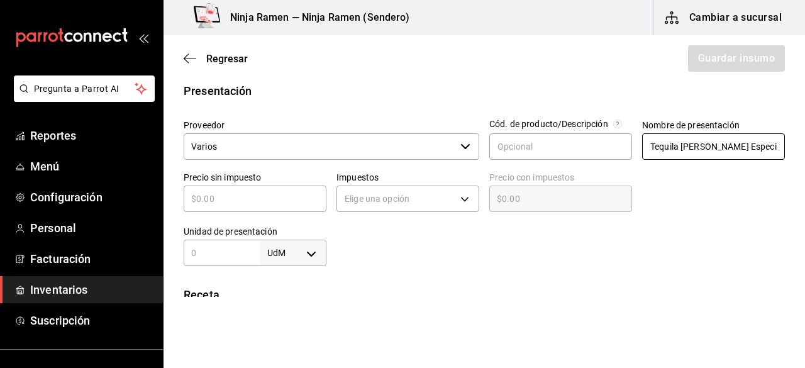
click at [762, 139] on input "Tequila [PERSON_NAME] Especial 990 ML" at bounding box center [713, 146] width 143 height 26
click at [296, 207] on div "​" at bounding box center [255, 199] width 143 height 26
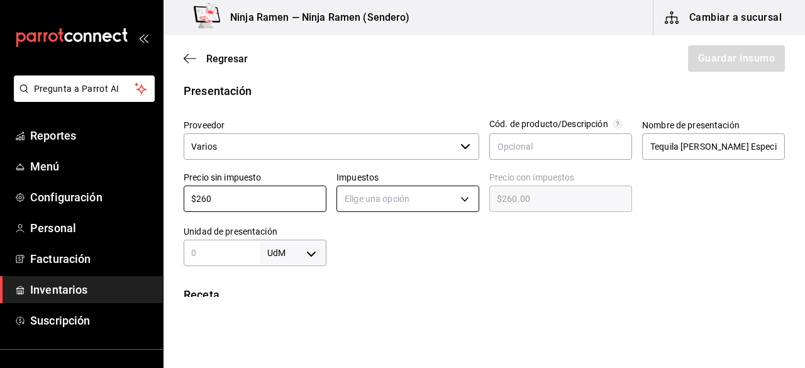
click at [405, 194] on body "Pregunta a Parrot AI Reportes Menú Configuración Personal Facturación Inventari…" at bounding box center [402, 148] width 805 height 297
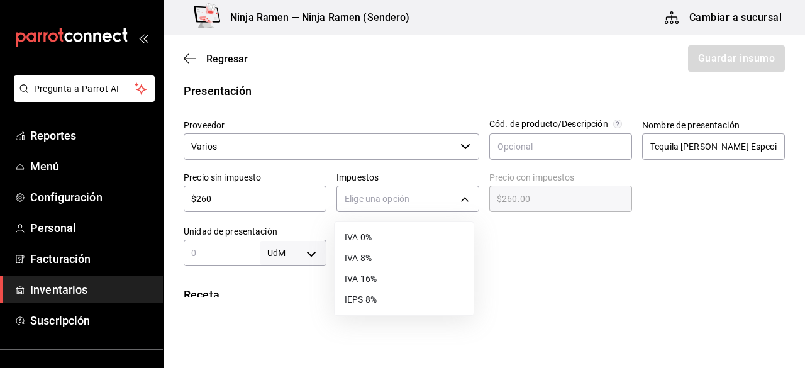
click at [404, 259] on li "IVA 8%" at bounding box center [404, 258] width 139 height 21
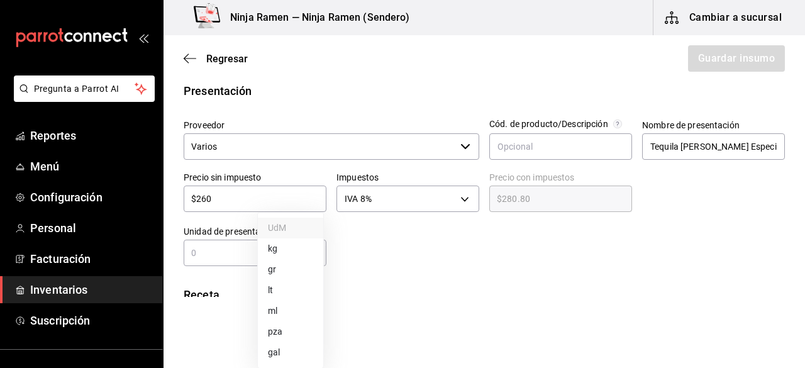
click at [310, 253] on body "Pregunta a Parrot AI Reportes Menú Configuración Personal Facturación Inventari…" at bounding box center [402, 148] width 805 height 297
click at [297, 158] on div at bounding box center [402, 184] width 805 height 368
click at [240, 252] on input "text" at bounding box center [222, 252] width 76 height 15
click at [298, 255] on body "Pregunta a Parrot AI Reportes Menú Configuración Personal Facturación Inventari…" at bounding box center [402, 148] width 805 height 297
click at [291, 310] on li "ml" at bounding box center [290, 311] width 65 height 21
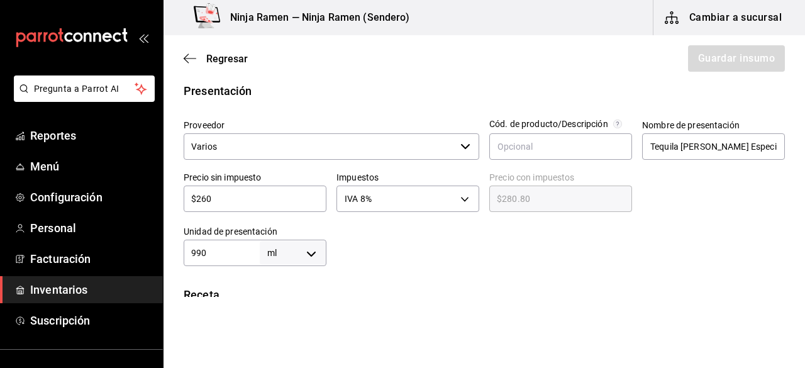
click at [291, 310] on ul "UdM kg gr lt ml pza gal" at bounding box center [282, 283] width 49 height 87
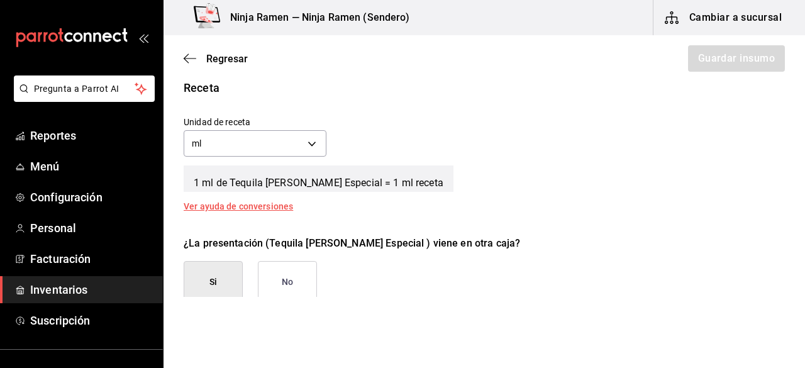
scroll to position [462, 0]
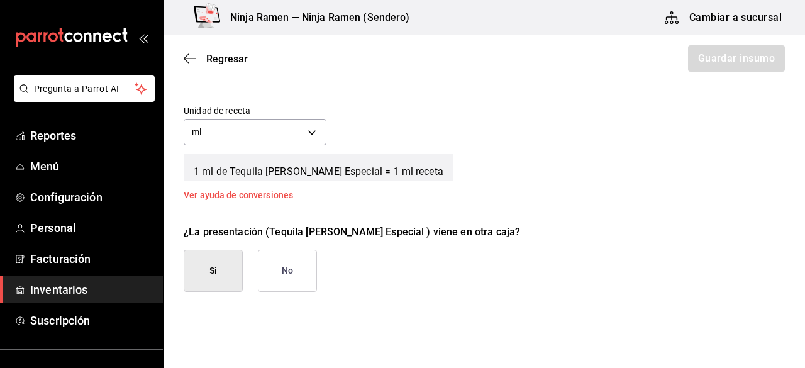
click at [311, 265] on button "No" at bounding box center [287, 271] width 59 height 42
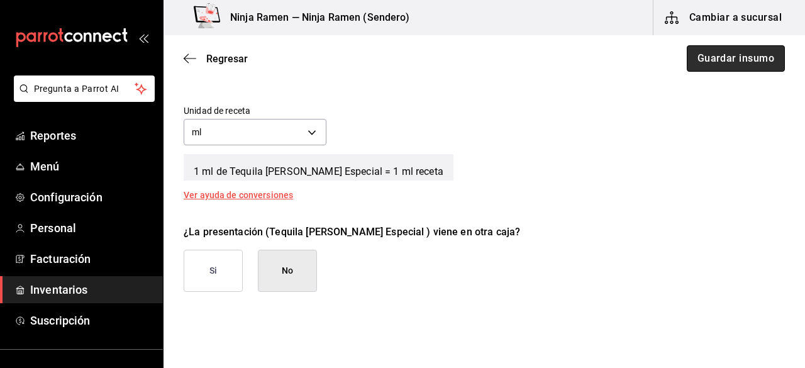
click at [704, 69] on button "Guardar insumo" at bounding box center [736, 58] width 98 height 26
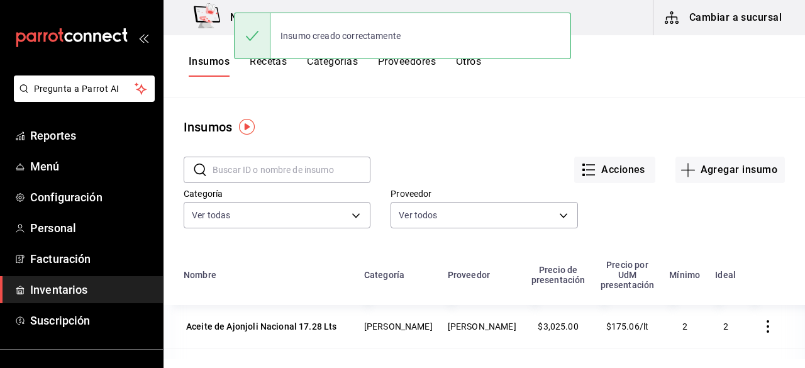
click at [298, 159] on input "text" at bounding box center [292, 169] width 158 height 25
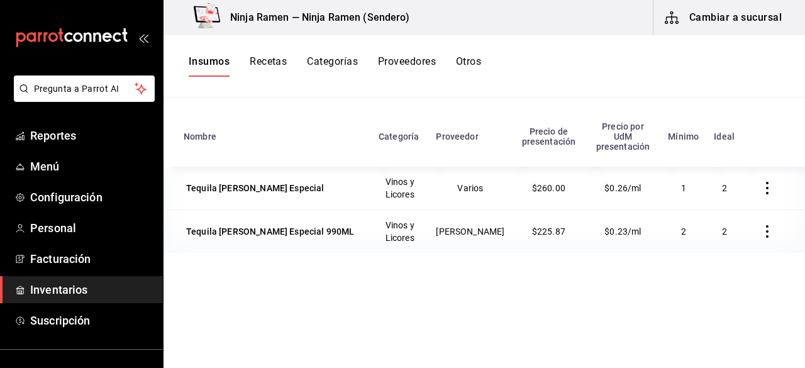
scroll to position [146, 0]
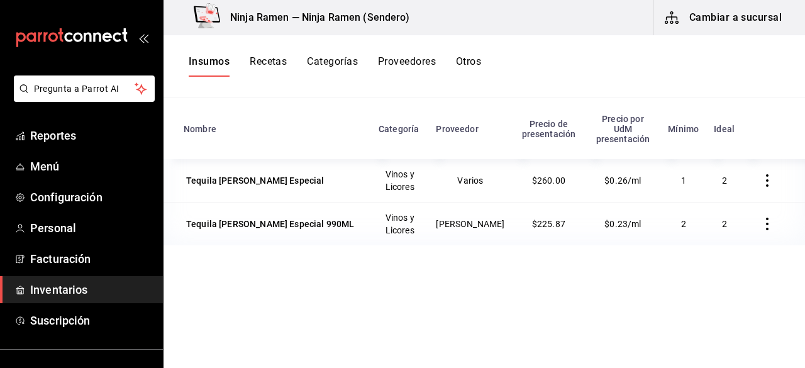
drag, startPoint x: 760, startPoint y: 170, endPoint x: 460, endPoint y: 248, distance: 309.4
click at [460, 248] on div "Nombre Categoría Proveedor Precio de presentación Precio por UdM presentación M…" at bounding box center [485, 236] width 642 height 261
click at [761, 174] on icon "button" at bounding box center [767, 180] width 13 height 13
click at [714, 162] on li "Eliminar" at bounding box center [719, 170] width 106 height 35
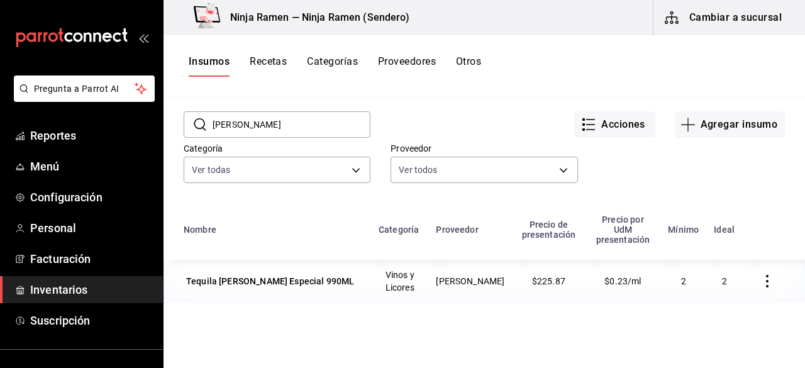
scroll to position [0, 0]
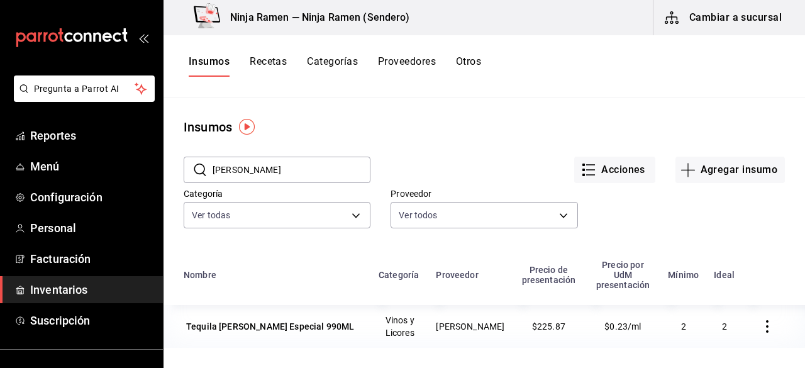
click at [251, 181] on input "[PERSON_NAME]" at bounding box center [292, 169] width 158 height 25
click at [747, 167] on button "Agregar insumo" at bounding box center [729, 170] width 109 height 26
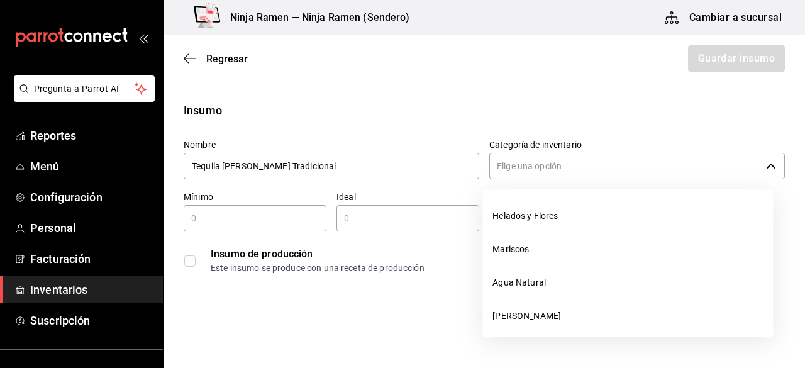
click at [597, 158] on input "Categoría de inventario" at bounding box center [625, 166] width 272 height 26
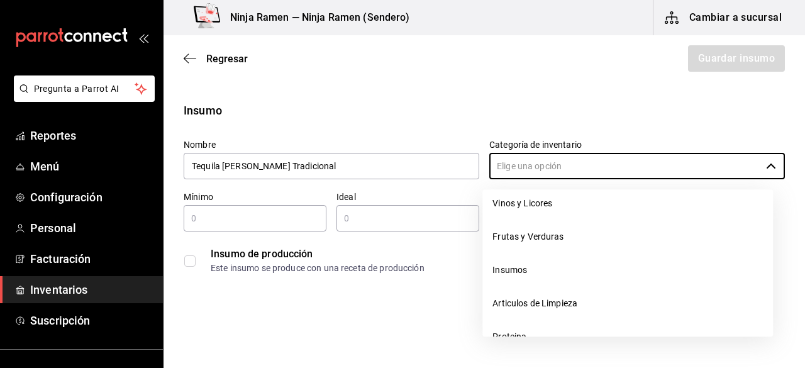
scroll to position [220, 0]
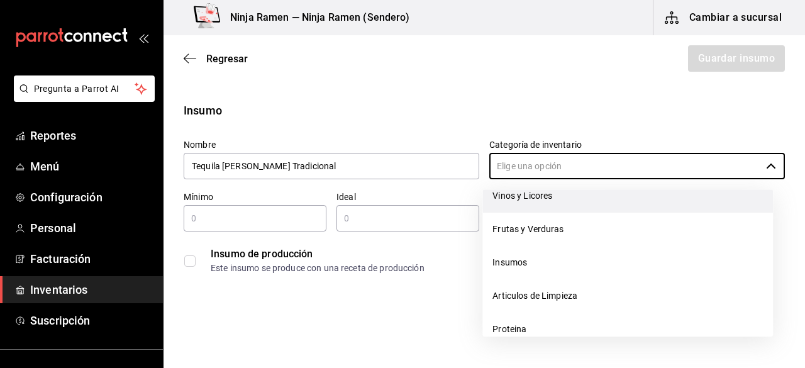
click at [544, 207] on li "Vinos y Licores" at bounding box center [627, 195] width 291 height 33
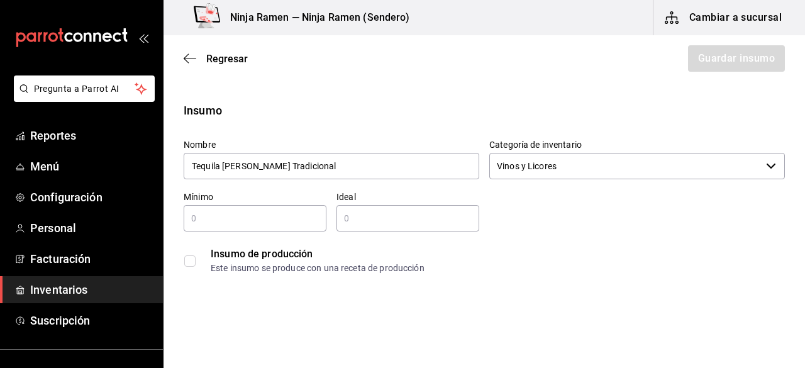
click at [264, 225] on input "text" at bounding box center [255, 218] width 143 height 15
click at [358, 221] on input "2" at bounding box center [407, 218] width 143 height 15
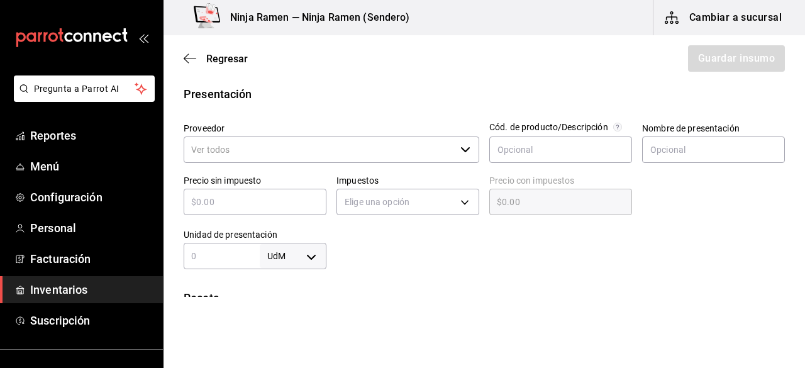
scroll to position [281, 0]
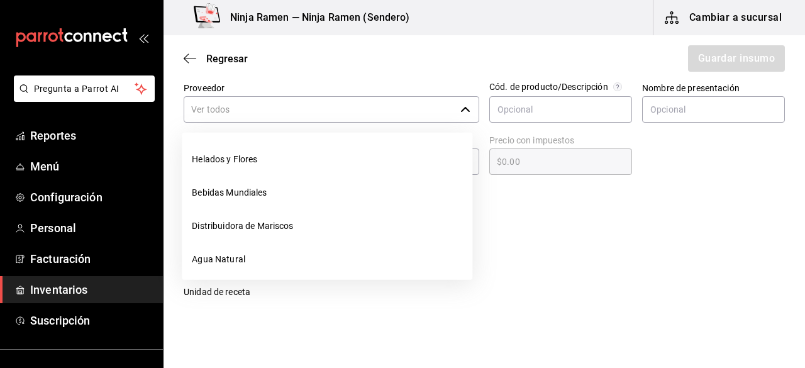
click at [460, 106] on icon "button" at bounding box center [465, 109] width 10 height 10
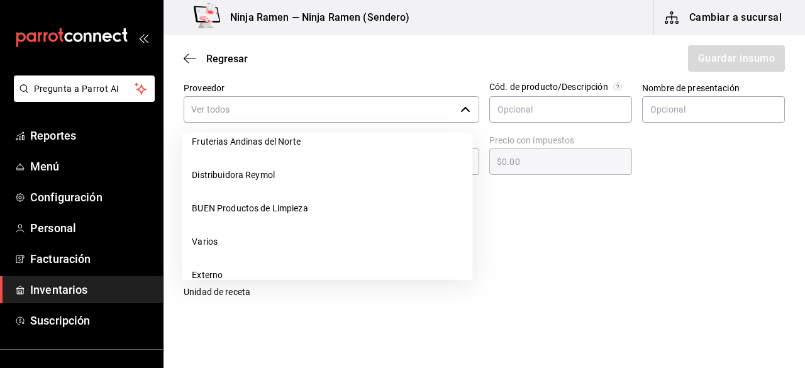
scroll to position [295, 0]
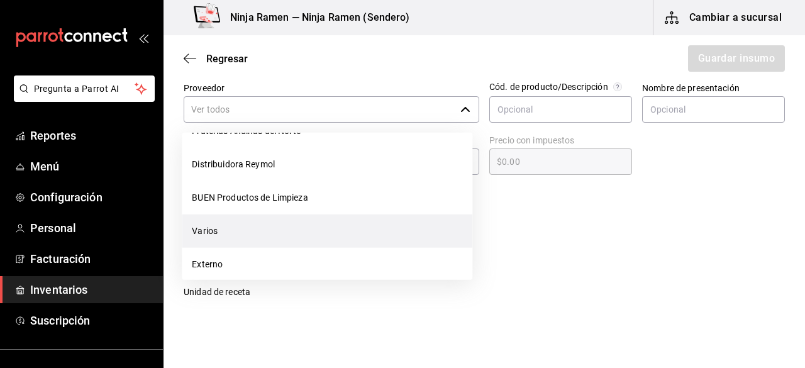
click at [336, 231] on li "Varios" at bounding box center [327, 230] width 291 height 33
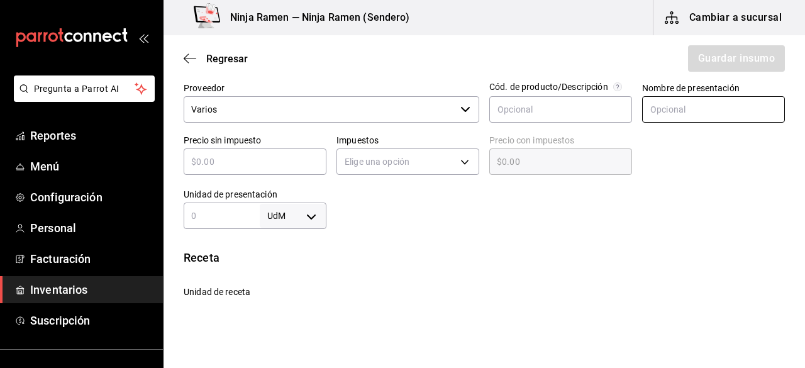
click at [679, 109] on input "text" at bounding box center [713, 109] width 143 height 26
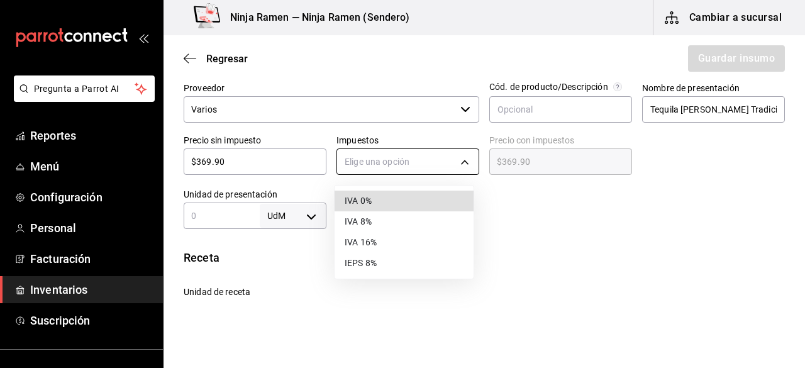
click at [464, 149] on body "Pregunta a Parrot AI Reportes Menú Configuración Personal Facturación Inventari…" at bounding box center [402, 148] width 805 height 297
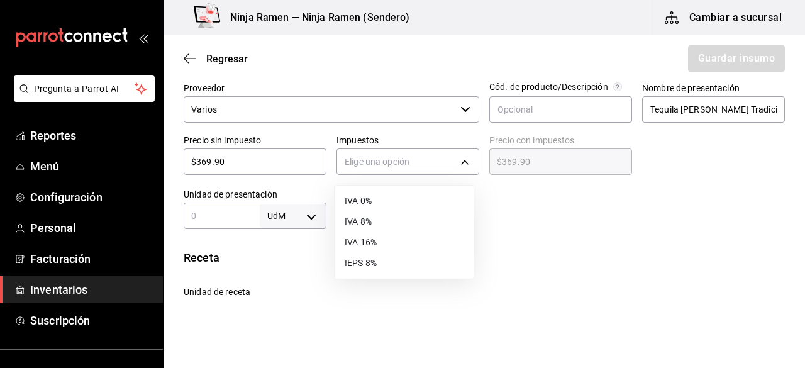
click at [409, 224] on li "IVA 8%" at bounding box center [404, 221] width 139 height 21
click at [228, 220] on input "text" at bounding box center [222, 215] width 76 height 15
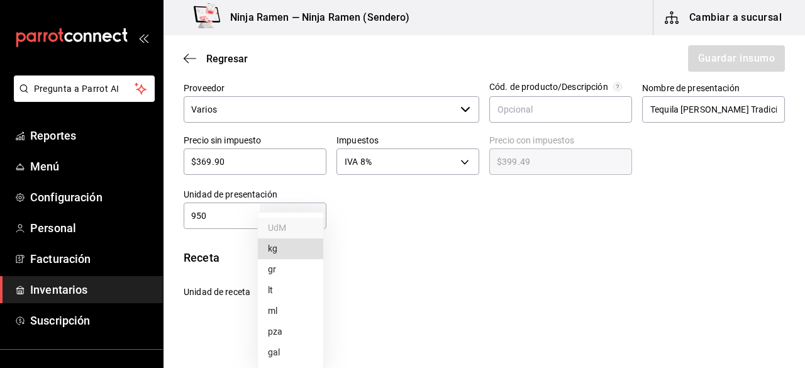
click at [307, 214] on body "Pregunta a Parrot AI Reportes Menú Configuración Personal Facturación Inventari…" at bounding box center [402, 148] width 805 height 297
click at [301, 311] on li "ml" at bounding box center [290, 311] width 65 height 21
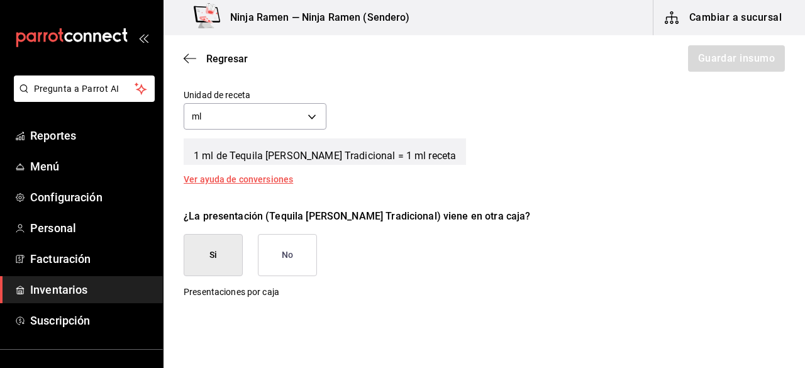
scroll to position [503, 0]
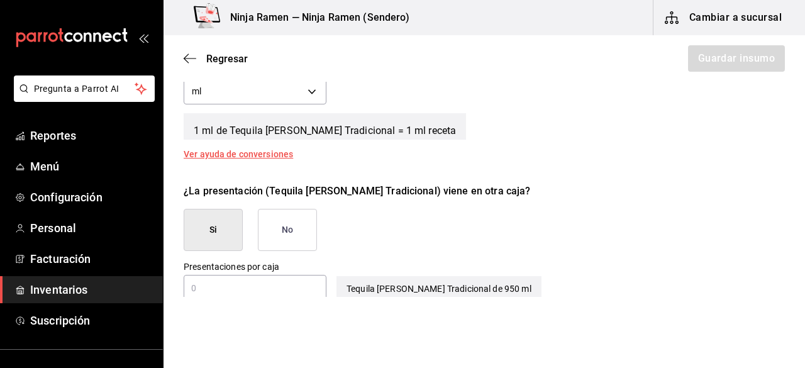
click at [283, 228] on button "No" at bounding box center [287, 230] width 59 height 42
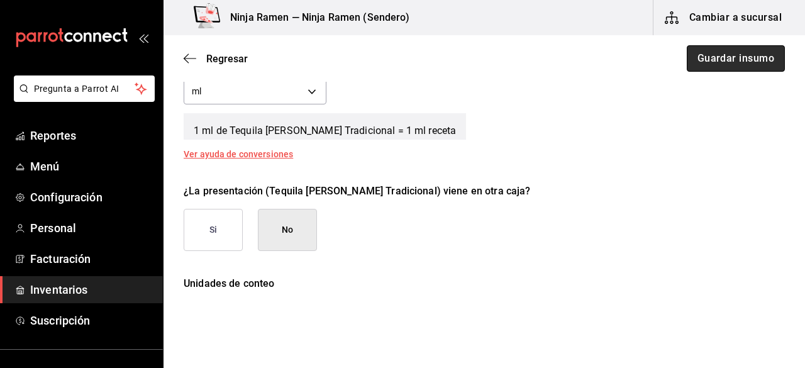
click at [742, 64] on button "Guardar insumo" at bounding box center [736, 58] width 98 height 26
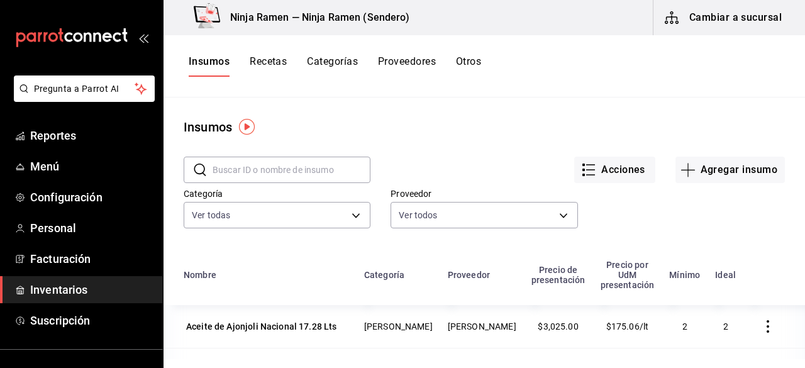
click at [286, 175] on input "text" at bounding box center [292, 169] width 158 height 25
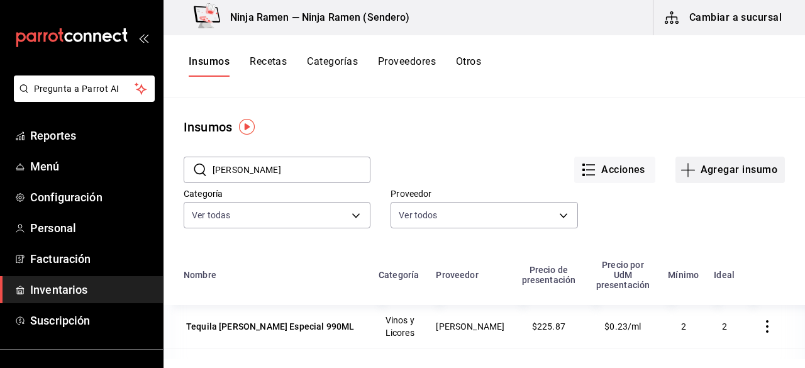
click at [760, 175] on button "Agregar insumo" at bounding box center [729, 170] width 109 height 26
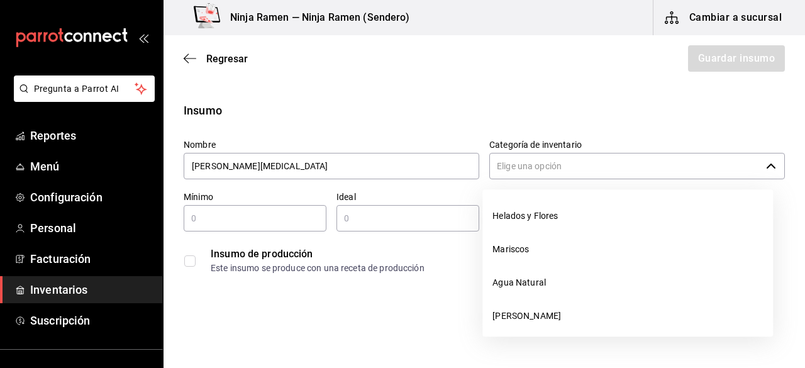
click at [600, 169] on input "Categoría de inventario" at bounding box center [625, 166] width 272 height 26
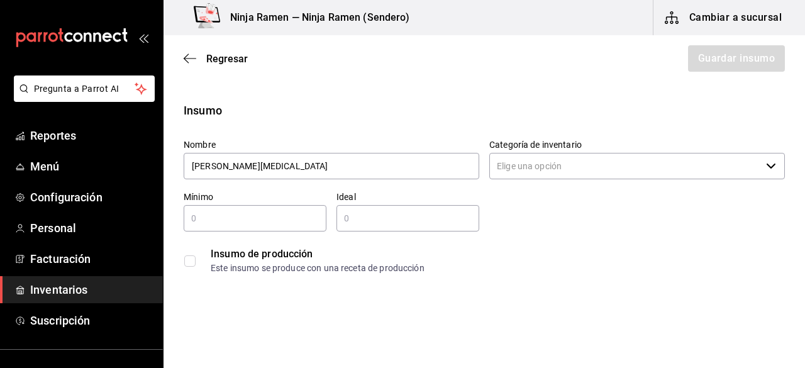
drag, startPoint x: 774, startPoint y: 226, endPoint x: 774, endPoint y: 249, distance: 23.3
click at [774, 249] on div "Nombre [PERSON_NAME][MEDICAL_DATA] Categoría de inventario ​ Mínimo ​ Ideal ​ I…" at bounding box center [479, 204] width 611 height 151
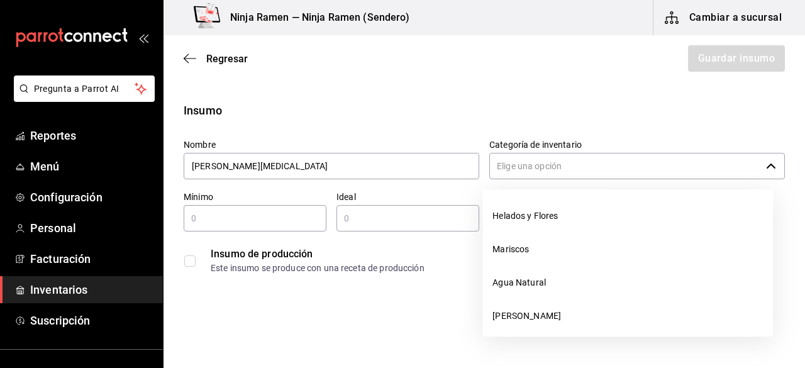
drag, startPoint x: 762, startPoint y: 179, endPoint x: 769, endPoint y: 219, distance: 40.8
click at [769, 219] on body "Pregunta a Parrot AI Reportes Menú Configuración Personal Facturación Inventari…" at bounding box center [402, 148] width 805 height 297
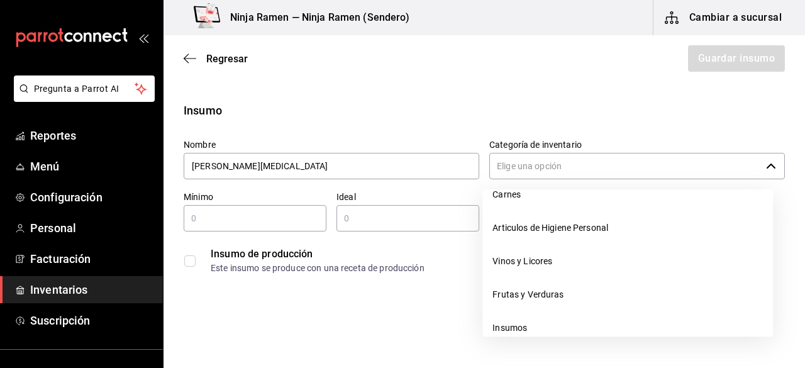
scroll to position [173, 0]
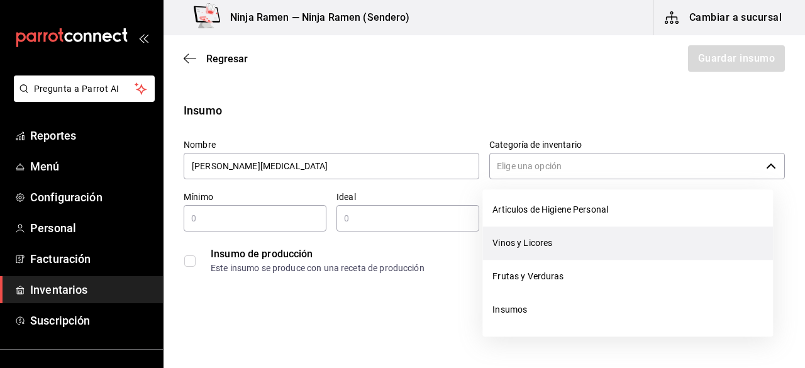
click at [655, 252] on li "Vinos y Licores" at bounding box center [627, 242] width 291 height 33
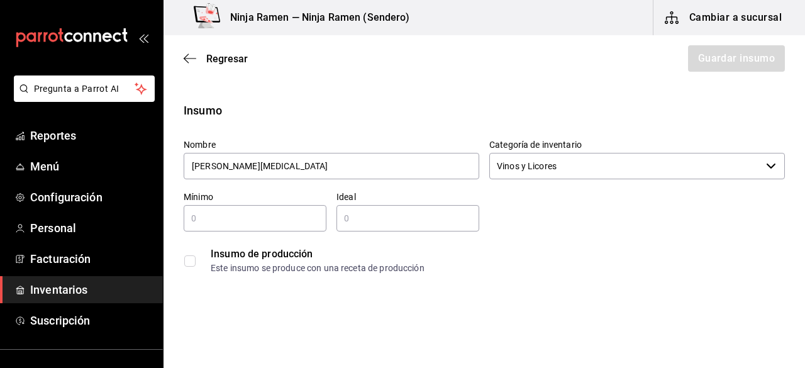
click at [218, 223] on input "text" at bounding box center [255, 218] width 143 height 15
click at [420, 221] on input "2" at bounding box center [407, 218] width 143 height 15
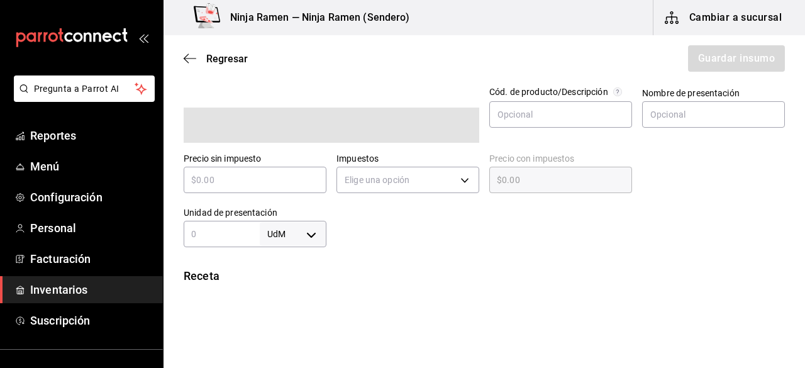
scroll to position [279, 0]
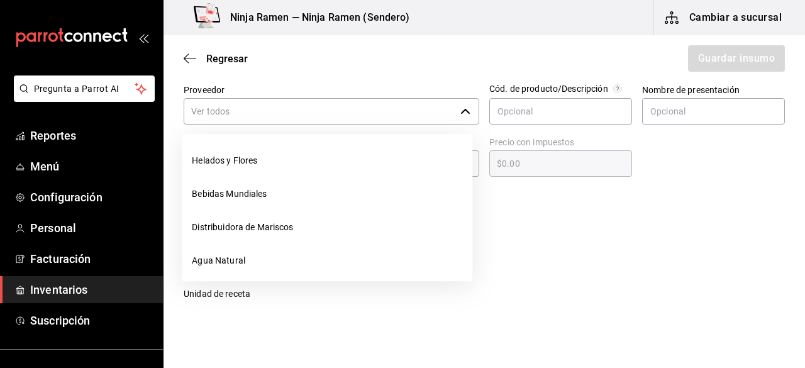
click at [335, 111] on input "Proveedor" at bounding box center [320, 111] width 272 height 26
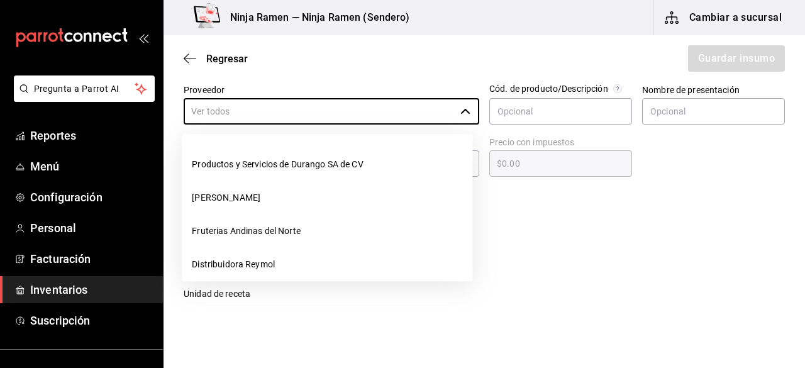
scroll to position [205, 0]
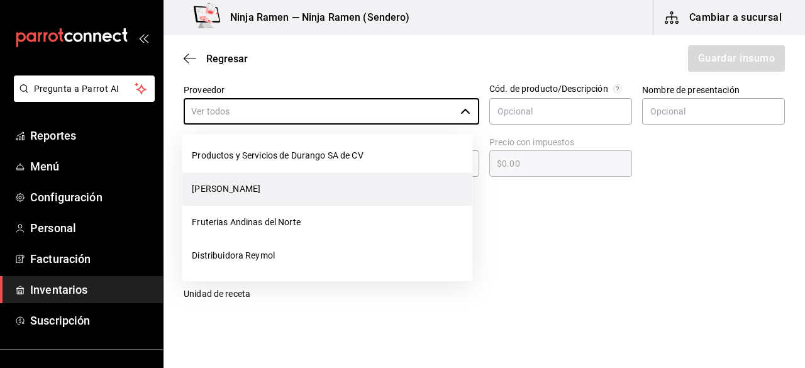
click at [365, 198] on li "[PERSON_NAME]" at bounding box center [327, 188] width 291 height 33
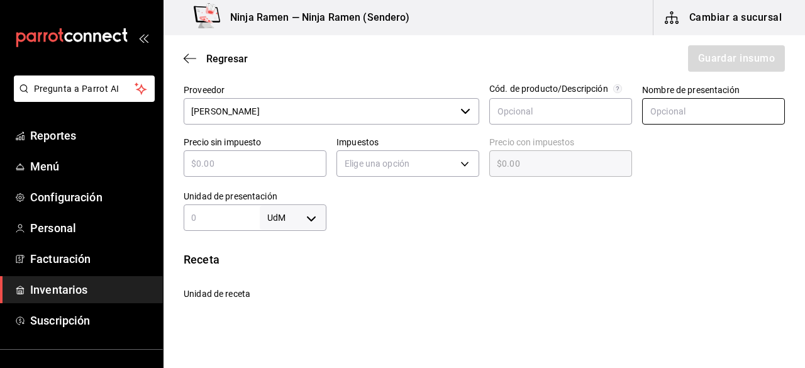
click at [698, 109] on input "text" at bounding box center [713, 111] width 143 height 26
